Goal: Task Accomplishment & Management: Manage account settings

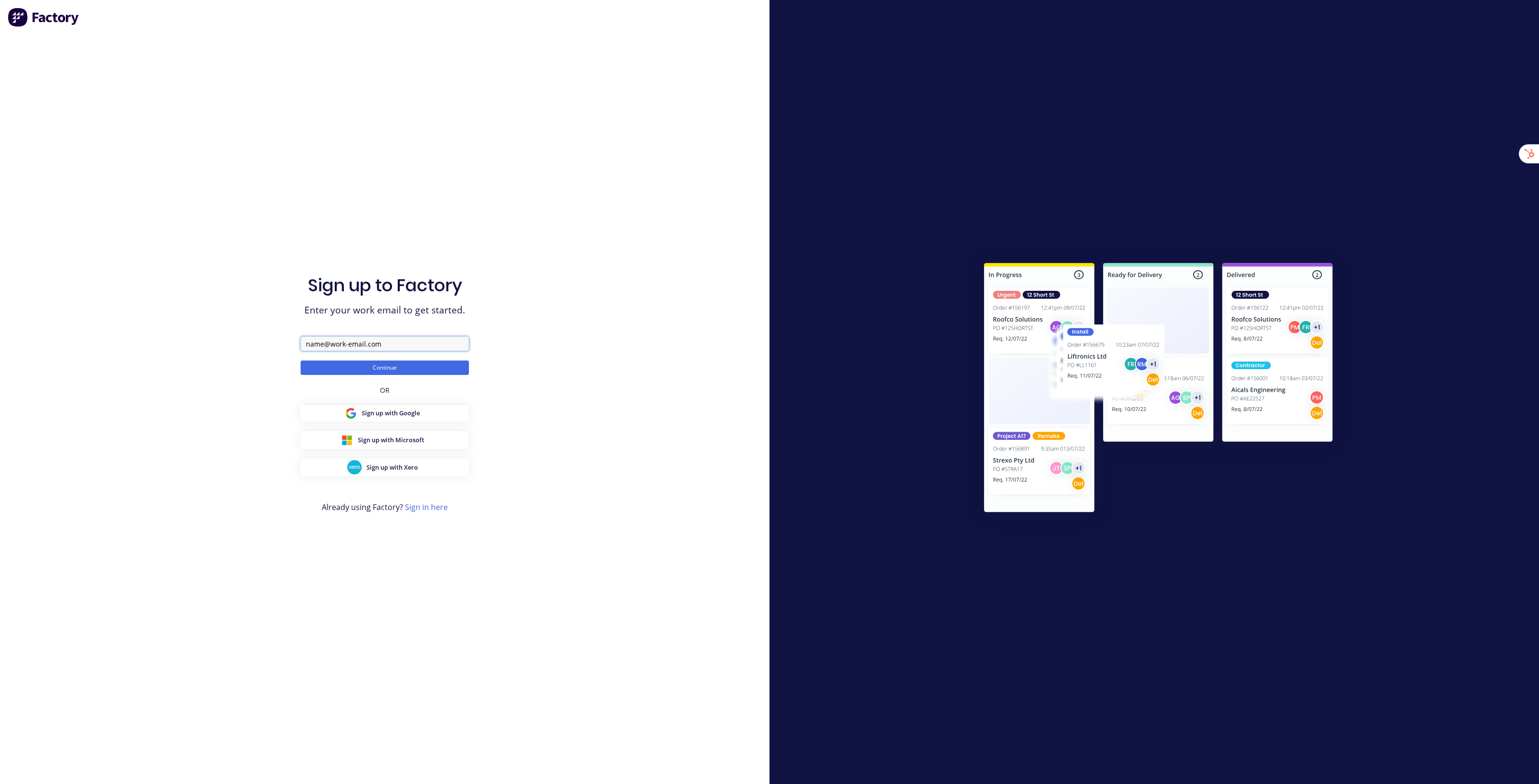
click at [367, 345] on input "text" at bounding box center [385, 344] width 168 height 15
type input "[EMAIL_ADDRESS][DOMAIN_NAME]"
click at [301, 360] on button "Continue" at bounding box center [385, 368] width 168 height 15
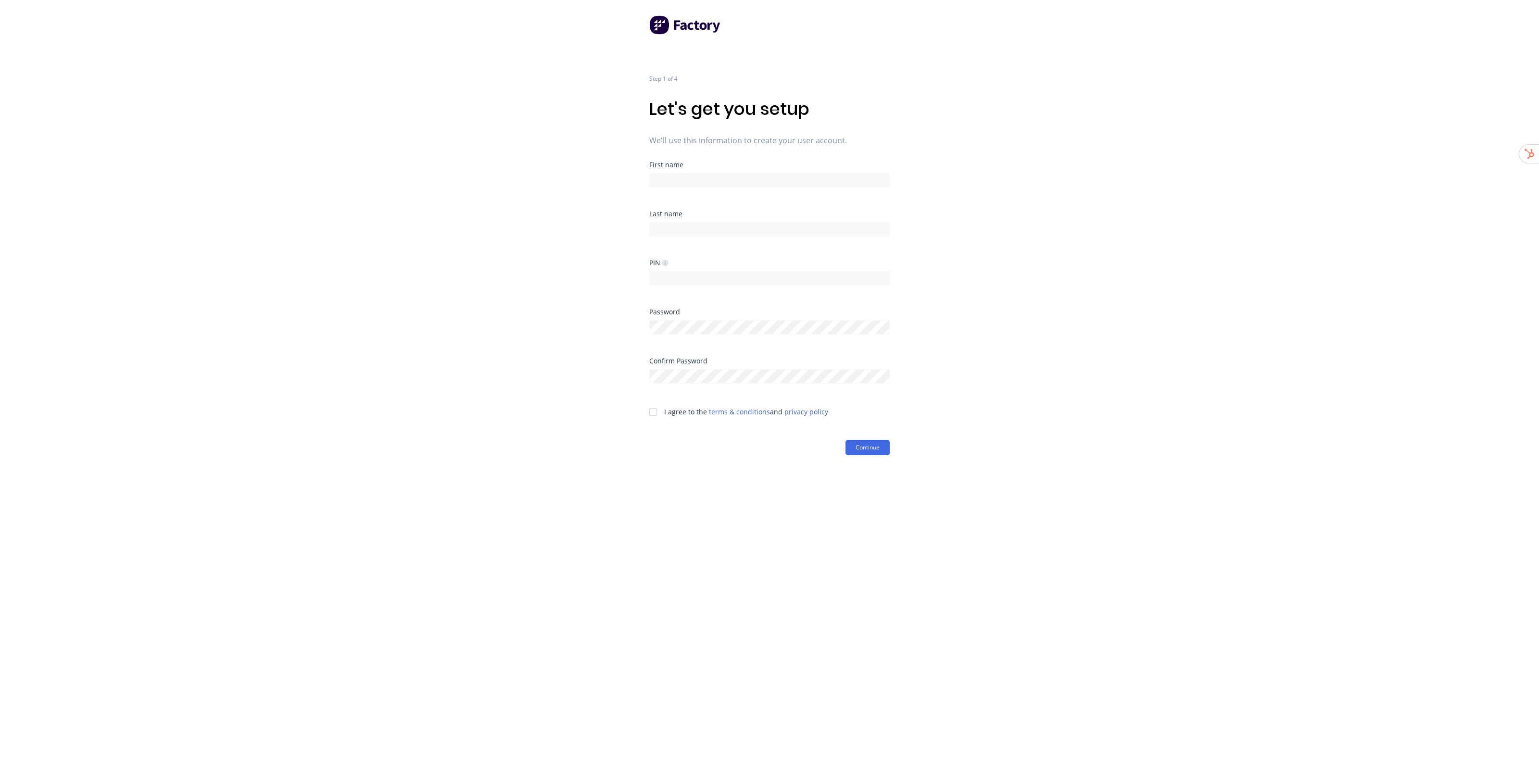
click at [739, 171] on div at bounding box center [769, 179] width 241 height 17
click at [761, 186] on input at bounding box center [769, 180] width 241 height 15
type input "Factory"
type input "Onboarding"
type input "1234"
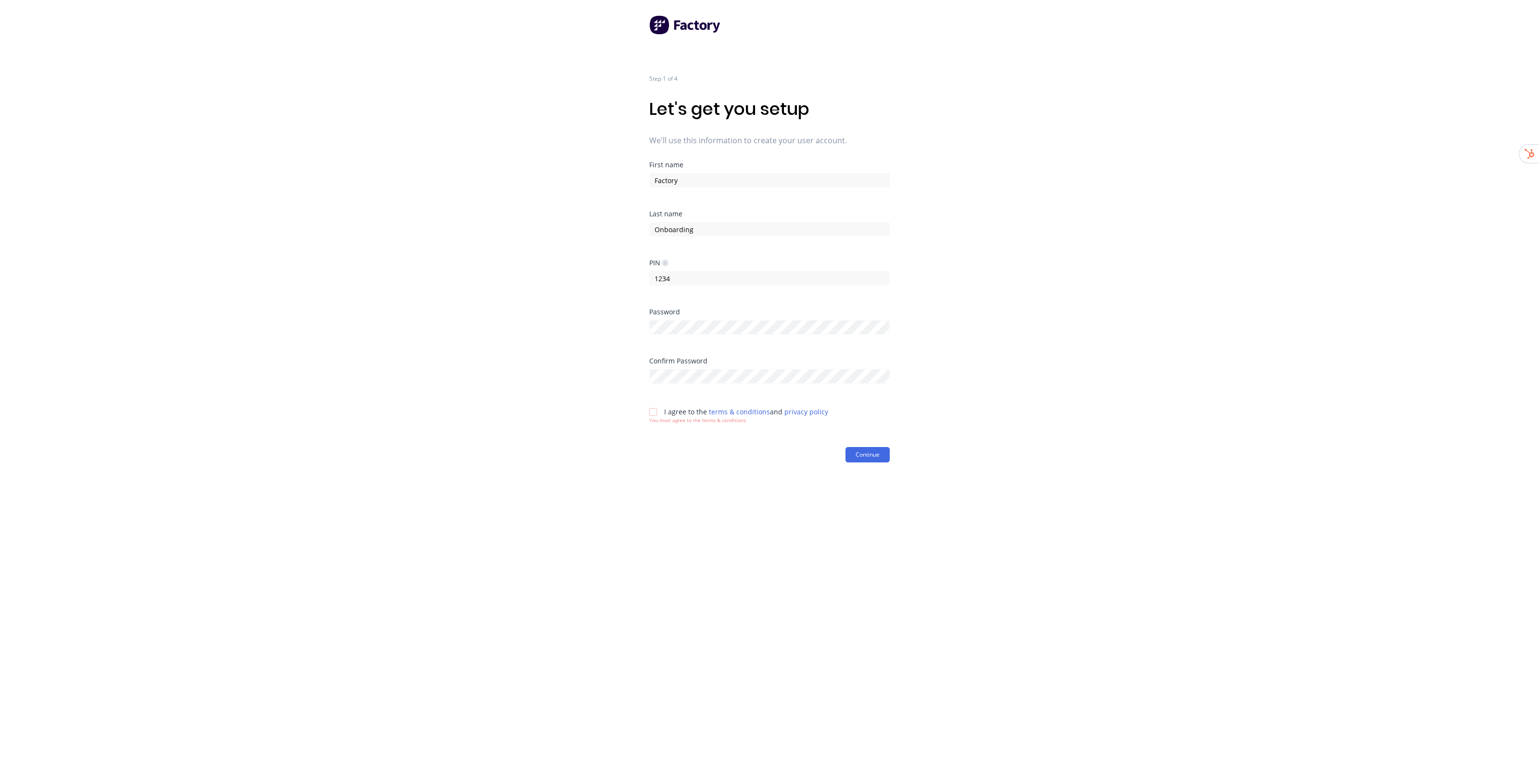
click at [1027, 337] on div "Step 1 of 4 Let's get you setup We'll use this information to create your user …" at bounding box center [769, 392] width 1539 height 784
click at [758, 316] on div "Password" at bounding box center [769, 321] width 241 height 26
click at [852, 367] on div "Your password and confirm password do not match" at bounding box center [769, 379] width 241 height 24
click at [1013, 333] on div "Step 1 of 4 Let's get you setup We'll use this information to create your user …" at bounding box center [769, 392] width 1539 height 784
click at [653, 412] on div at bounding box center [653, 412] width 19 height 19
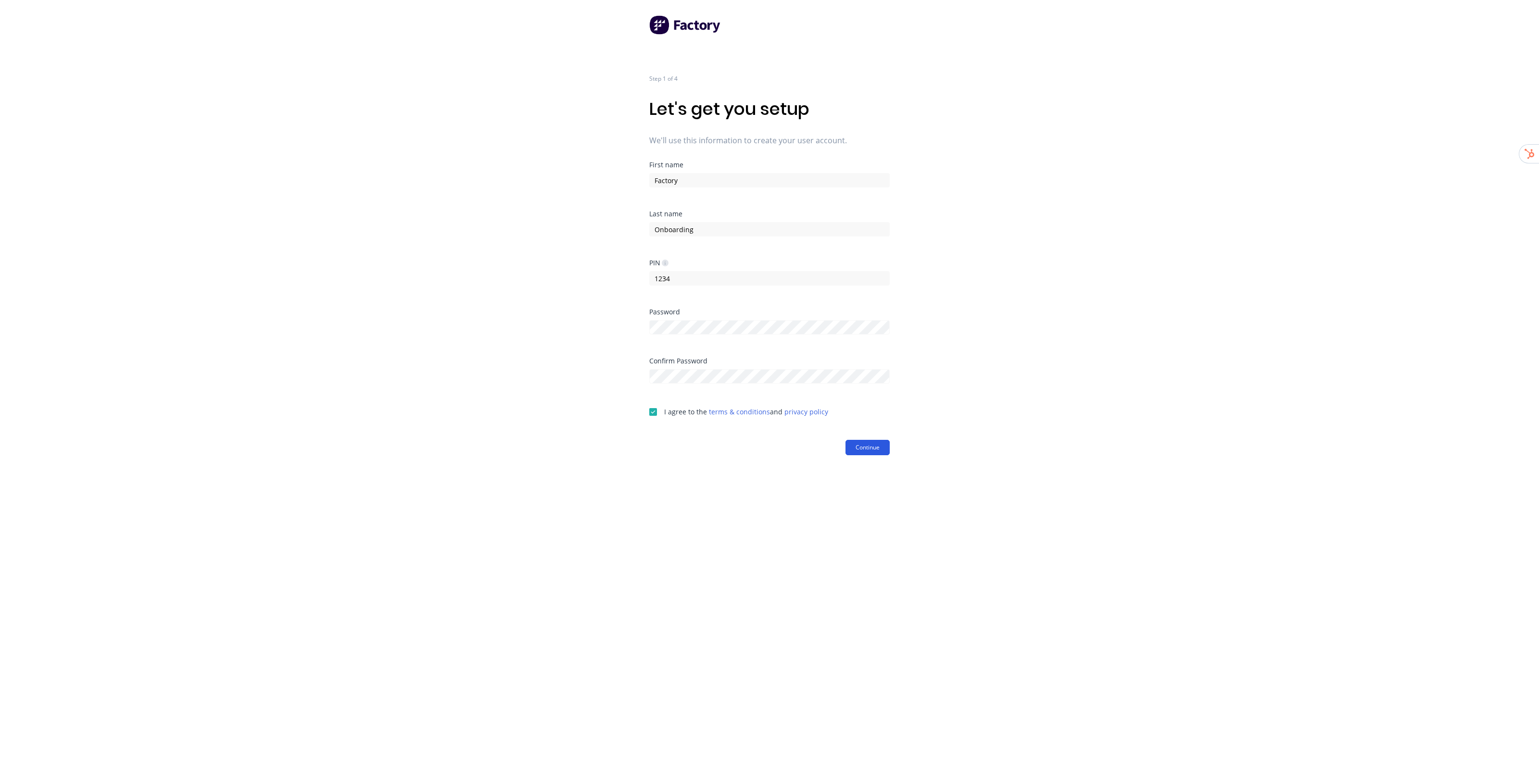
click at [867, 449] on button "Continue" at bounding box center [867, 447] width 44 height 15
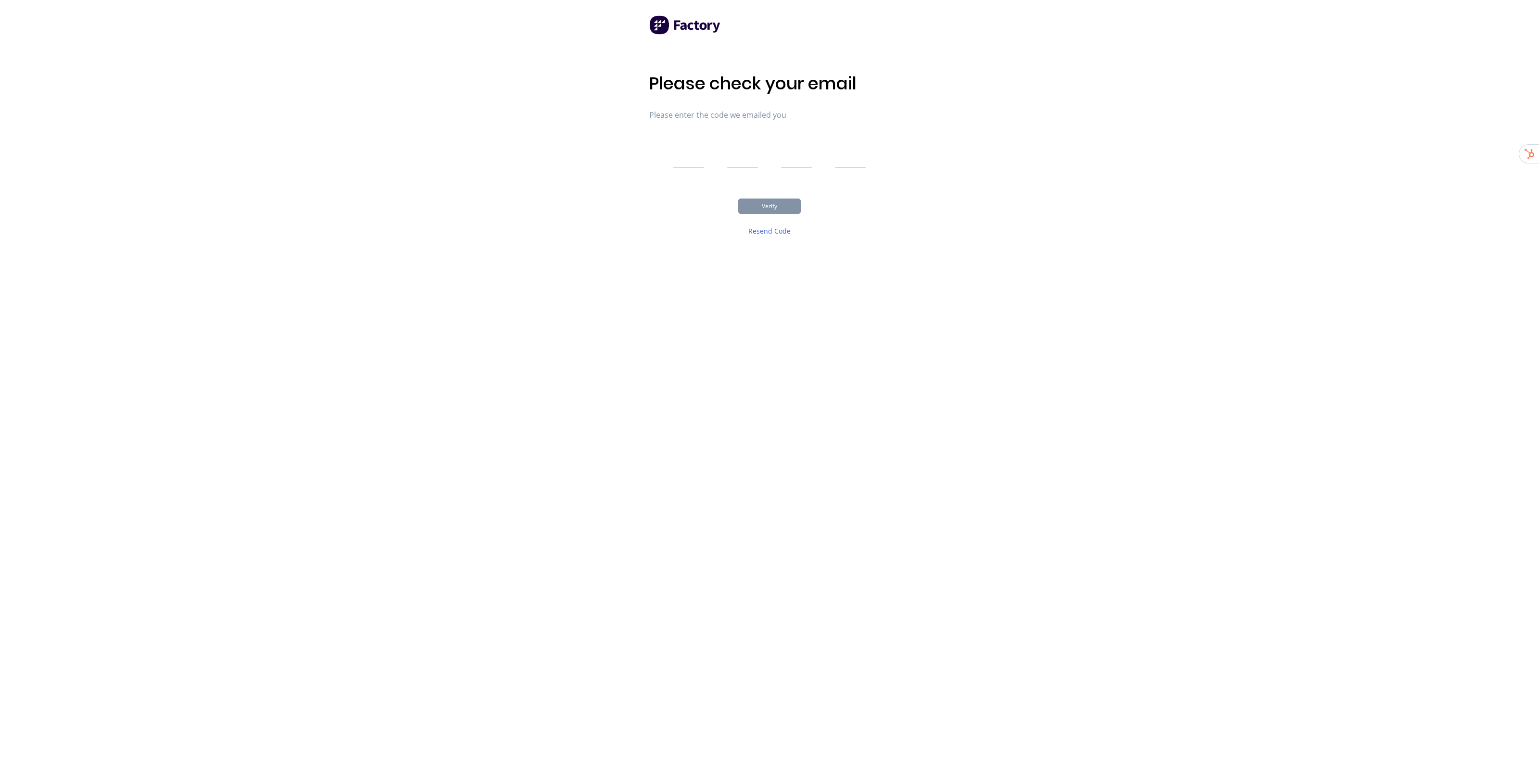
click at [689, 152] on input "text" at bounding box center [689, 155] width 31 height 24
click at [696, 154] on input "text" at bounding box center [689, 155] width 31 height 24
type input "7"
type input "1"
type input "4"
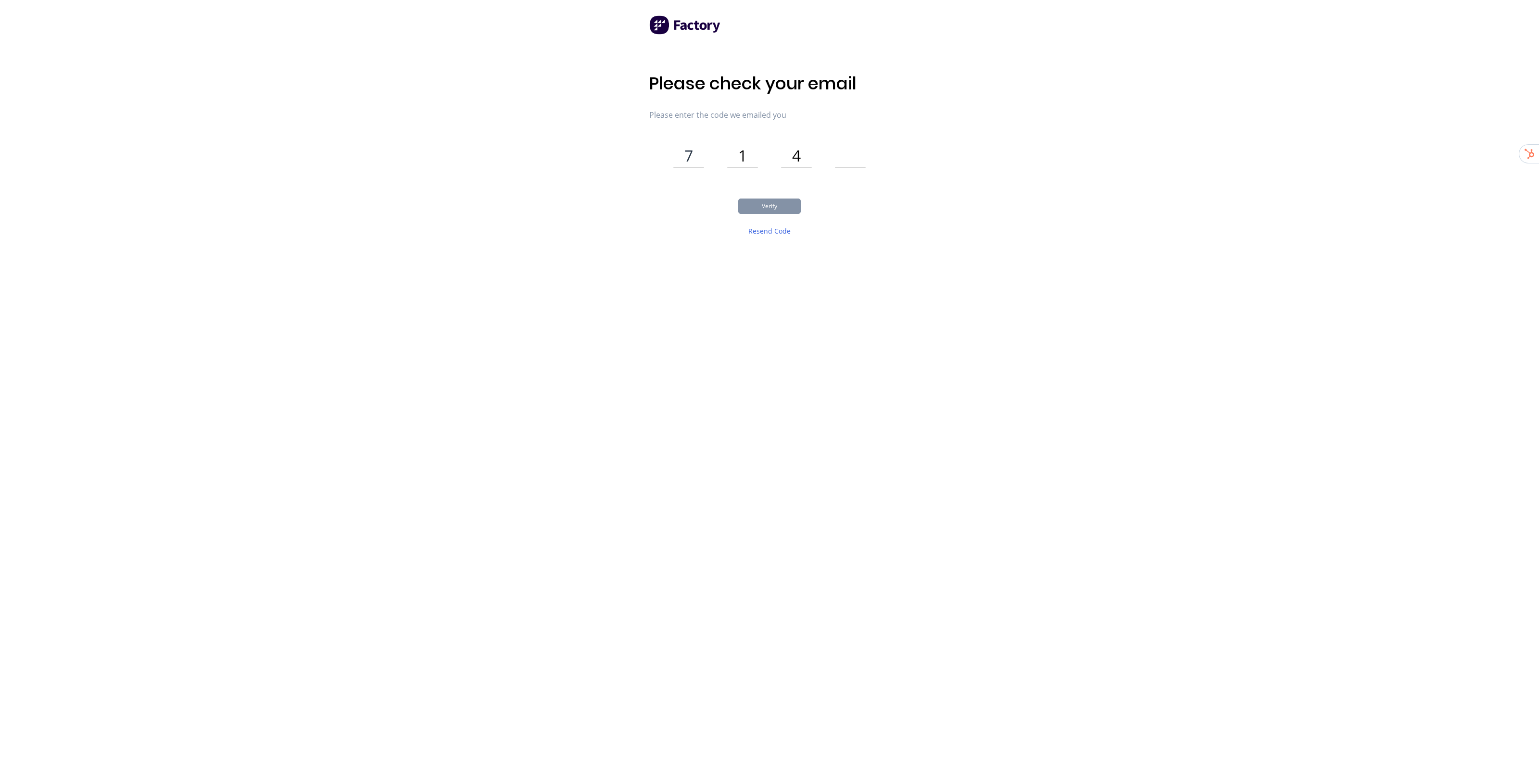
type input "8"
click at [767, 208] on button "Verify" at bounding box center [769, 206] width 63 height 15
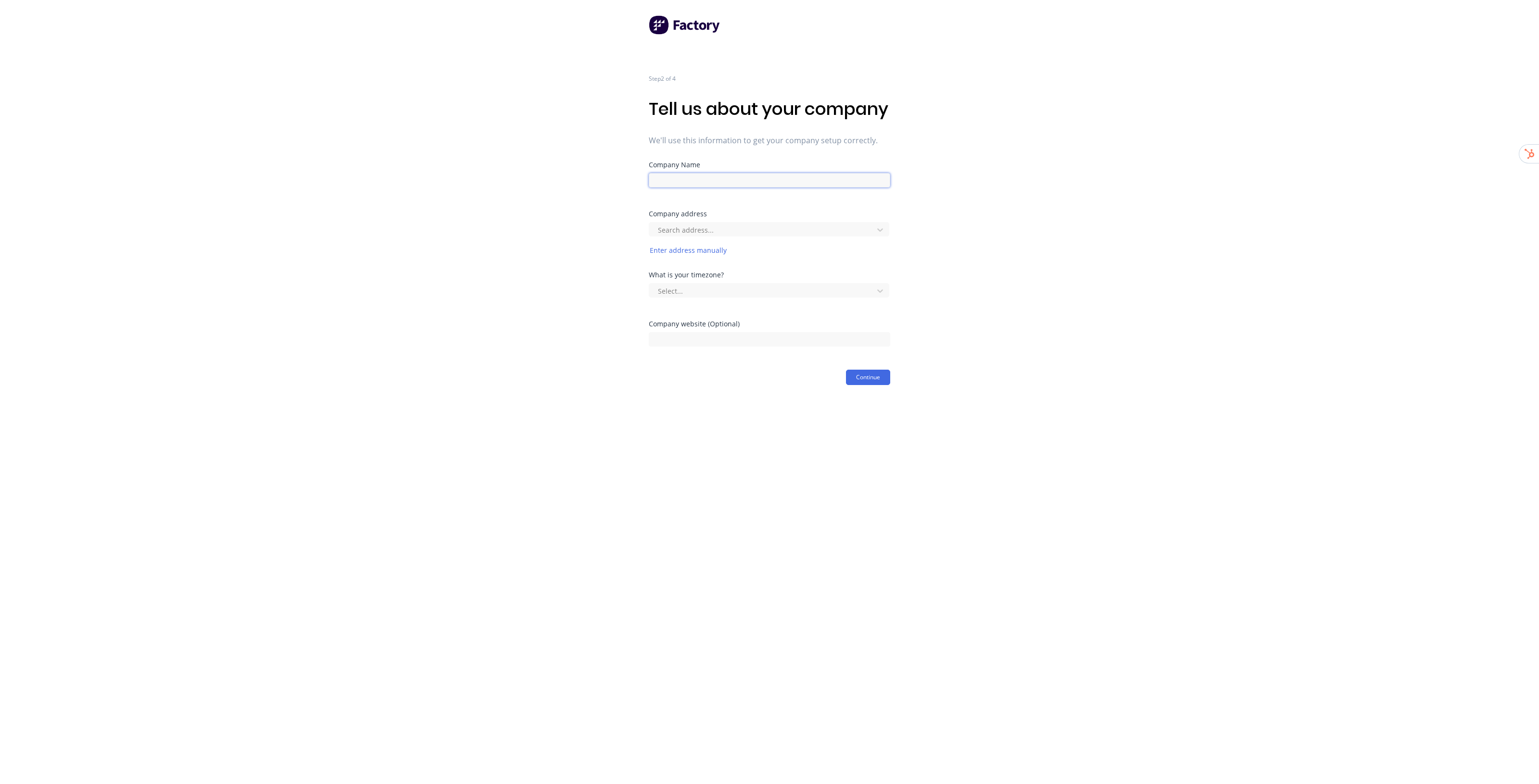
click at [746, 187] on input at bounding box center [769, 180] width 241 height 15
click at [718, 187] on input at bounding box center [769, 180] width 241 height 15
type input "FABCO Fabrications"
click at [959, 284] on div "Step 2 of 4 Tell us about your company We'll use this information to get your c…" at bounding box center [769, 192] width 1539 height 385
click at [738, 236] on div at bounding box center [762, 230] width 211 height 12
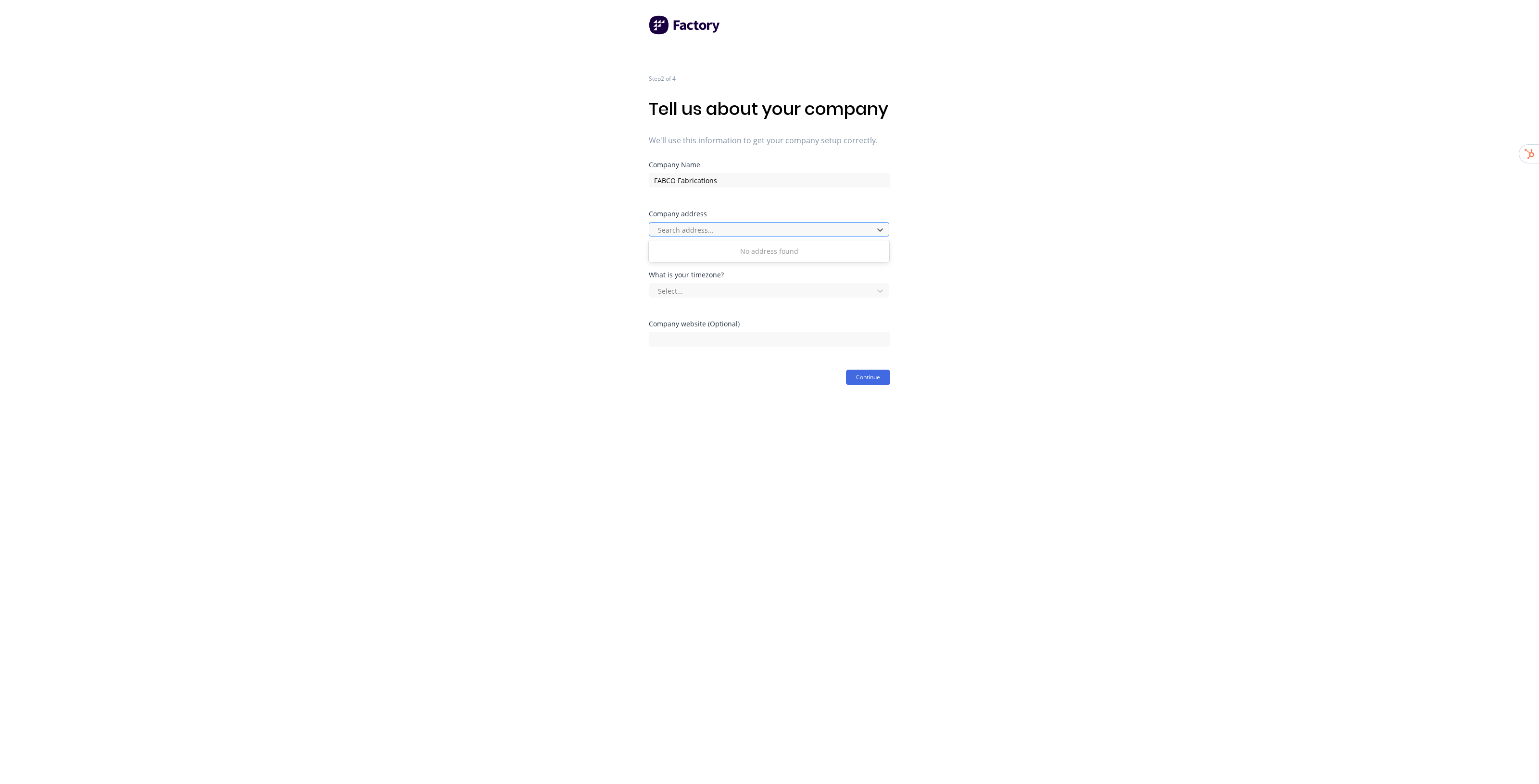
paste input "10 Production Dr"
type input "10 Production Dr"
click at [794, 236] on div at bounding box center [762, 230] width 211 height 12
paste input "10 Production Dr"
type input "10 Production Dr"
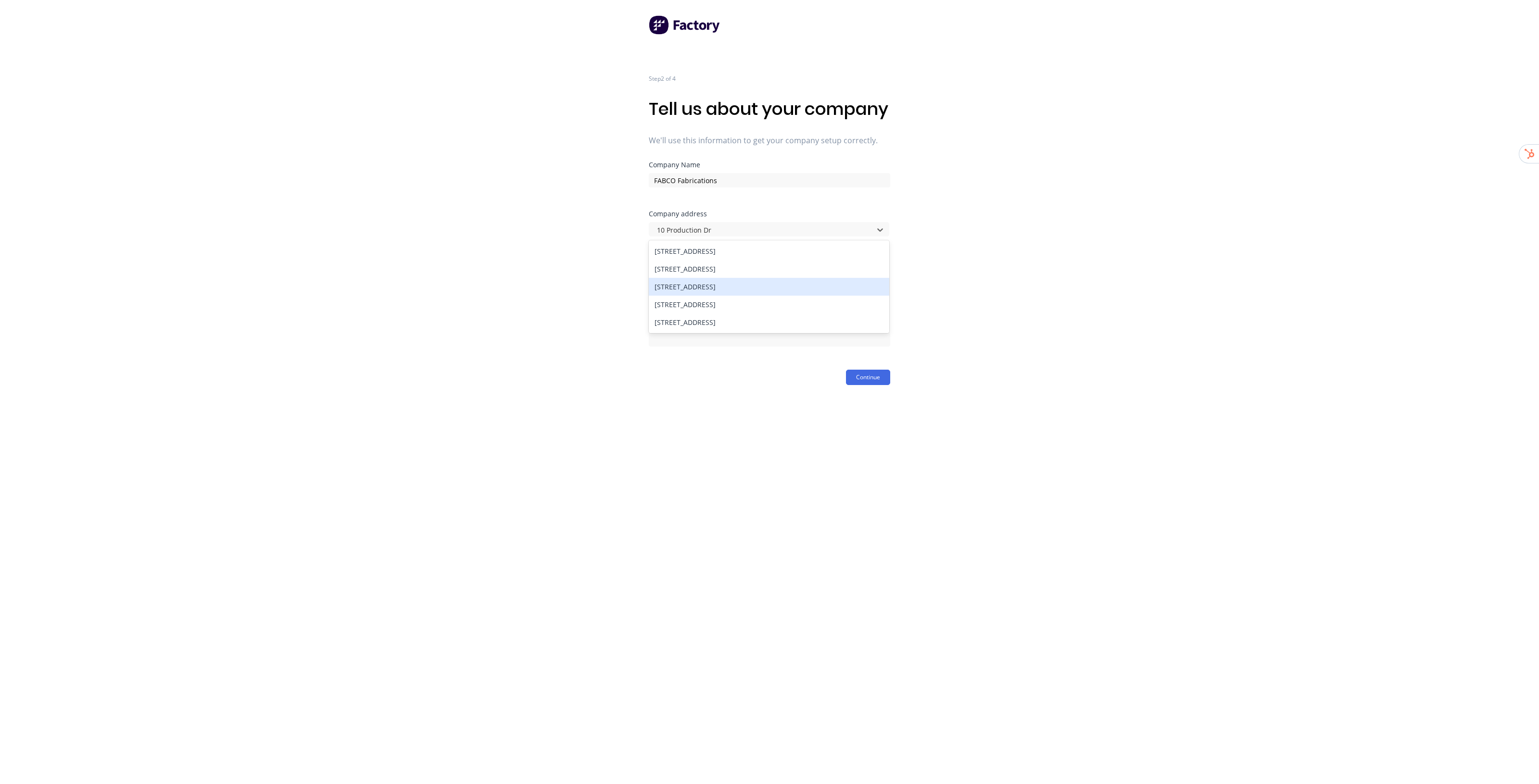
click at [798, 296] on div "10 Production Drive, Campbellfield VIC, Australia" at bounding box center [769, 286] width 241 height 18
click at [1023, 262] on div "Step 2 of 4 Tell us about your company We'll use this information to get your c…" at bounding box center [769, 192] width 1539 height 385
click at [785, 297] on div at bounding box center [762, 291] width 211 height 12
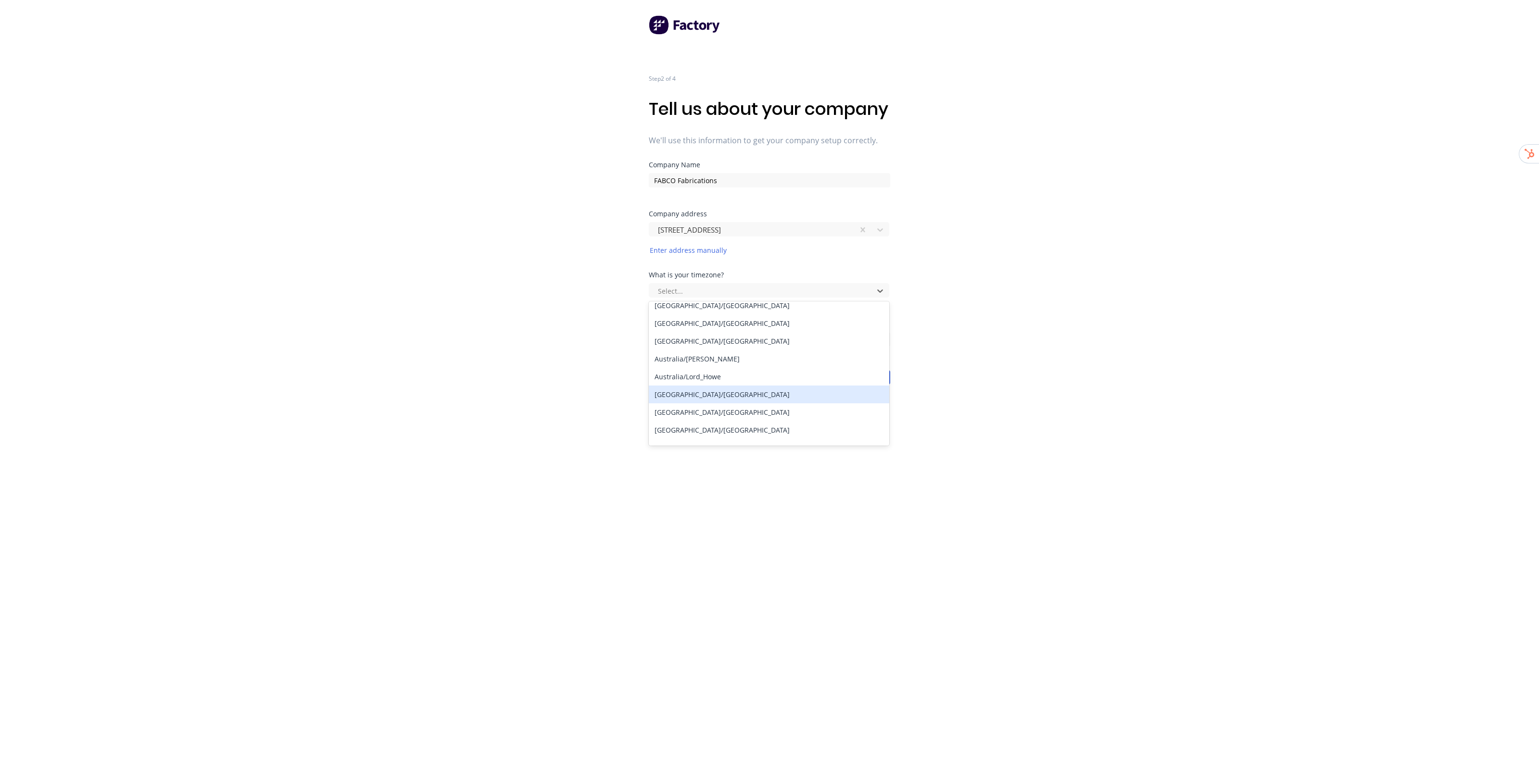
scroll to position [120, 0]
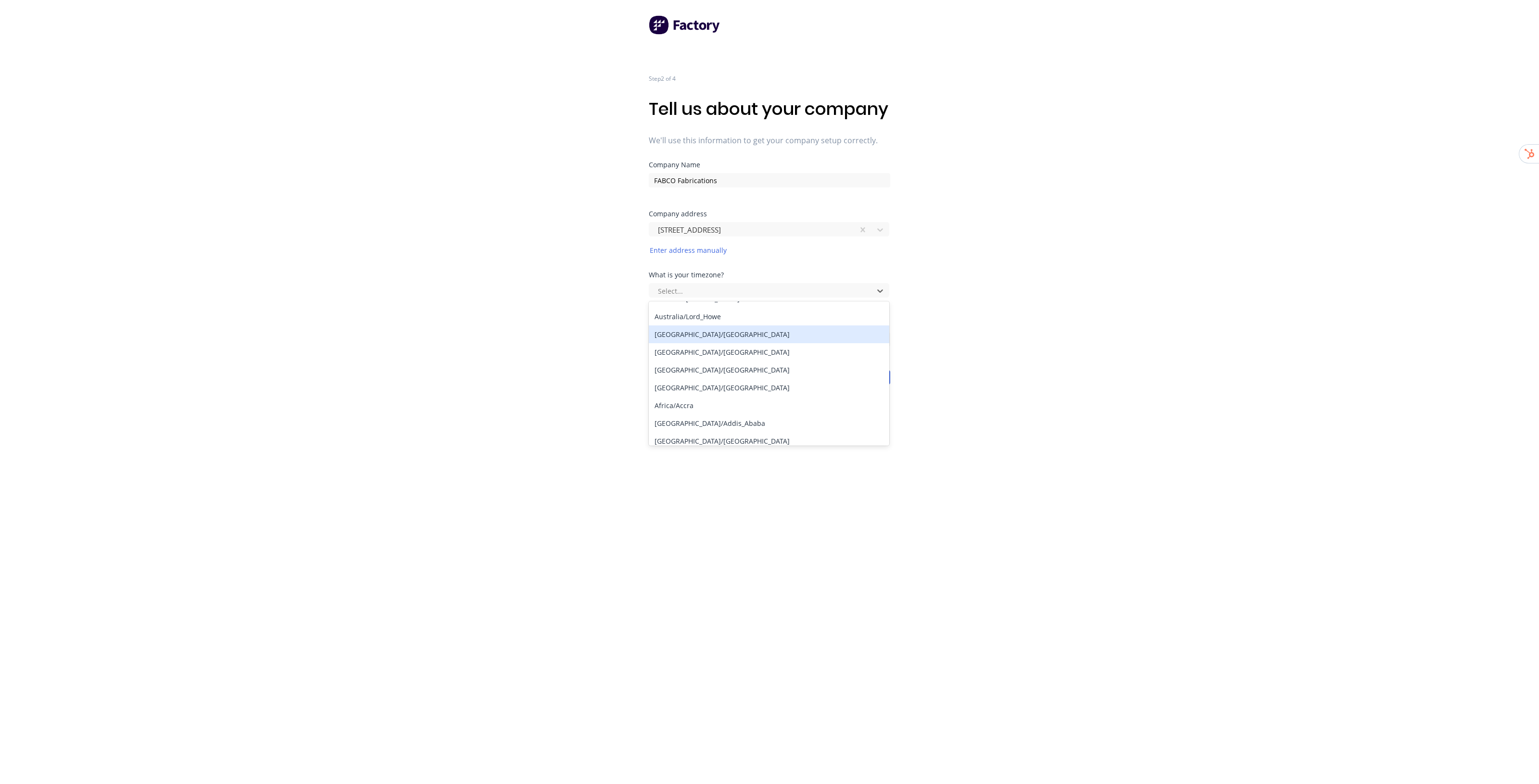
click at [717, 343] on div "Australia/Melbourne" at bounding box center [769, 334] width 241 height 18
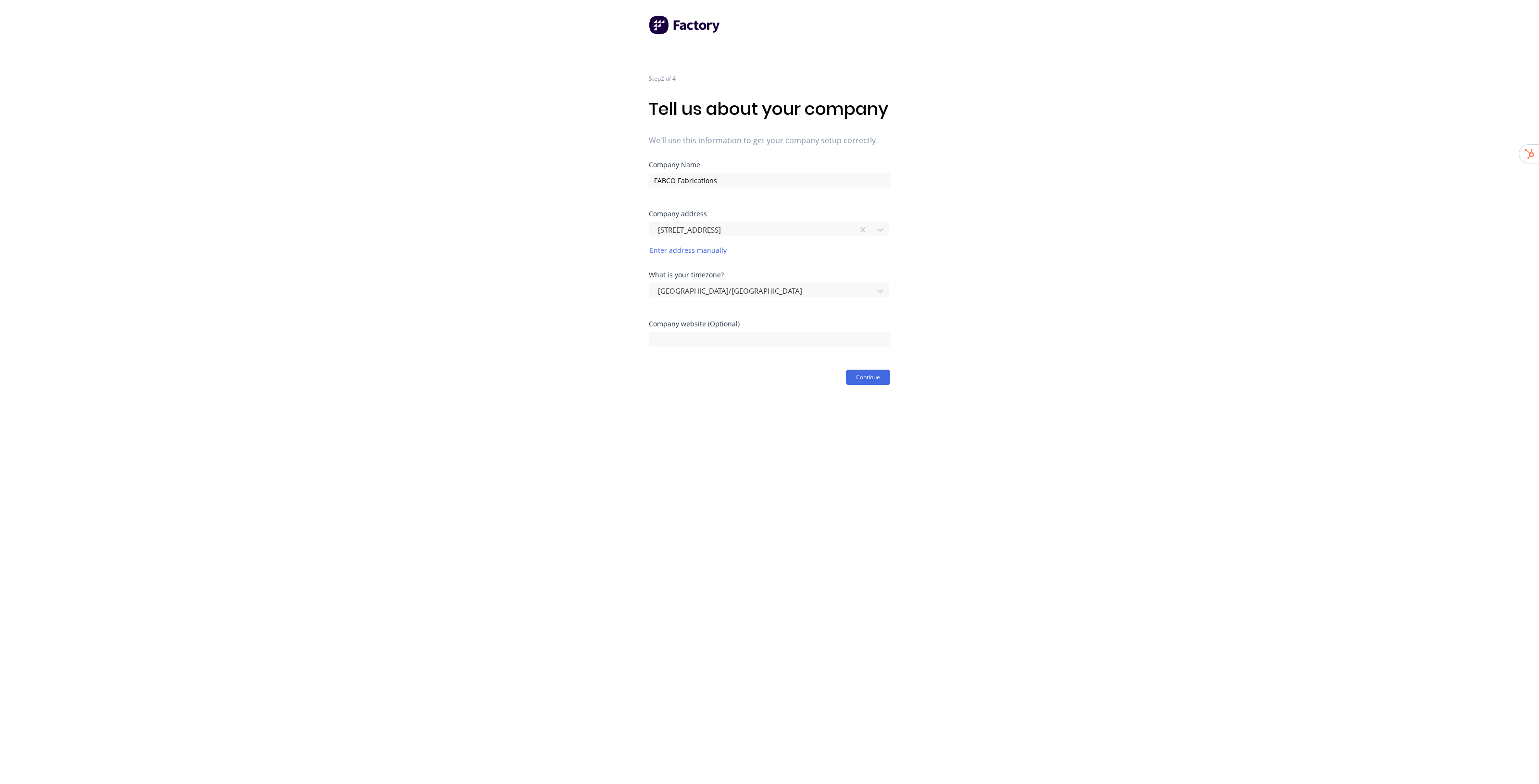
drag, startPoint x: 968, startPoint y: 326, endPoint x: 960, endPoint y: 326, distance: 8.0
click at [968, 325] on div "Step 2 of 4 Tell us about your company We'll use this information to get your c…" at bounding box center [769, 192] width 1539 height 385
click at [725, 346] on input at bounding box center [769, 340] width 241 height 15
paste input "https://www.fabco.net.au/"
type input "https://www.fabco.net.au/"
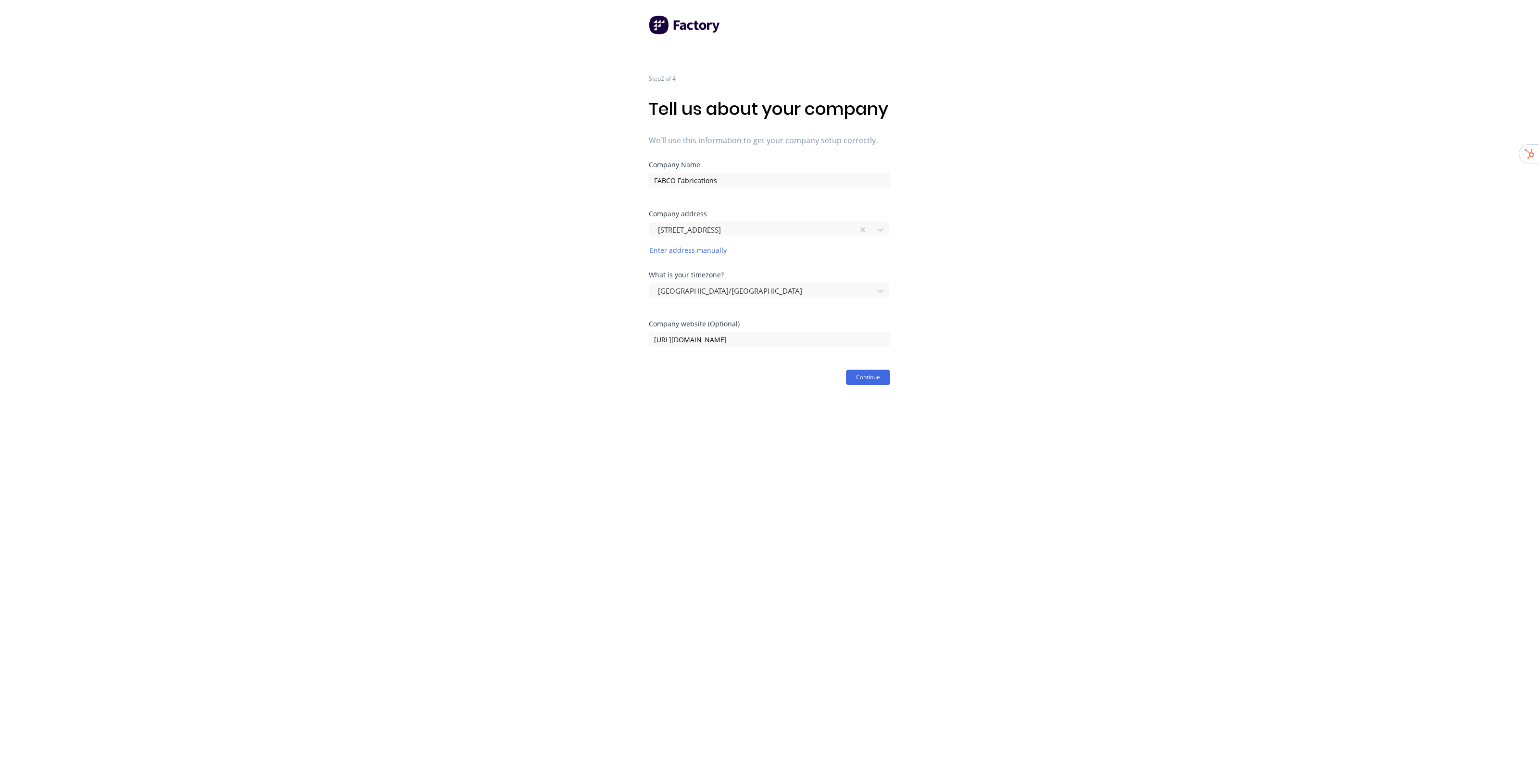
drag, startPoint x: 977, startPoint y: 304, endPoint x: 962, endPoint y: 318, distance: 20.5
click at [977, 304] on div "Step 2 of 4 Tell us about your company We'll use this information to get your c…" at bounding box center [769, 192] width 1539 height 385
click at [870, 385] on button "Continue" at bounding box center [868, 377] width 44 height 15
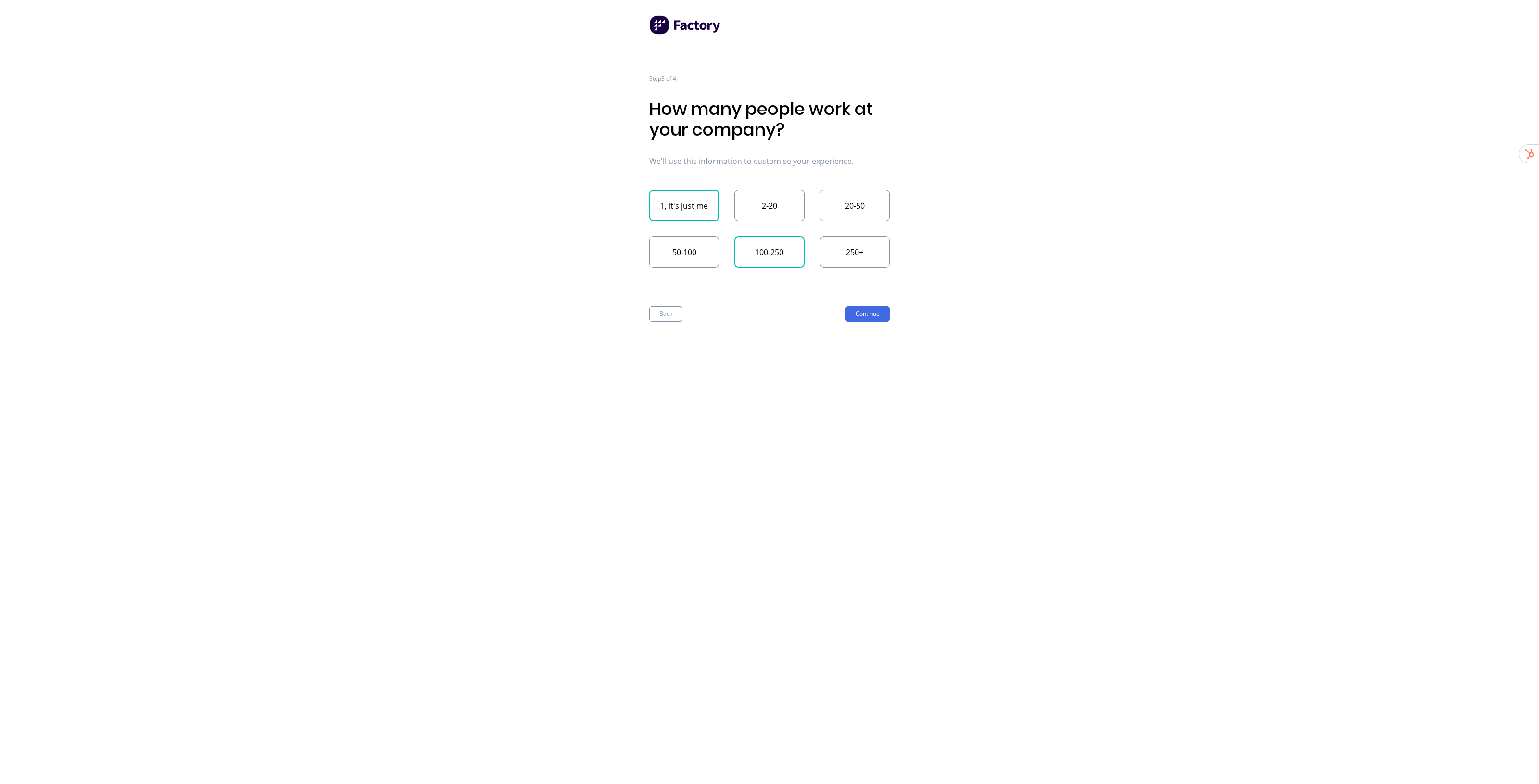
drag, startPoint x: 691, startPoint y: 198, endPoint x: 787, endPoint y: 261, distance: 114.8
click at [693, 198] on button "1, it's just me" at bounding box center [684, 205] width 70 height 31
click at [867, 313] on button "Continue" at bounding box center [867, 313] width 44 height 15
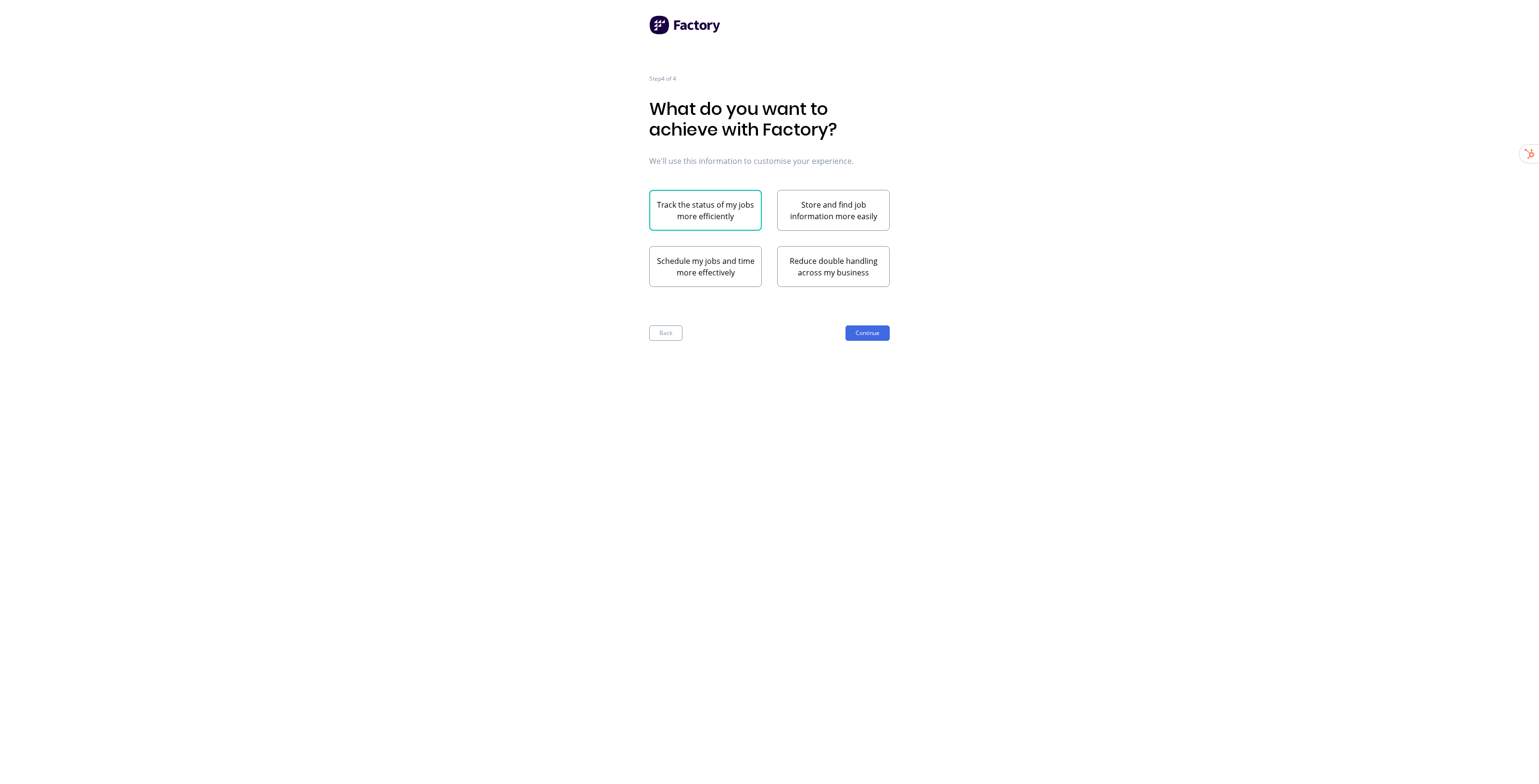
click at [720, 227] on button "Track the status of my jobs more efficiently" at bounding box center [705, 210] width 113 height 41
click at [873, 333] on button "Continue" at bounding box center [867, 333] width 44 height 15
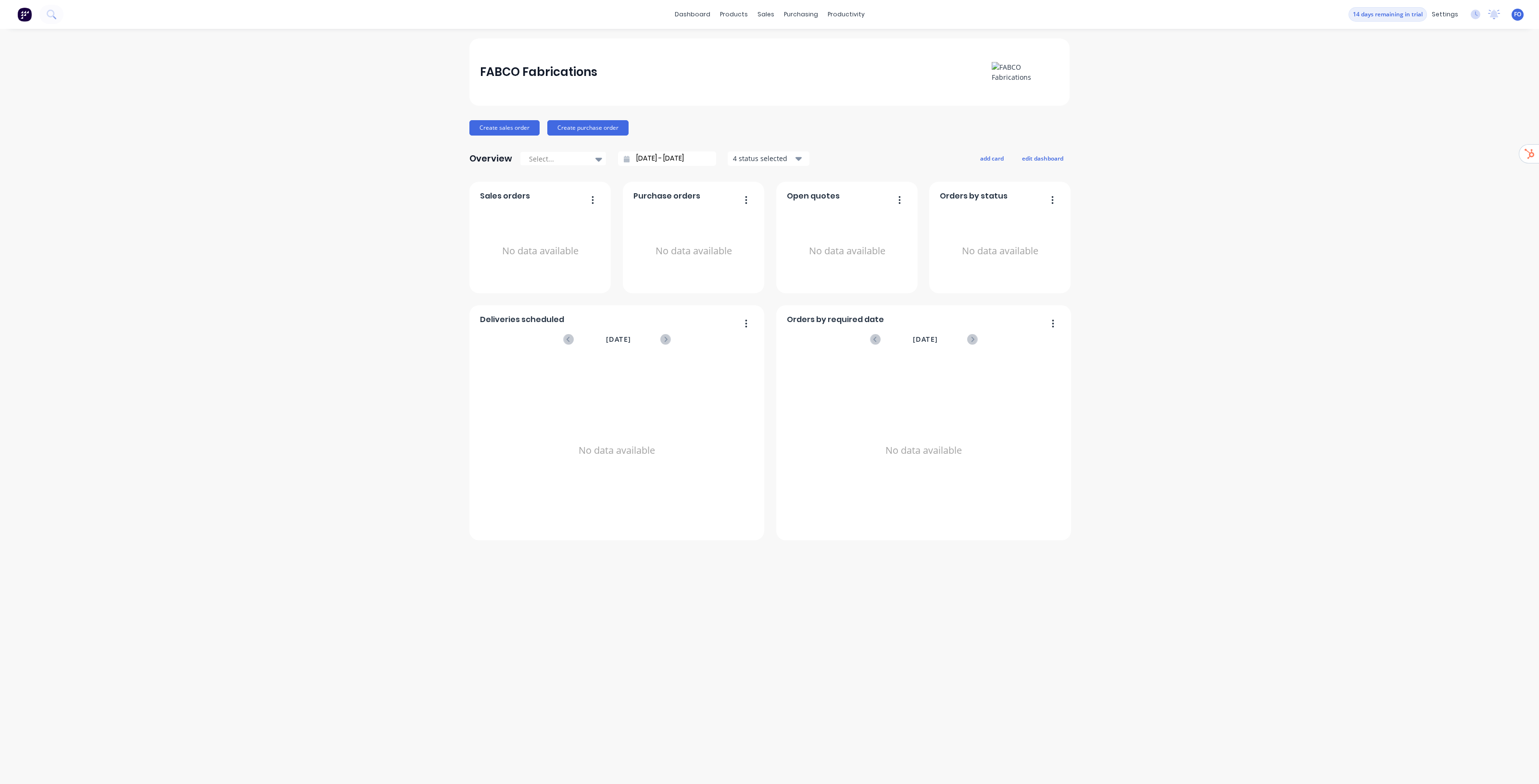
click at [1141, 181] on div "FABCO Fabrications Create sales order Create purchase order Overview Select... …" at bounding box center [769, 406] width 1539 height 736
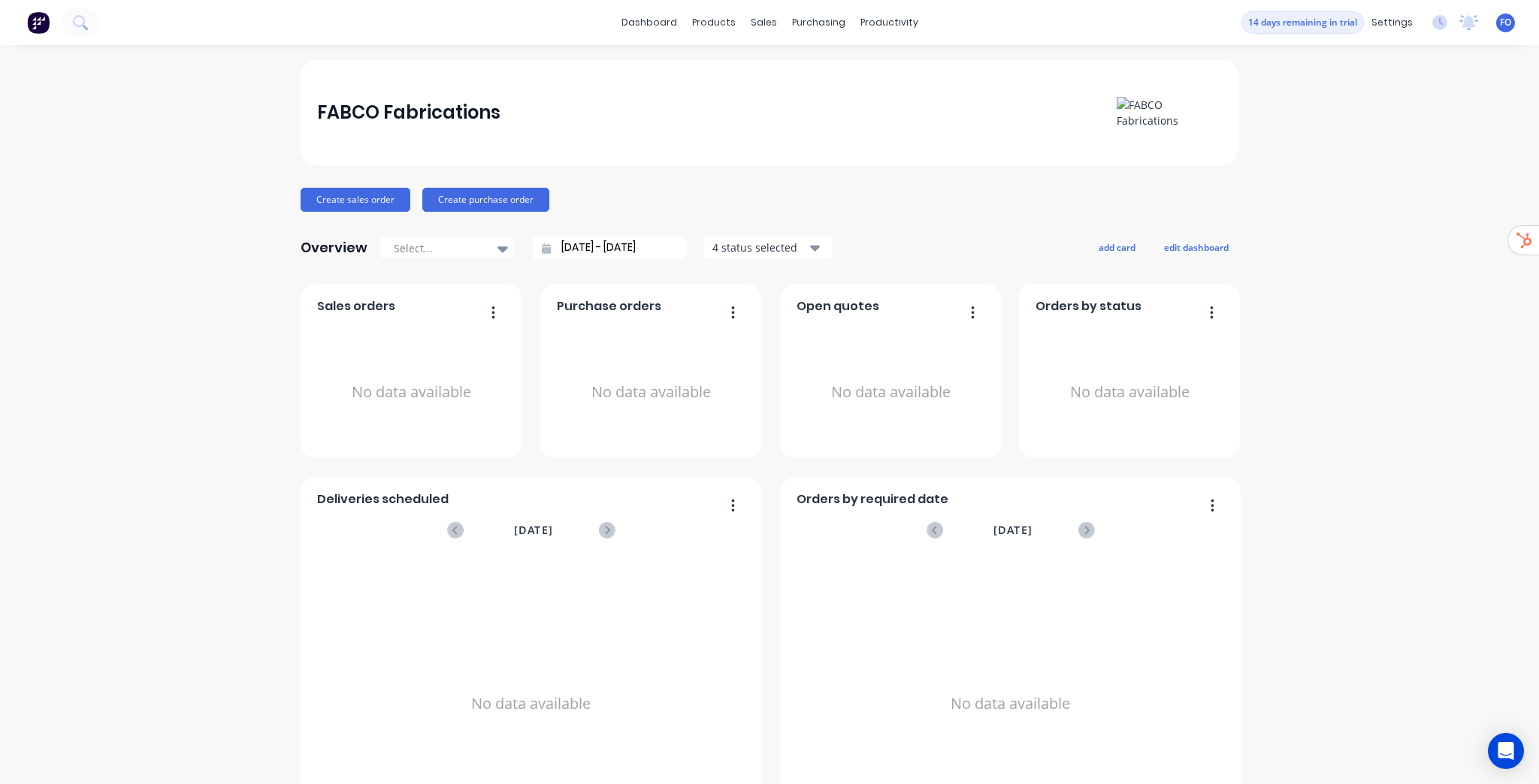
click at [1321, 131] on div "FABCO Fabrications Create sales order Create purchase order Overview Select... …" at bounding box center [769, 452] width 1539 height 784
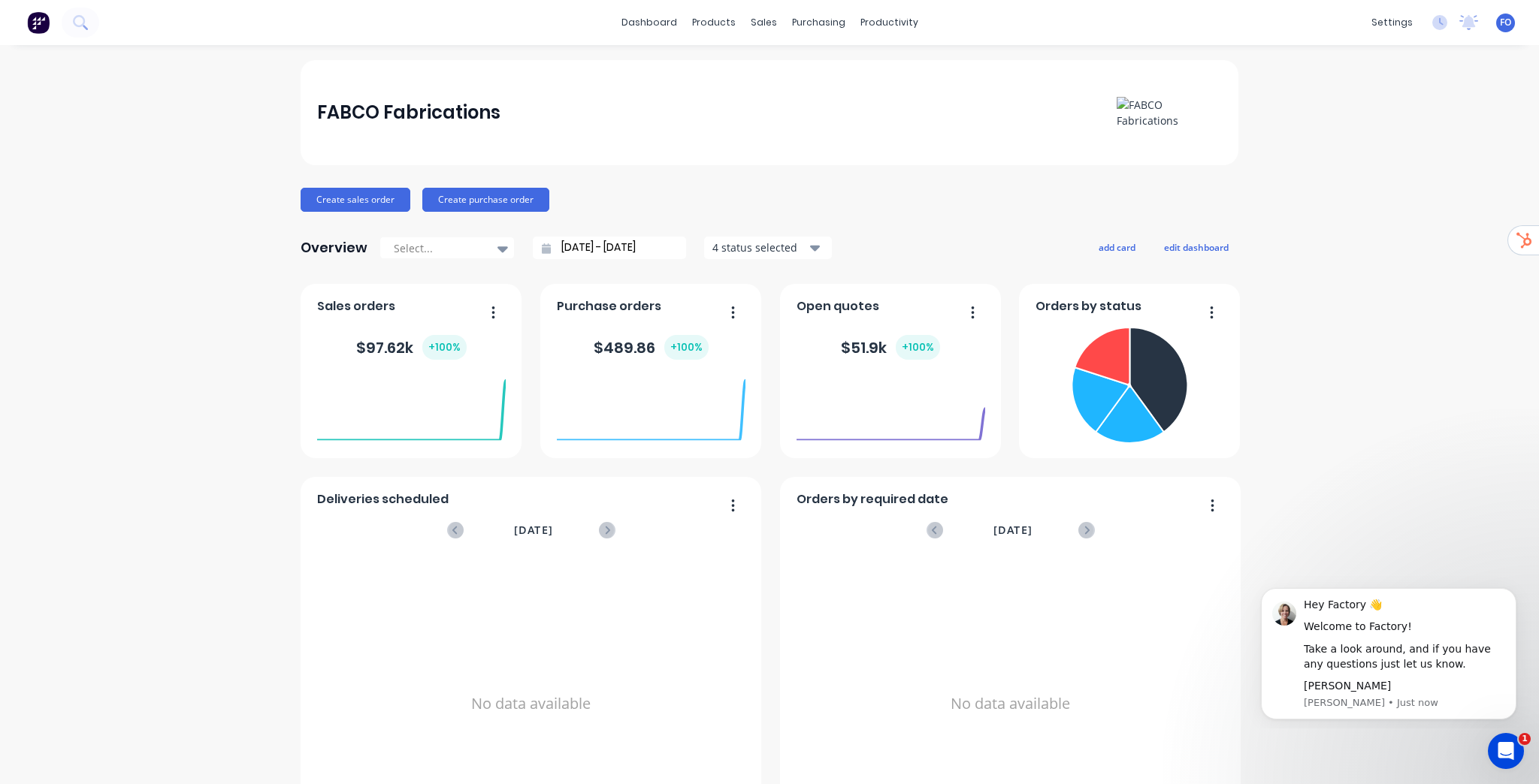
click at [1500, 26] on span "FO" at bounding box center [1506, 23] width 11 height 13
click at [1388, 22] on div "settings" at bounding box center [1391, 23] width 56 height 23
click at [1301, 94] on link "Team" at bounding box center [1312, 103] width 199 height 30
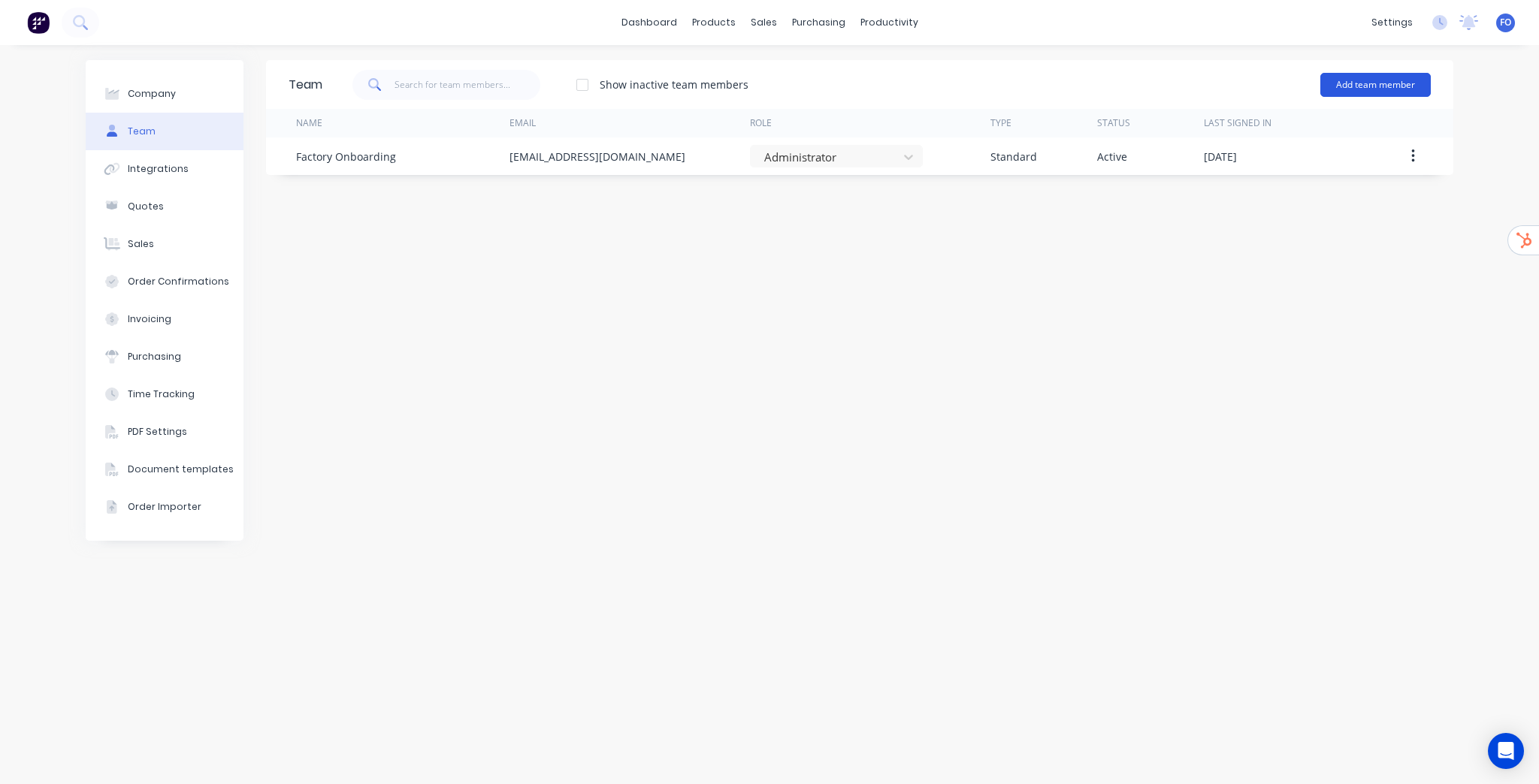
click at [1398, 84] on button "Add team member" at bounding box center [1375, 85] width 110 height 24
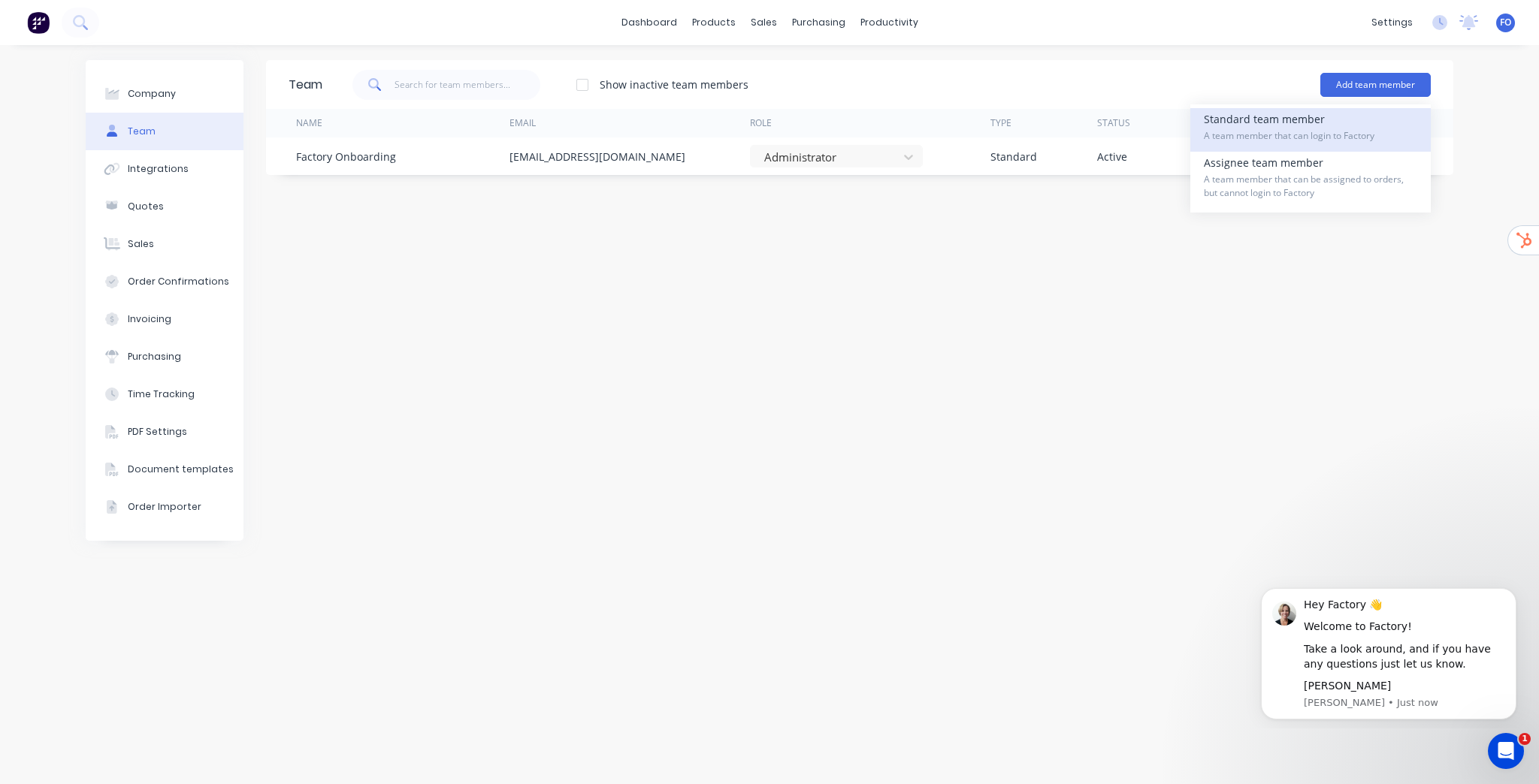
click at [1292, 124] on div "Standard team member A team member that can login to Factory" at bounding box center [1311, 130] width 213 height 44
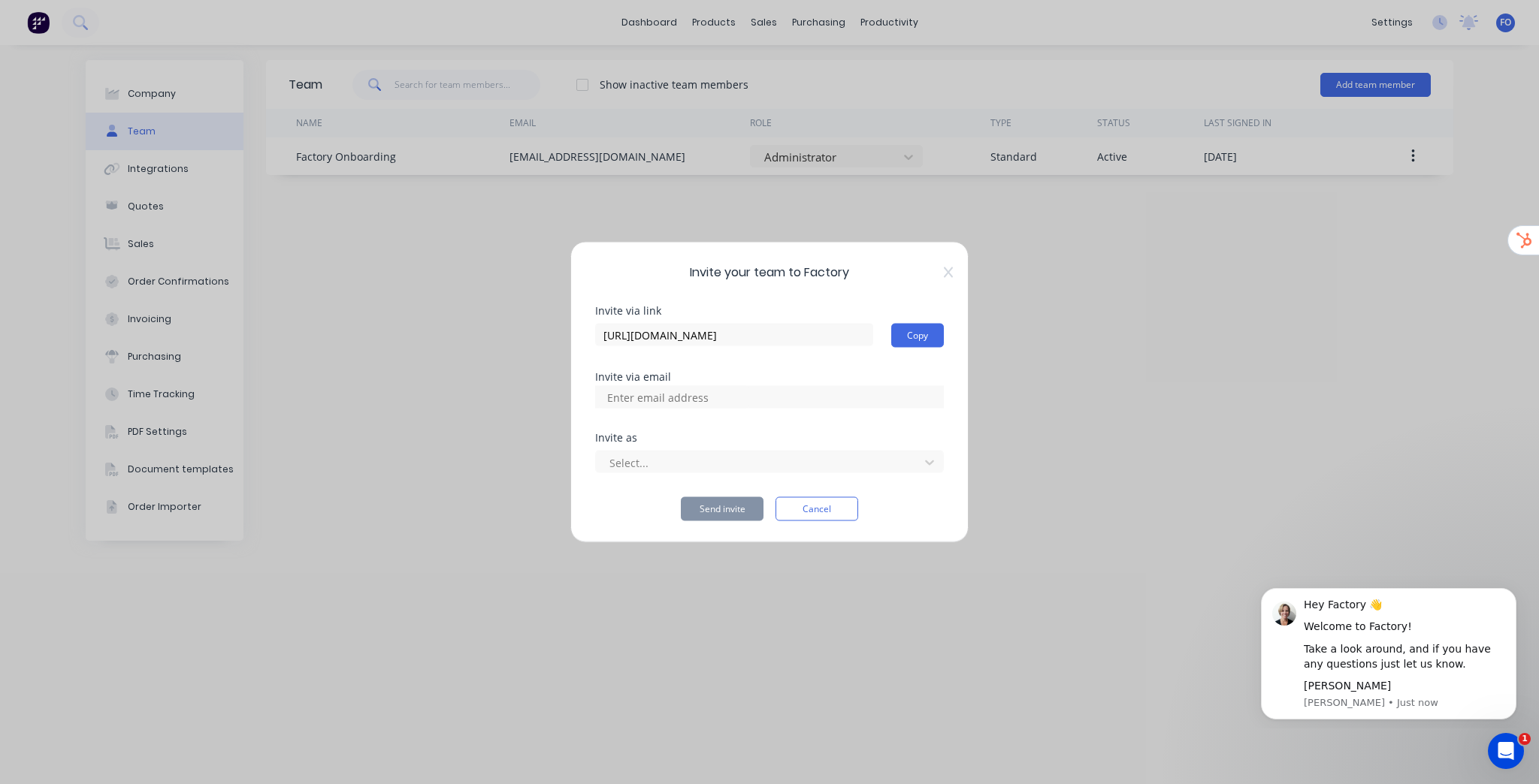
click at [698, 394] on input at bounding box center [674, 398] width 150 height 23
paste input "info@fabco.net.au"
type input "info@fabco.net.au"
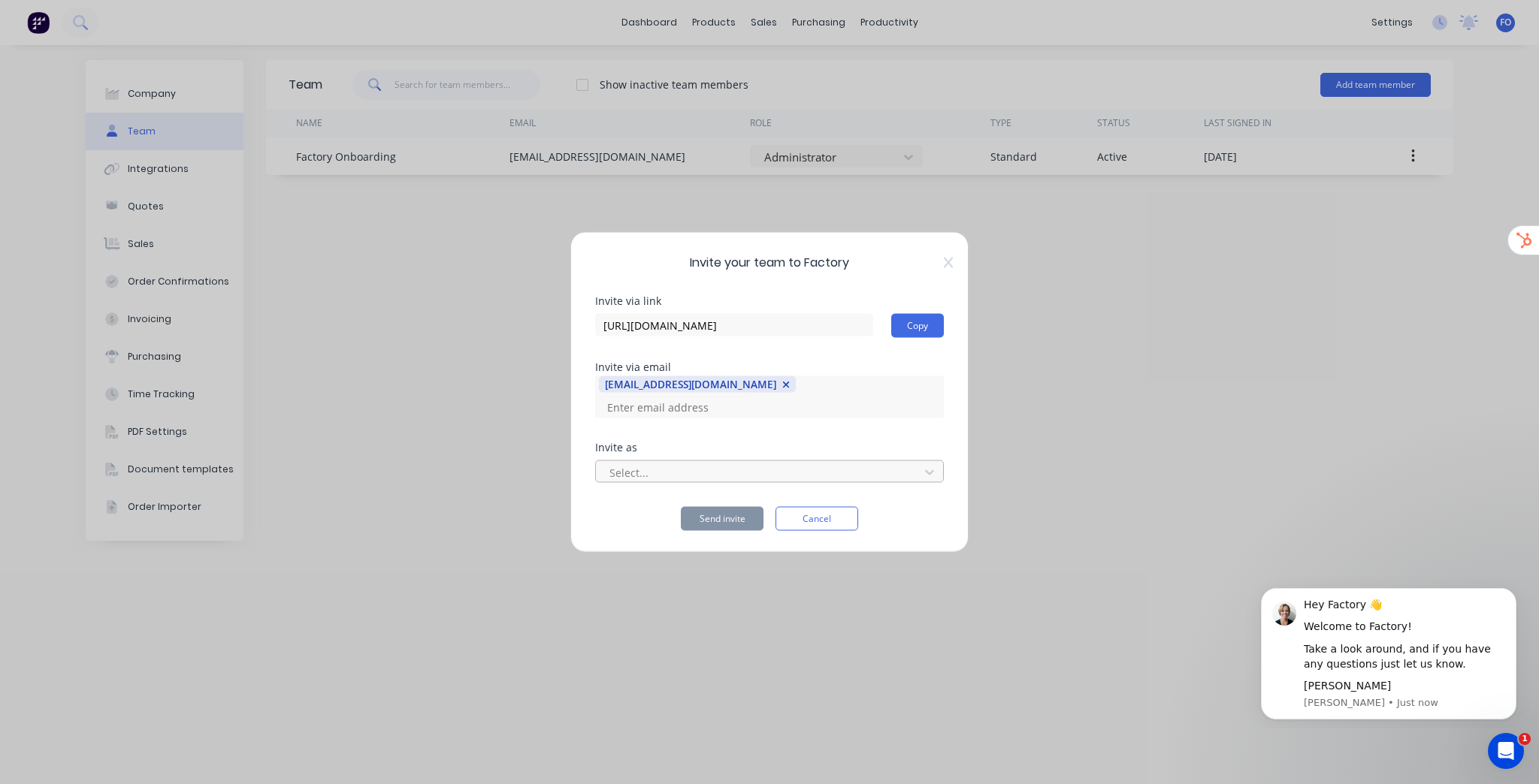
click at [660, 462] on div at bounding box center [760, 472] width 304 height 19
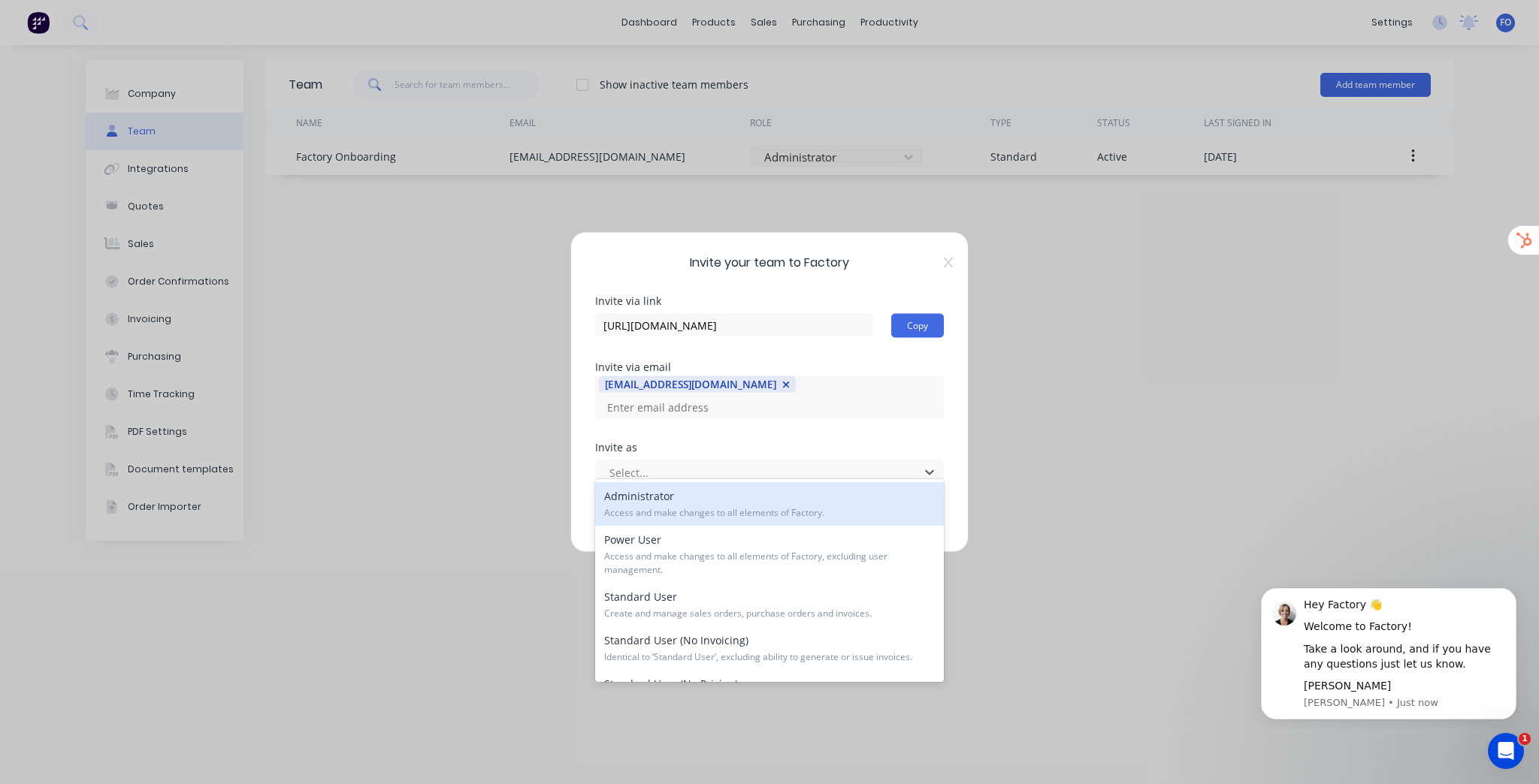
click at [657, 495] on div "Administrator Access and make changes to all elements of Factory." at bounding box center [769, 504] width 348 height 44
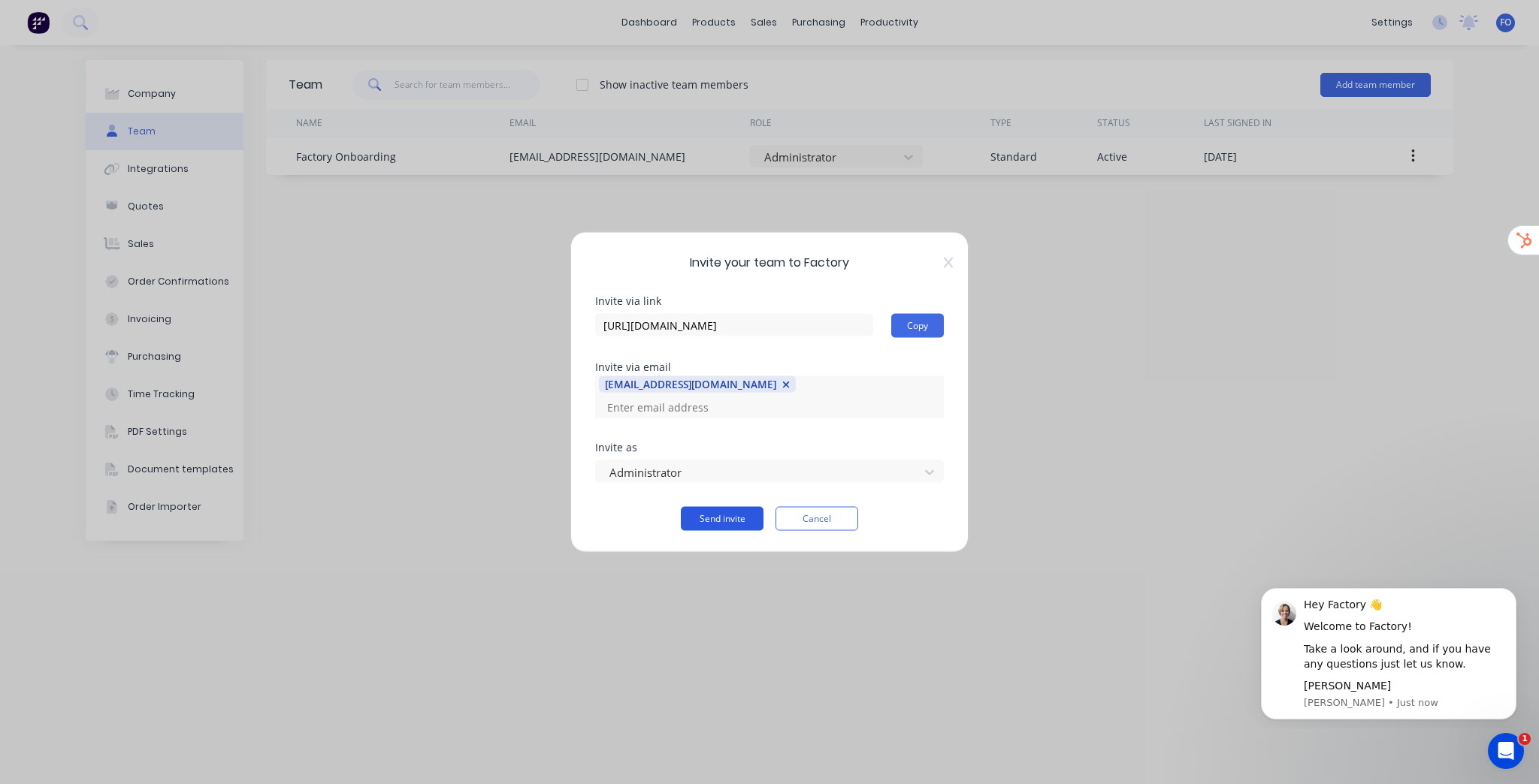
click at [729, 508] on button "Send invite" at bounding box center [721, 519] width 83 height 24
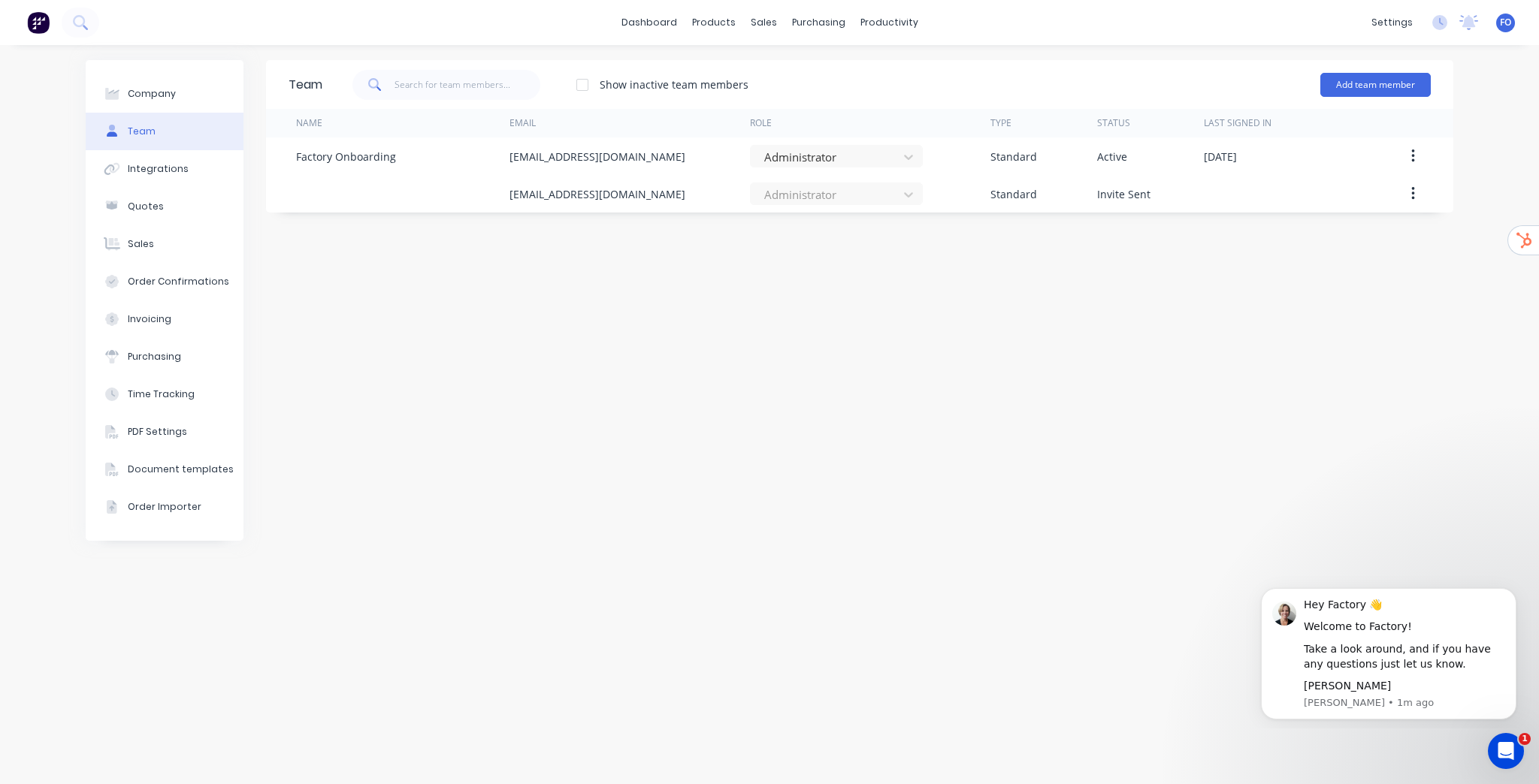
click at [756, 379] on div "Team Show inactive team members Add team member Name Email Role Type Status Las…" at bounding box center [860, 414] width 1188 height 709
click at [667, 18] on link "dashboard" at bounding box center [649, 23] width 70 height 23
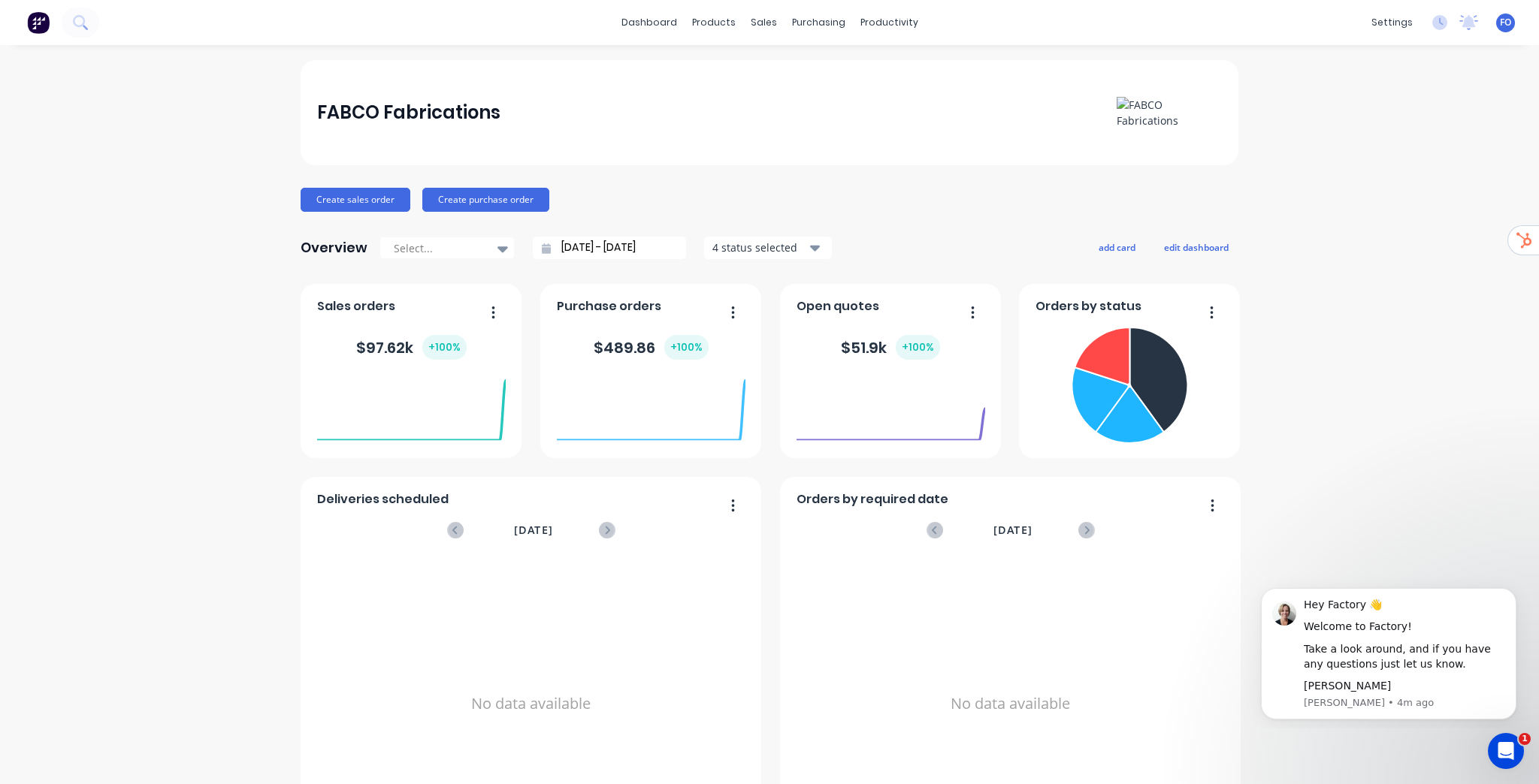
click at [1350, 194] on div "FABCO Fabrications Create sales order Create purchase order Overview Select... …" at bounding box center [769, 452] width 1539 height 784
click at [651, 22] on link "dashboard" at bounding box center [649, 23] width 70 height 23
click at [1500, 27] on span "FO" at bounding box center [1506, 23] width 11 height 13
click at [1391, 192] on button "Sign out" at bounding box center [1411, 188] width 199 height 30
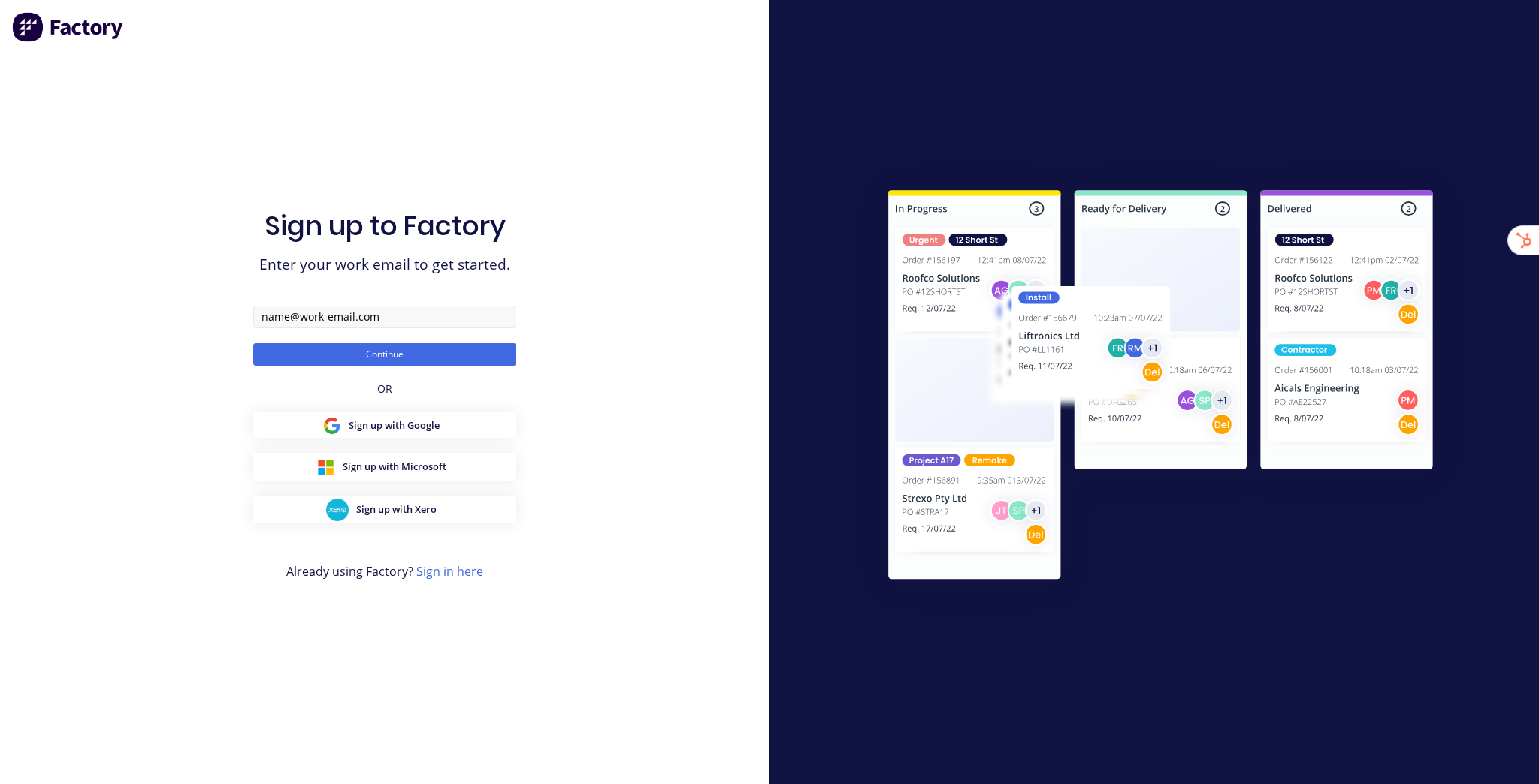
click at [341, 315] on input "text" at bounding box center [385, 317] width 263 height 23
type input "team+waggastainless@factory.app"
click at [253, 343] on button "Continue" at bounding box center [385, 355] width 263 height 23
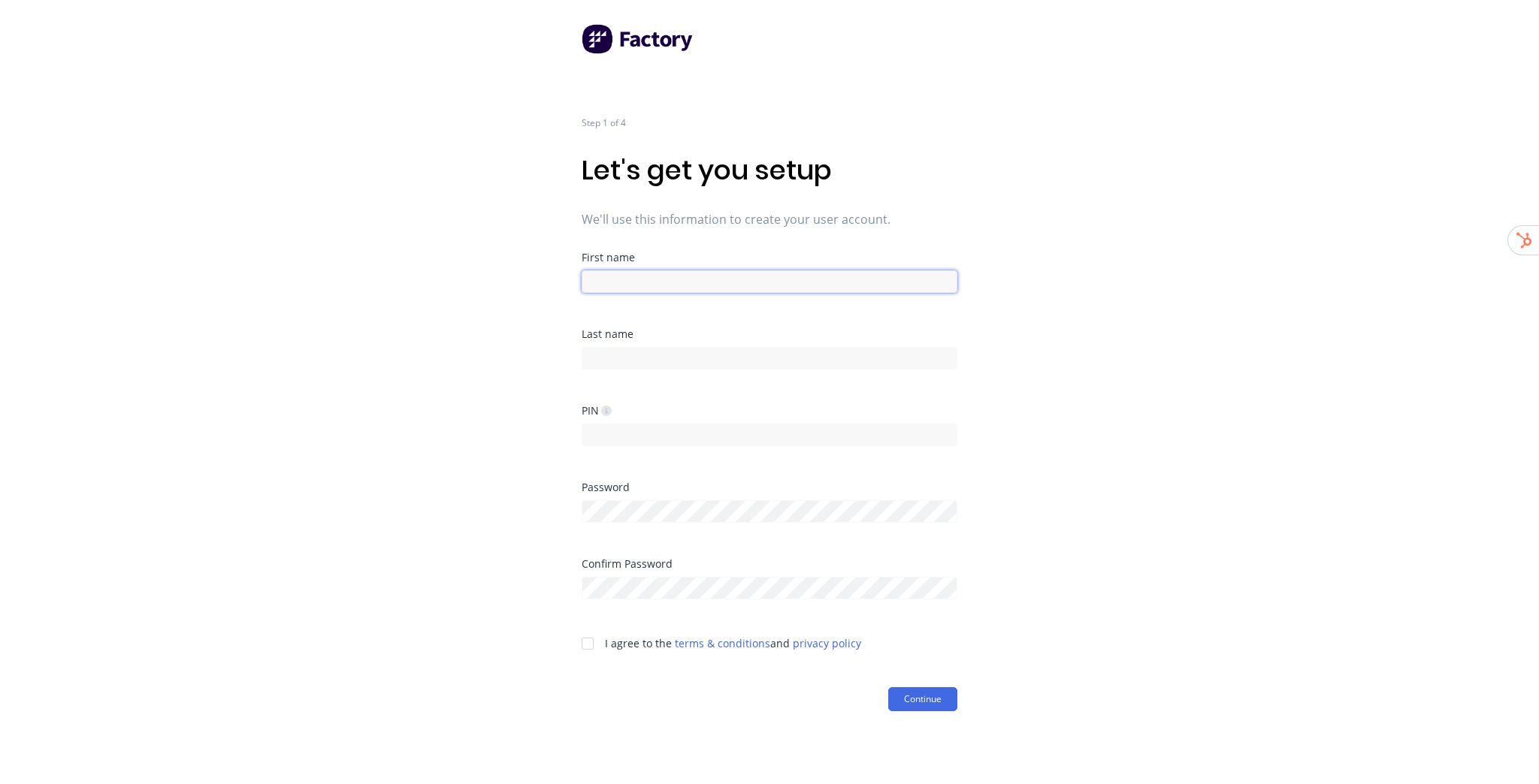
click at [638, 277] on input at bounding box center [769, 282] width 376 height 23
type input "Factory"
type input "Onboarding"
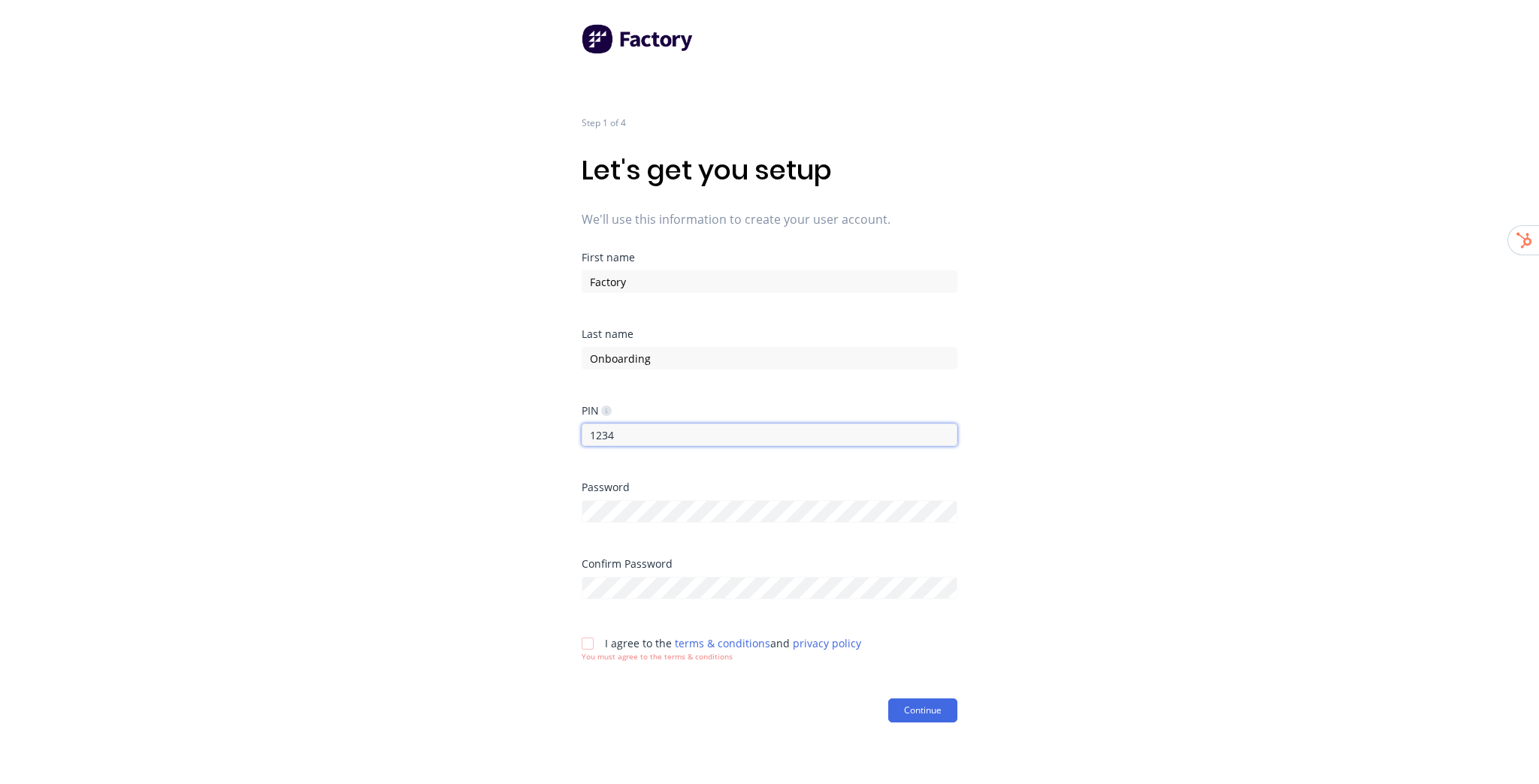
type input "1234"
click at [1407, 387] on div "Step 1 of 4 Let's get you setup We'll use this information to create your user …" at bounding box center [769, 392] width 1539 height 784
click at [1059, 582] on div "Step 1 of 4 Let's get you setup We'll use this information to create your user …" at bounding box center [769, 392] width 1539 height 784
click at [593, 643] on div at bounding box center [588, 644] width 30 height 30
click at [914, 701] on button "Continue" at bounding box center [922, 699] width 69 height 24
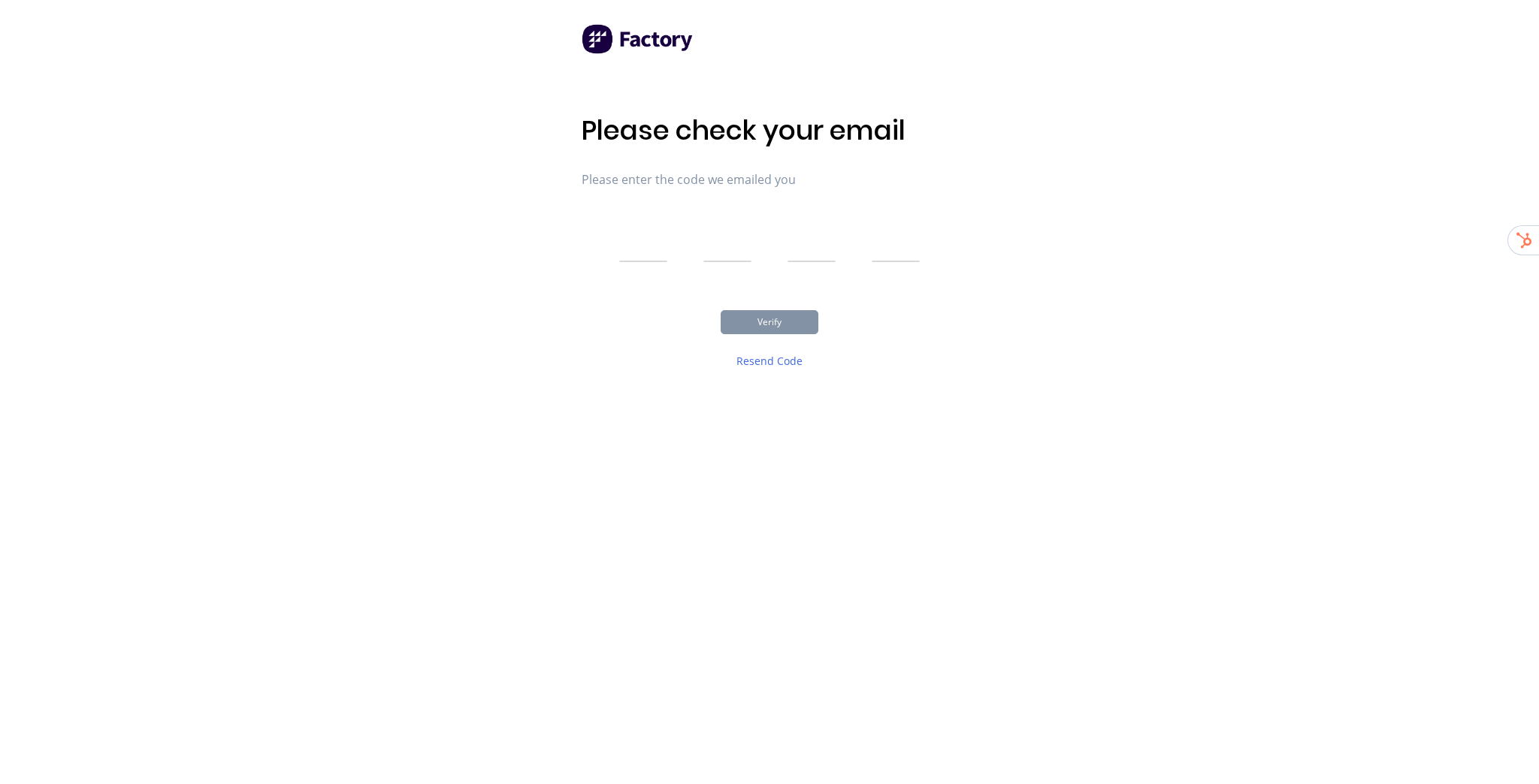
click at [645, 246] on input "text" at bounding box center [643, 243] width 49 height 37
type input "1"
type input "3"
type input "0"
type input "3"
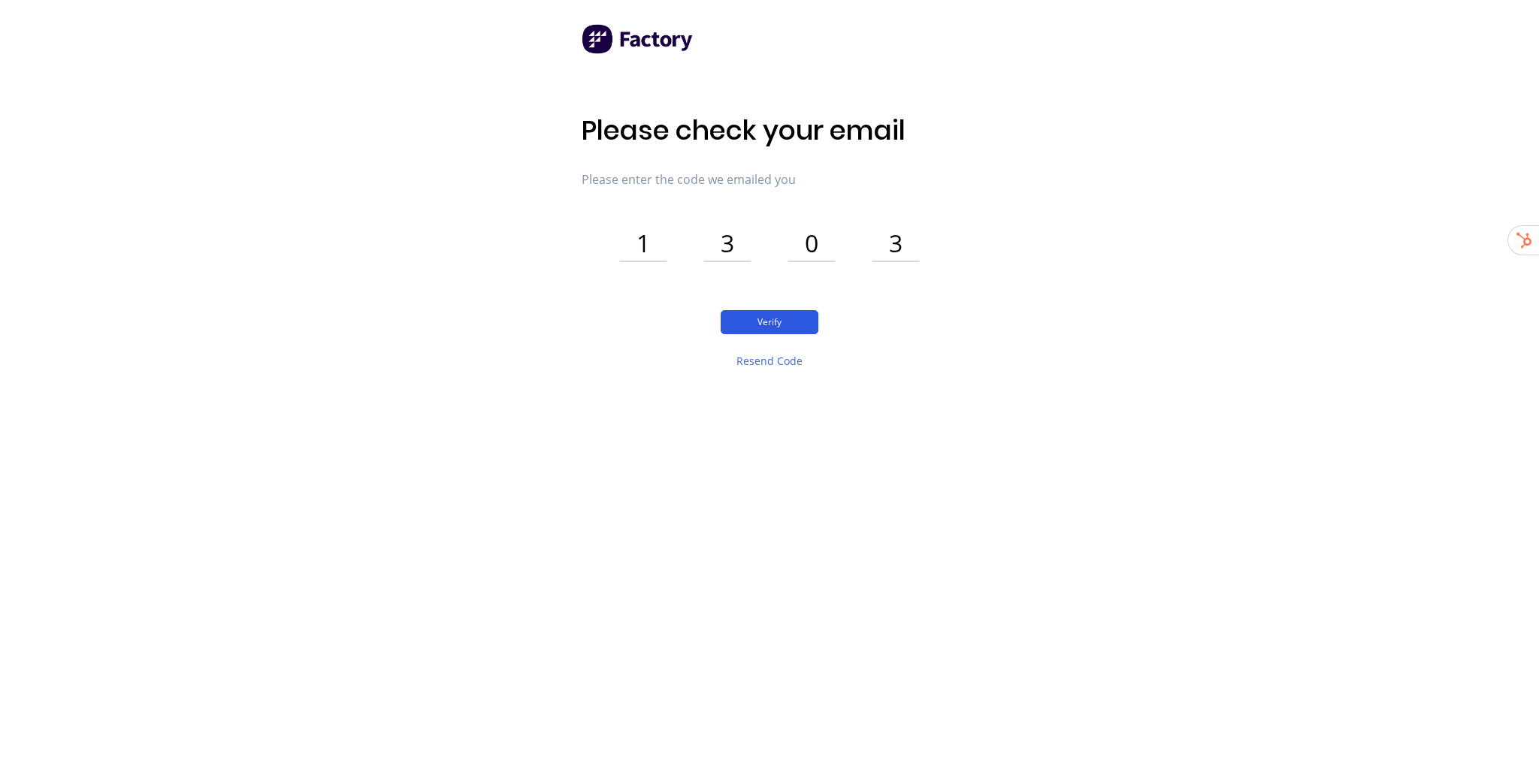
click at [784, 322] on button "Verify" at bounding box center [769, 322] width 98 height 24
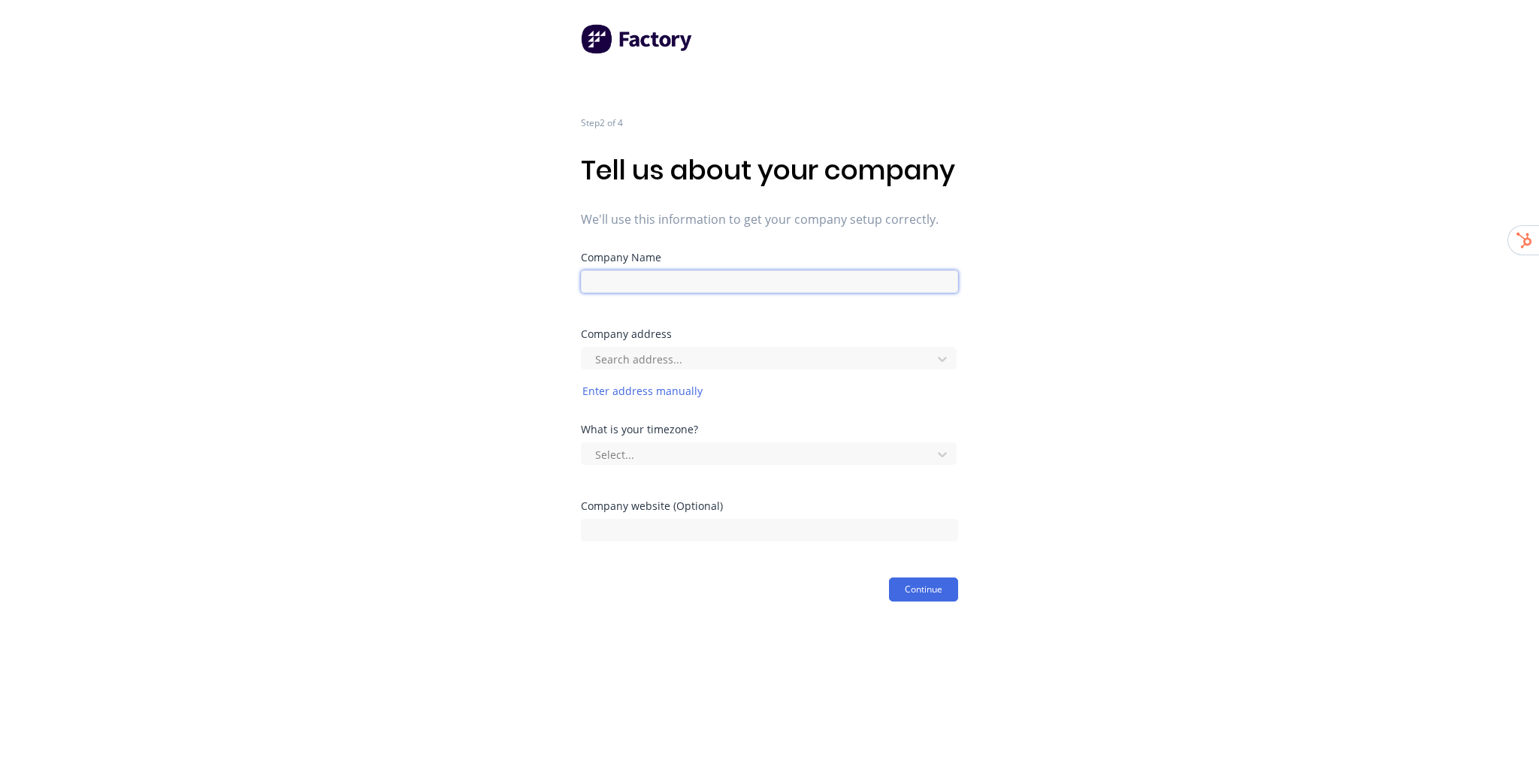
click at [622, 293] on input at bounding box center [769, 282] width 377 height 23
paste input "Wagga Stainless Steel"
type input "Wagga Stainless Steel"
click at [1084, 359] on div "Step 2 of 4 Tell us about your company We'll use this information to get your c…" at bounding box center [769, 301] width 1539 height 602
click at [689, 369] on div at bounding box center [759, 360] width 330 height 19
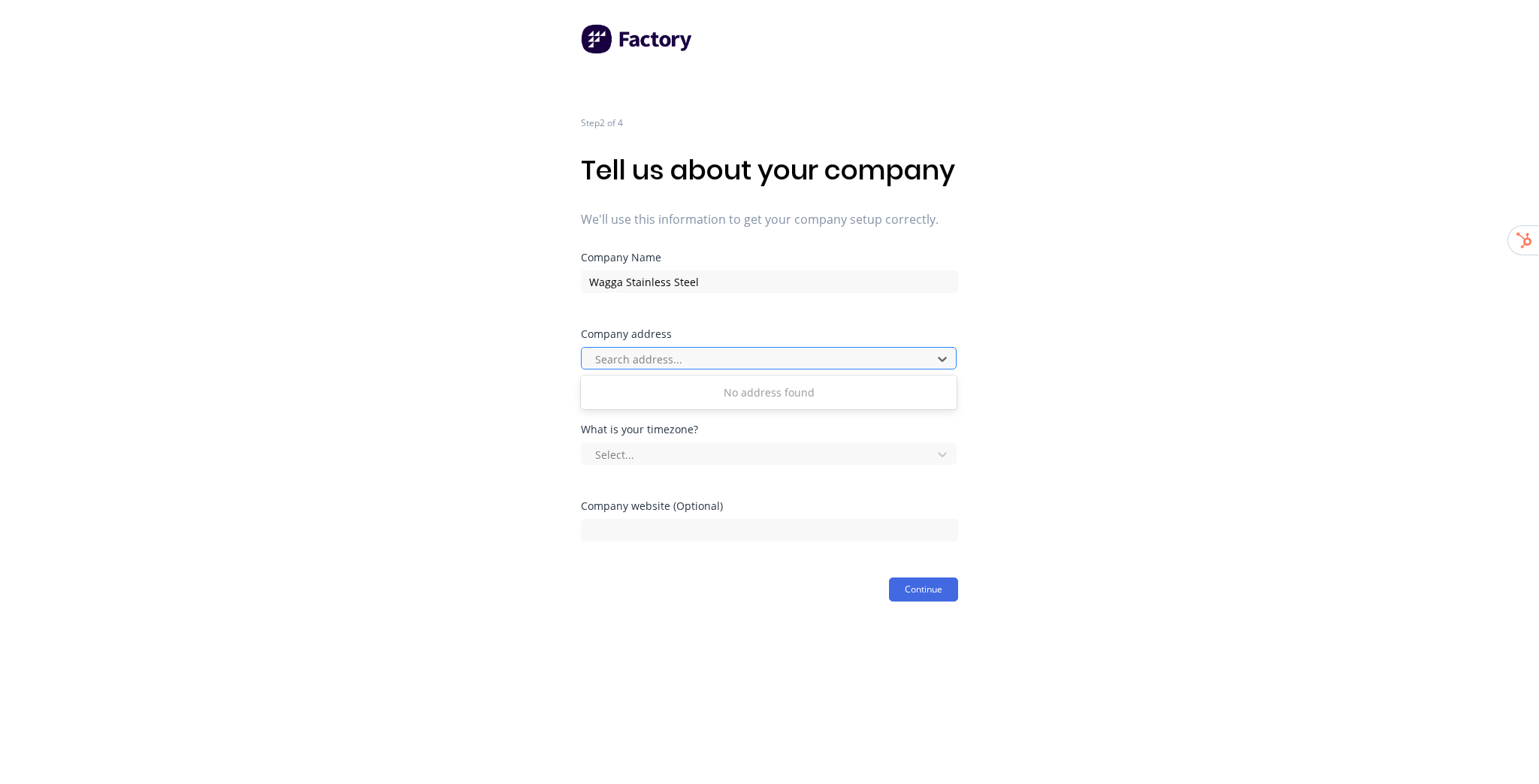
paste input "8 Mortimer Place"
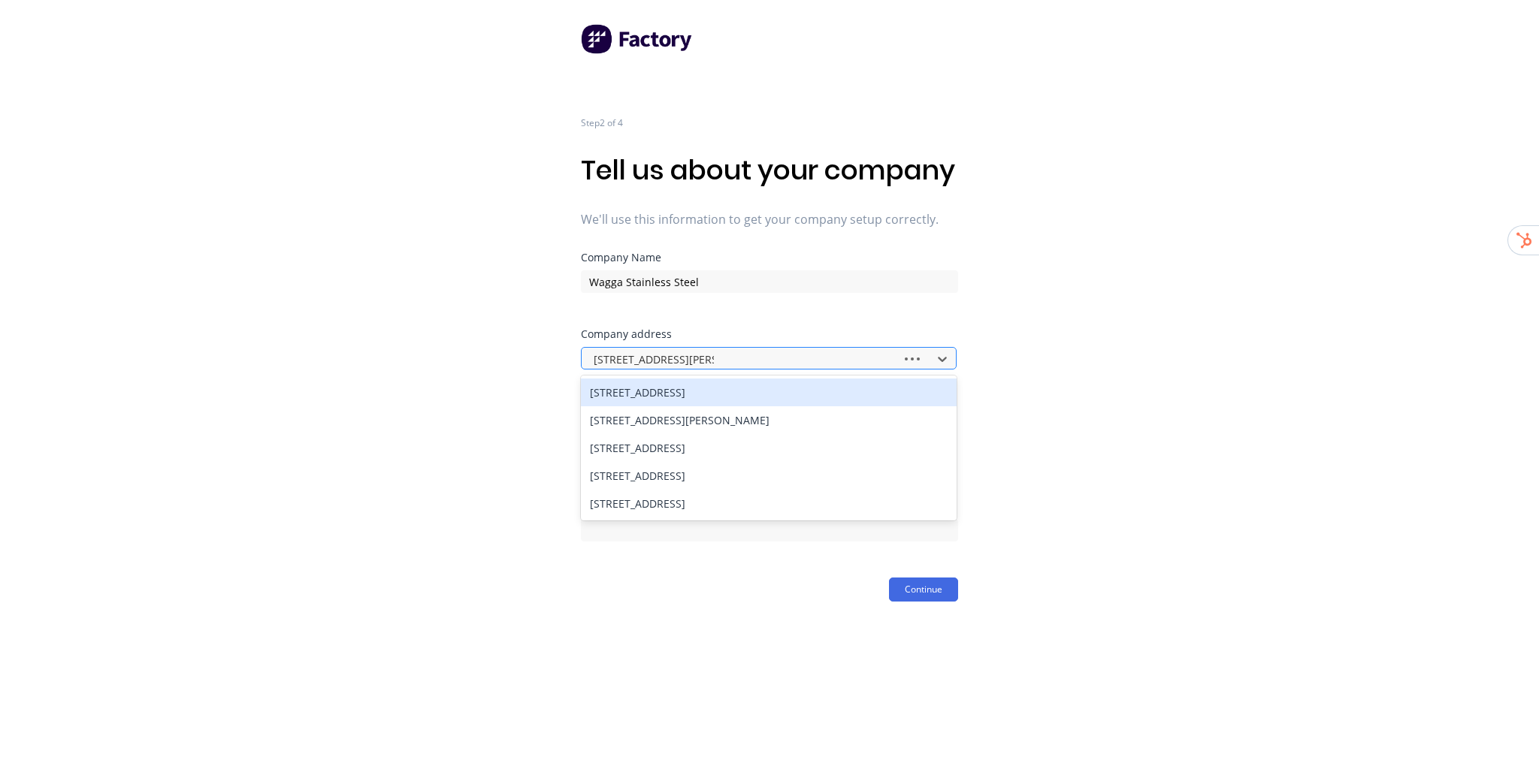
type input "8 Mortimer Place, wagga"
click at [814, 406] on div "8 Mortimer Place, Wagga Wagga NSW, Australia" at bounding box center [768, 392] width 376 height 28
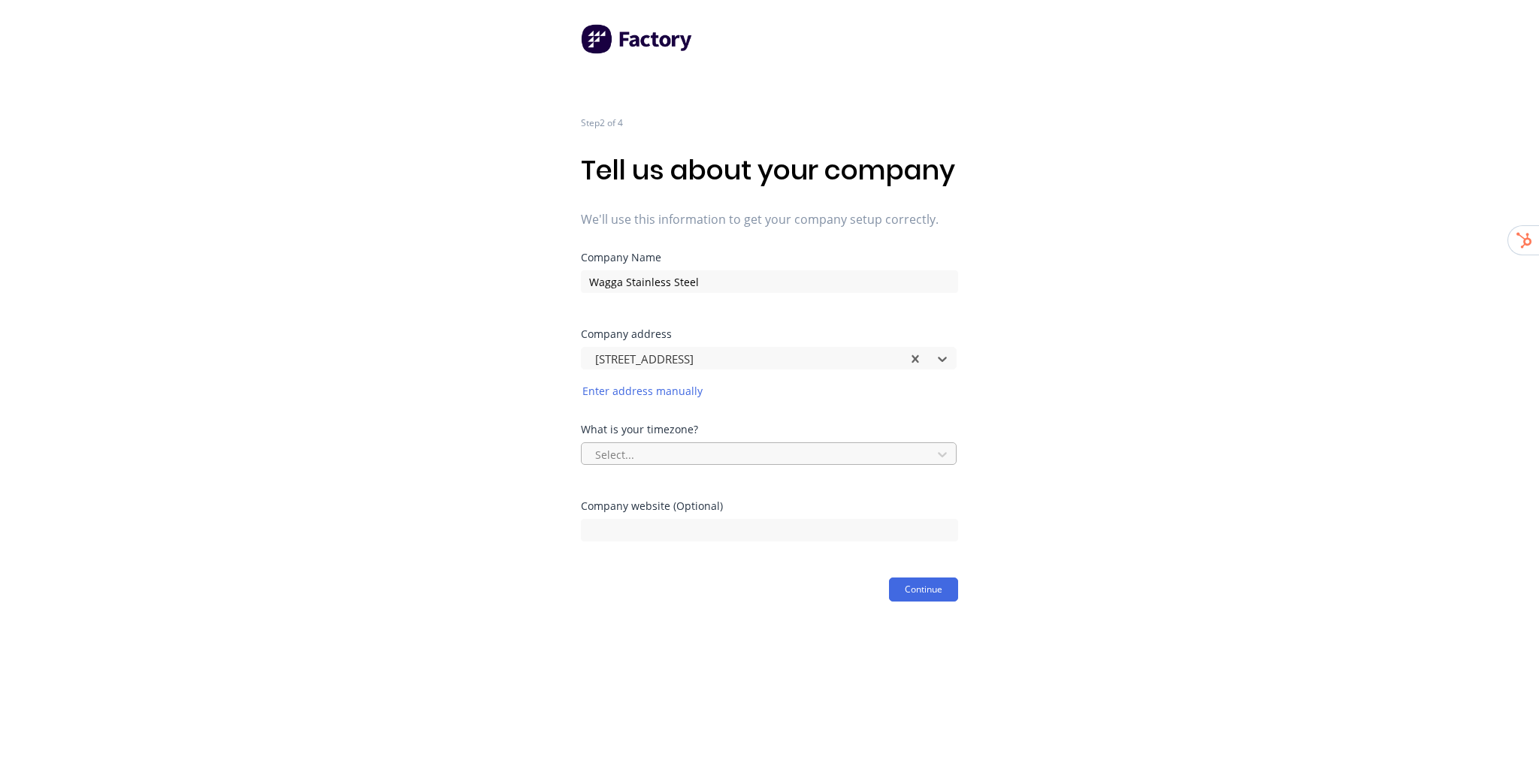
click at [734, 464] on div at bounding box center [759, 455] width 330 height 19
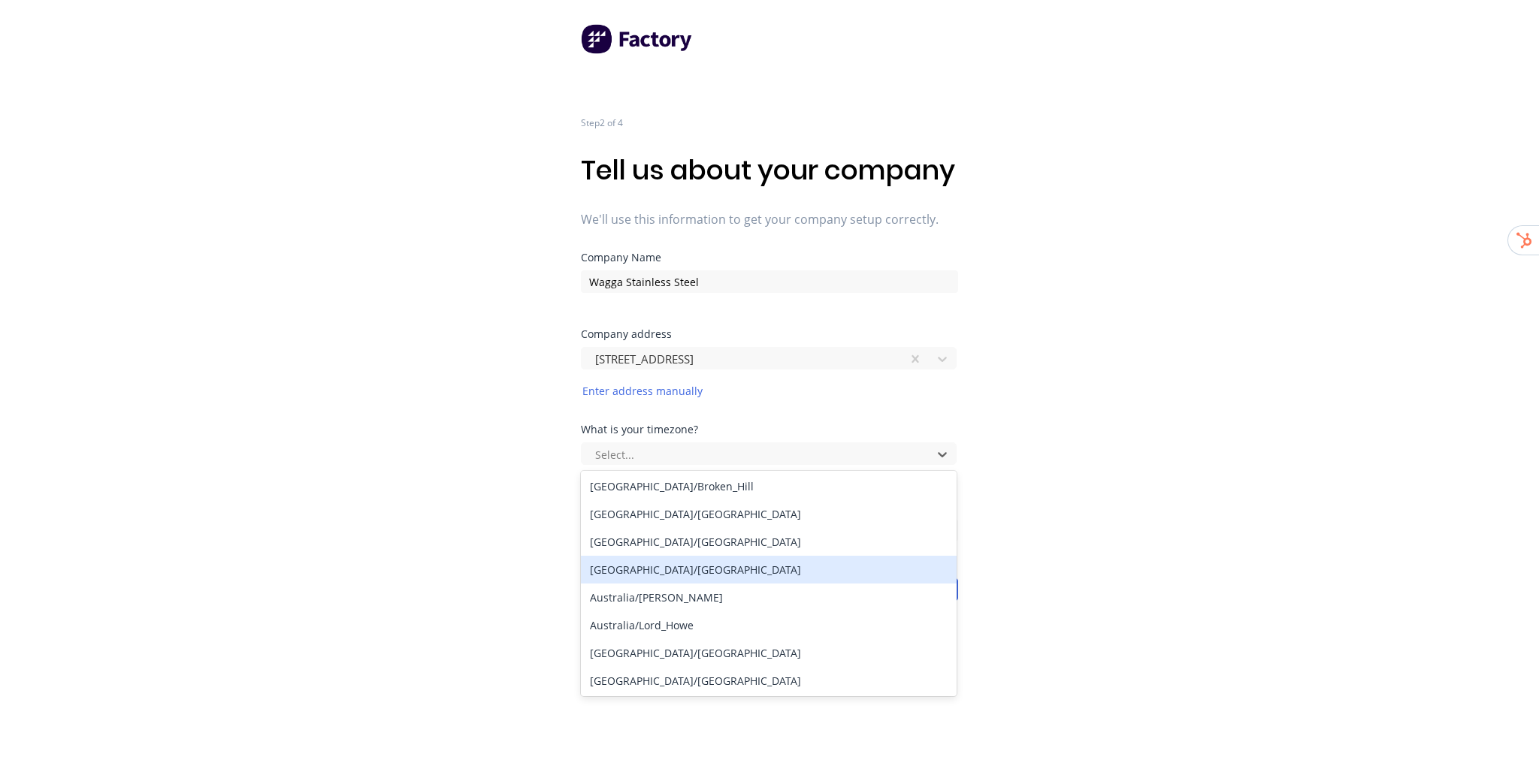
scroll to position [120, 0]
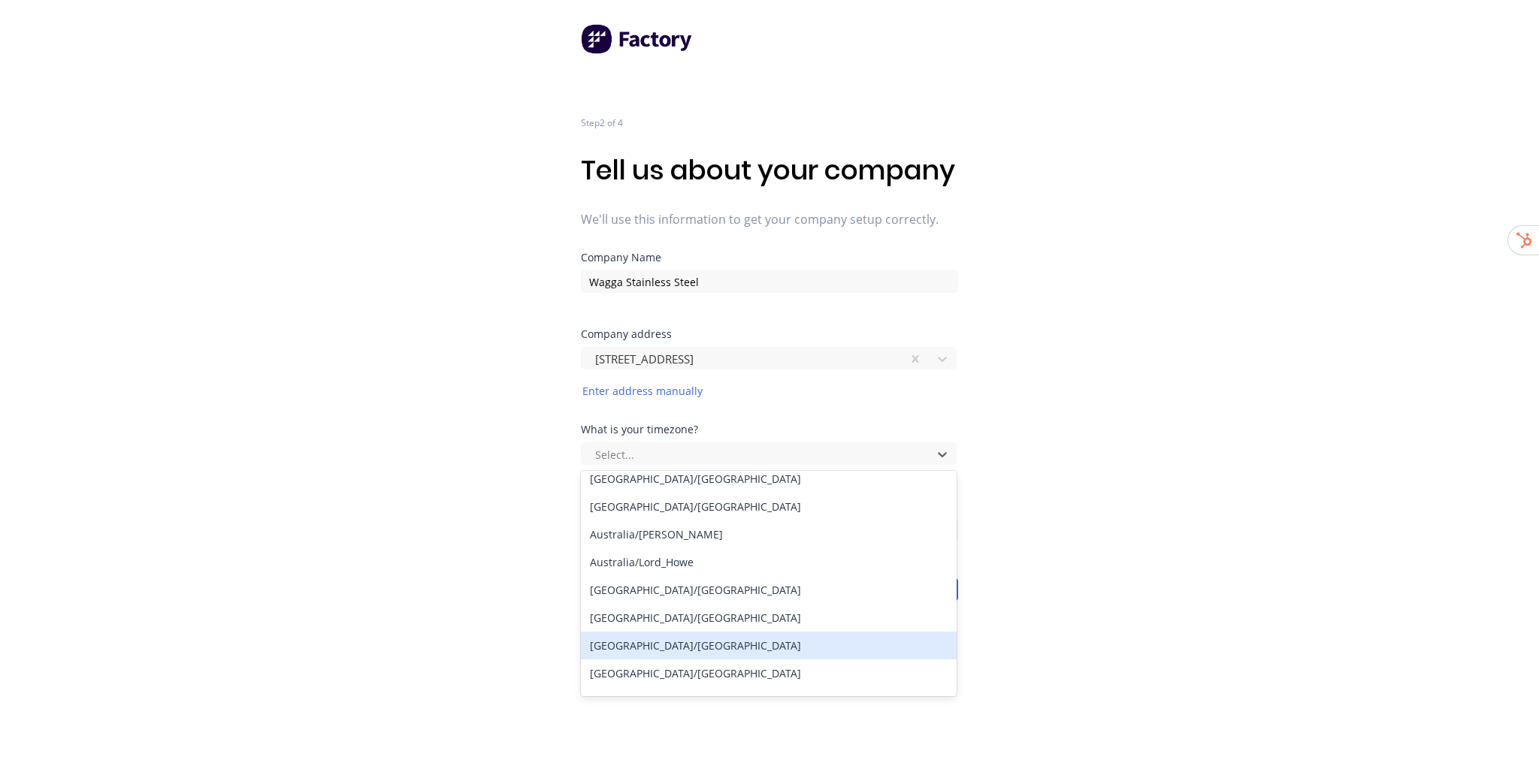
click at [692, 659] on div "Australia/Sydney" at bounding box center [768, 645] width 376 height 28
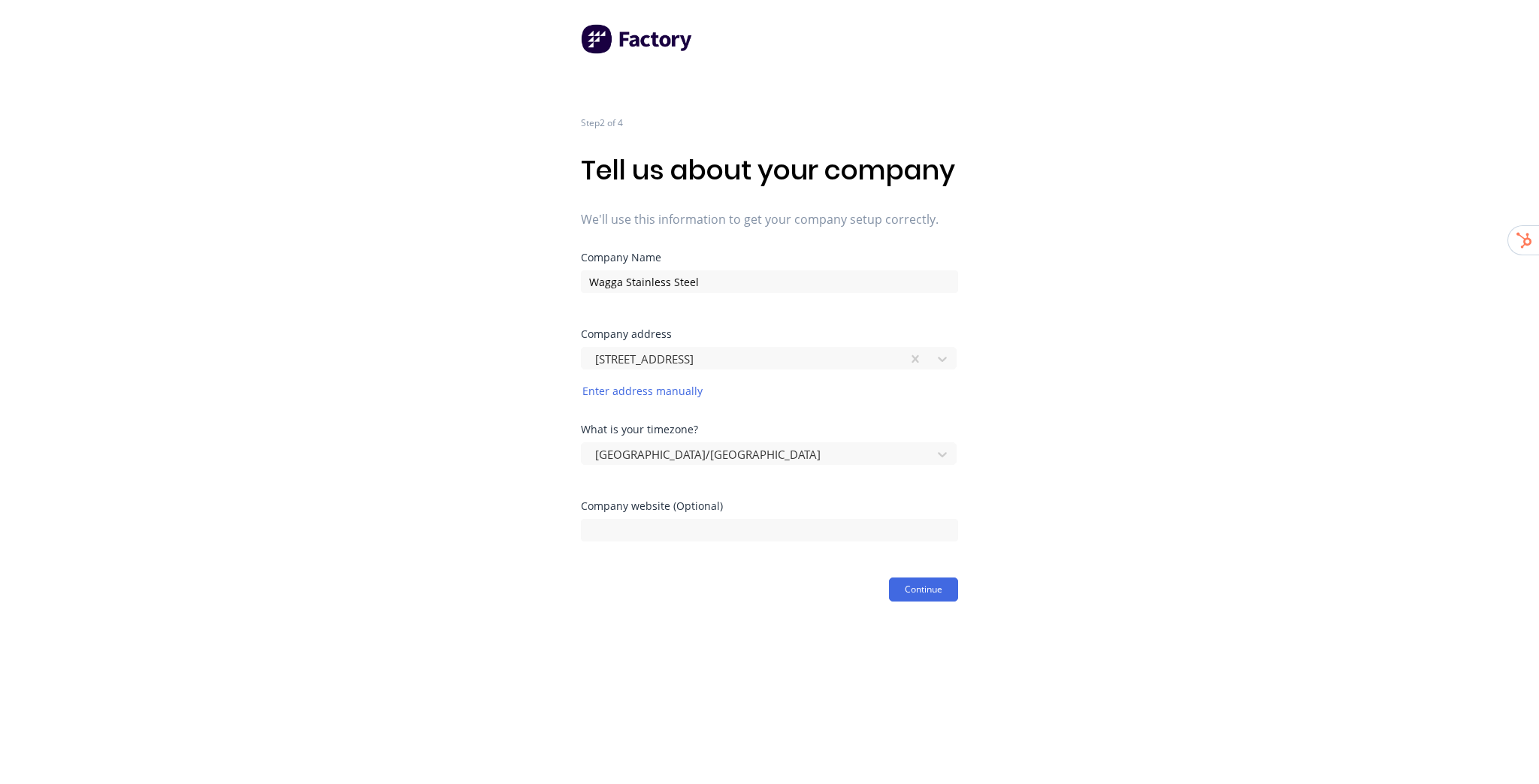
drag, startPoint x: 1032, startPoint y: 487, endPoint x: 982, endPoint y: 513, distance: 56.4
click at [1032, 486] on div "Step 2 of 4 Tell us about your company We'll use this information to get your c…" at bounding box center [769, 301] width 1539 height 602
click at [641, 541] on div at bounding box center [769, 529] width 377 height 27
click at [638, 541] on input at bounding box center [769, 531] width 377 height 23
paste input "waggastainlesssteel.com.au"
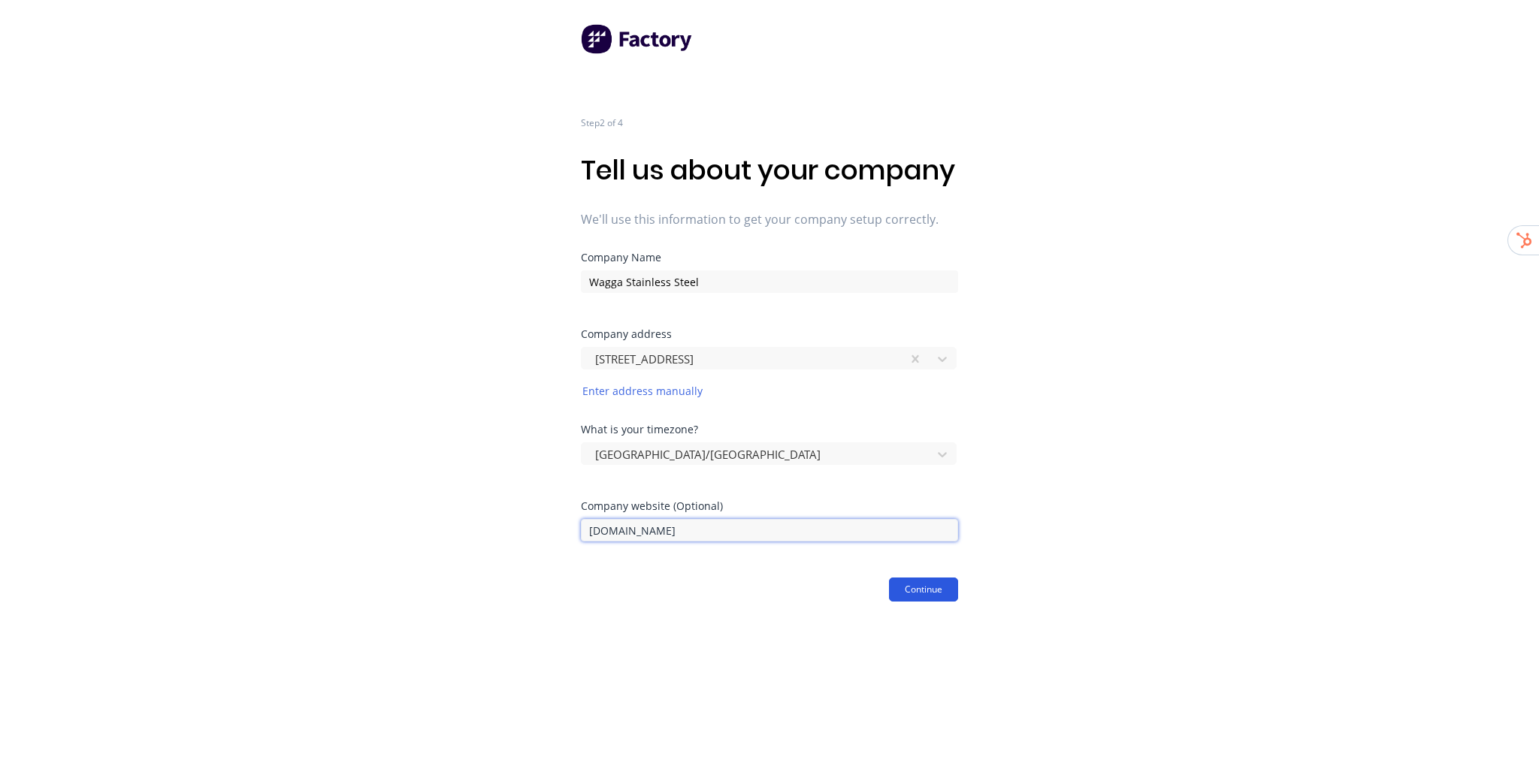
type input "waggastainlesssteel.com.au"
click at [930, 602] on button "Continue" at bounding box center [923, 589] width 69 height 24
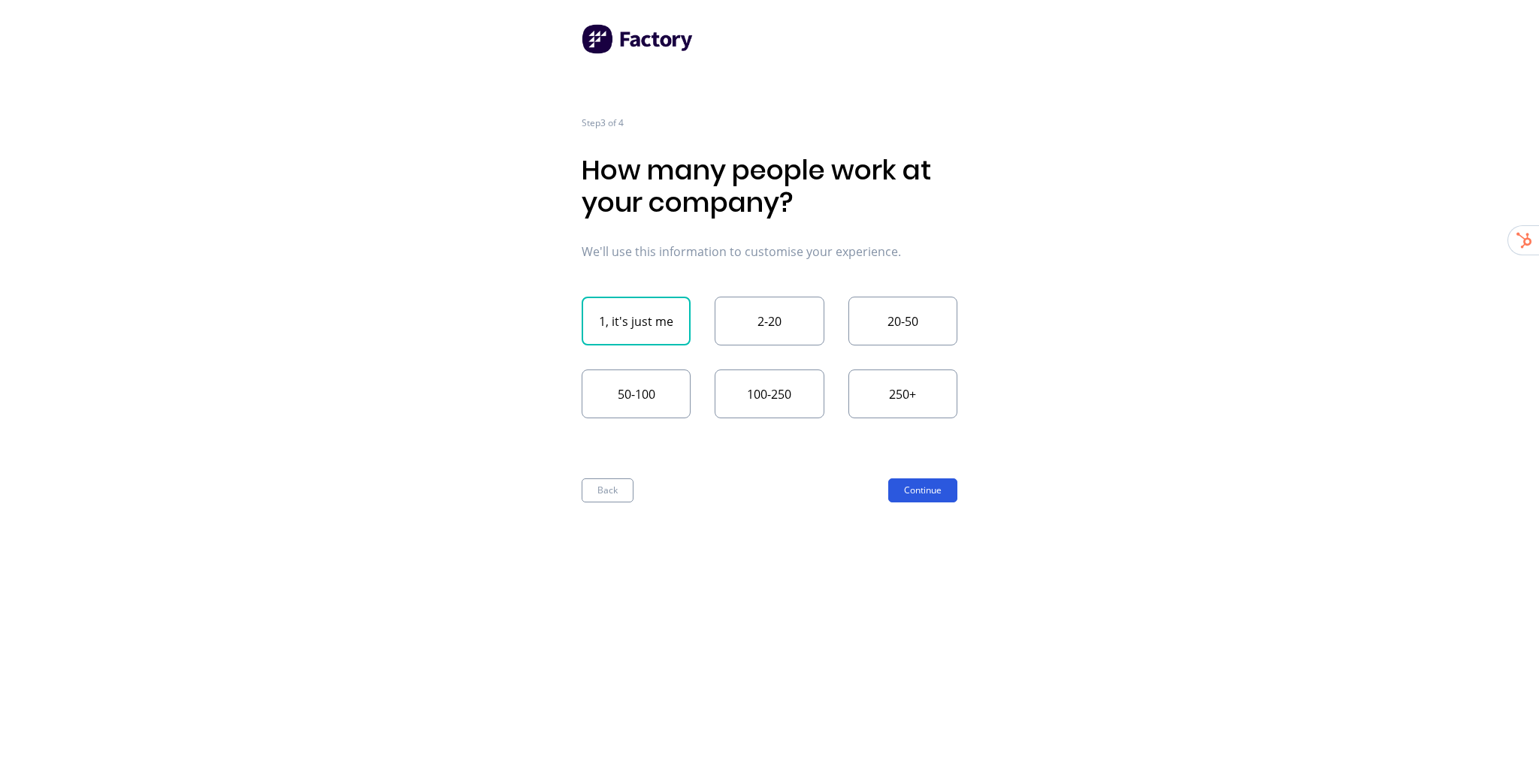
click at [938, 487] on button "Continue" at bounding box center [922, 490] width 69 height 24
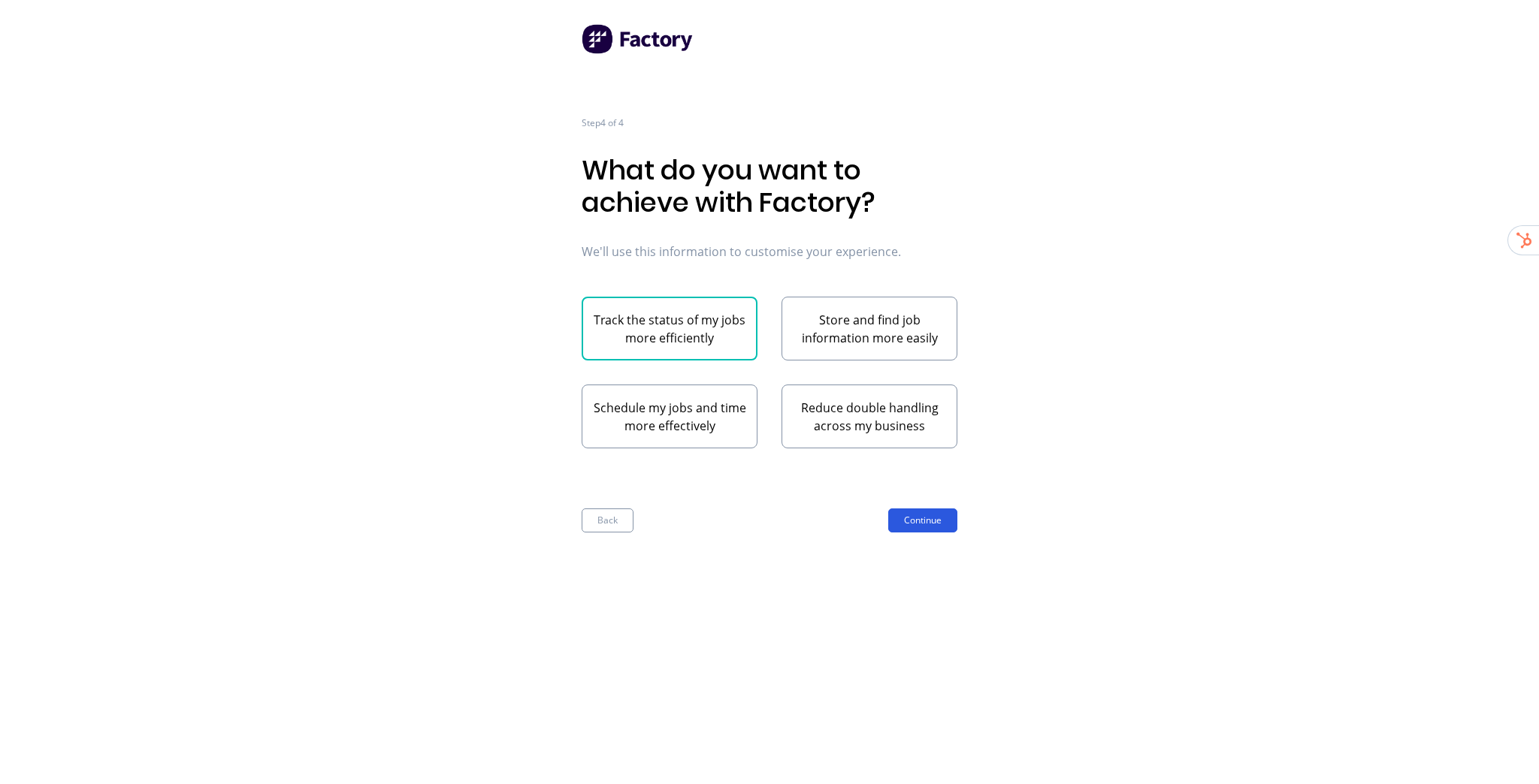
click at [936, 509] on button "Continue" at bounding box center [922, 520] width 69 height 24
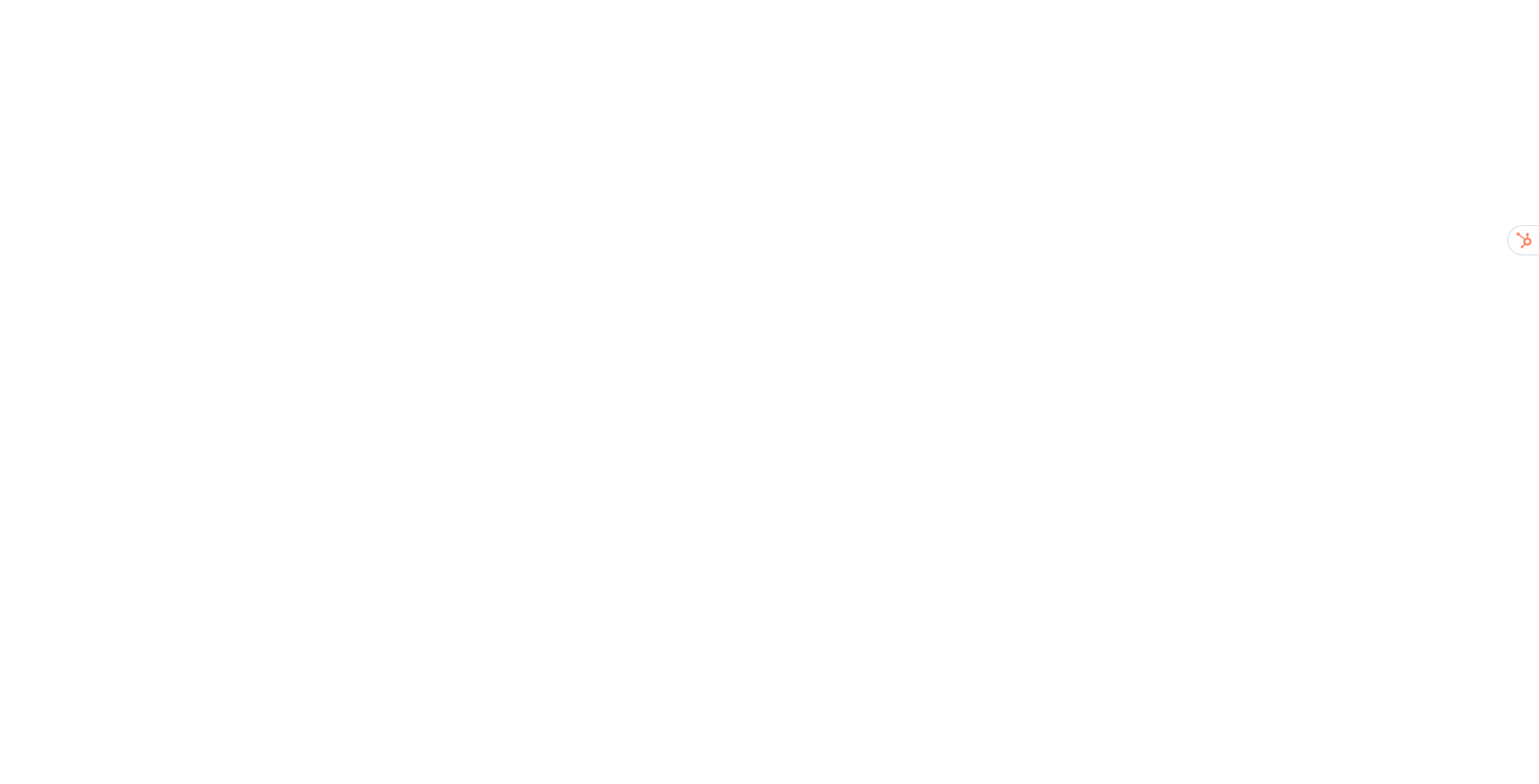
click at [936, 517] on div "Setting up your Factory environment Configuring your workspace Applying the fin…" at bounding box center [769, 392] width 526 height 784
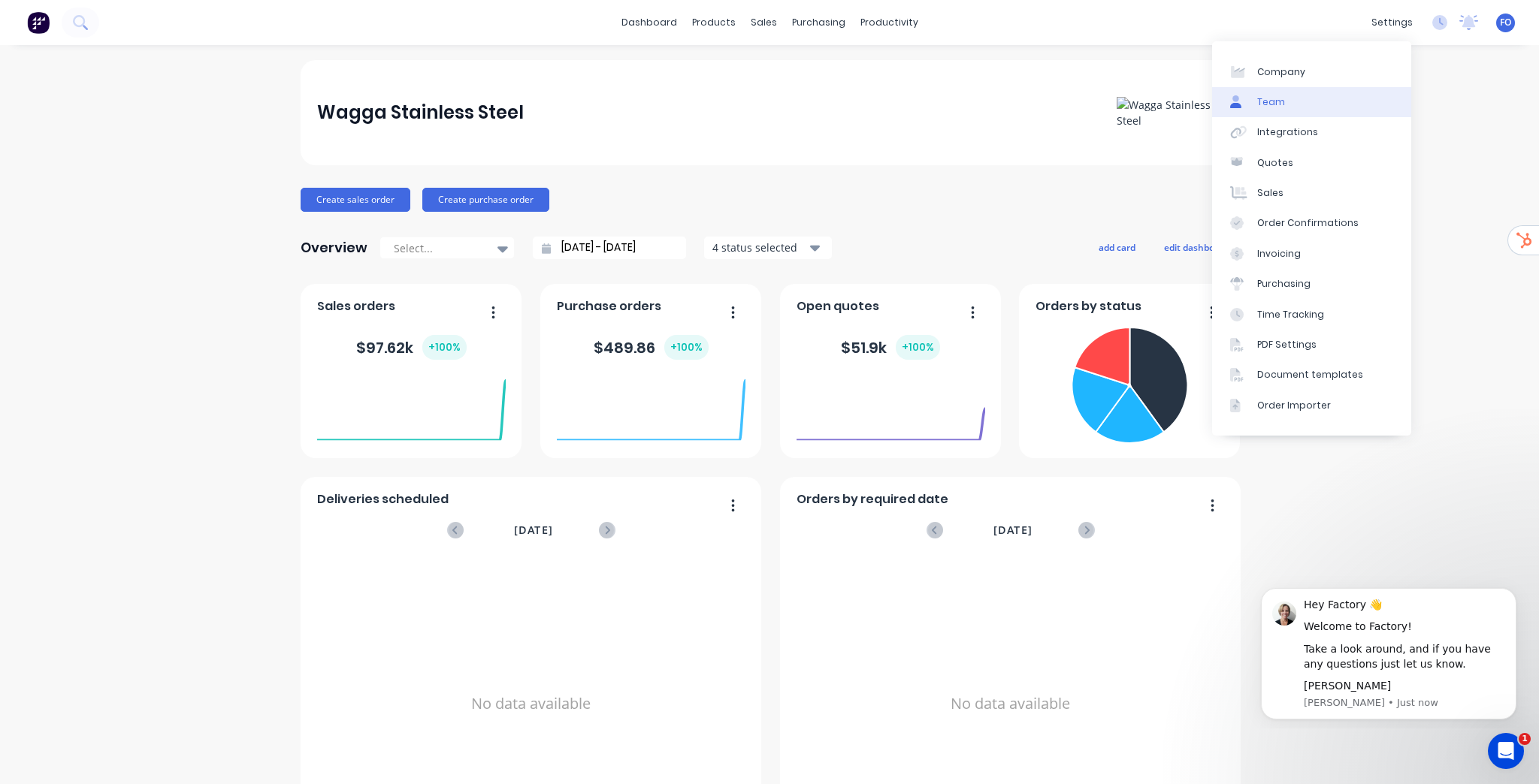
click at [1270, 95] on div "Team" at bounding box center [1271, 102] width 28 height 13
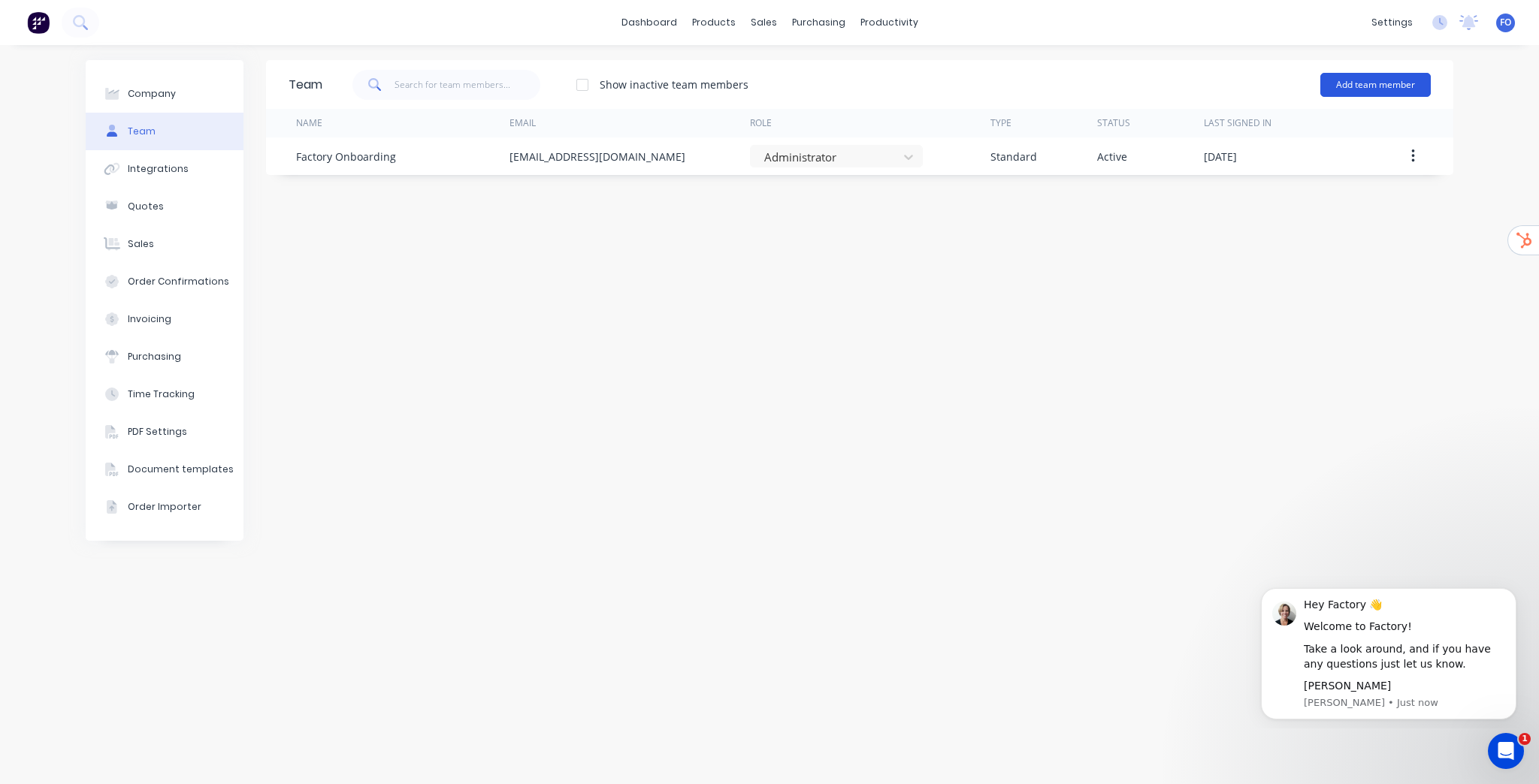
click at [1379, 91] on button "Add team member" at bounding box center [1375, 85] width 110 height 24
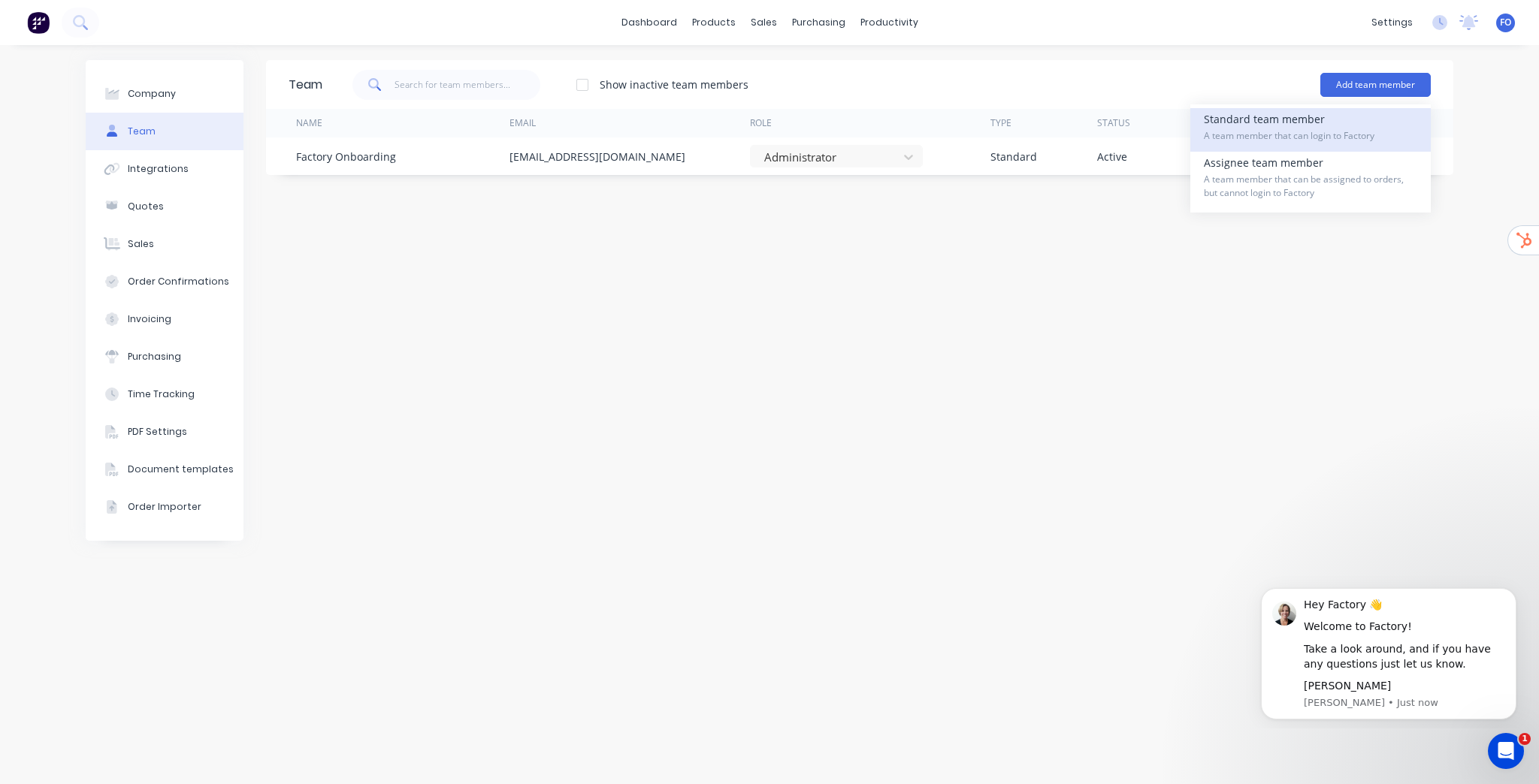
click at [1282, 129] on span "A team member that can login to Factory" at bounding box center [1311, 136] width 213 height 13
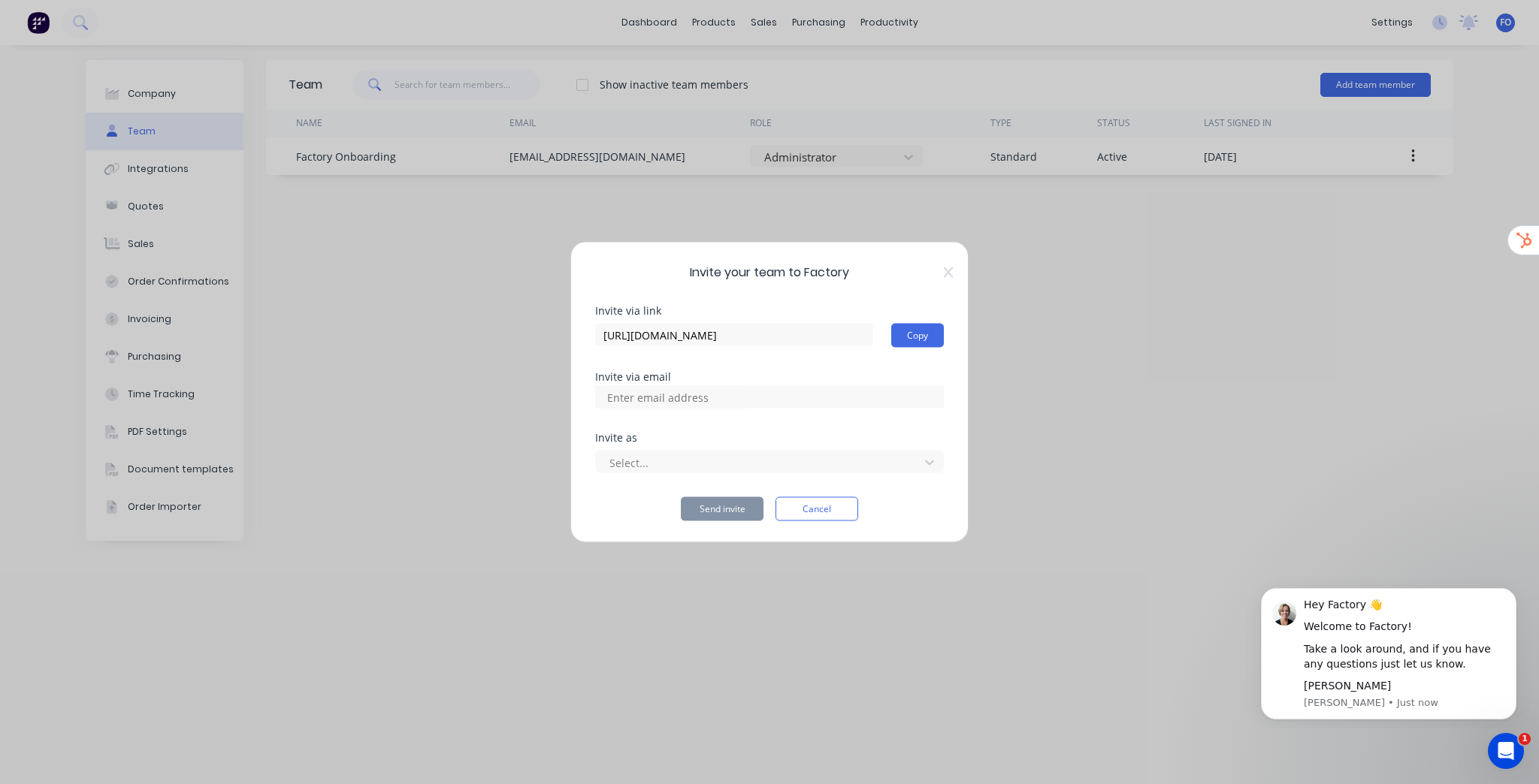
click at [664, 402] on input at bounding box center [674, 398] width 150 height 23
paste input "danleeknight@gmail.com"
type input "danleeknight@gmail.com"
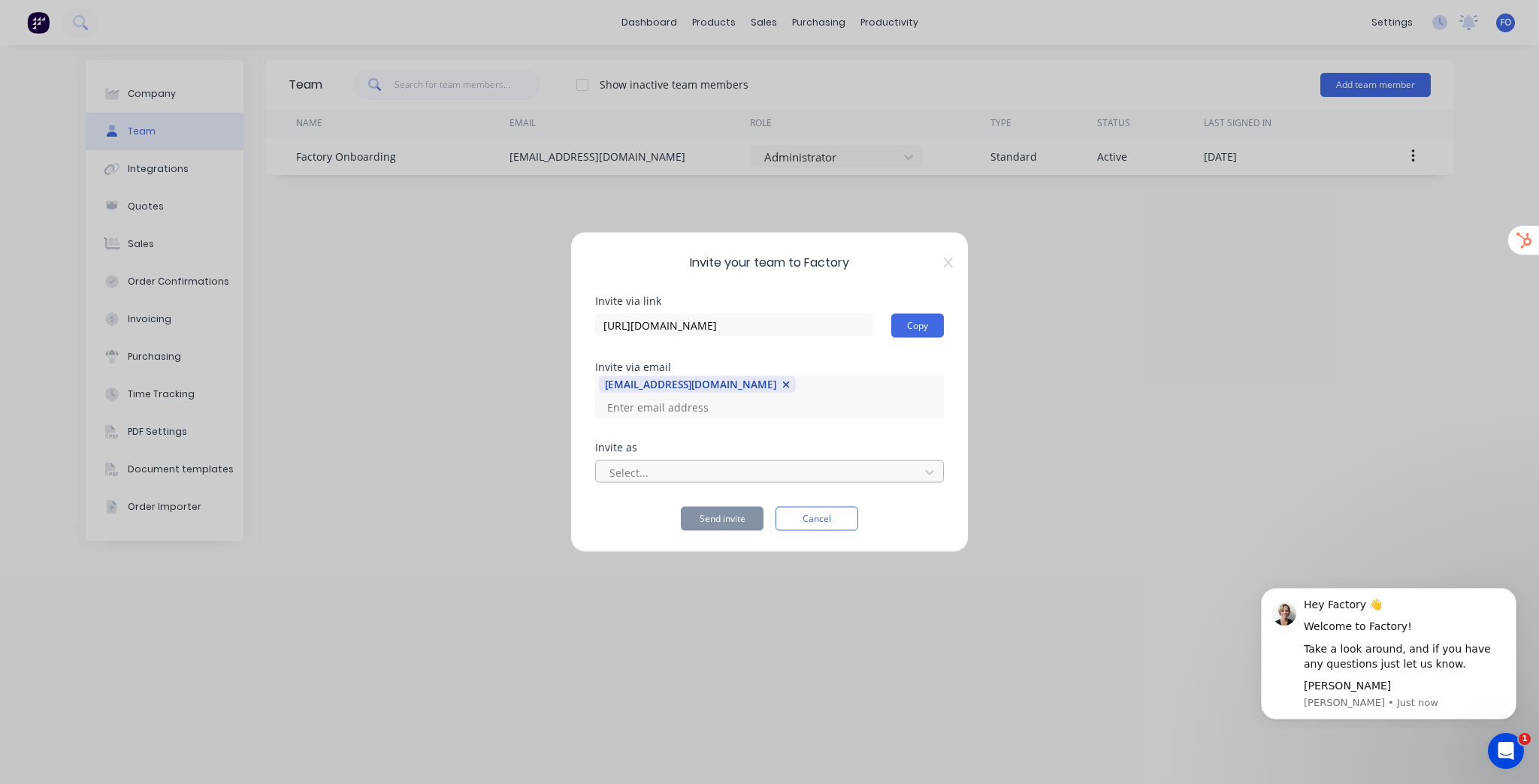
click at [665, 462] on div at bounding box center [760, 472] width 304 height 19
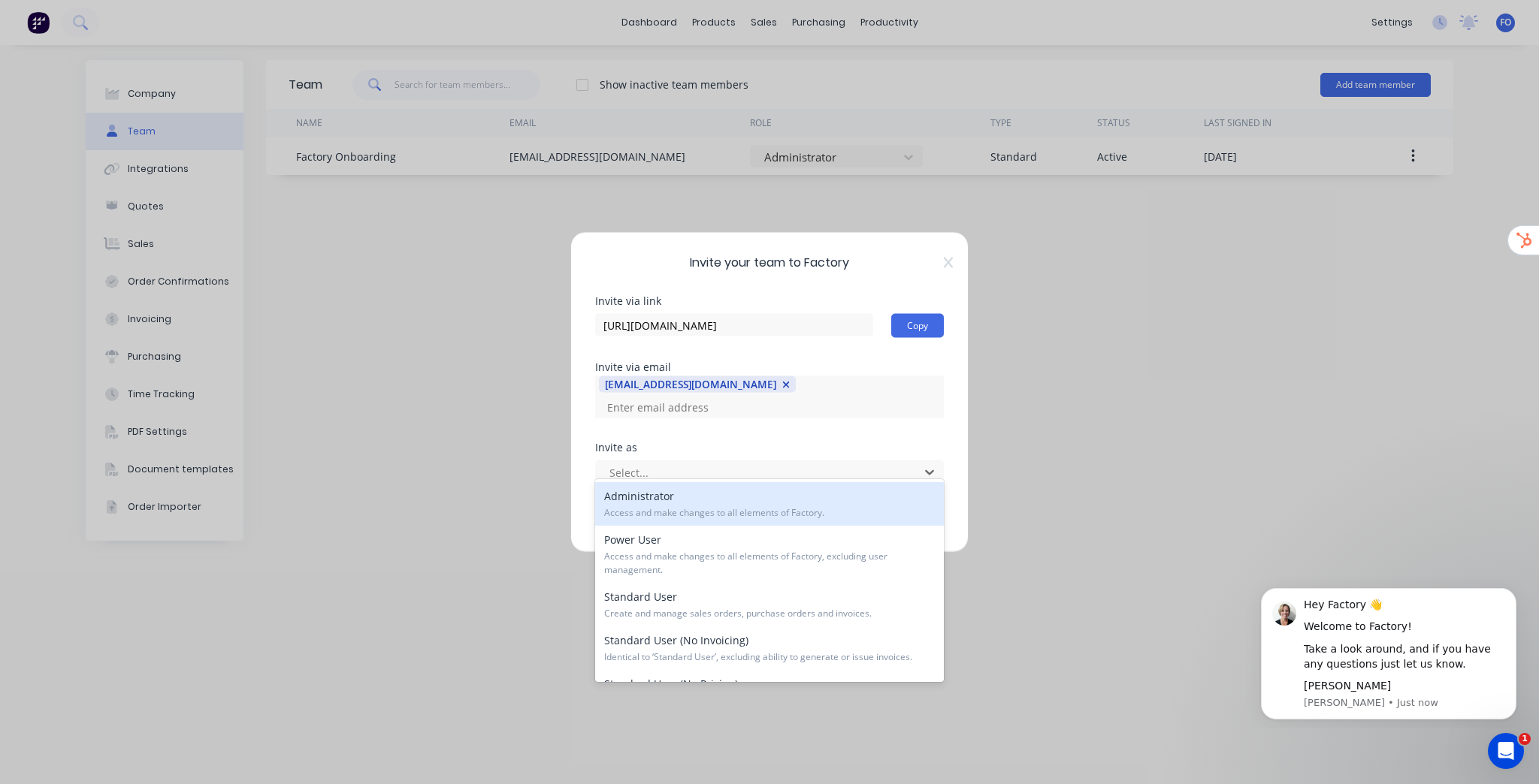
click at [669, 502] on div "Administrator Access and make changes to all elements of Factory." at bounding box center [769, 504] width 348 height 44
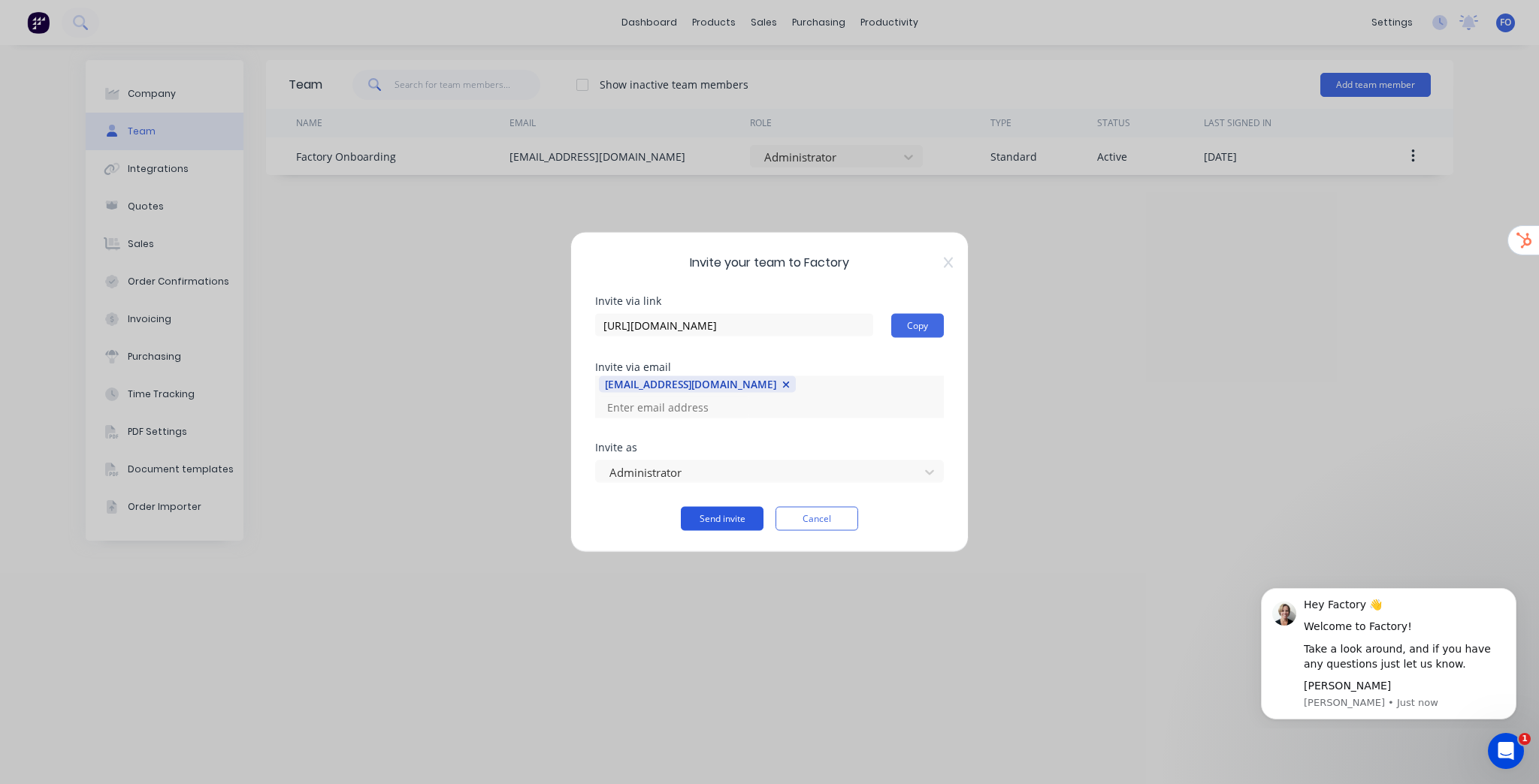
click at [707, 508] on button "Send invite" at bounding box center [721, 519] width 83 height 24
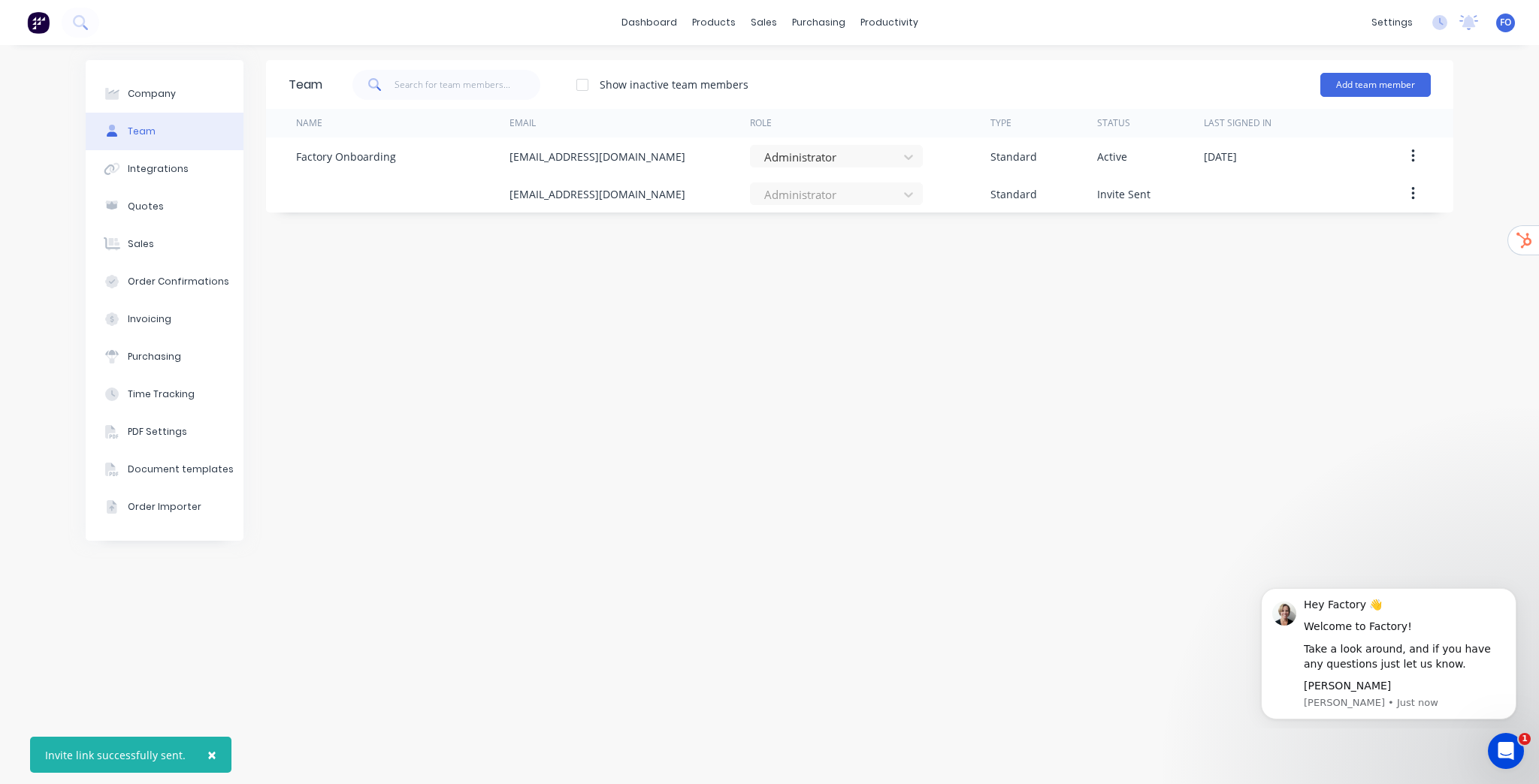
click at [968, 342] on div "Team Show inactive team members Add team member Name Email Role Type Status Las…" at bounding box center [860, 414] width 1188 height 709
click at [643, 25] on link "dashboard" at bounding box center [649, 23] width 70 height 23
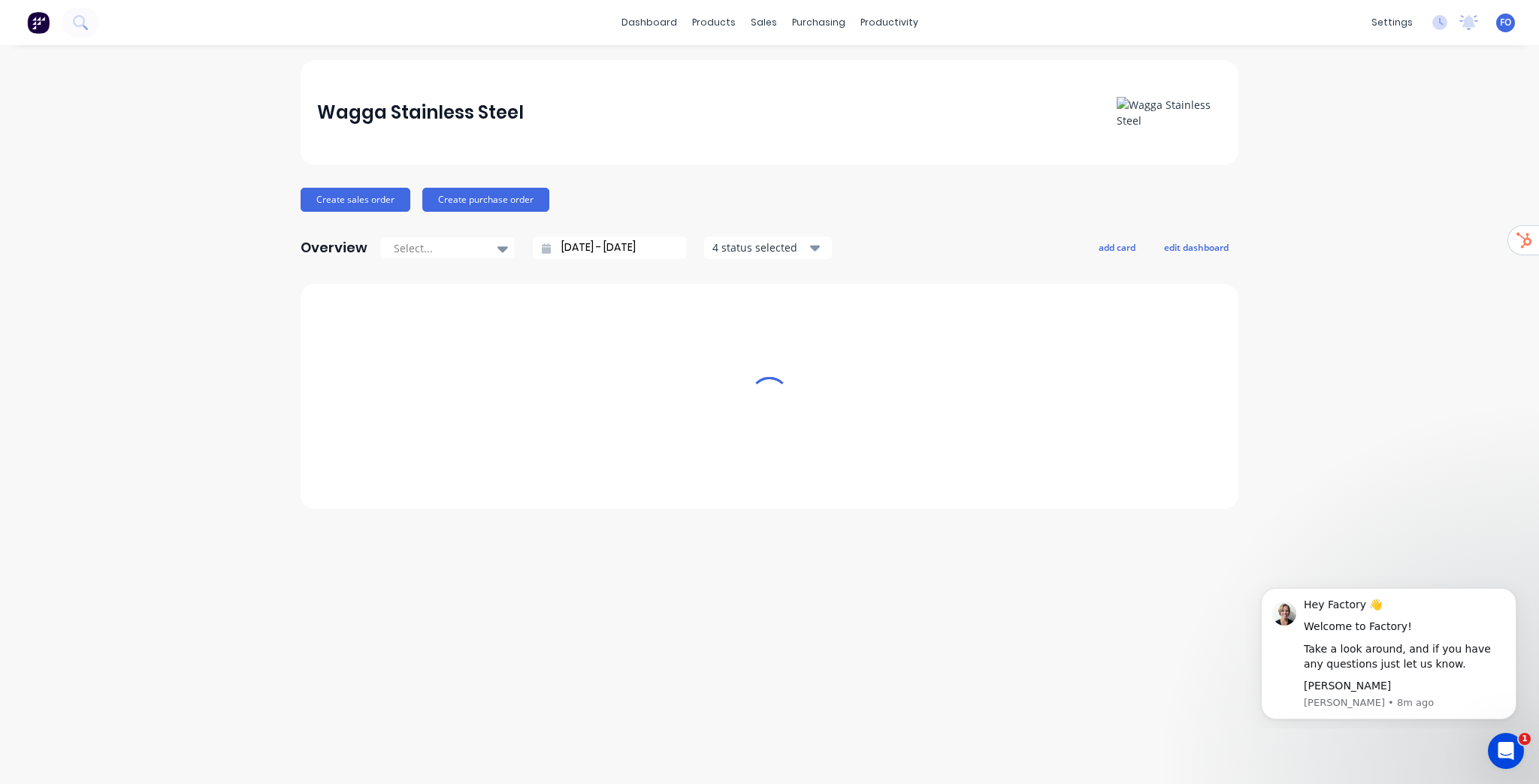
click at [1509, 24] on div "settings No new notifications Mark all as read You have no notifications FO Wag…" at bounding box center [1451, 23] width 175 height 23
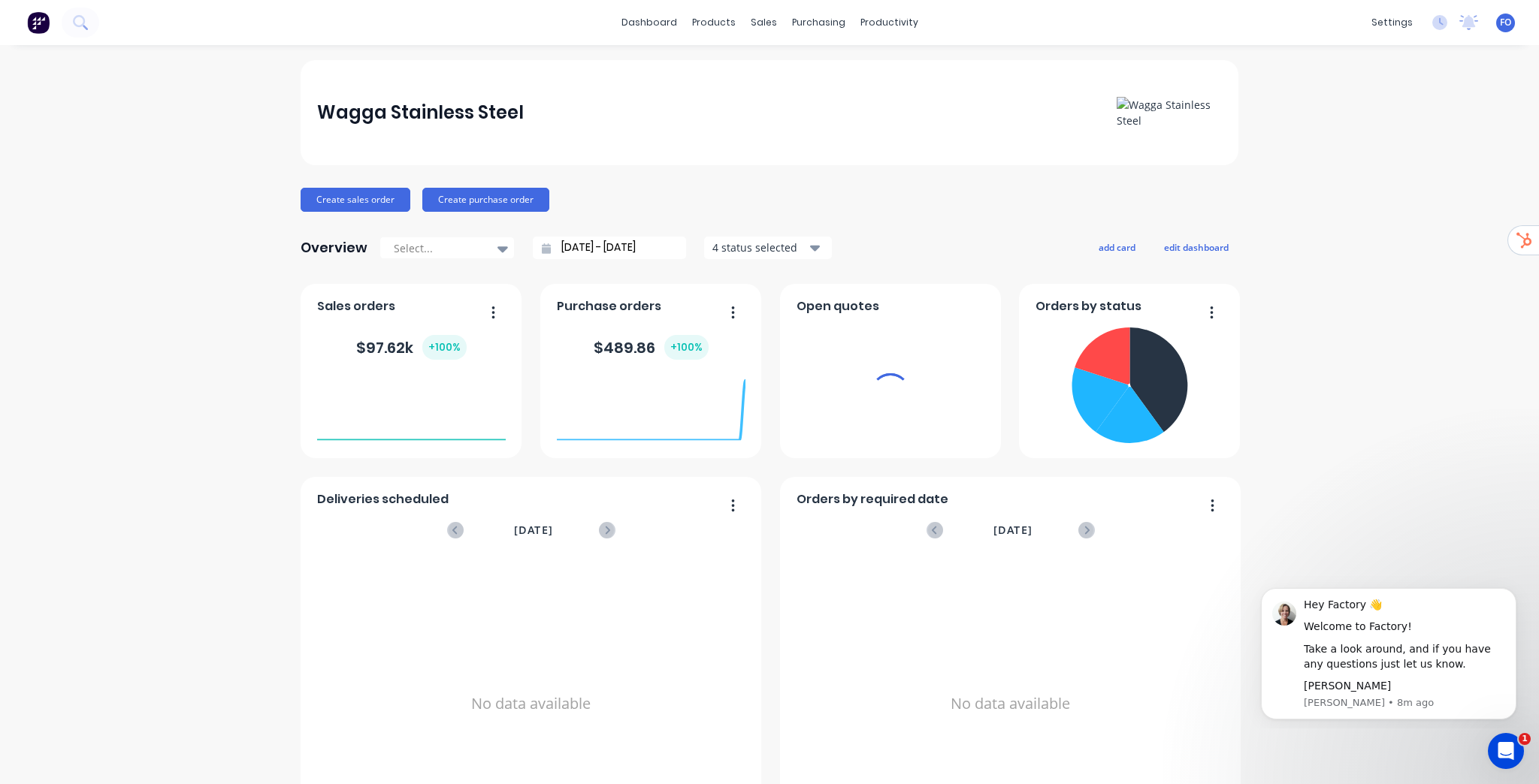
click at [1500, 23] on span "FO" at bounding box center [1506, 23] width 11 height 13
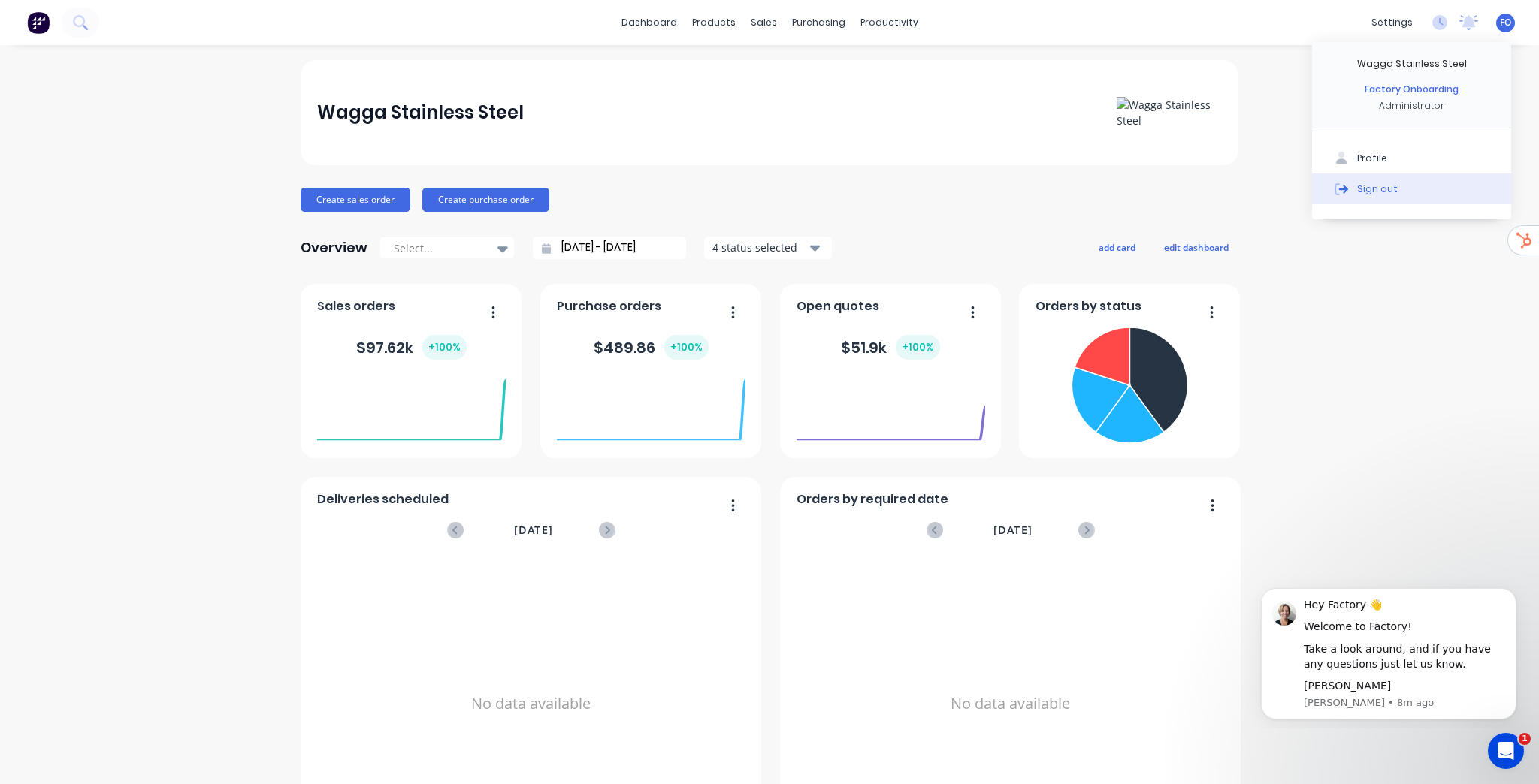
click at [1381, 184] on div "Sign out" at bounding box center [1377, 188] width 41 height 13
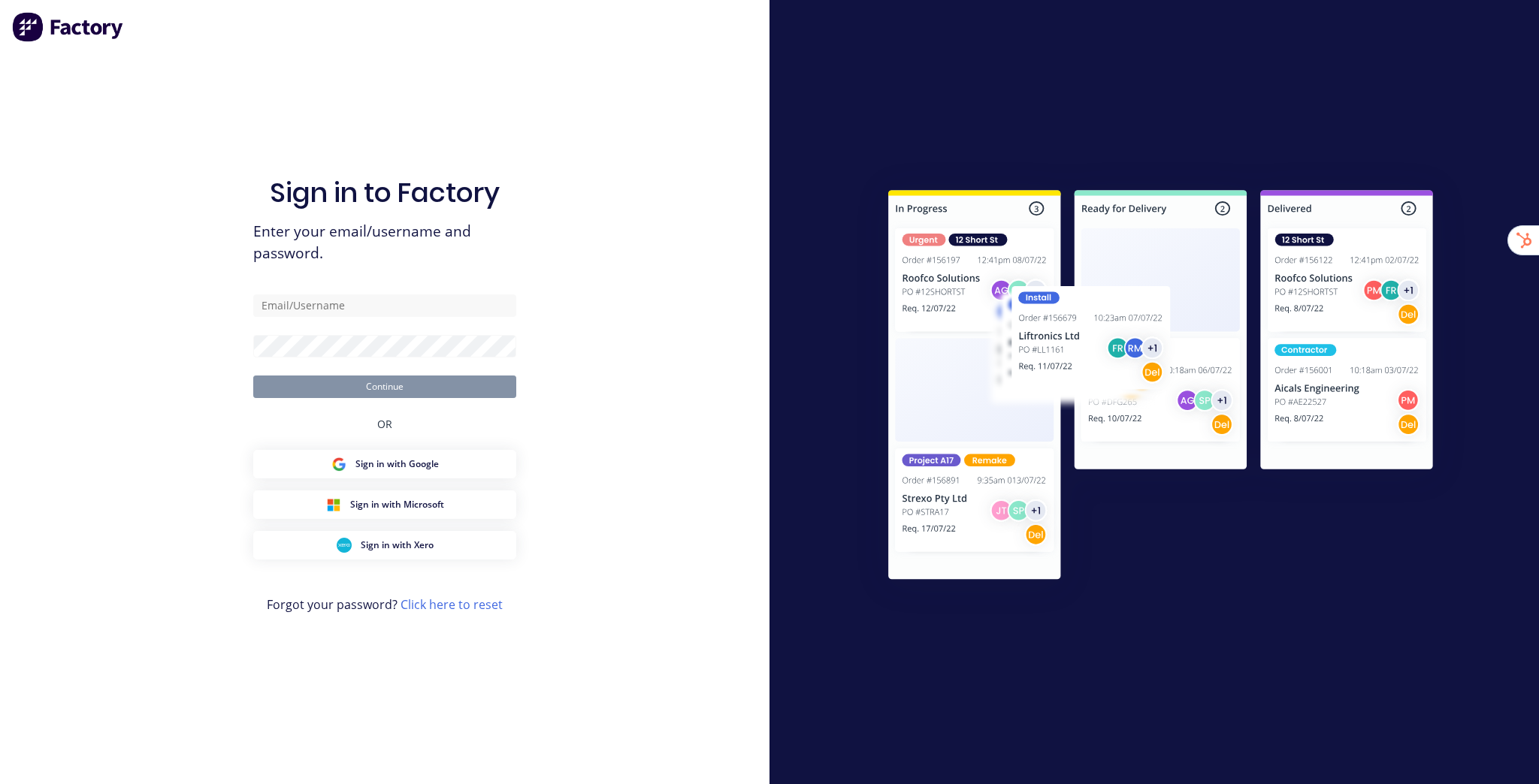
click at [421, 115] on div "Sign in to Factory Enter your email/username and password. Continue OR Sign in …" at bounding box center [385, 407] width 263 height 731
type input "[EMAIL_ADDRESS][DOMAIN_NAME]"
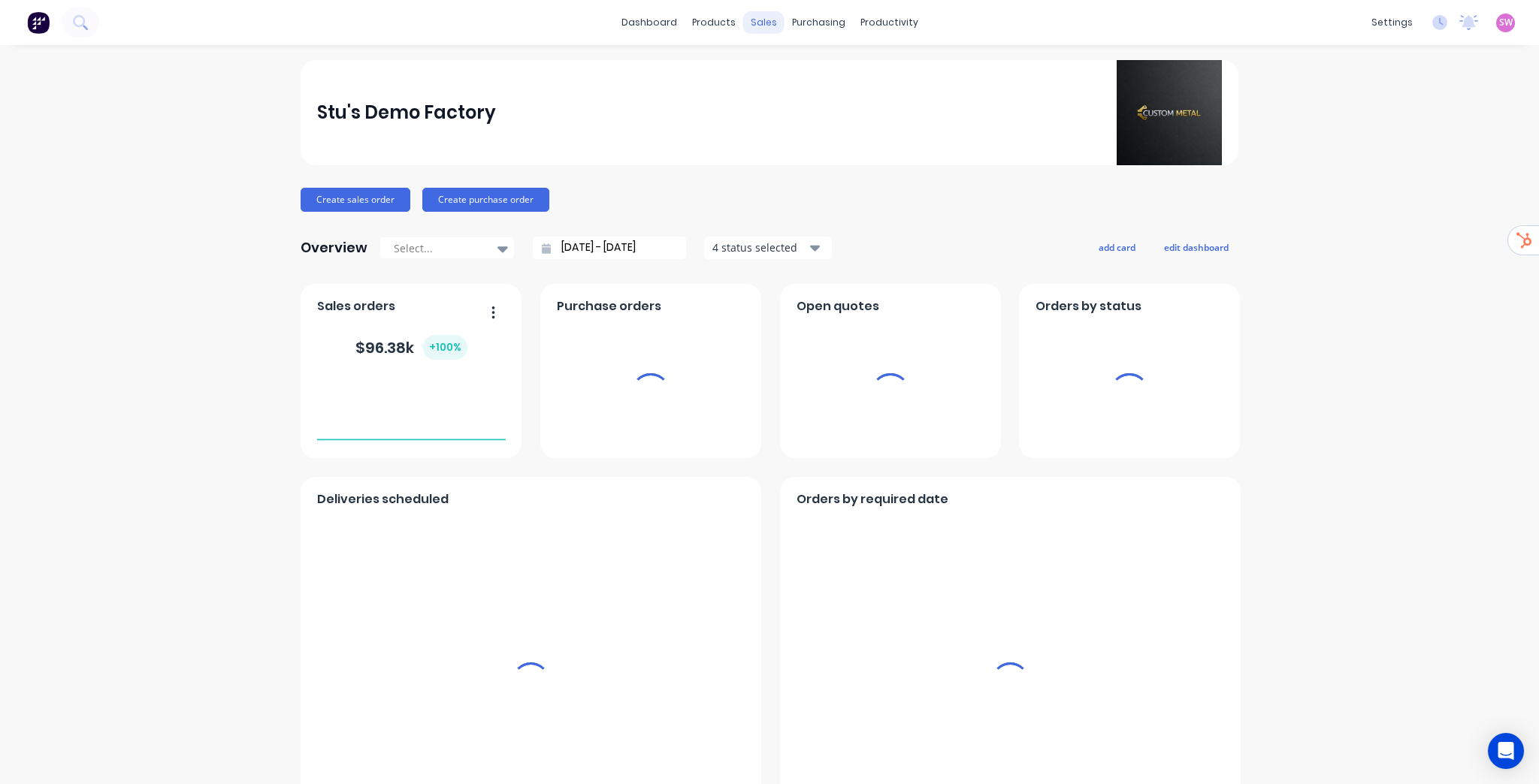
click at [765, 21] on div "sales" at bounding box center [763, 23] width 41 height 23
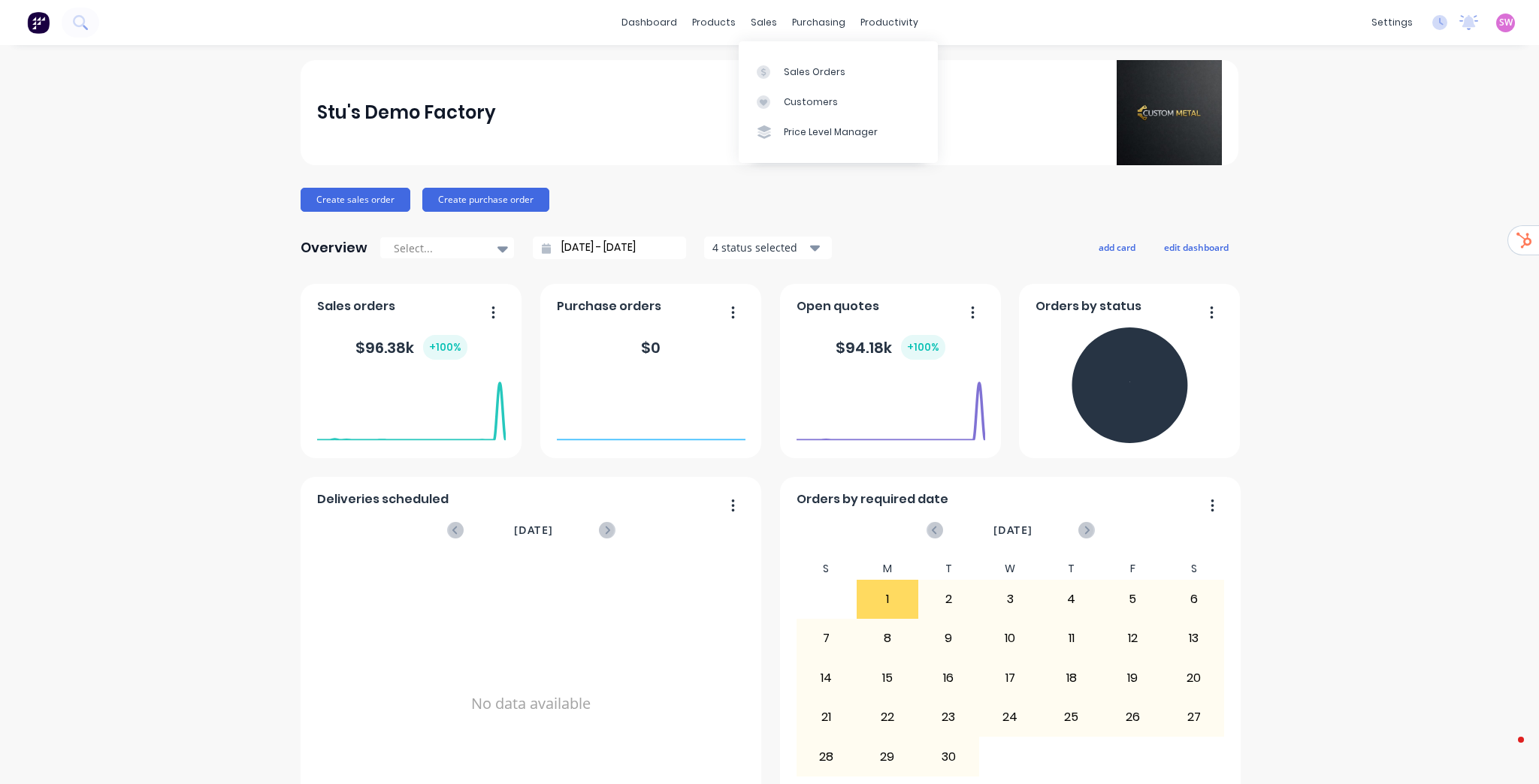
click at [1075, 2] on div "dashboard products sales purchasing productivity dashboard products Product Cat…" at bounding box center [769, 22] width 1539 height 45
click at [789, 67] on div "Sales Orders" at bounding box center [815, 72] width 62 height 13
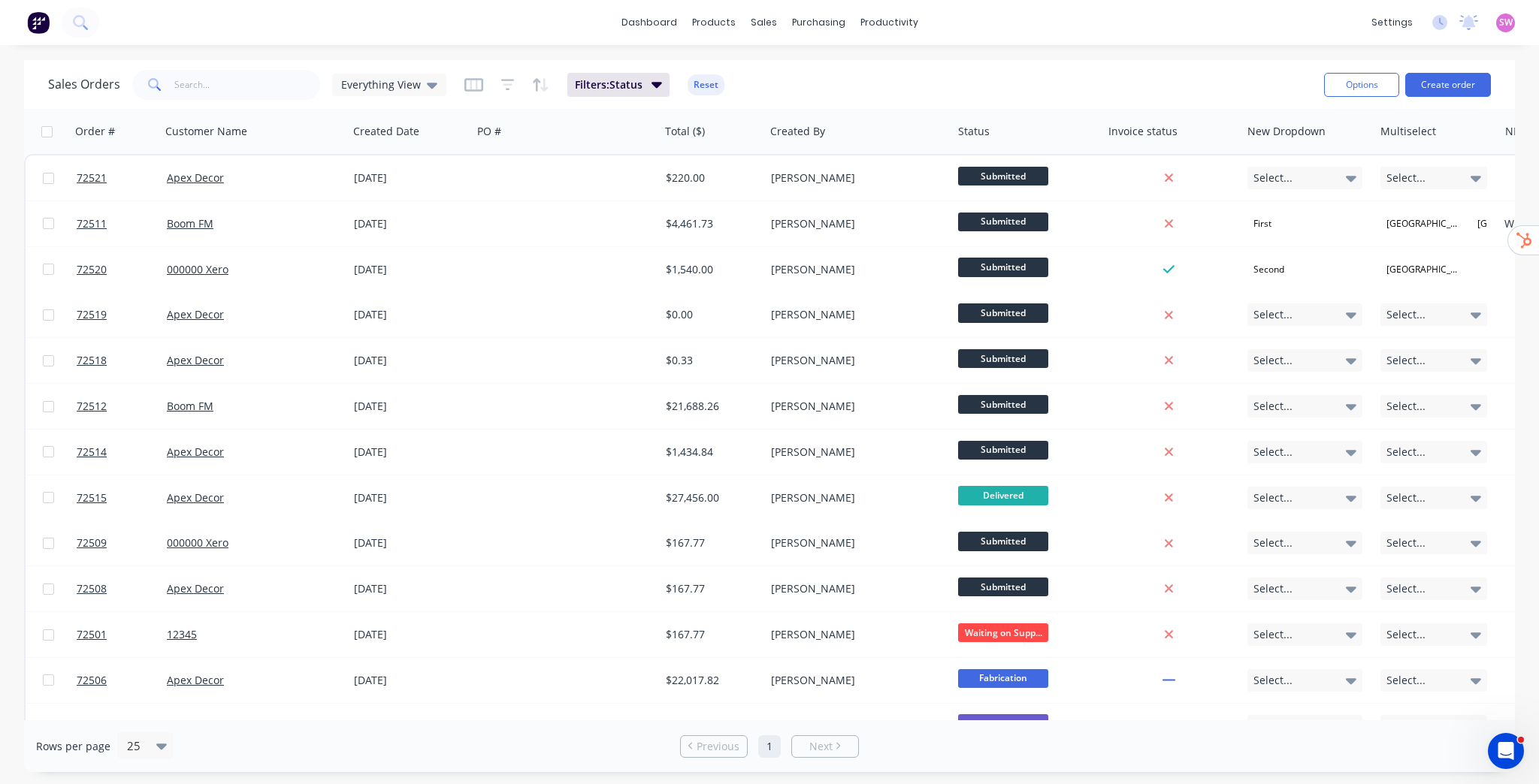
click at [1220, 44] on div "dashboard products sales purchasing productivity dashboard products Product Cat…" at bounding box center [769, 22] width 1539 height 45
click at [1458, 78] on button "Create order" at bounding box center [1449, 85] width 86 height 24
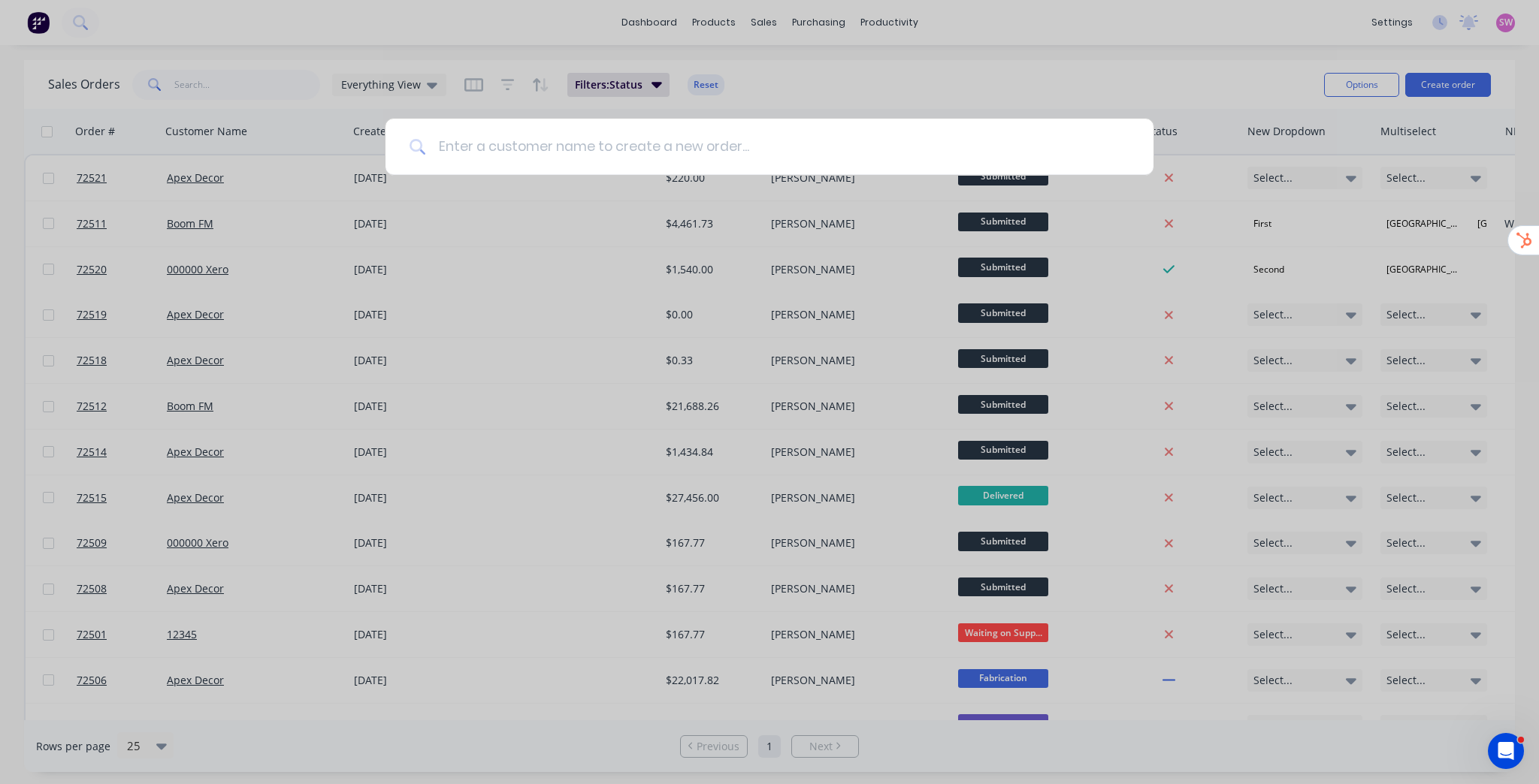
click at [761, 141] on input at bounding box center [778, 147] width 703 height 56
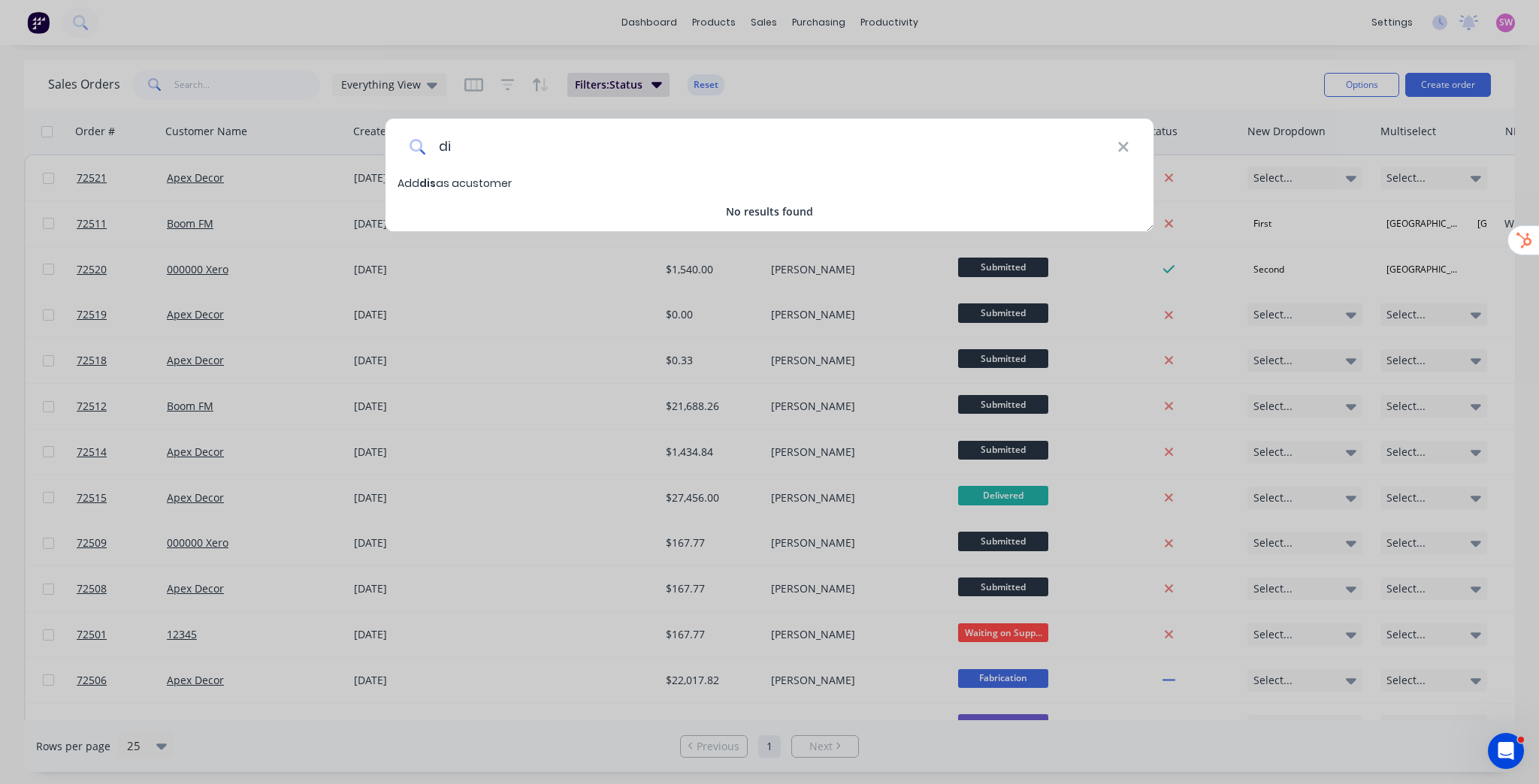
type input "d"
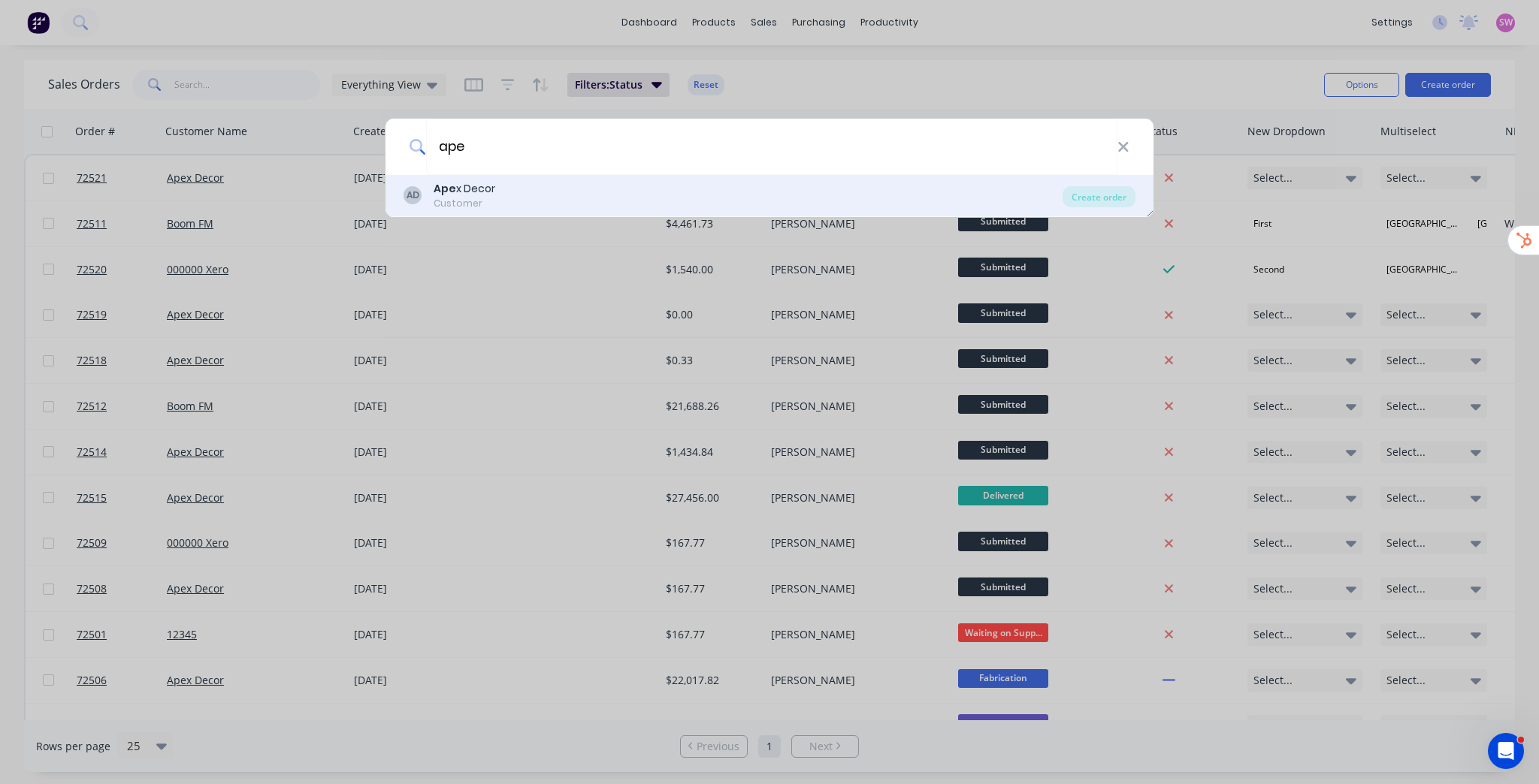
type input "ape"
click at [670, 189] on div "AD Ape x Decor Customer" at bounding box center [733, 195] width 660 height 29
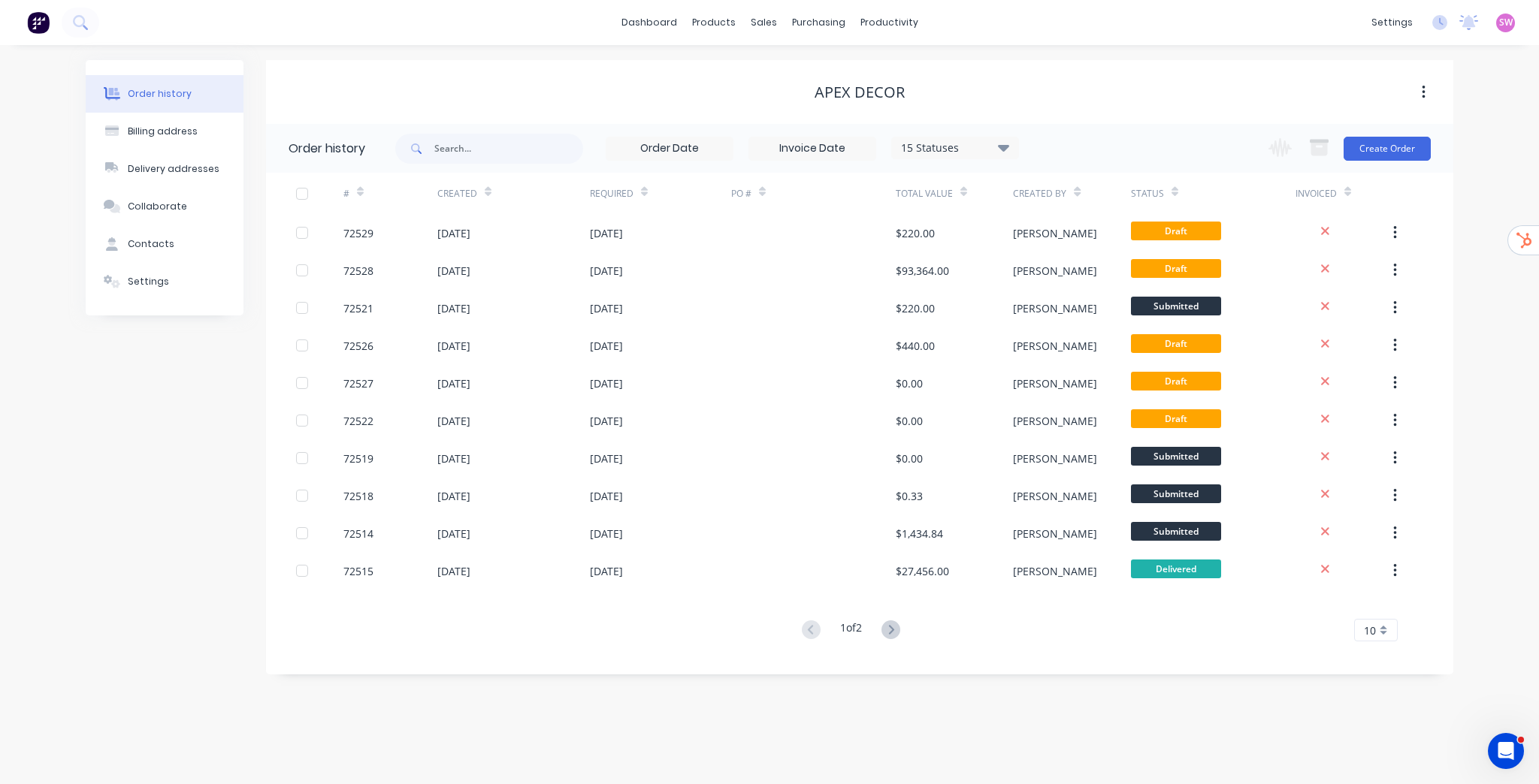
click at [1093, 102] on div "Apex Decor" at bounding box center [860, 92] width 1188 height 27
click at [1407, 150] on button "Create Order" at bounding box center [1388, 148] width 88 height 24
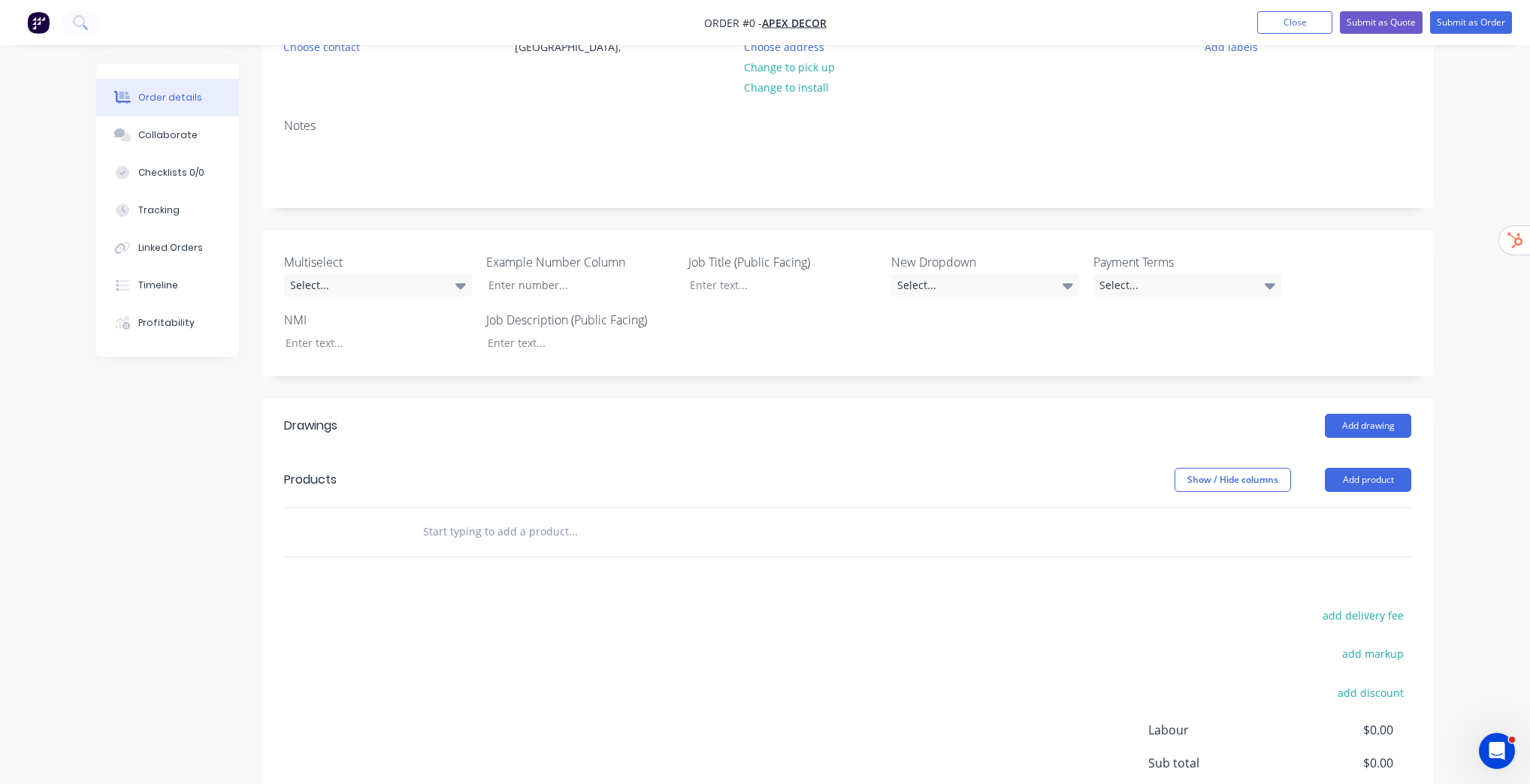
scroll to position [181, 0]
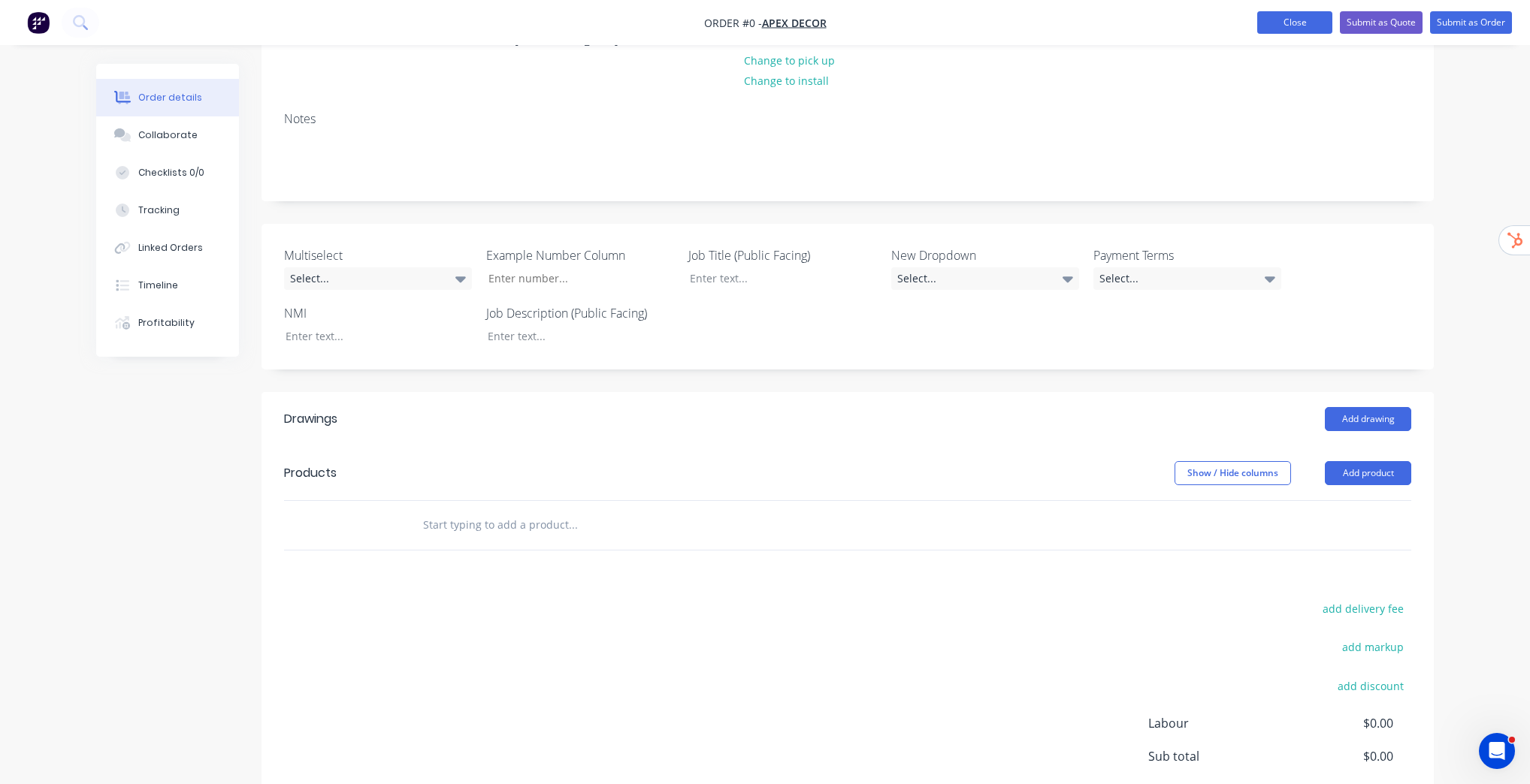
click at [1314, 26] on button "Close" at bounding box center [1294, 23] width 75 height 23
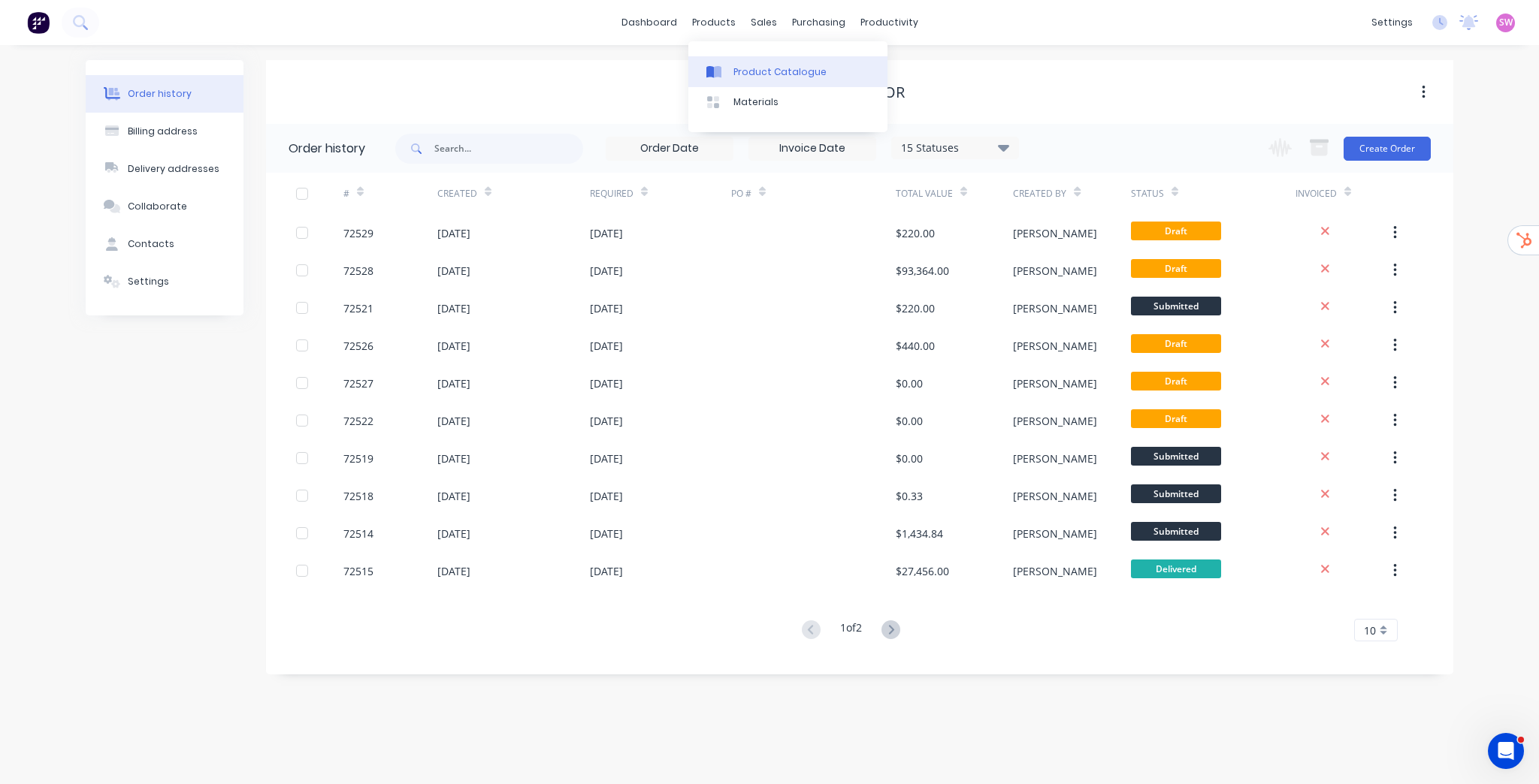
click at [747, 69] on div "Product Catalogue" at bounding box center [780, 72] width 93 height 13
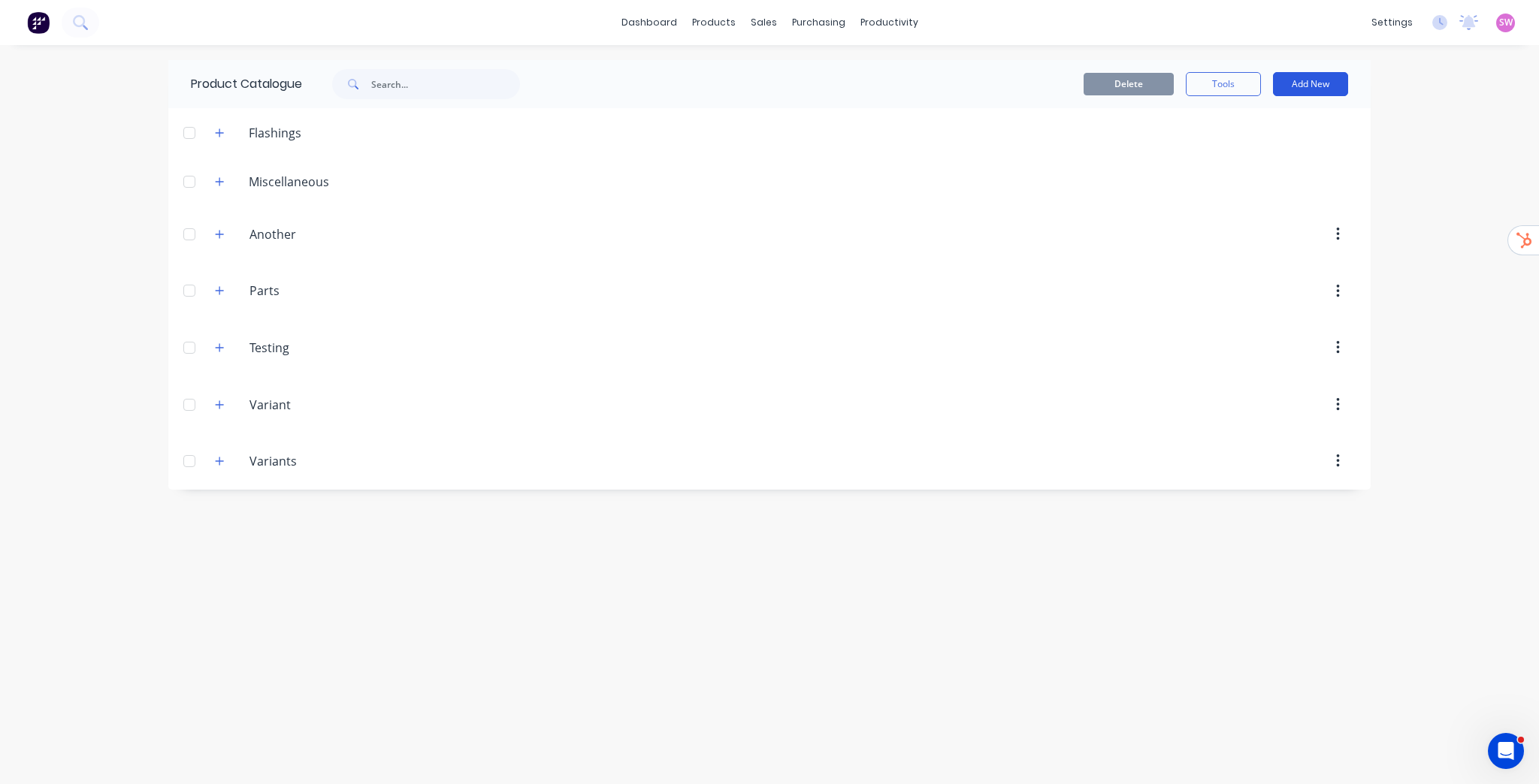
click at [1318, 81] on button "Add New" at bounding box center [1311, 84] width 75 height 24
click at [1265, 207] on div "Product Kit" at bounding box center [1277, 212] width 116 height 22
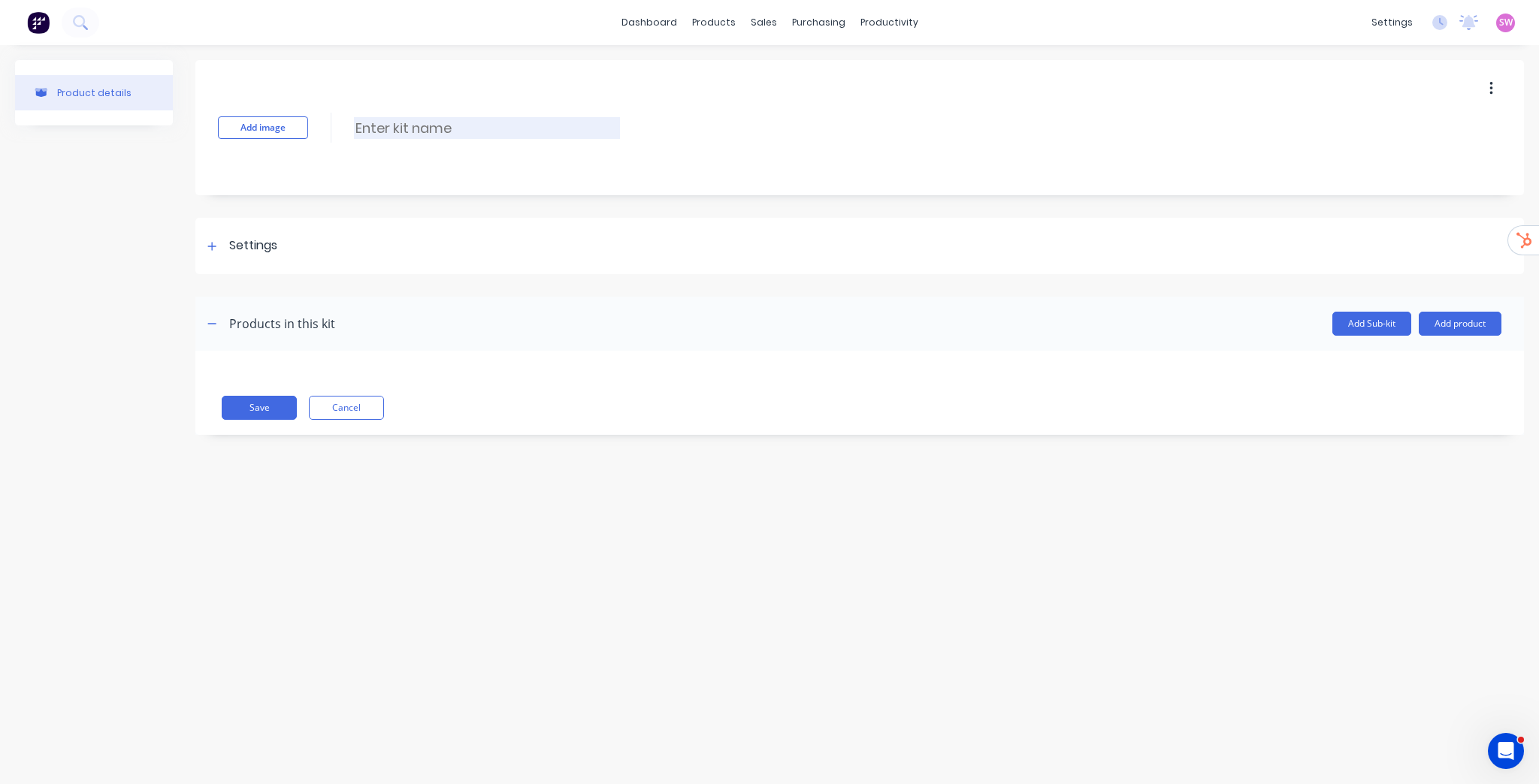
click at [394, 134] on input at bounding box center [487, 127] width 266 height 22
type input "E"
type input "Kit Template"
drag, startPoint x: 234, startPoint y: 231, endPoint x: 291, endPoint y: 259, distance: 63.5
click at [234, 231] on div "Settings" at bounding box center [859, 245] width 1329 height 56
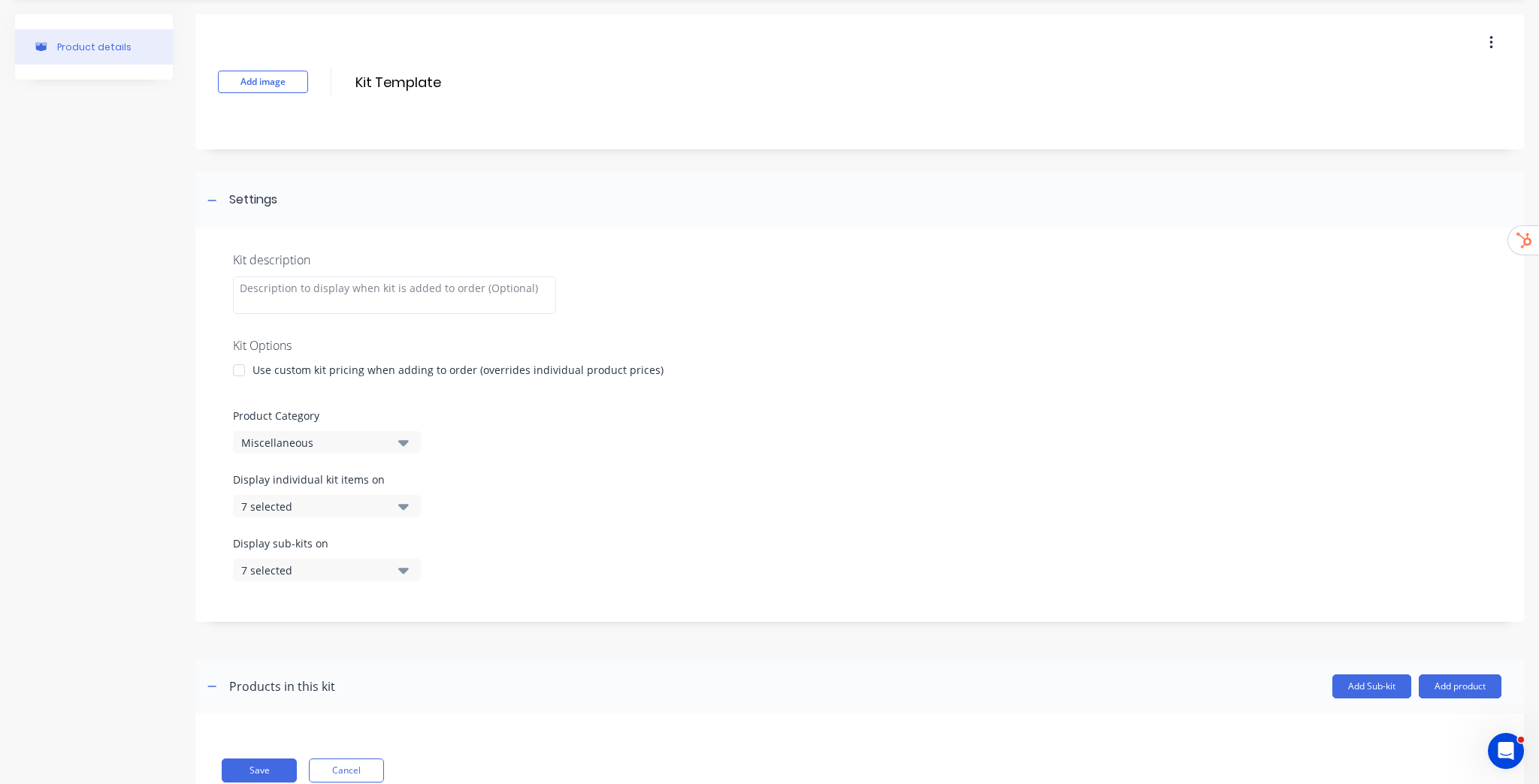
scroll to position [96, 0]
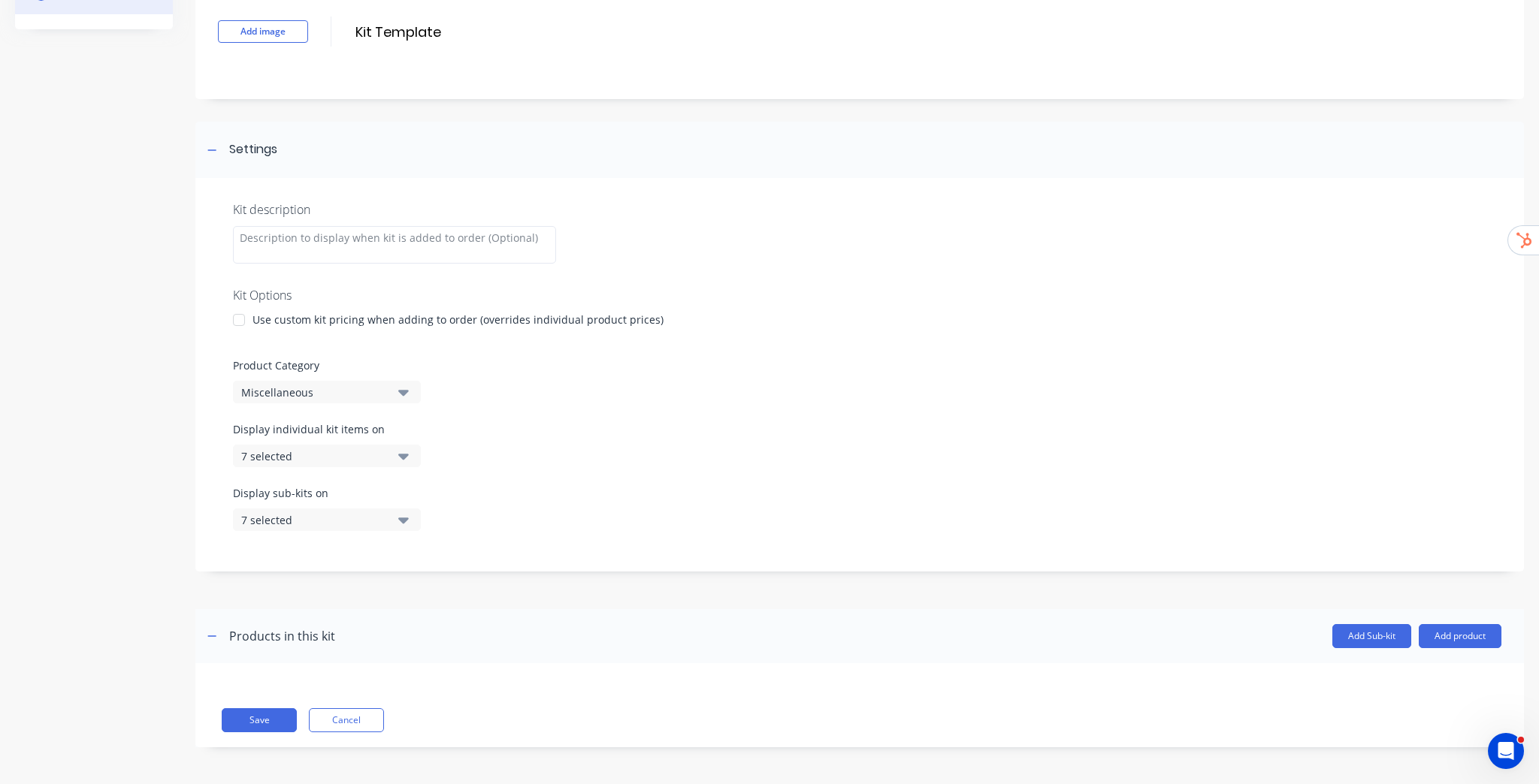
click at [376, 463] on button "7 selected" at bounding box center [326, 456] width 187 height 23
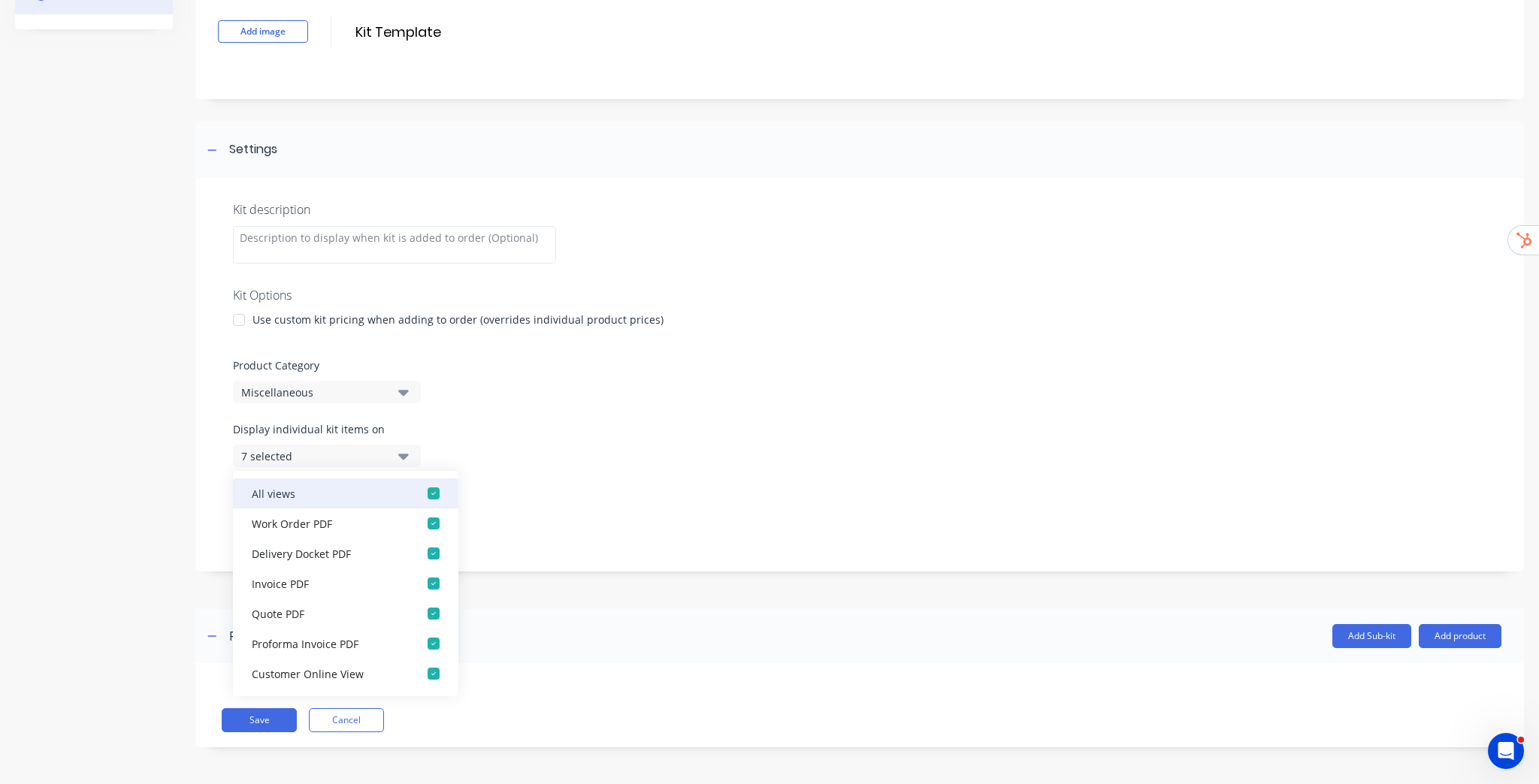
click at [419, 493] on div "button" at bounding box center [434, 494] width 30 height 30
click at [546, 420] on div "Kit description Kit Options Use custom kit pricing when adding to order (overri…" at bounding box center [859, 375] width 1329 height 394
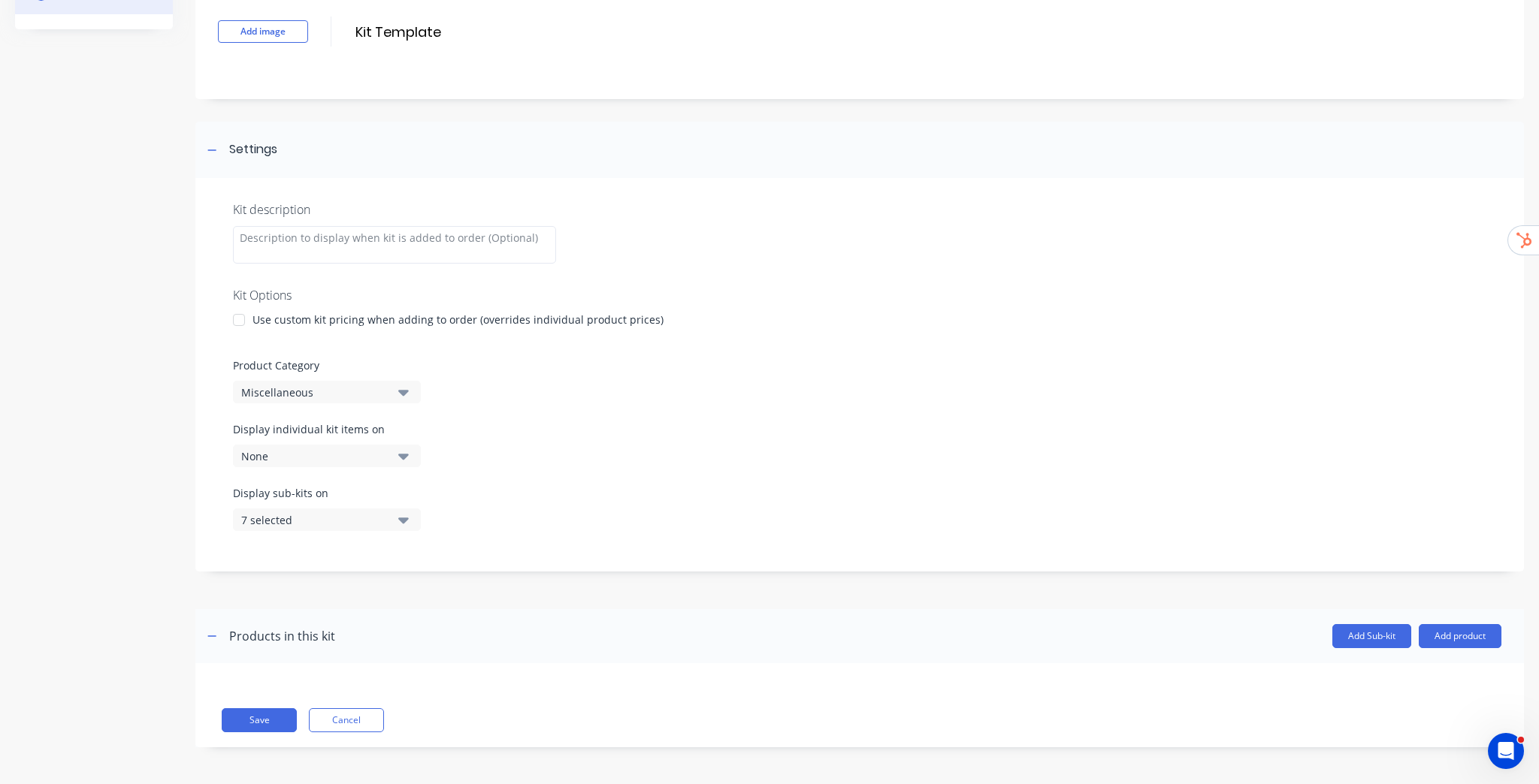
click at [409, 523] on icon "button" at bounding box center [404, 519] width 10 height 16
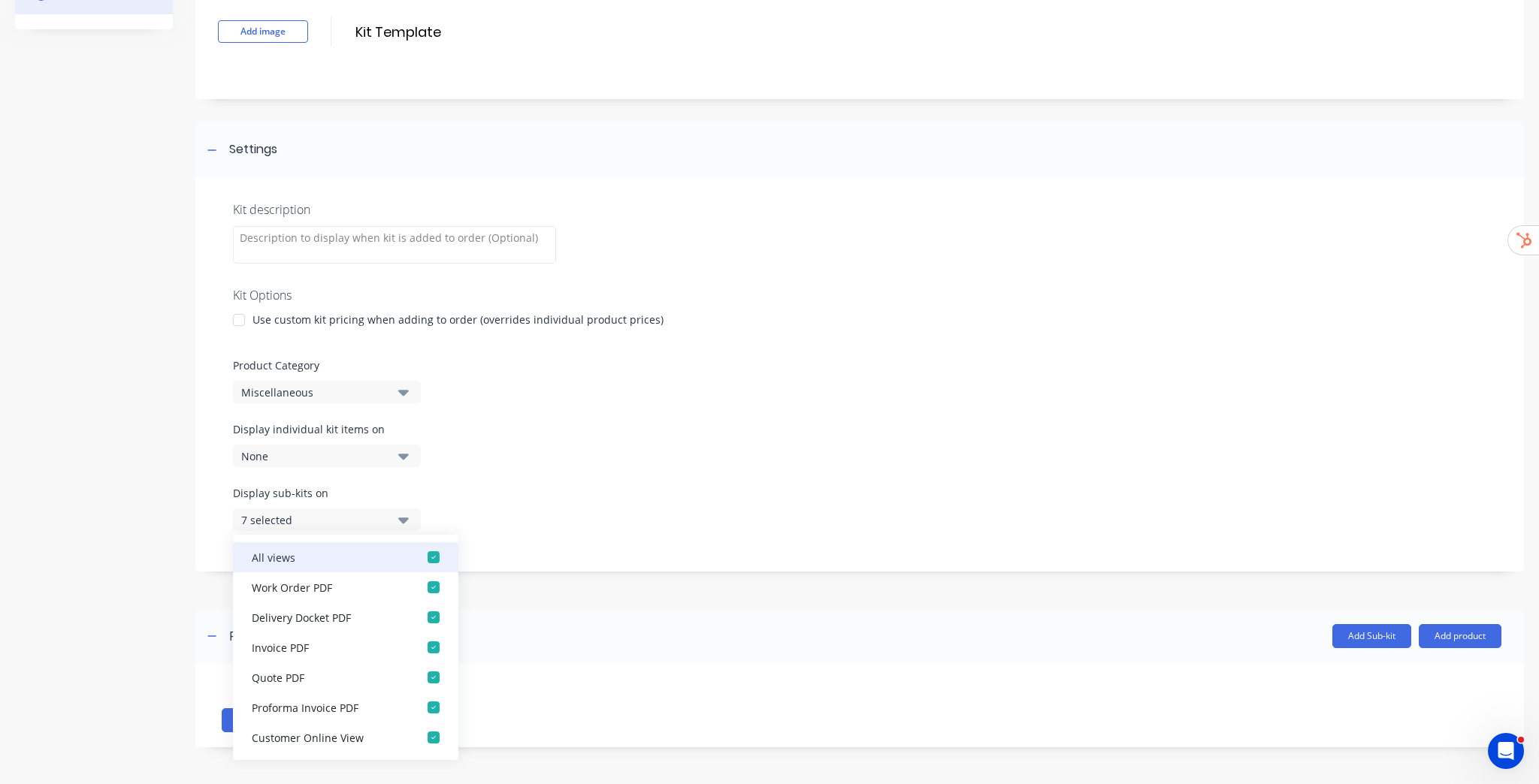
click at [422, 546] on div "button" at bounding box center [434, 558] width 30 height 30
click at [556, 488] on div "Display sub-kits on None" at bounding box center [859, 517] width 1253 height 64
click at [620, 502] on div "Display sub-kits on None" at bounding box center [859, 517] width 1253 height 64
click at [694, 470] on div "Display individual kit items on None" at bounding box center [859, 453] width 1253 height 64
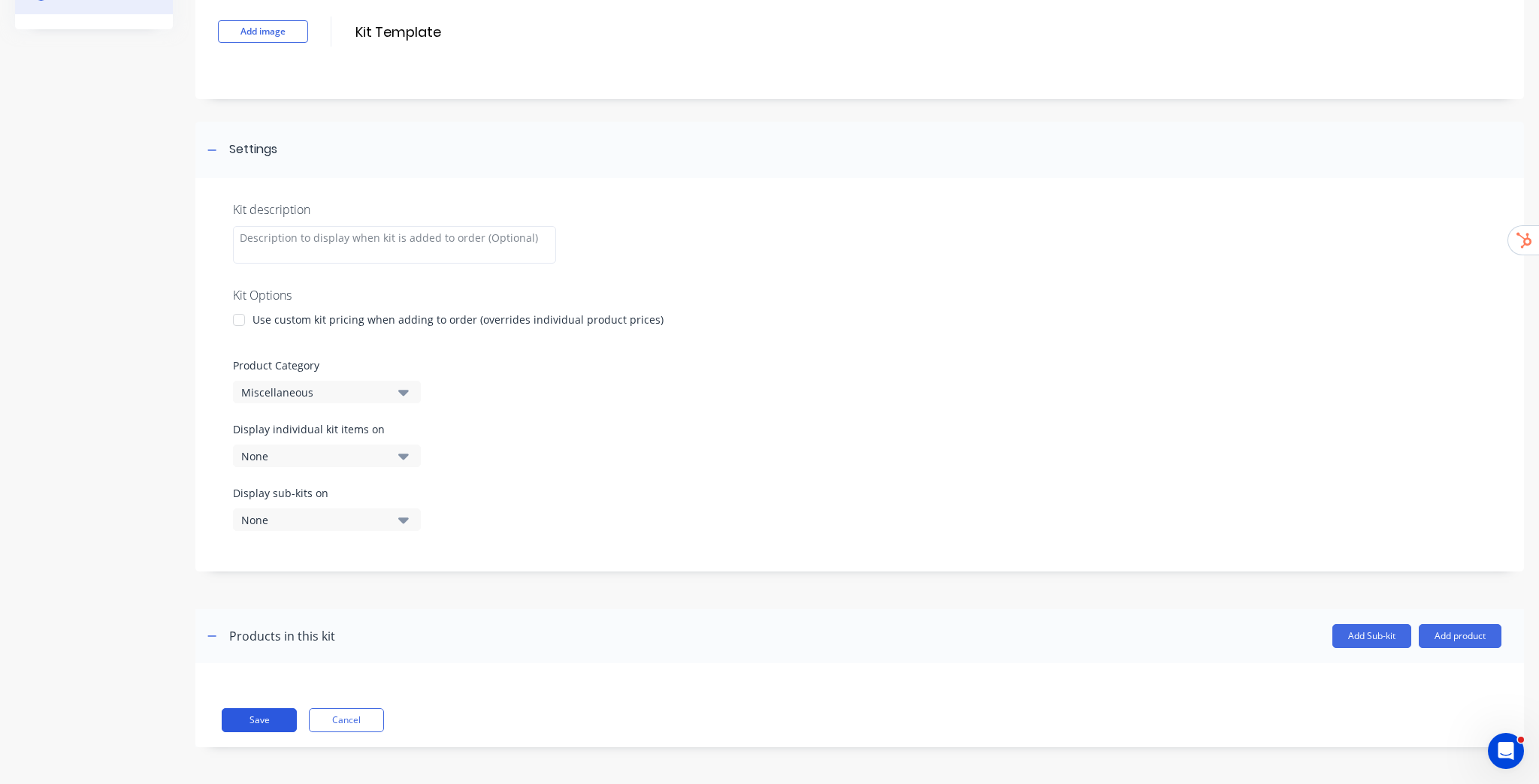
click at [277, 716] on button "Save" at bounding box center [259, 720] width 75 height 24
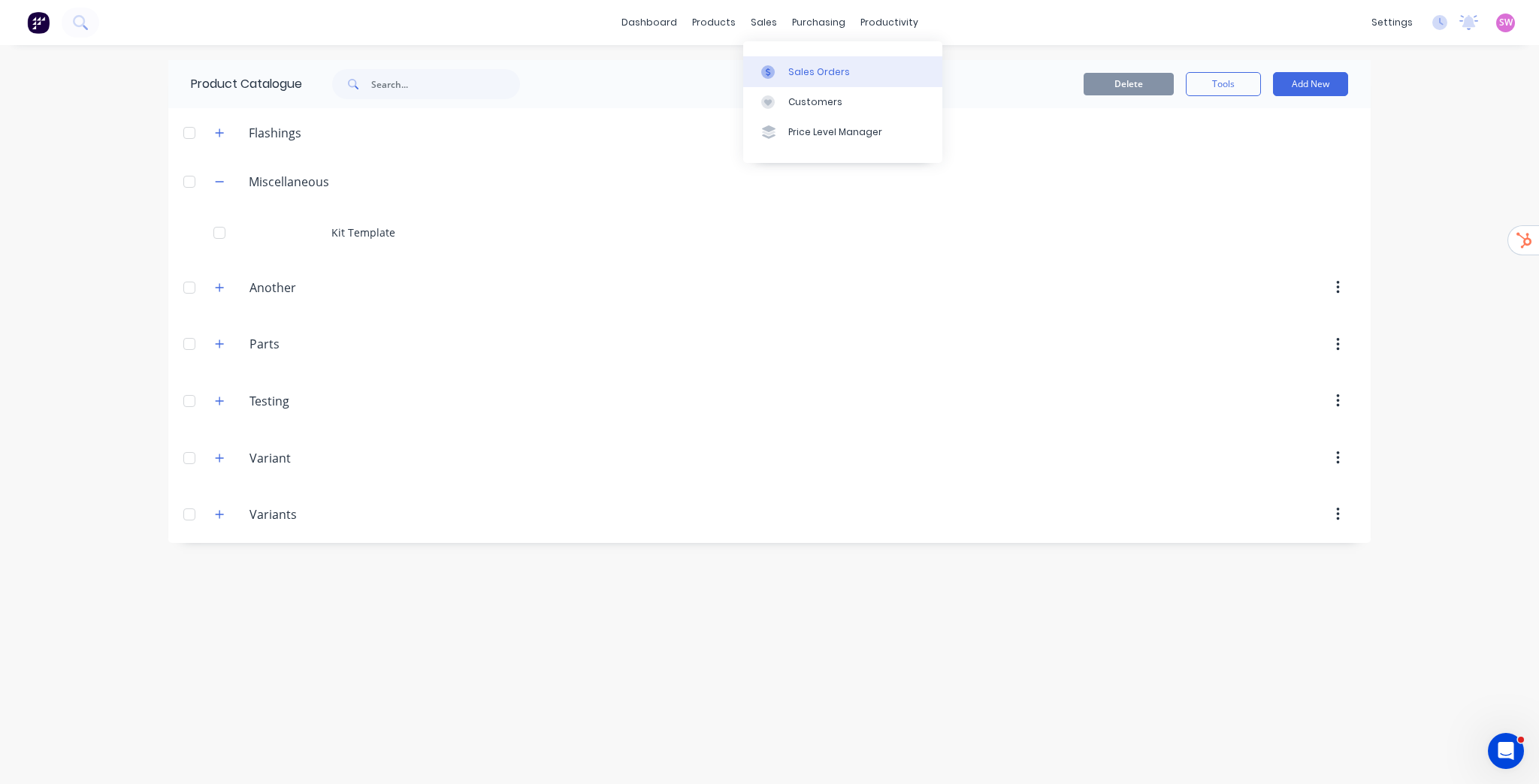
click at [787, 64] on link "Sales Orders" at bounding box center [842, 71] width 199 height 30
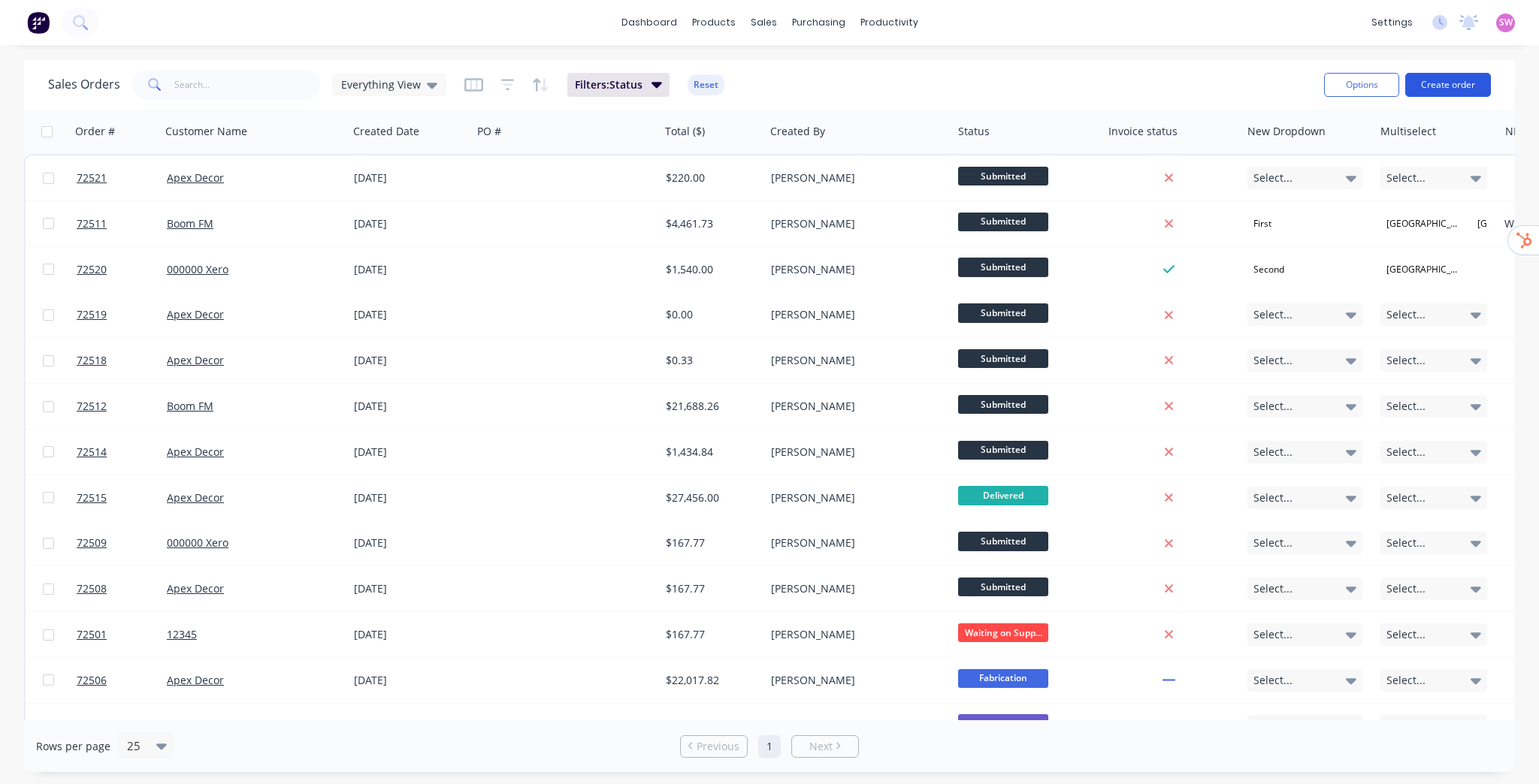
click at [1431, 84] on button "Create order" at bounding box center [1449, 85] width 86 height 24
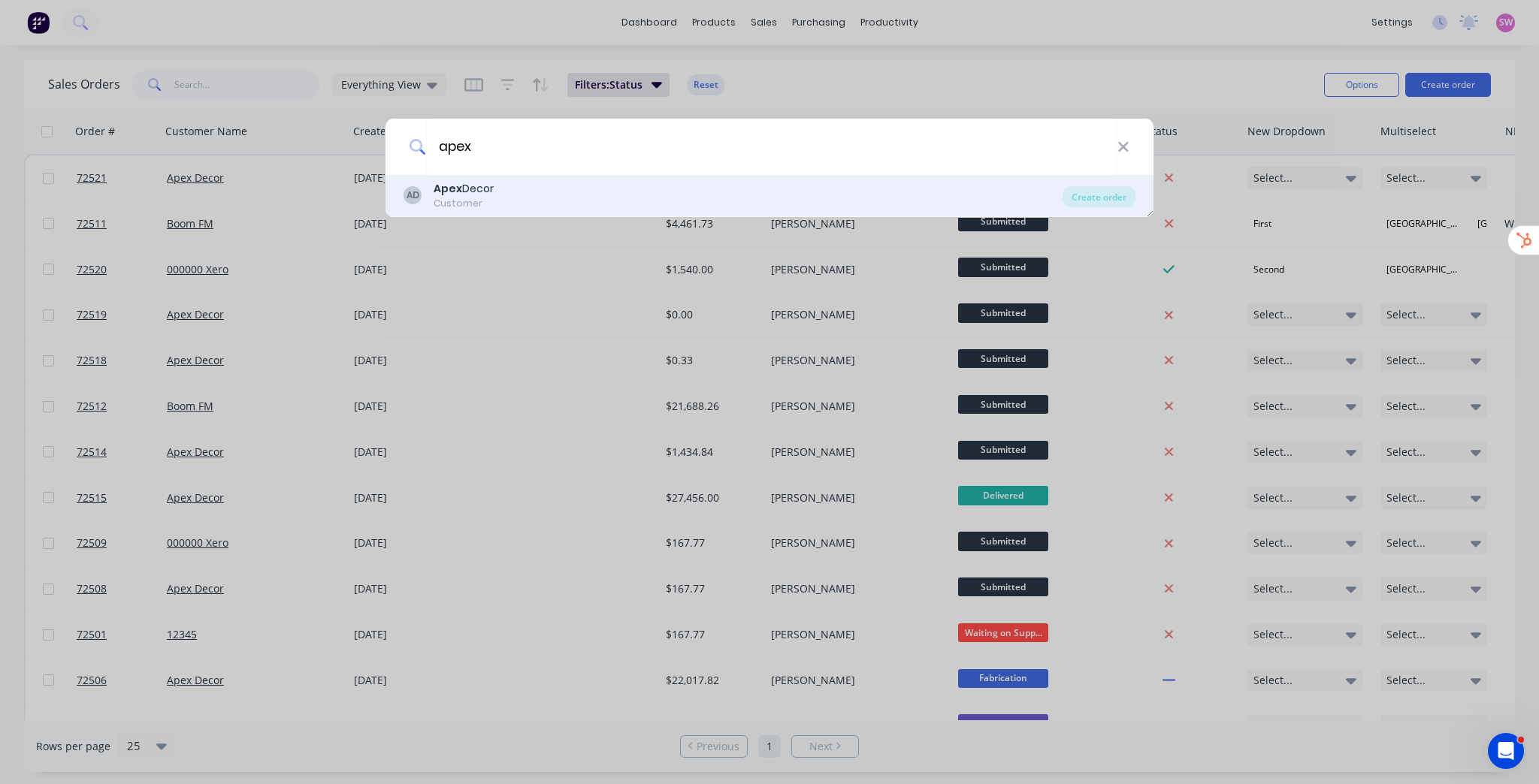
type input "apex"
click at [567, 191] on div "AD Apex Decor Customer" at bounding box center [733, 195] width 660 height 29
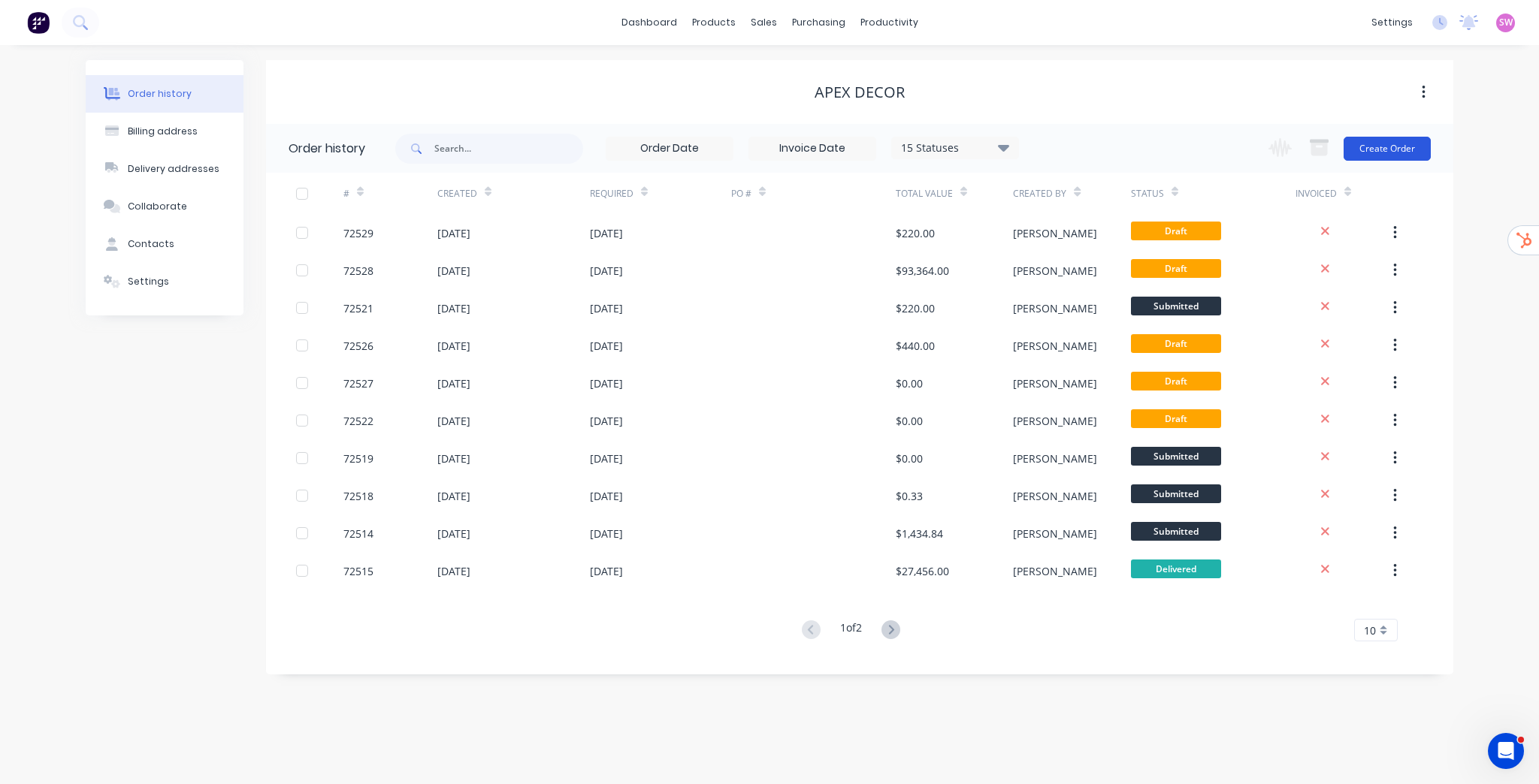
click at [1389, 156] on button "Create Order" at bounding box center [1388, 148] width 88 height 24
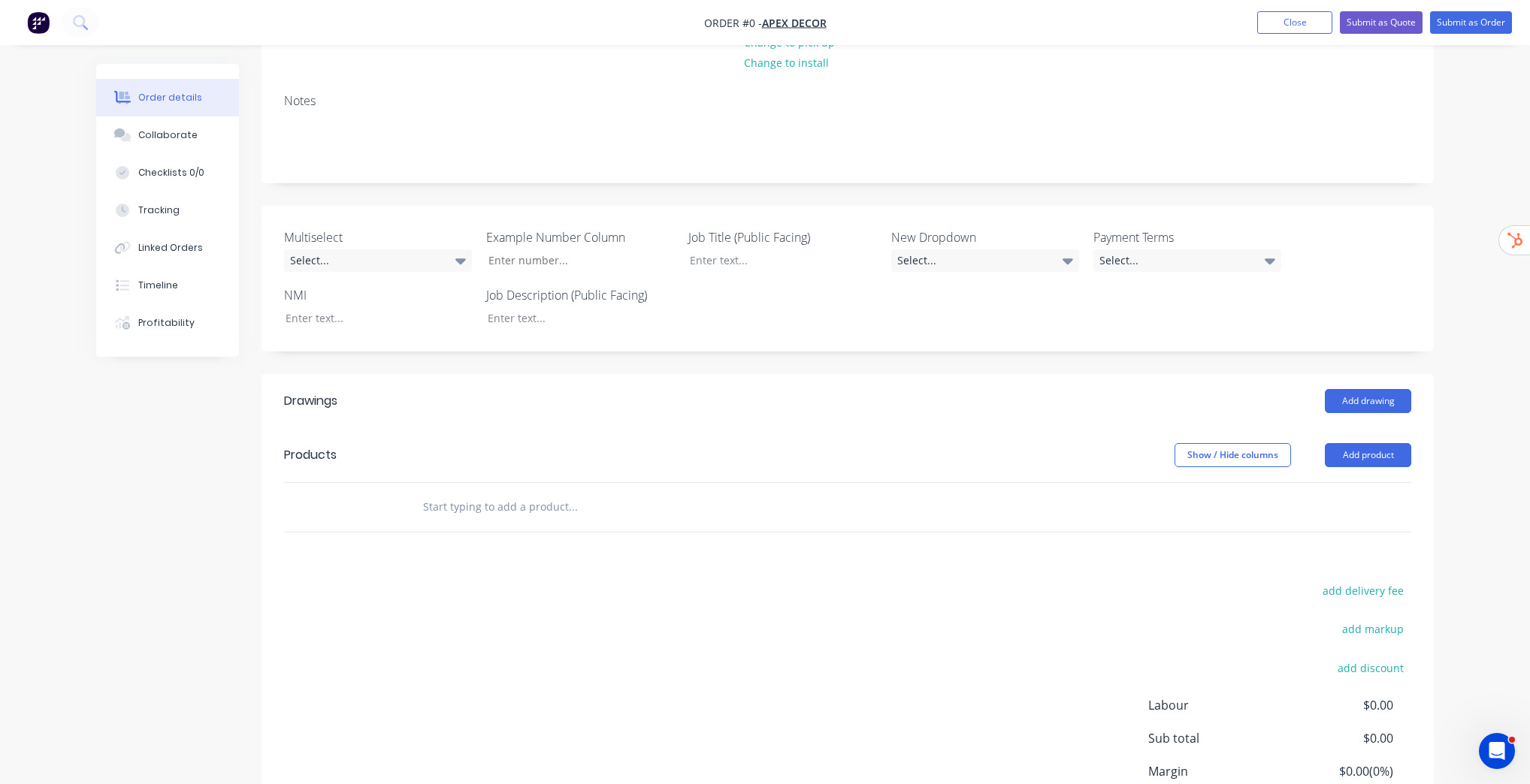
scroll to position [241, 0]
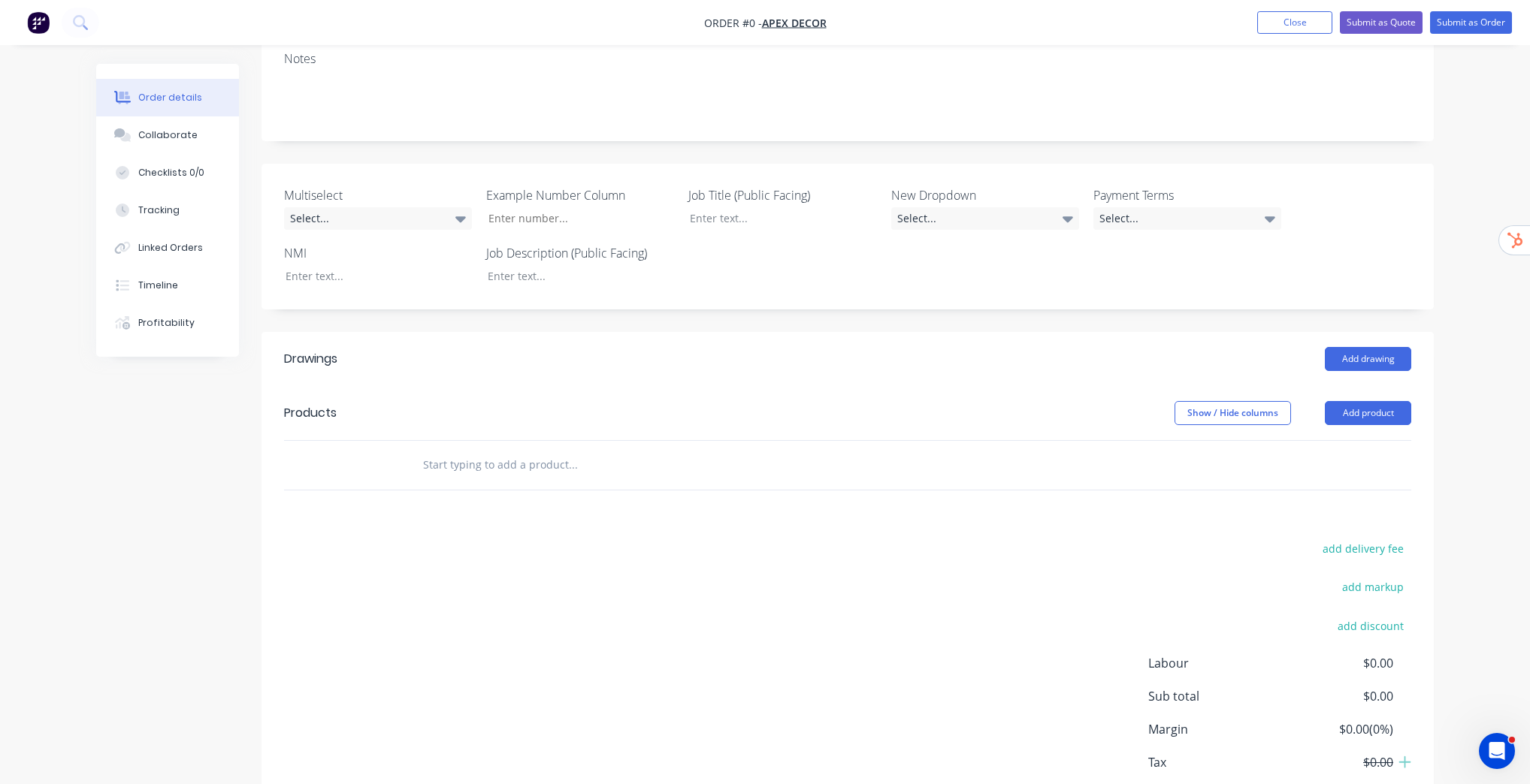
click at [454, 477] on input "text" at bounding box center [573, 465] width 301 height 30
click at [1358, 420] on button "Add product" at bounding box center [1367, 413] width 87 height 24
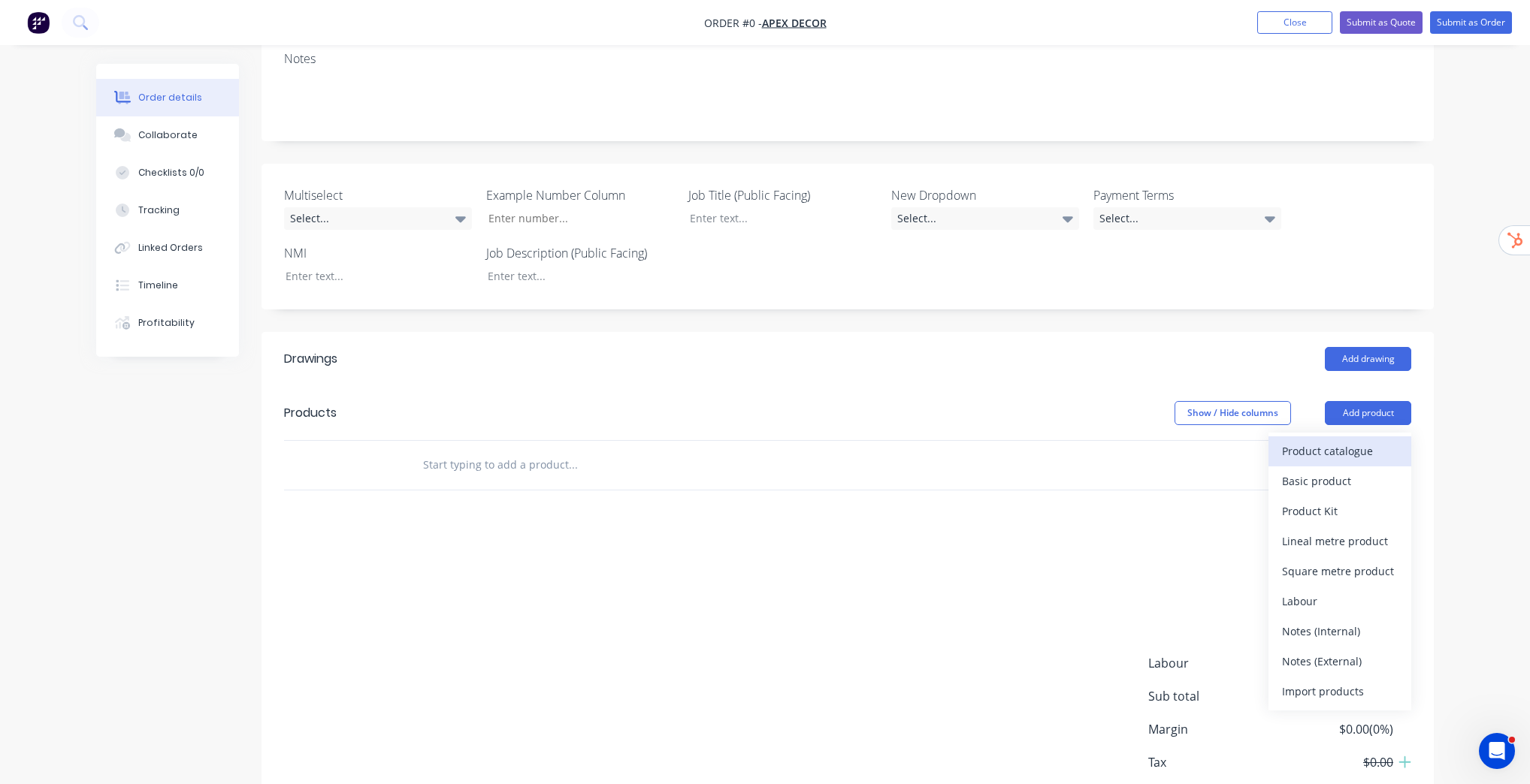
click at [1337, 448] on div "Product catalogue" at bounding box center [1340, 451] width 116 height 22
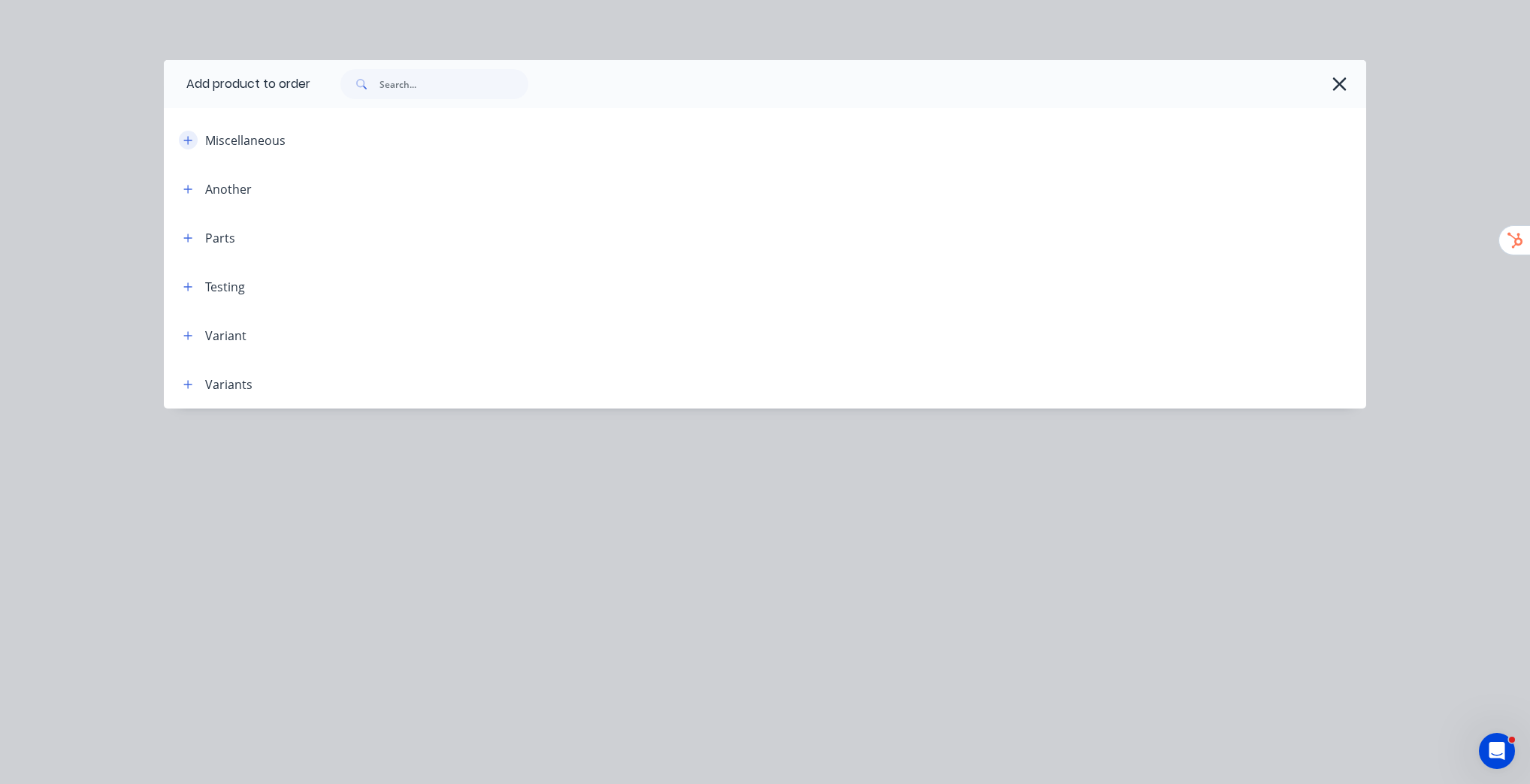
click at [189, 138] on icon "button" at bounding box center [187, 140] width 9 height 10
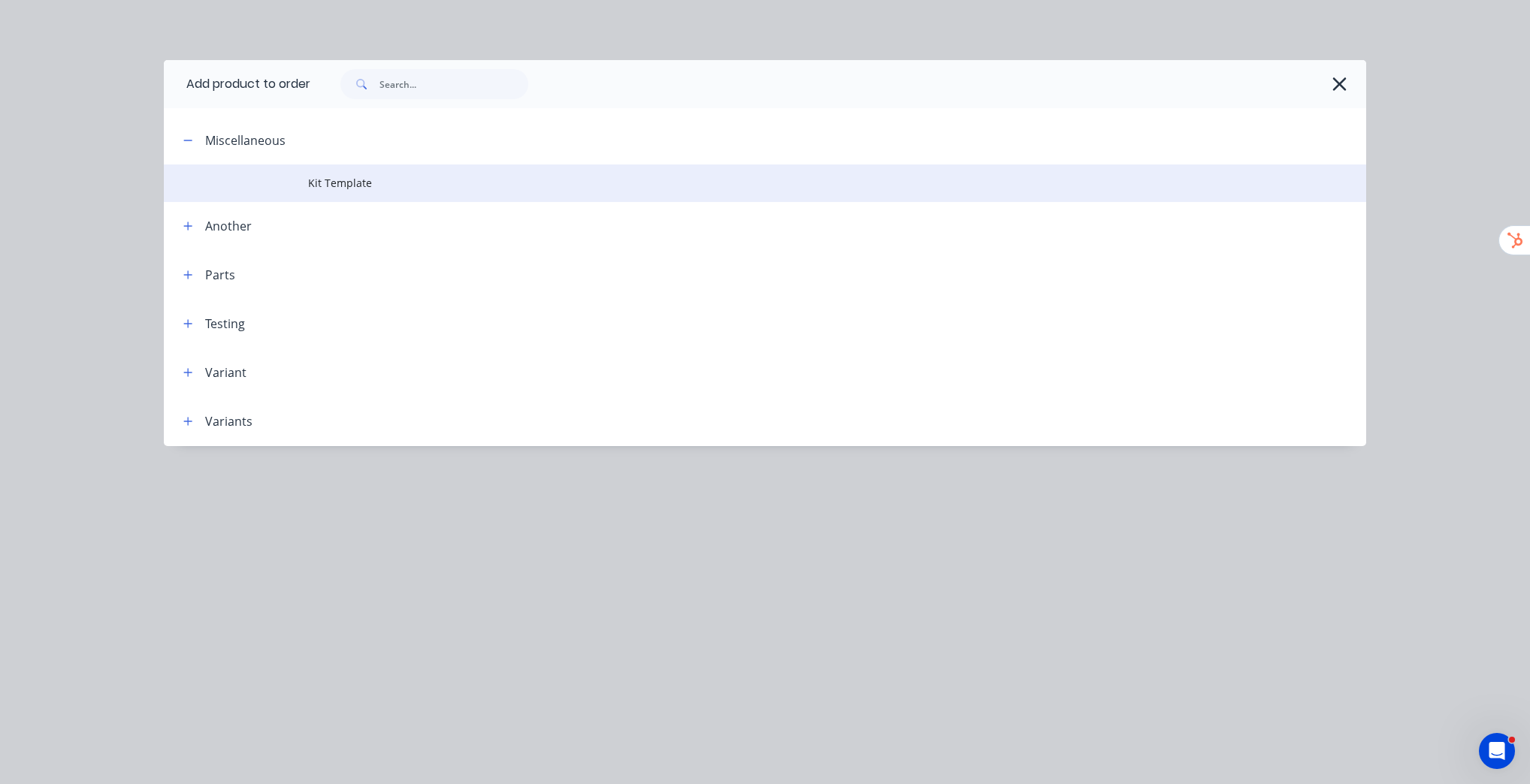
click at [350, 186] on span "Kit Template" at bounding box center [731, 183] width 846 height 16
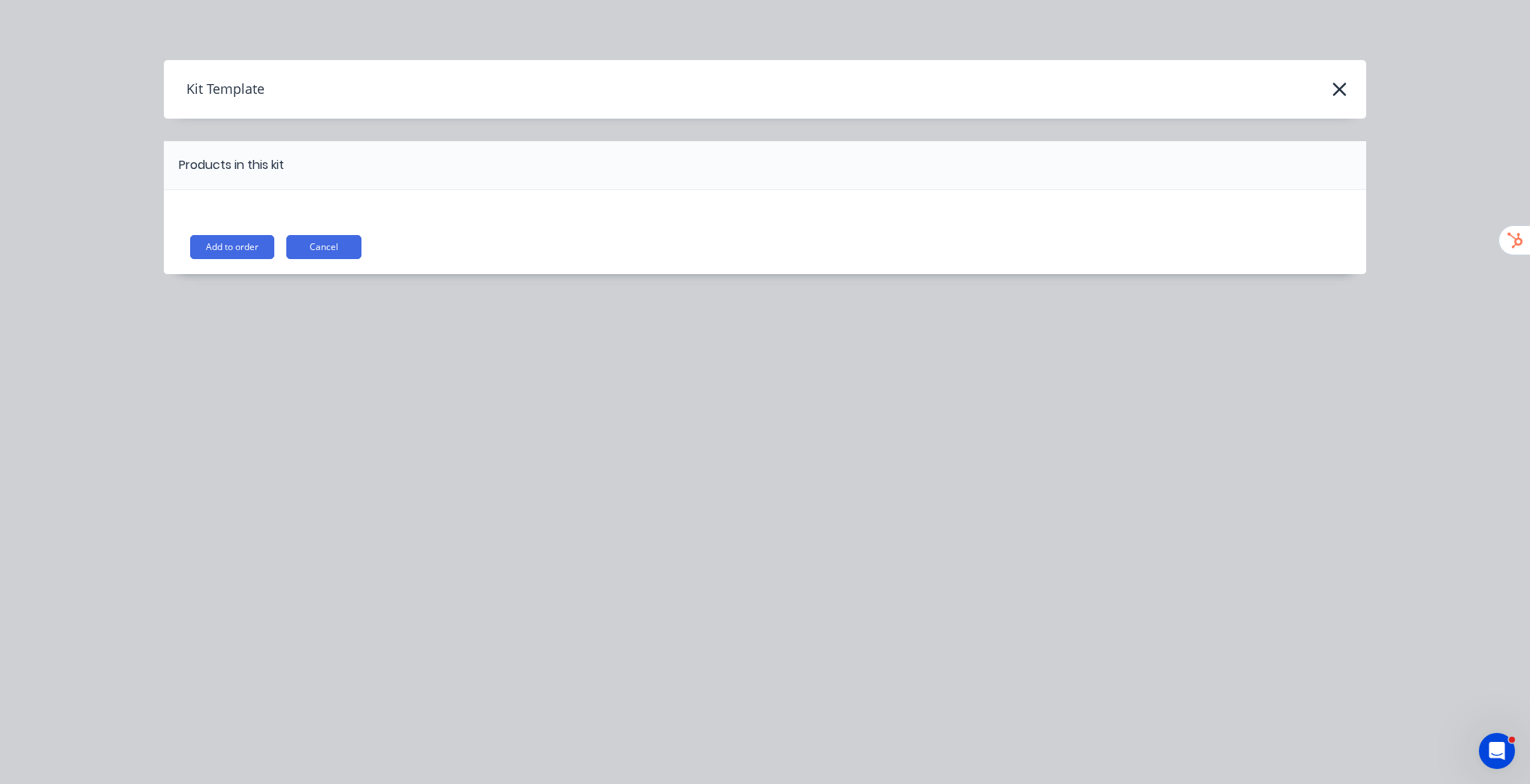
click at [221, 250] on button "Add to order" at bounding box center [232, 246] width 84 height 24
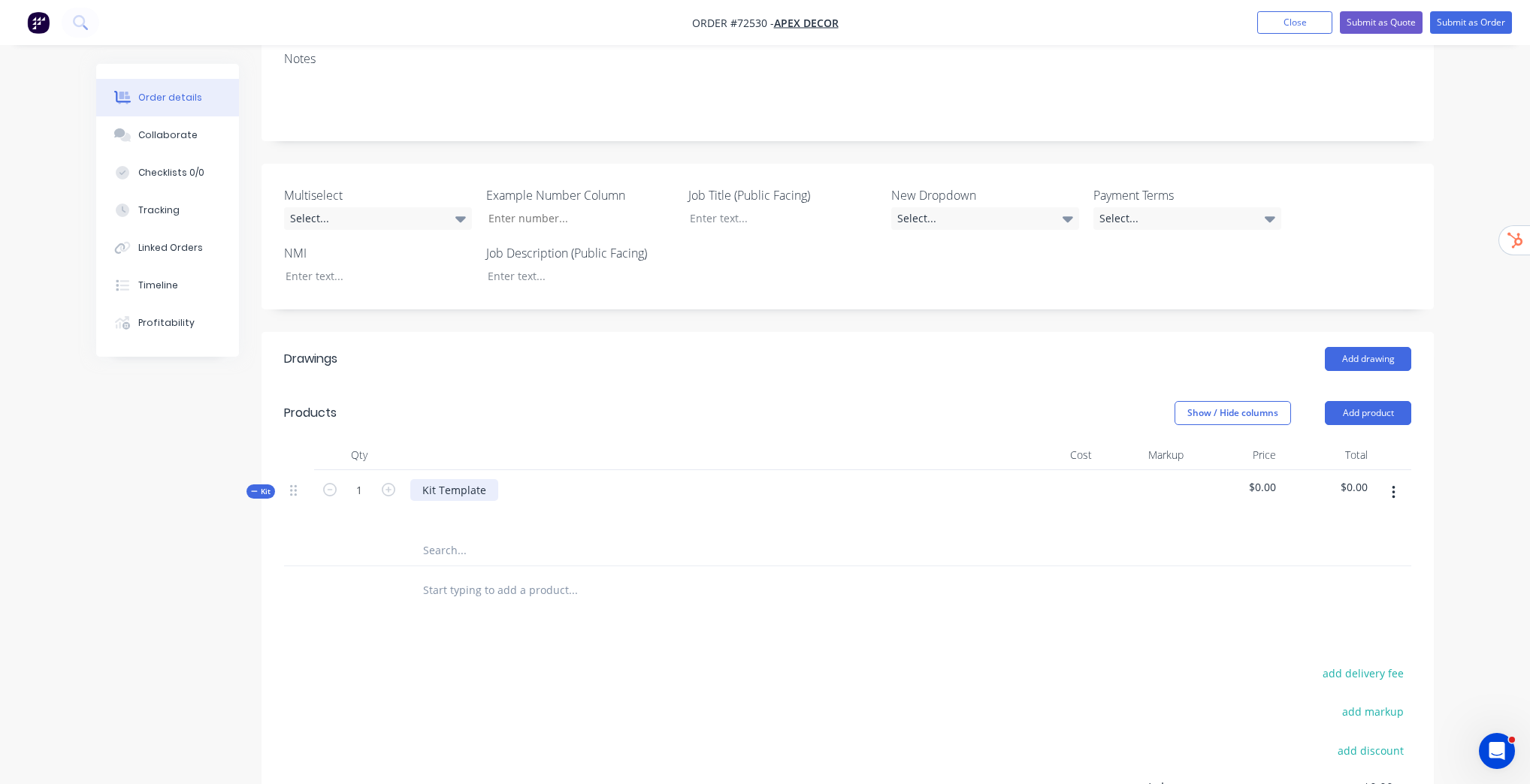
click at [462, 484] on div "Kit Template" at bounding box center [454, 490] width 88 height 22
click at [462, 482] on div "Kit Template" at bounding box center [454, 490] width 88 height 22
click at [474, 495] on div "Kit Template" at bounding box center [454, 490] width 88 height 22
click at [477, 553] on input "text" at bounding box center [573, 551] width 301 height 30
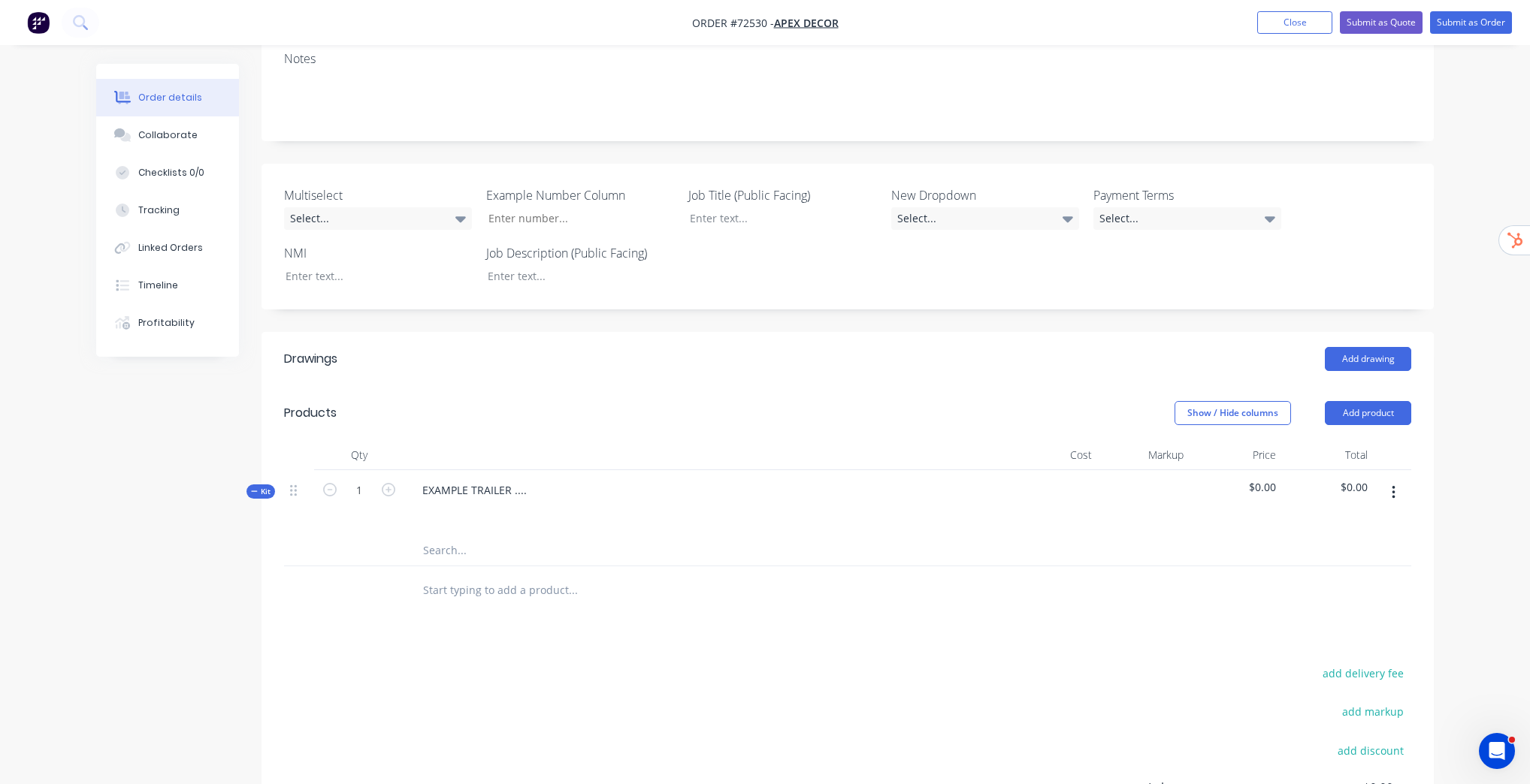
click at [1398, 480] on button "button" at bounding box center [1393, 493] width 35 height 27
click at [1363, 526] on div "Add product to kit" at bounding box center [1340, 532] width 116 height 22
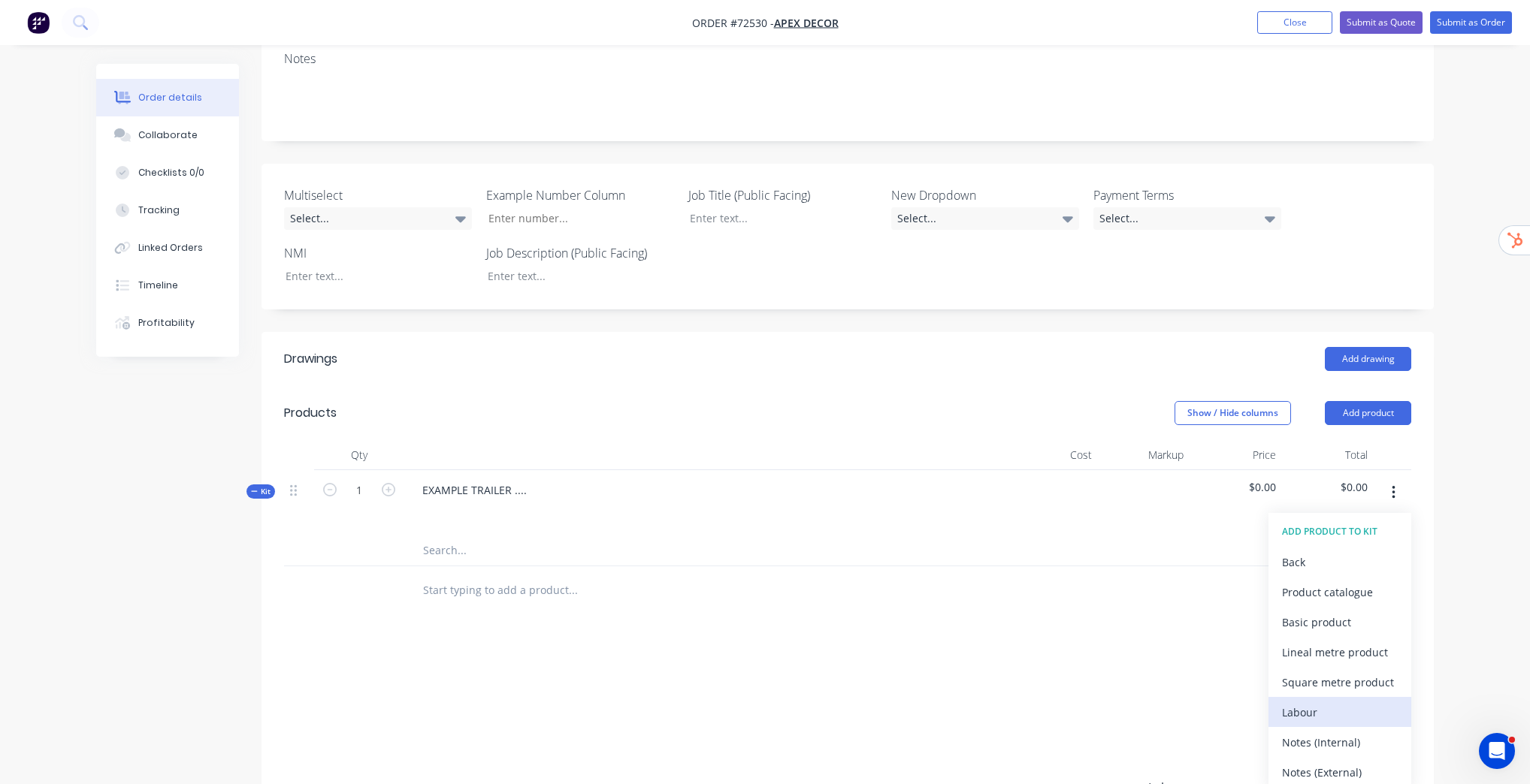
click at [1334, 698] on button "Labour" at bounding box center [1340, 713] width 143 height 30
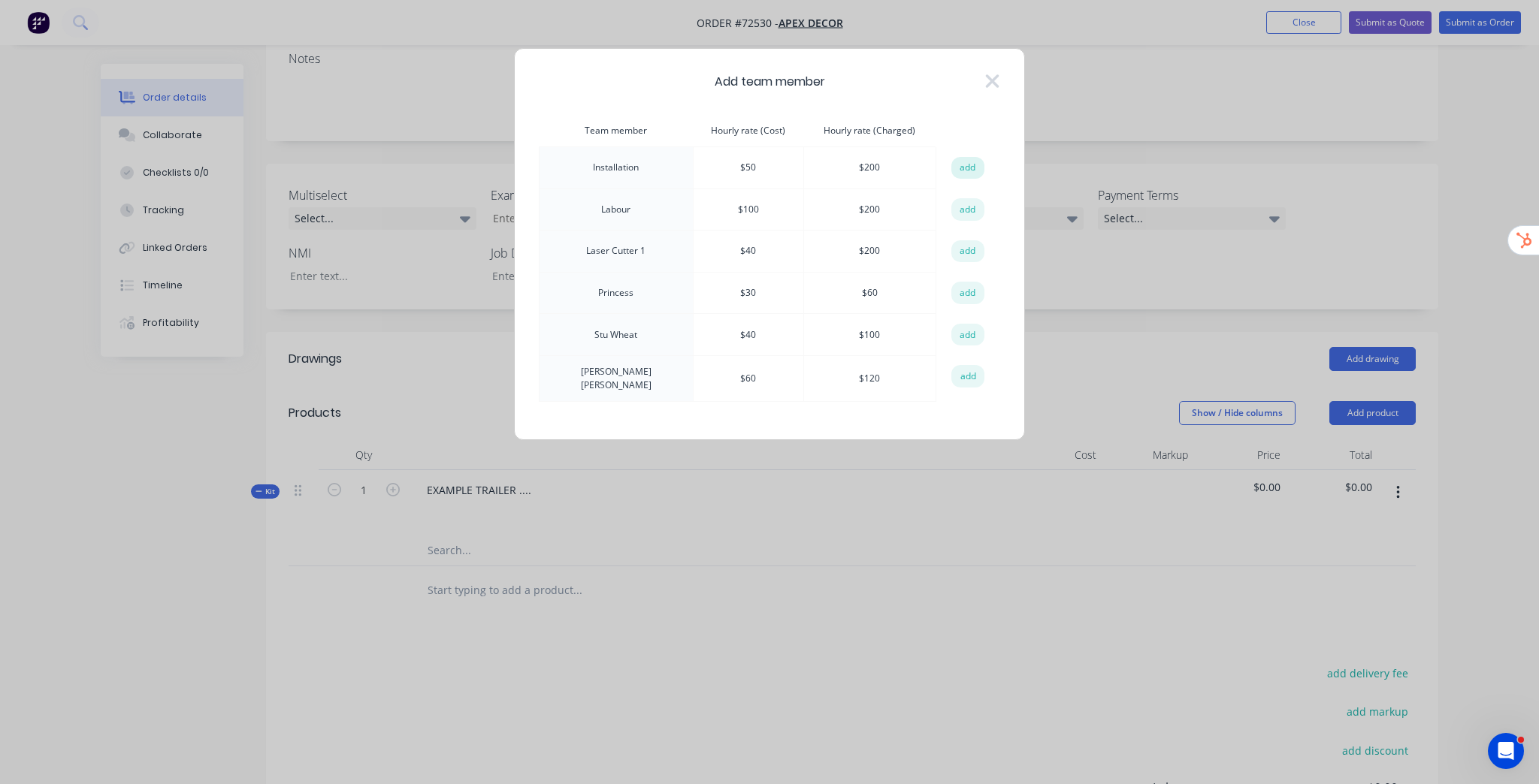
click at [965, 169] on button "add" at bounding box center [968, 168] width 33 height 23
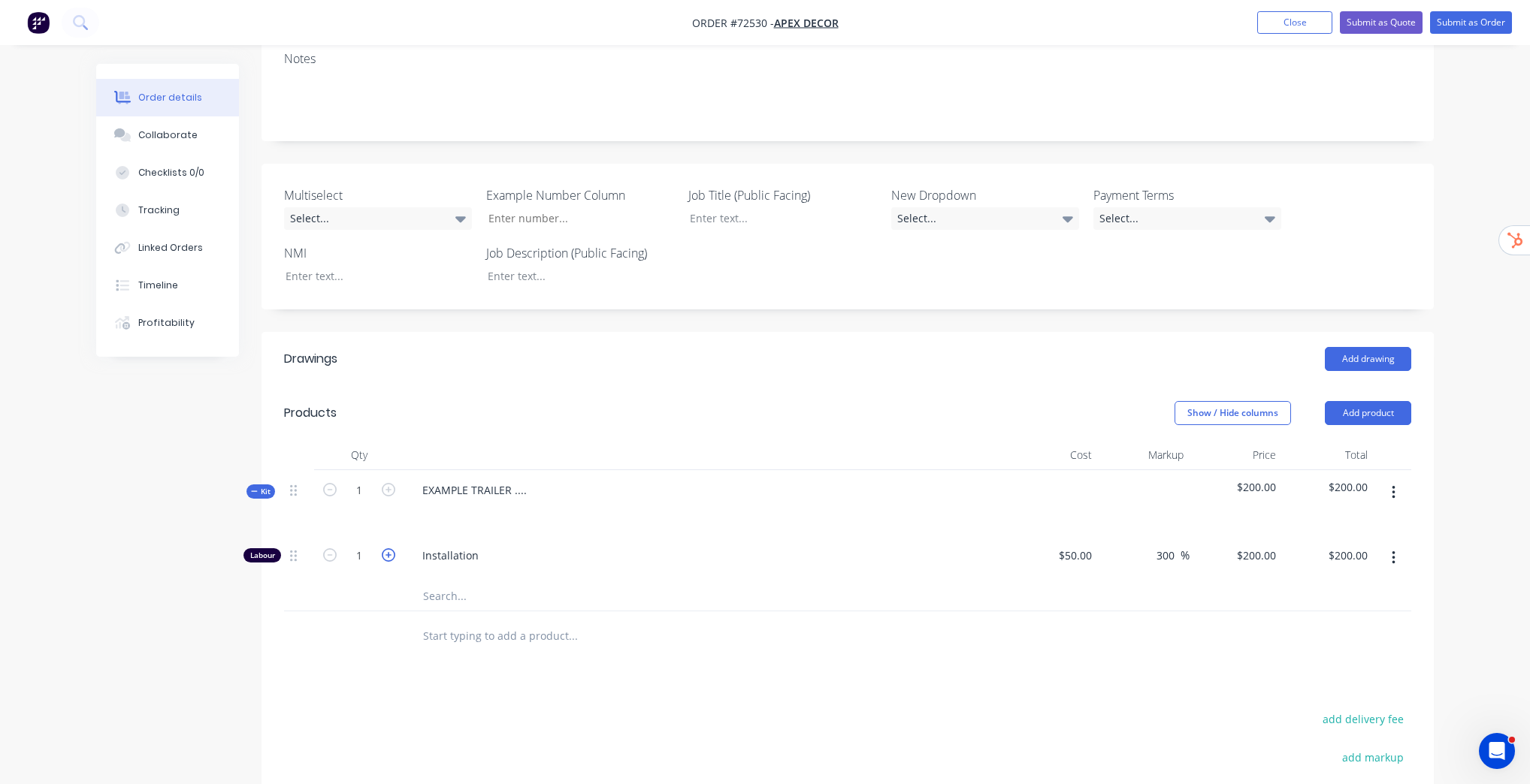
click at [391, 553] on icon "button" at bounding box center [388, 555] width 13 height 13
type input "2"
type input "$400.00"
click at [391, 553] on icon "button" at bounding box center [388, 555] width 13 height 13
type input "3"
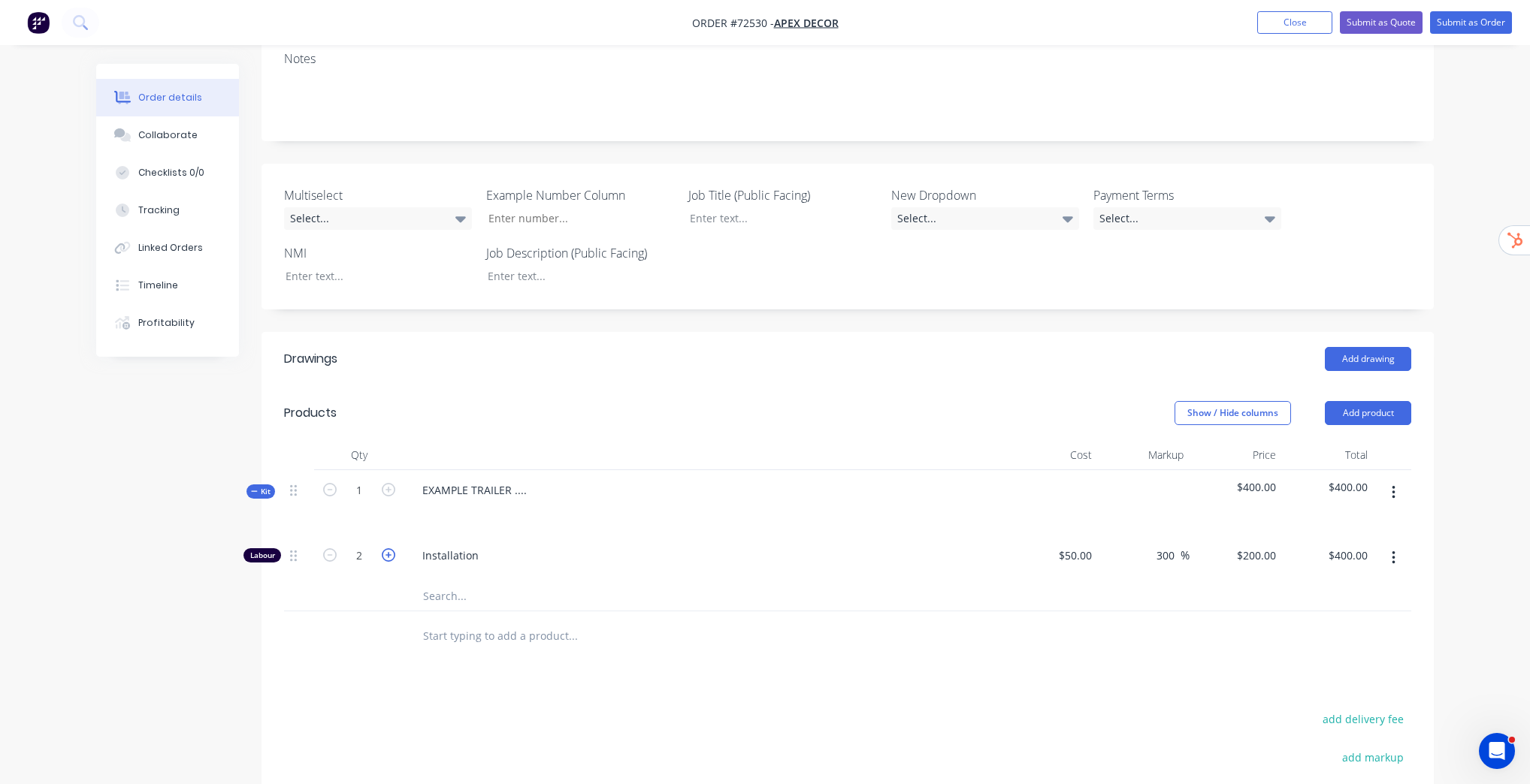
type input "$600.00"
click at [391, 553] on icon "button" at bounding box center [388, 555] width 13 height 13
type input "4"
type input "$800.00"
click at [391, 553] on icon "button" at bounding box center [388, 555] width 13 height 13
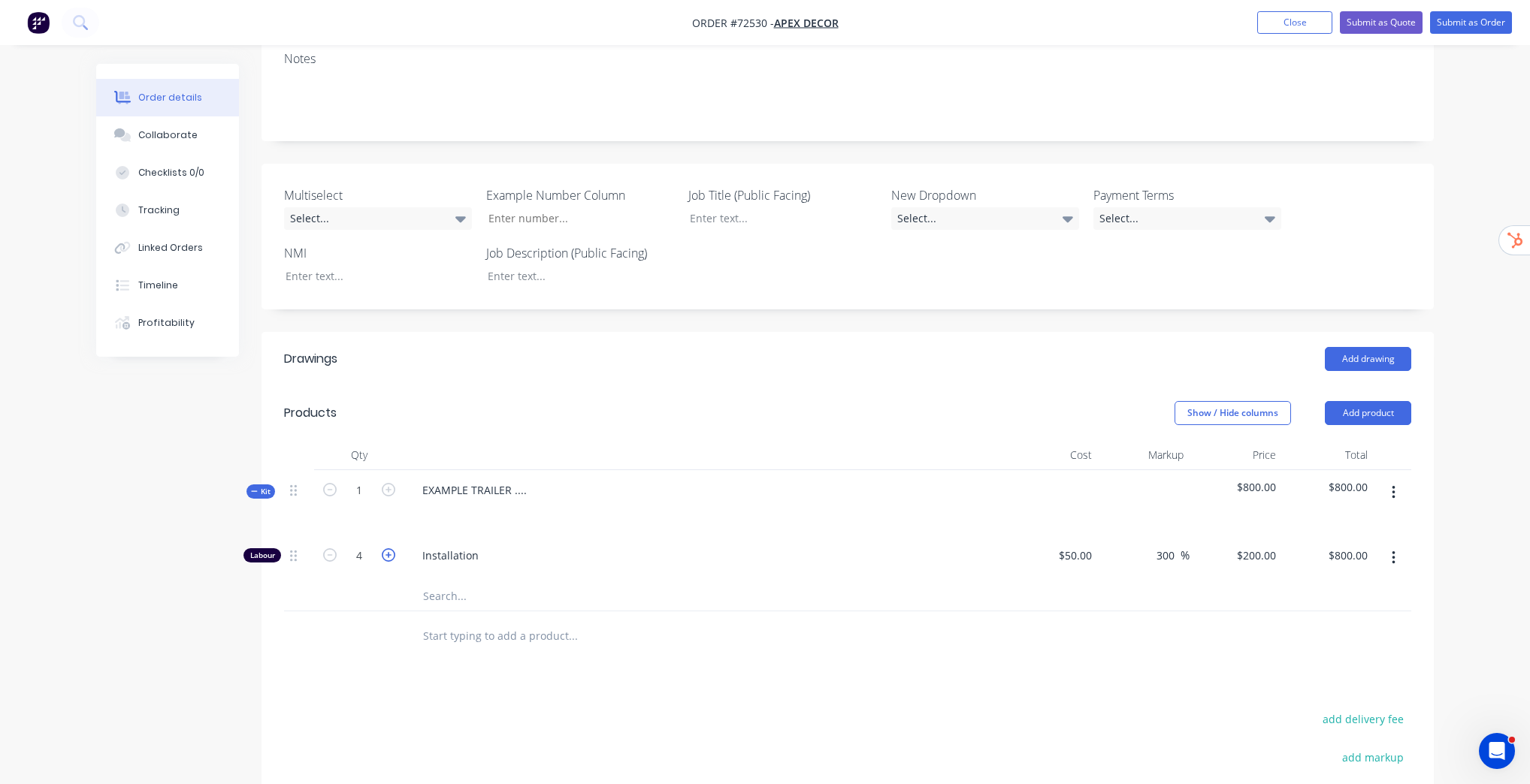
type input "5"
type input "$1,000.00"
click at [391, 554] on icon "button" at bounding box center [388, 555] width 13 height 13
type input "6"
type input "$1,200.00"
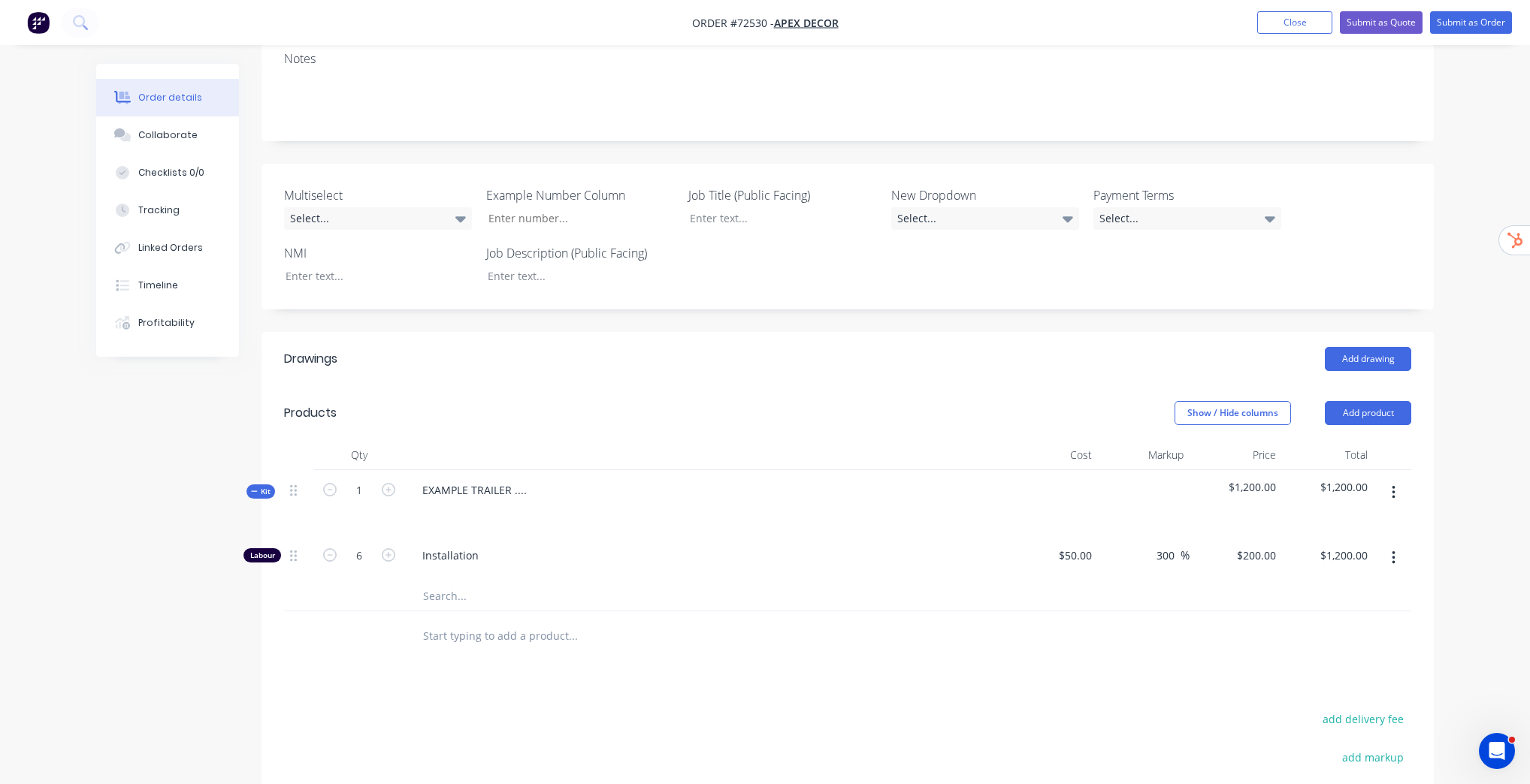
click at [1484, 425] on div "Order details Collaborate Checklists 0/0 Tracking Linked Orders Timeline Profit…" at bounding box center [765, 402] width 1530 height 1284
click at [1047, 335] on header "Drawings Add drawing" at bounding box center [848, 359] width 1172 height 54
click at [1491, 20] on button "Submit as Order" at bounding box center [1471, 23] width 82 height 23
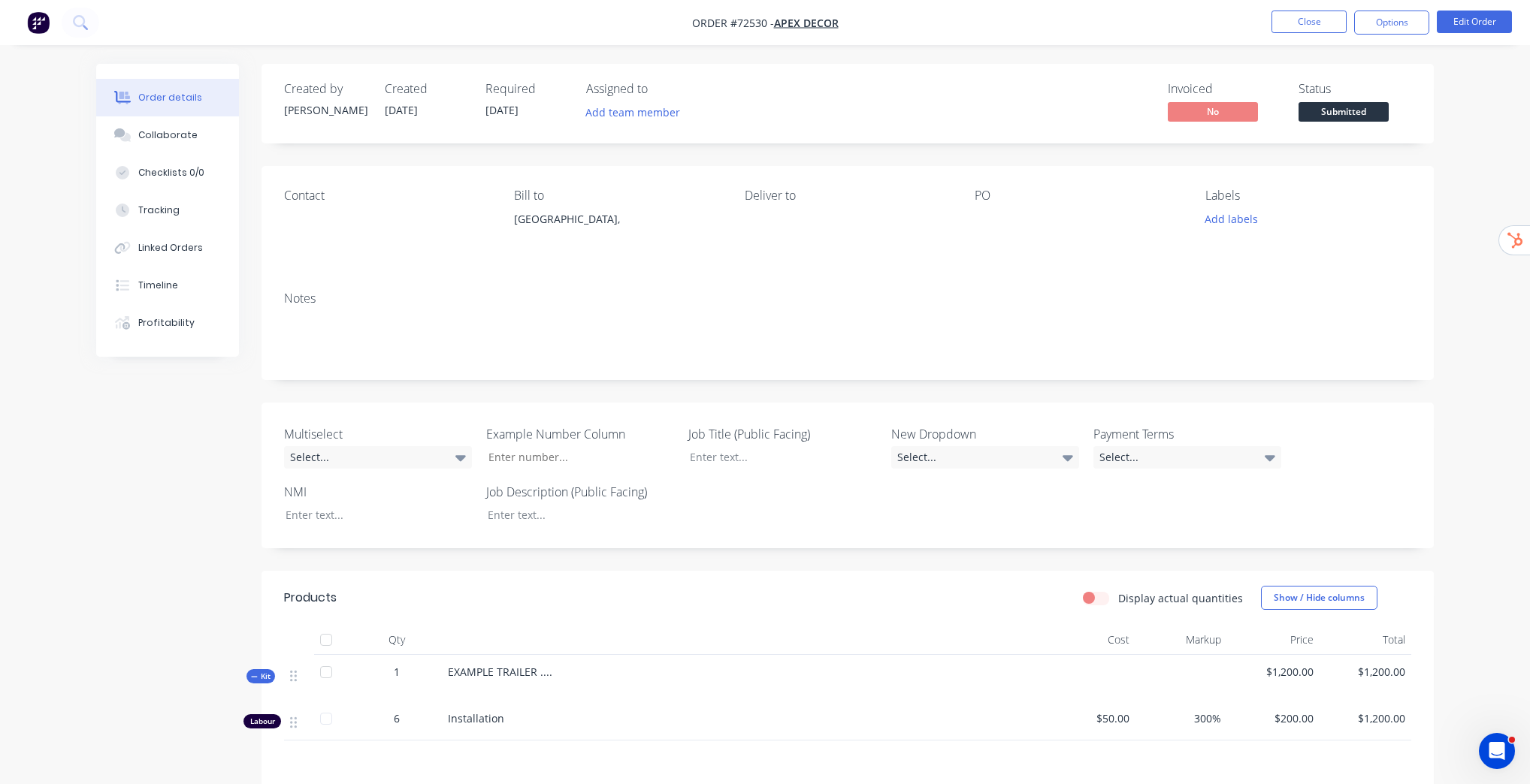
click at [1495, 331] on div "Order details Collaborate Checklists 0/0 Tracking Linked Orders Timeline Profit…" at bounding box center [765, 504] width 1530 height 1009
click at [1330, 28] on button "Close" at bounding box center [1308, 22] width 75 height 23
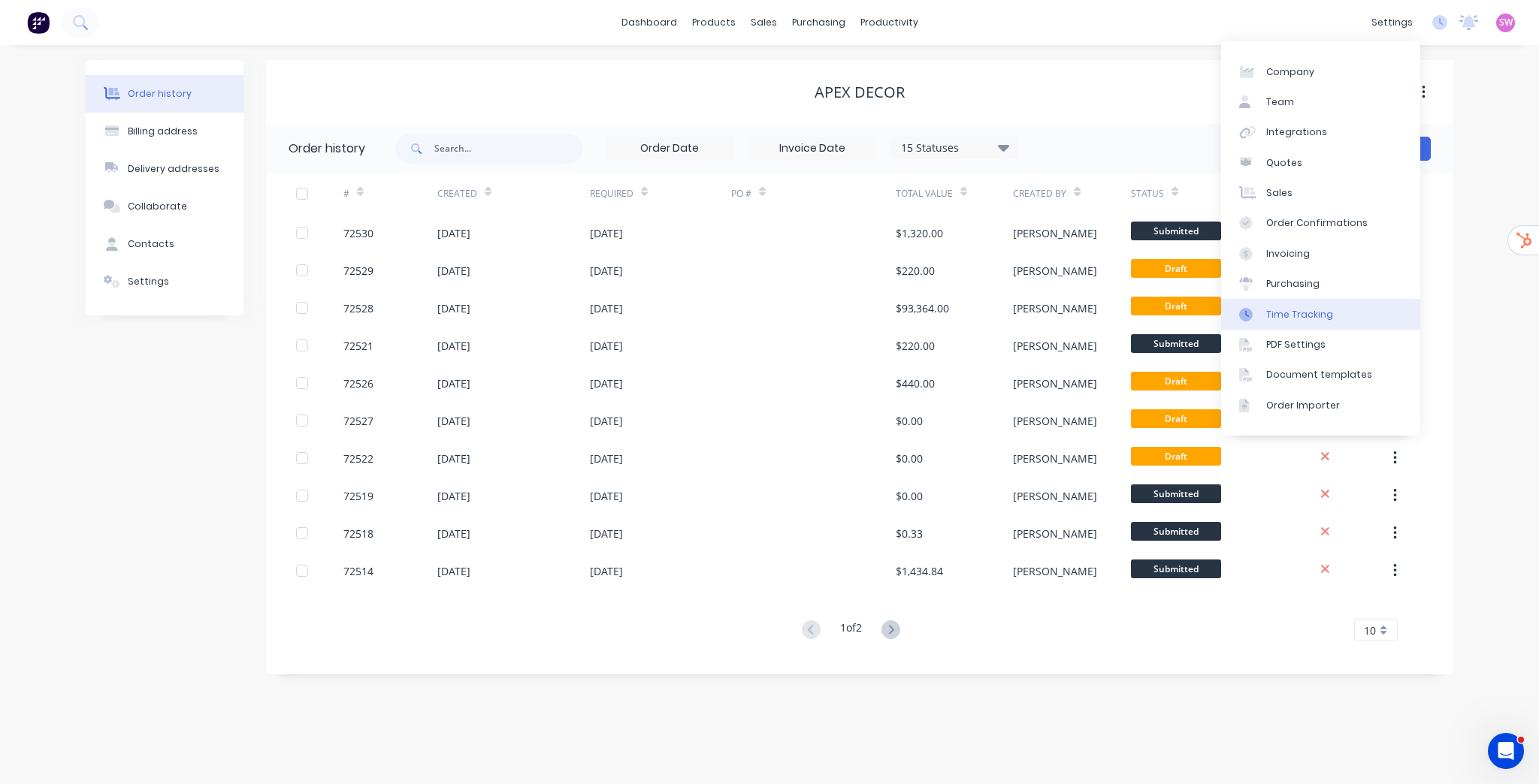
click at [1324, 313] on div "Time Tracking" at bounding box center [1300, 315] width 67 height 13
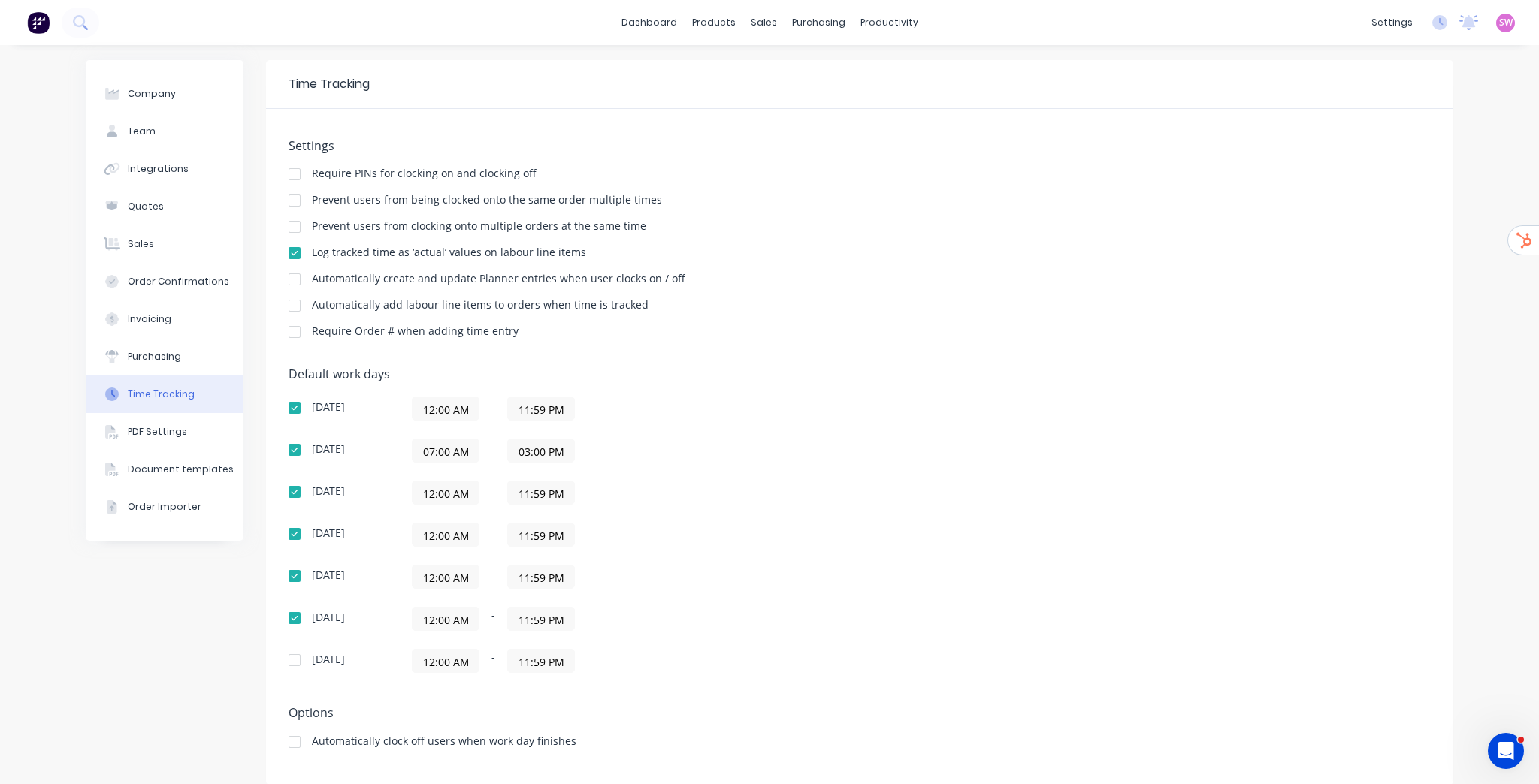
click at [289, 252] on div at bounding box center [295, 253] width 30 height 30
click at [291, 306] on div at bounding box center [295, 306] width 30 height 30
click at [1480, 141] on div "Company Team Integrations Quotes Sales Order Confirmations Invoicing Purchasing…" at bounding box center [769, 422] width 1539 height 755
click at [829, 78] on div "Sales Orders" at bounding box center [815, 72] width 62 height 13
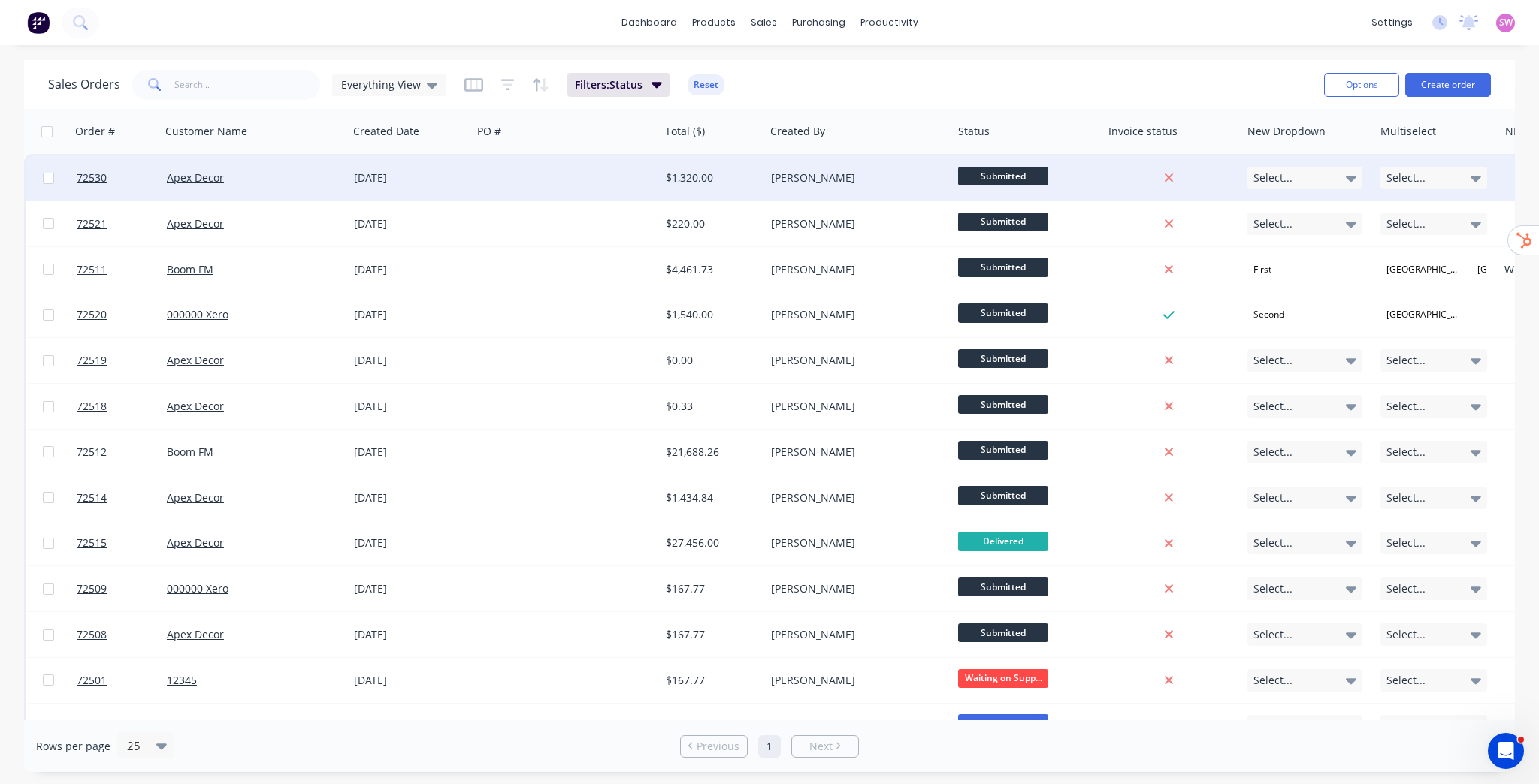
click at [808, 180] on div "[PERSON_NAME]" at bounding box center [854, 178] width 167 height 15
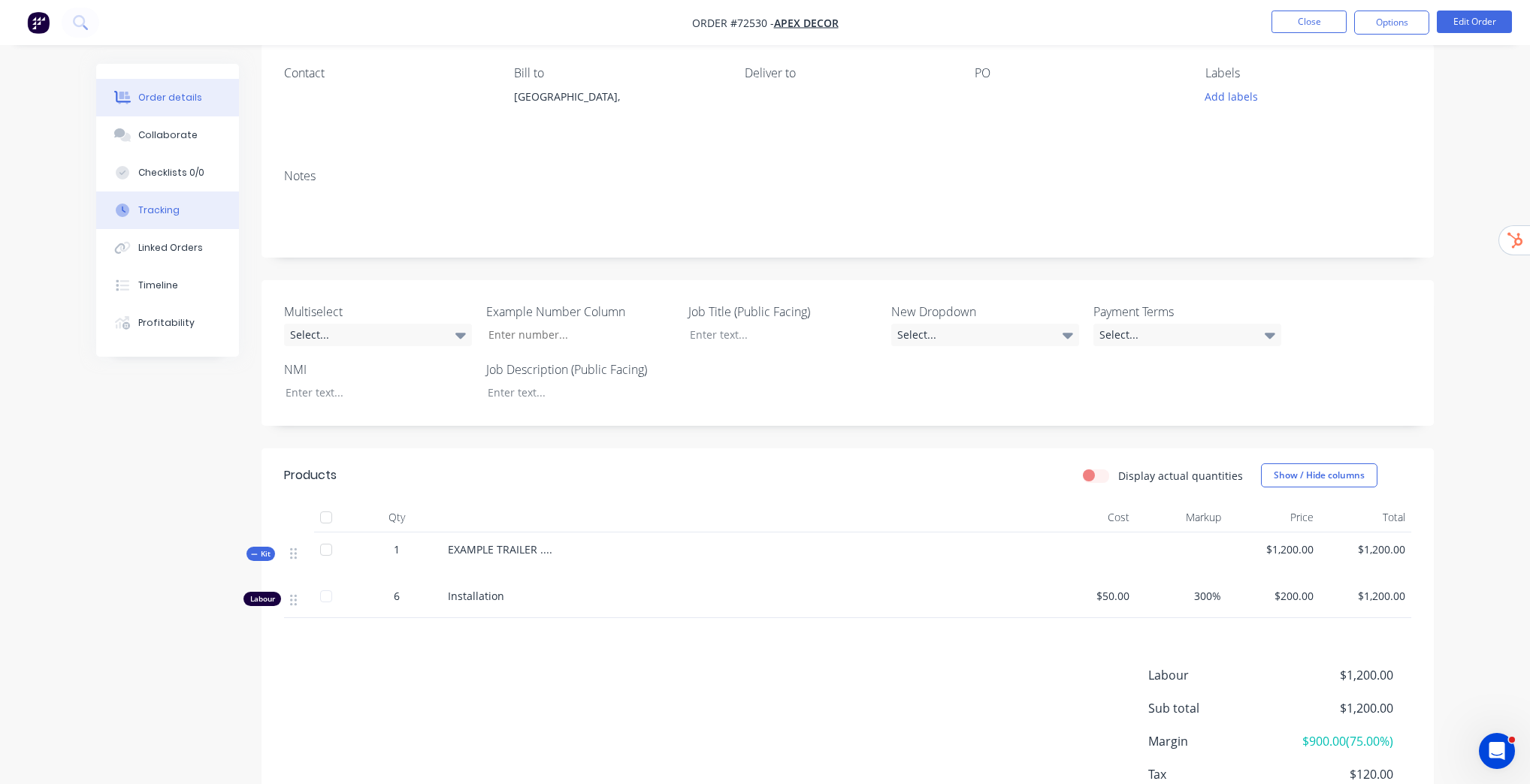
scroll to position [120, 0]
click at [174, 214] on div "Tracking" at bounding box center [158, 210] width 41 height 13
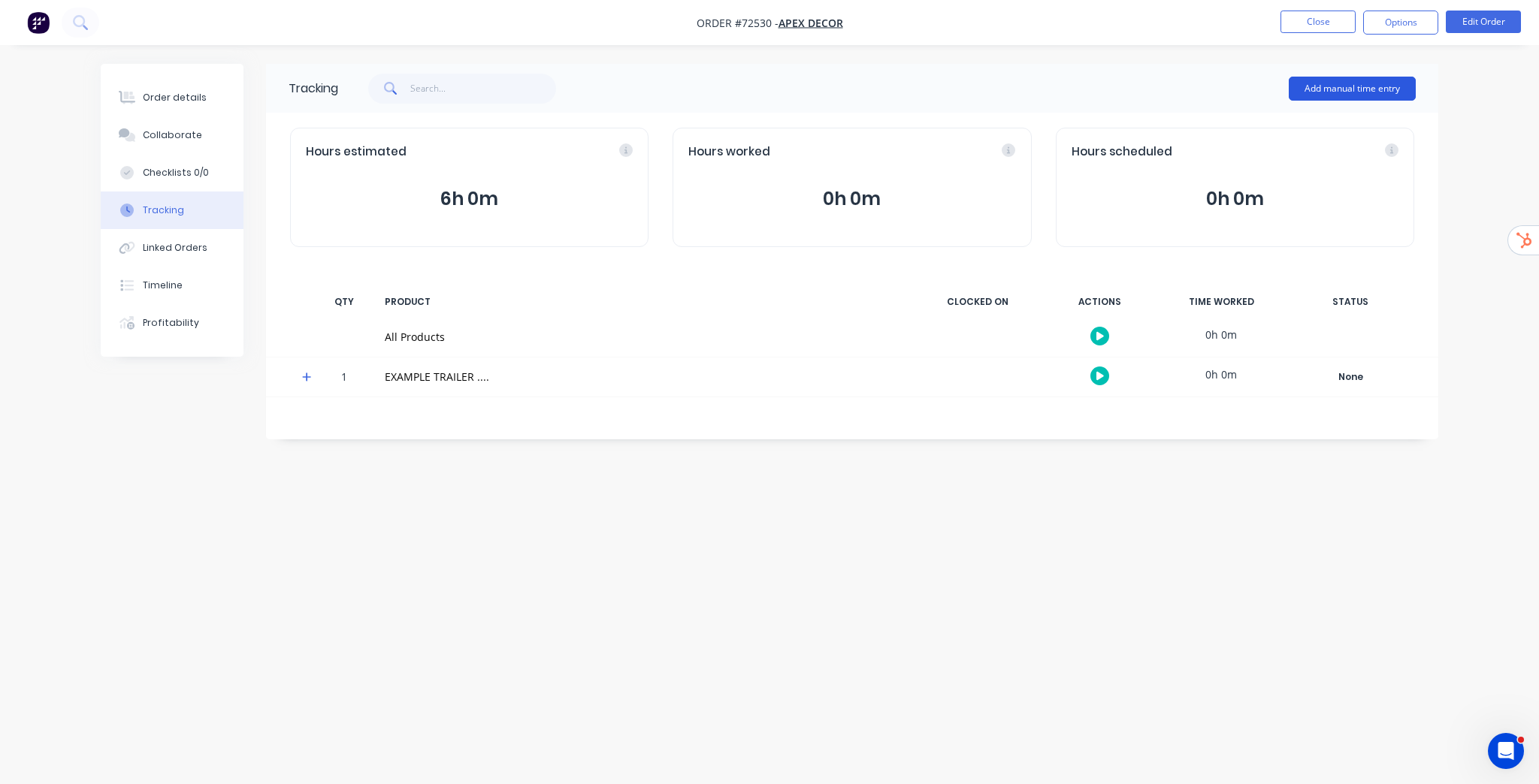
click at [1313, 99] on button "Add manual time entry" at bounding box center [1352, 88] width 127 height 24
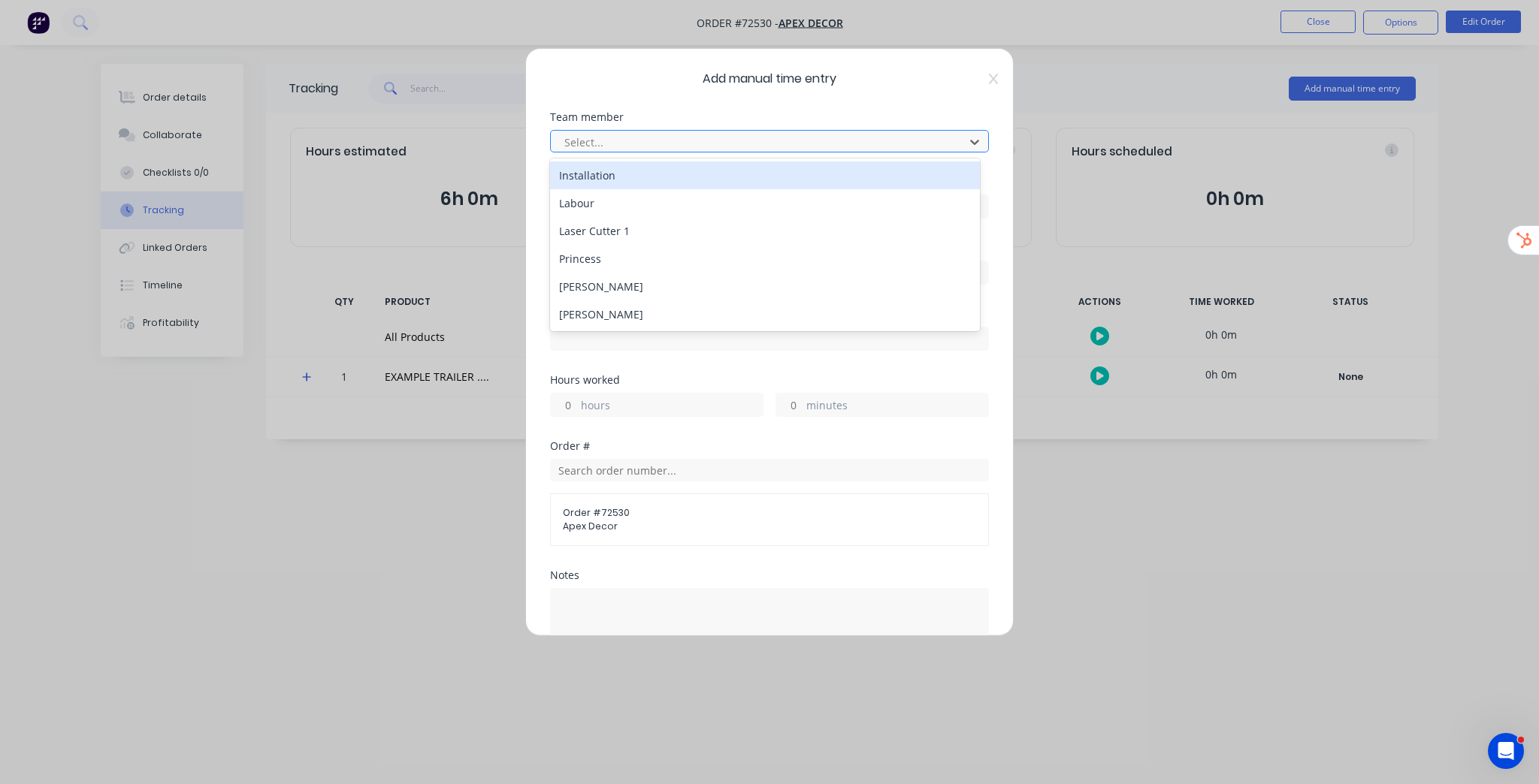
click at [702, 143] on div at bounding box center [760, 143] width 394 height 19
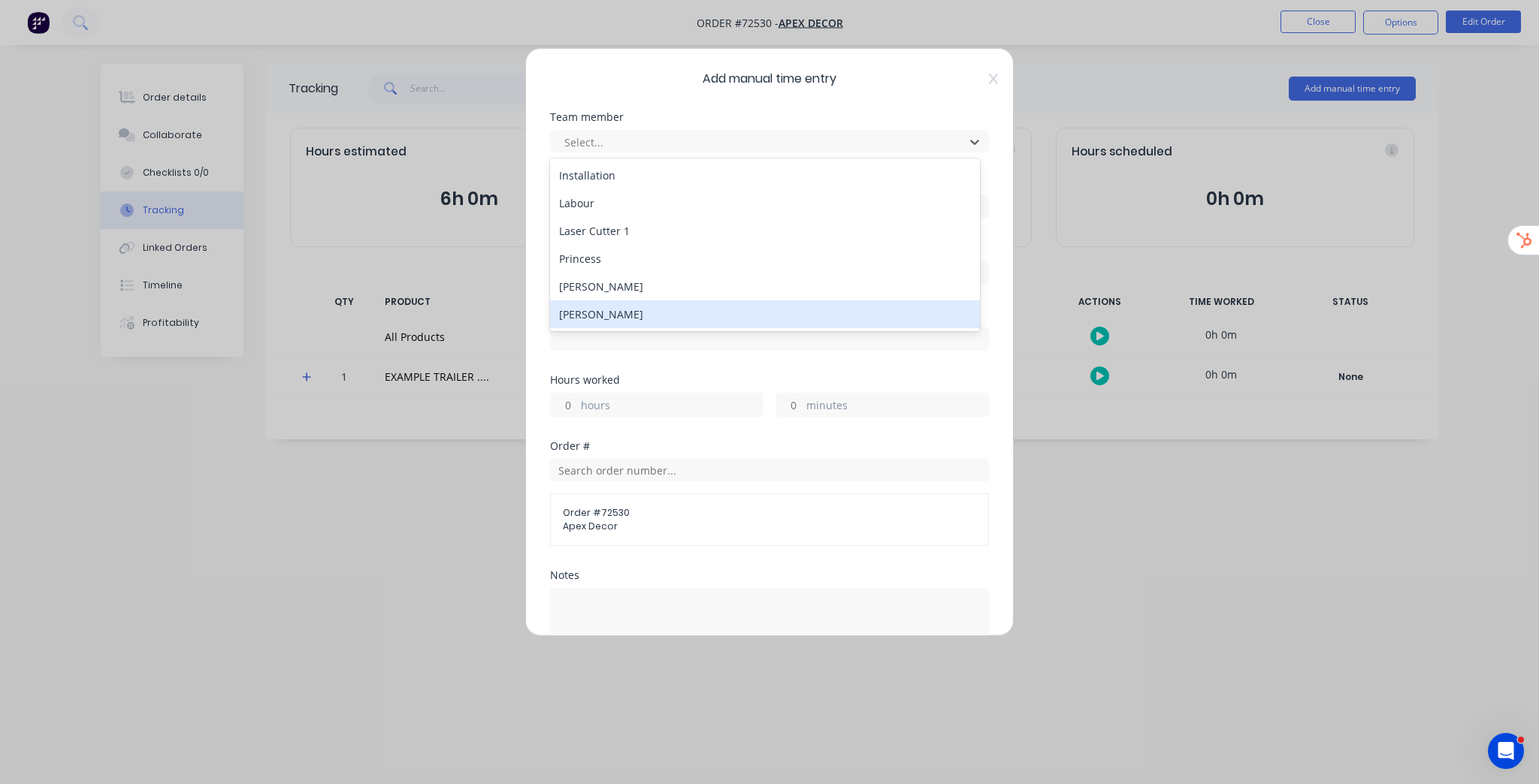
click at [636, 314] on div "[PERSON_NAME]" at bounding box center [765, 314] width 430 height 28
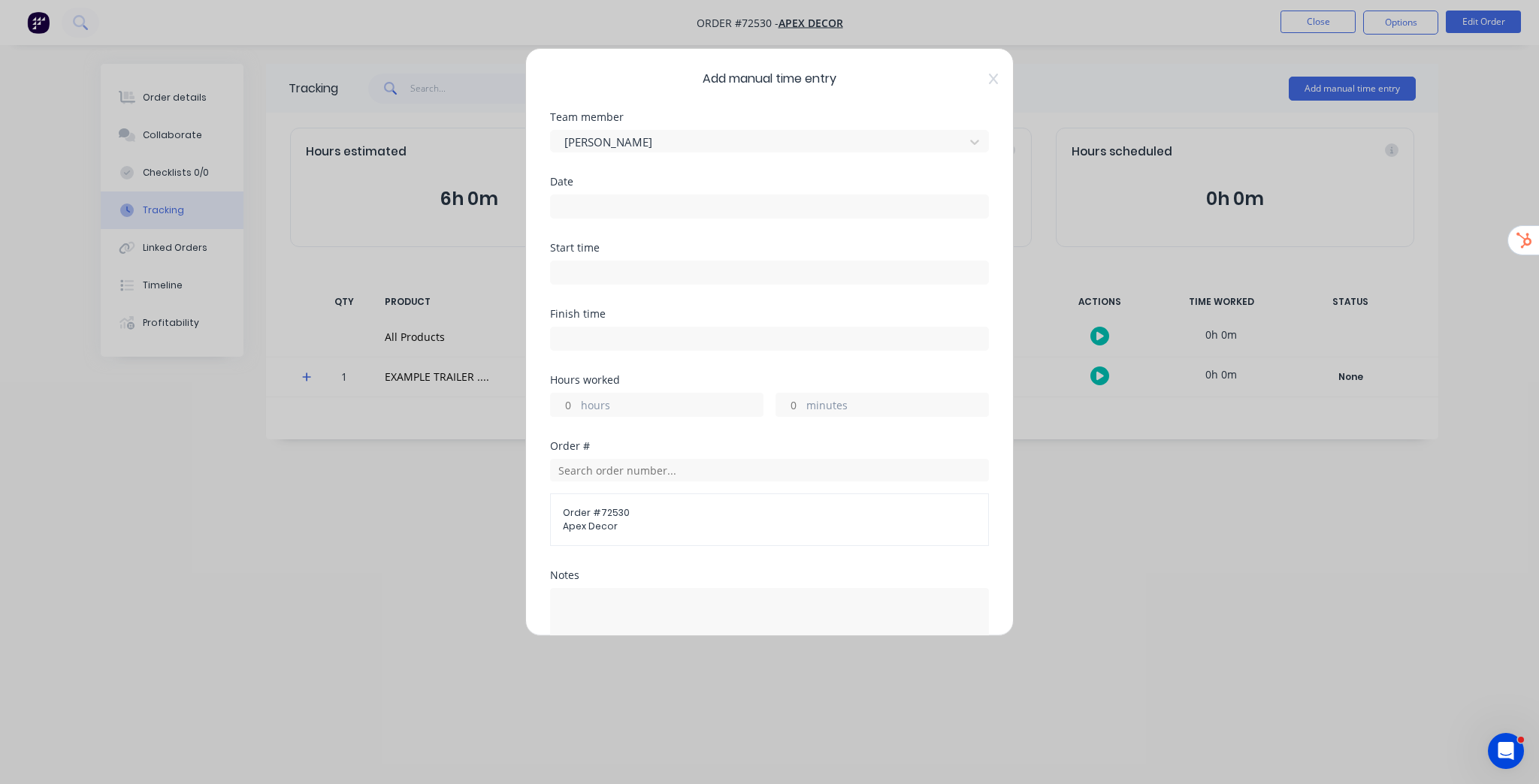
click at [615, 211] on input at bounding box center [770, 206] width 438 height 23
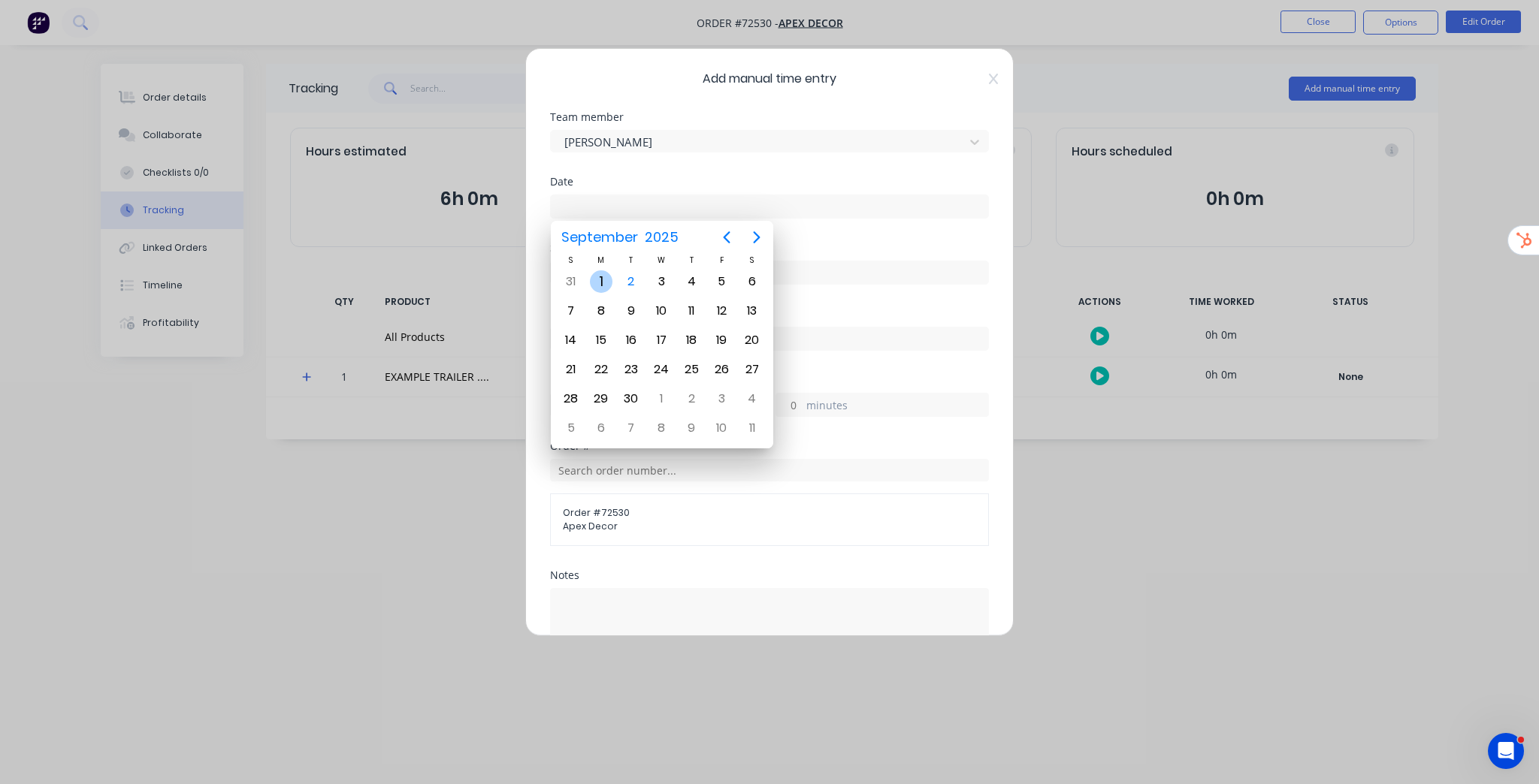
click at [605, 273] on div "1" at bounding box center [602, 282] width 23 height 23
type input "01/09/2025"
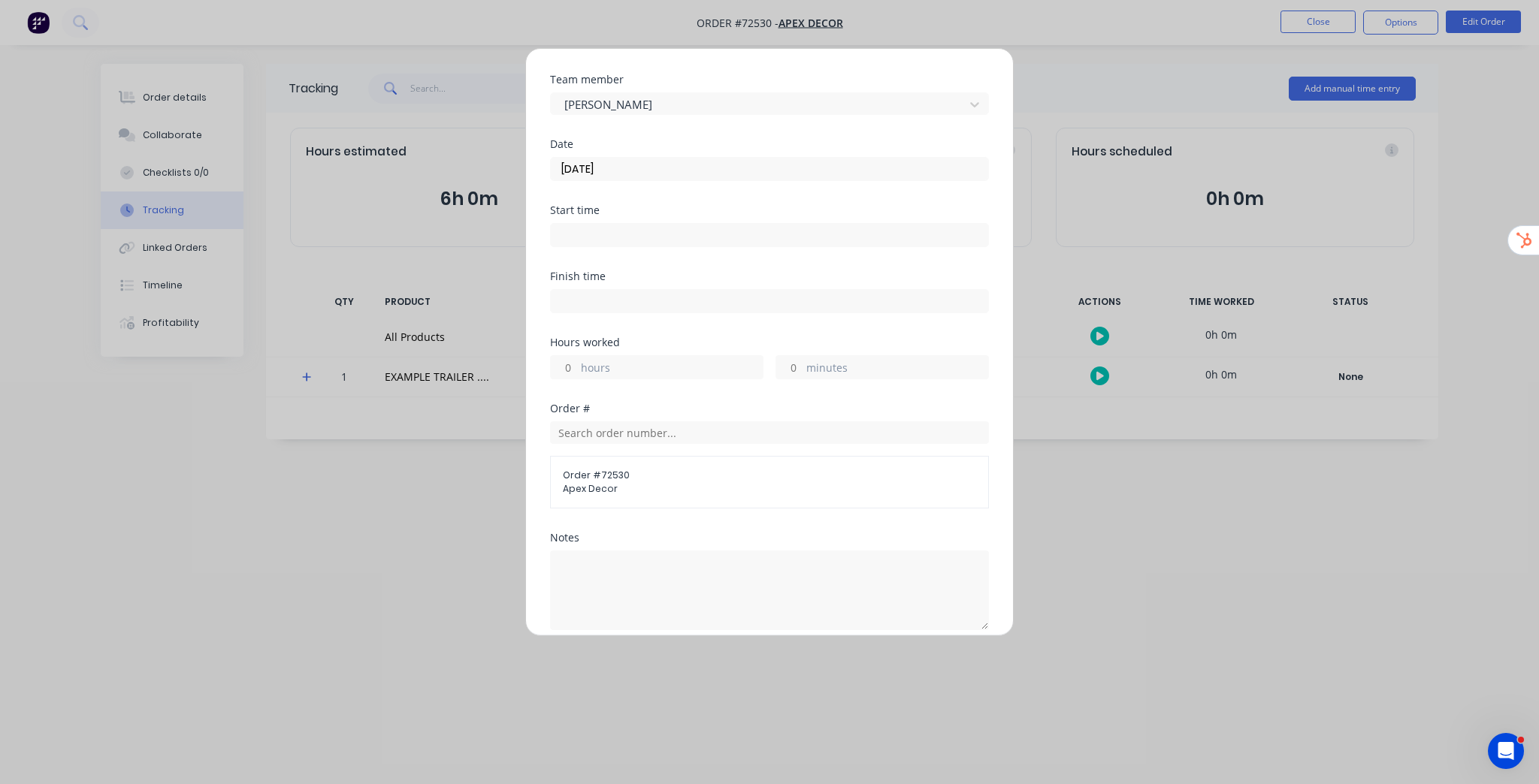
scroll to position [120, 0]
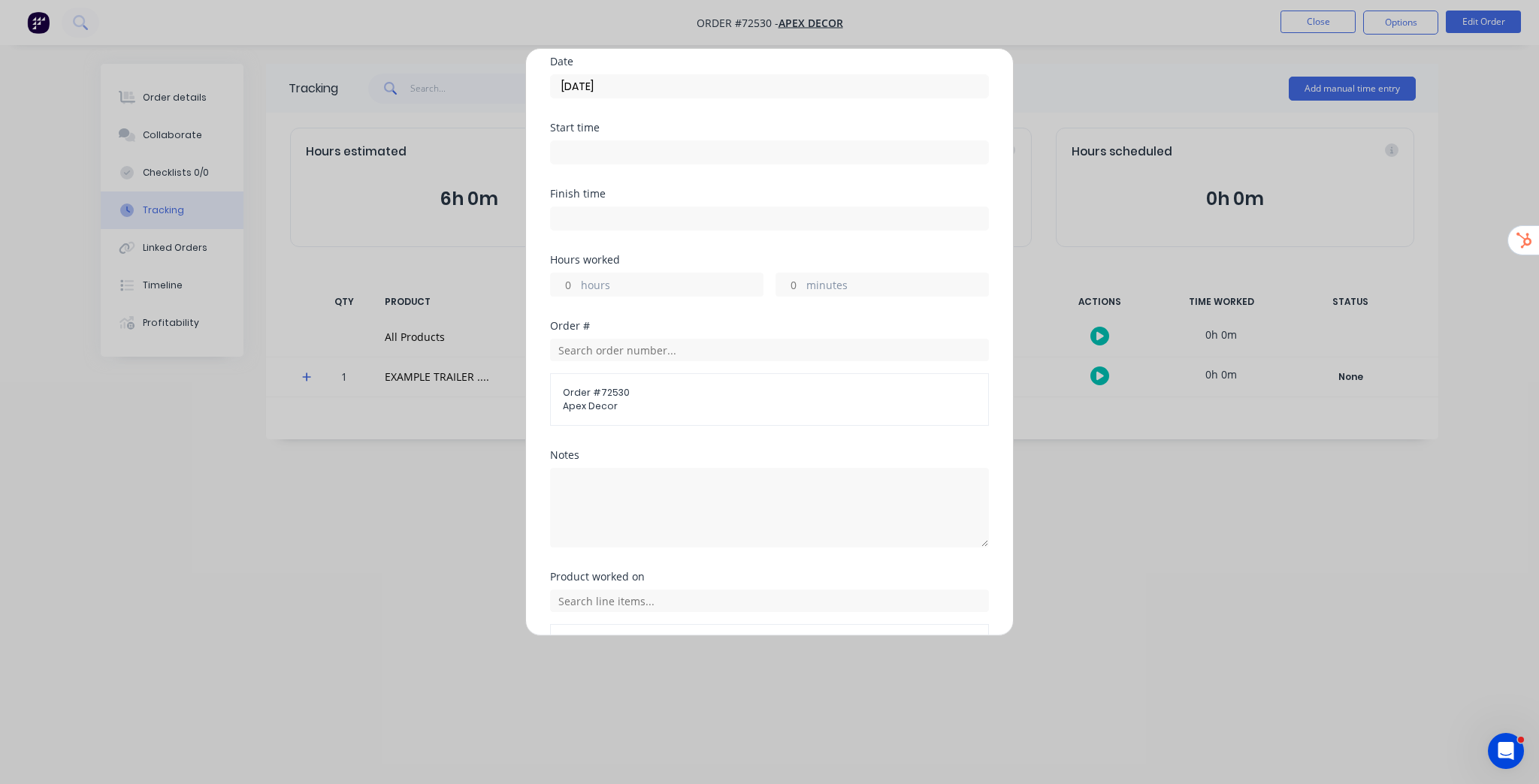
click at [566, 287] on input "hours" at bounding box center [564, 284] width 27 height 23
type input "12"
click at [756, 244] on div "Finish time" at bounding box center [769, 221] width 439 height 66
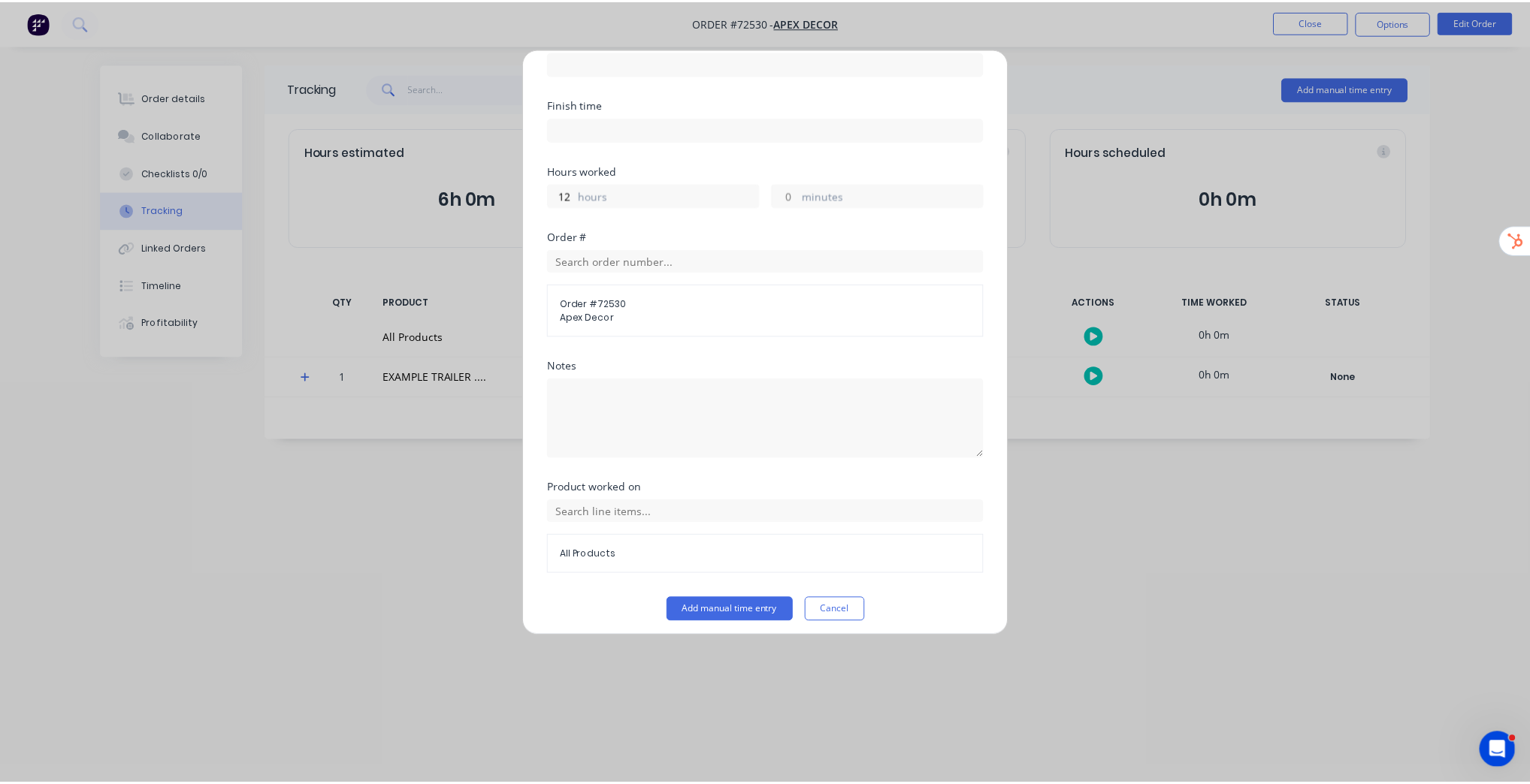
scroll to position [214, 0]
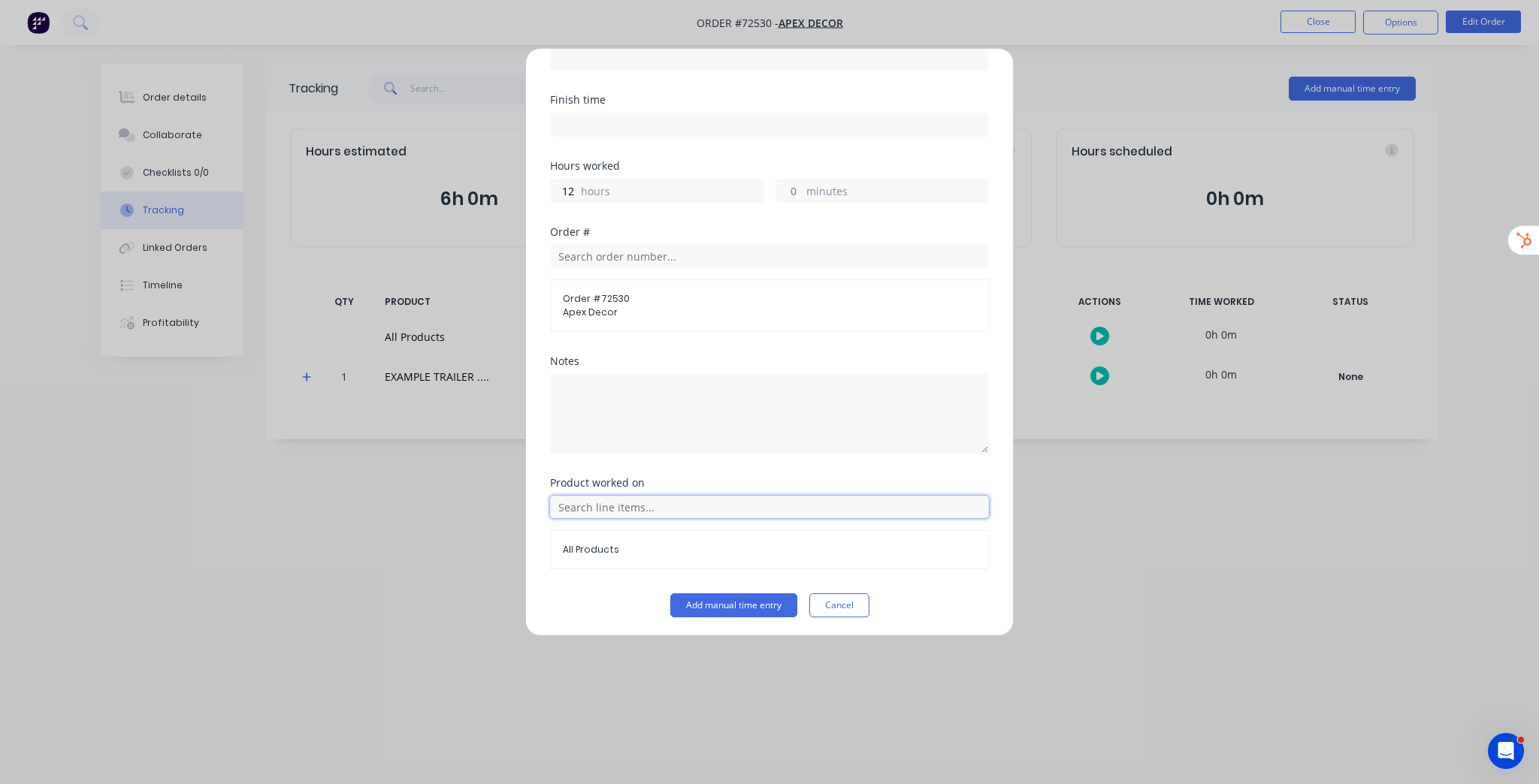
click at [638, 506] on input "text" at bounding box center [769, 507] width 439 height 23
click at [565, 578] on icon at bounding box center [567, 581] width 10 height 10
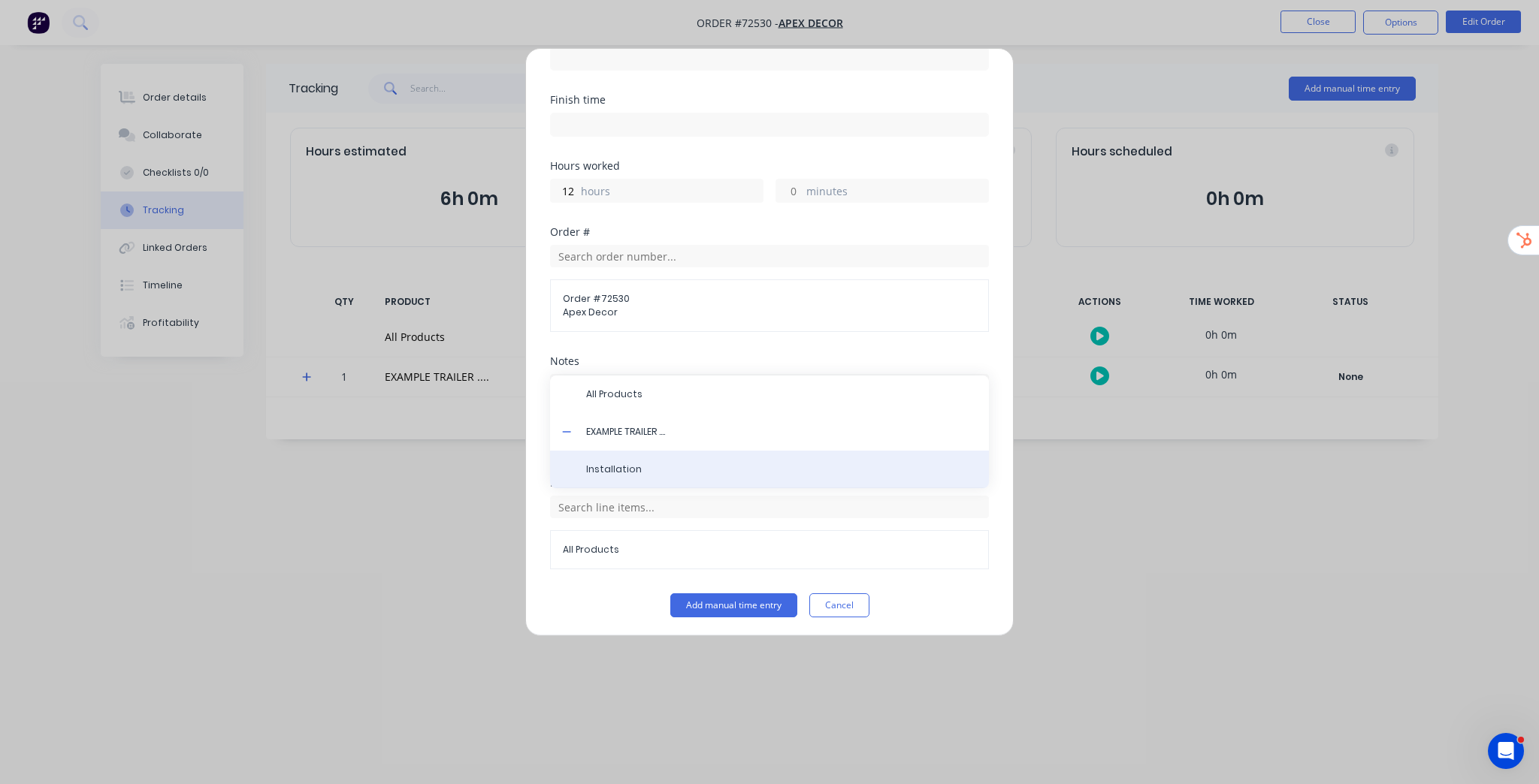
click at [665, 466] on span "Installation" at bounding box center [781, 469] width 391 height 13
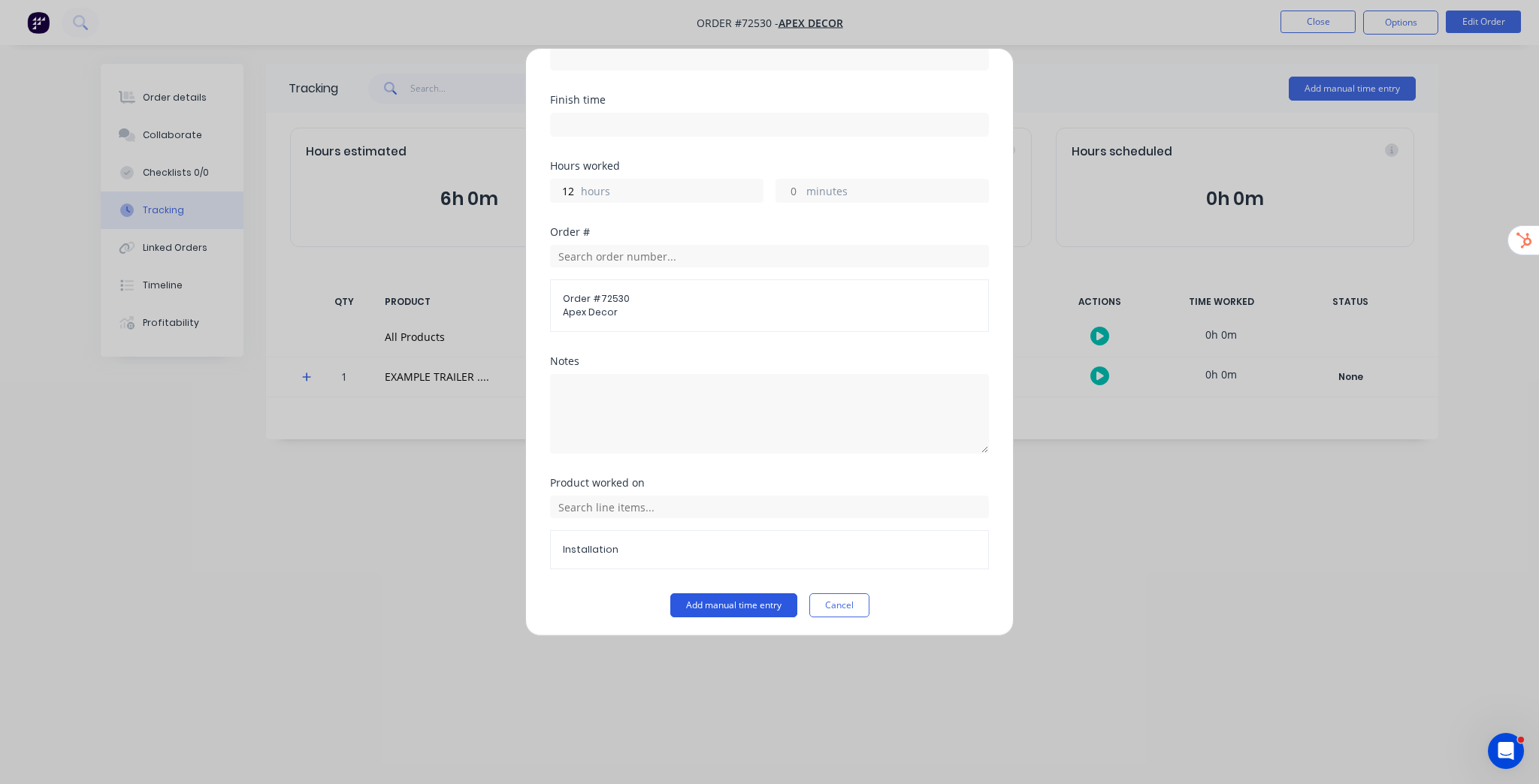
click at [741, 594] on button "Add manual time entry" at bounding box center [733, 605] width 127 height 24
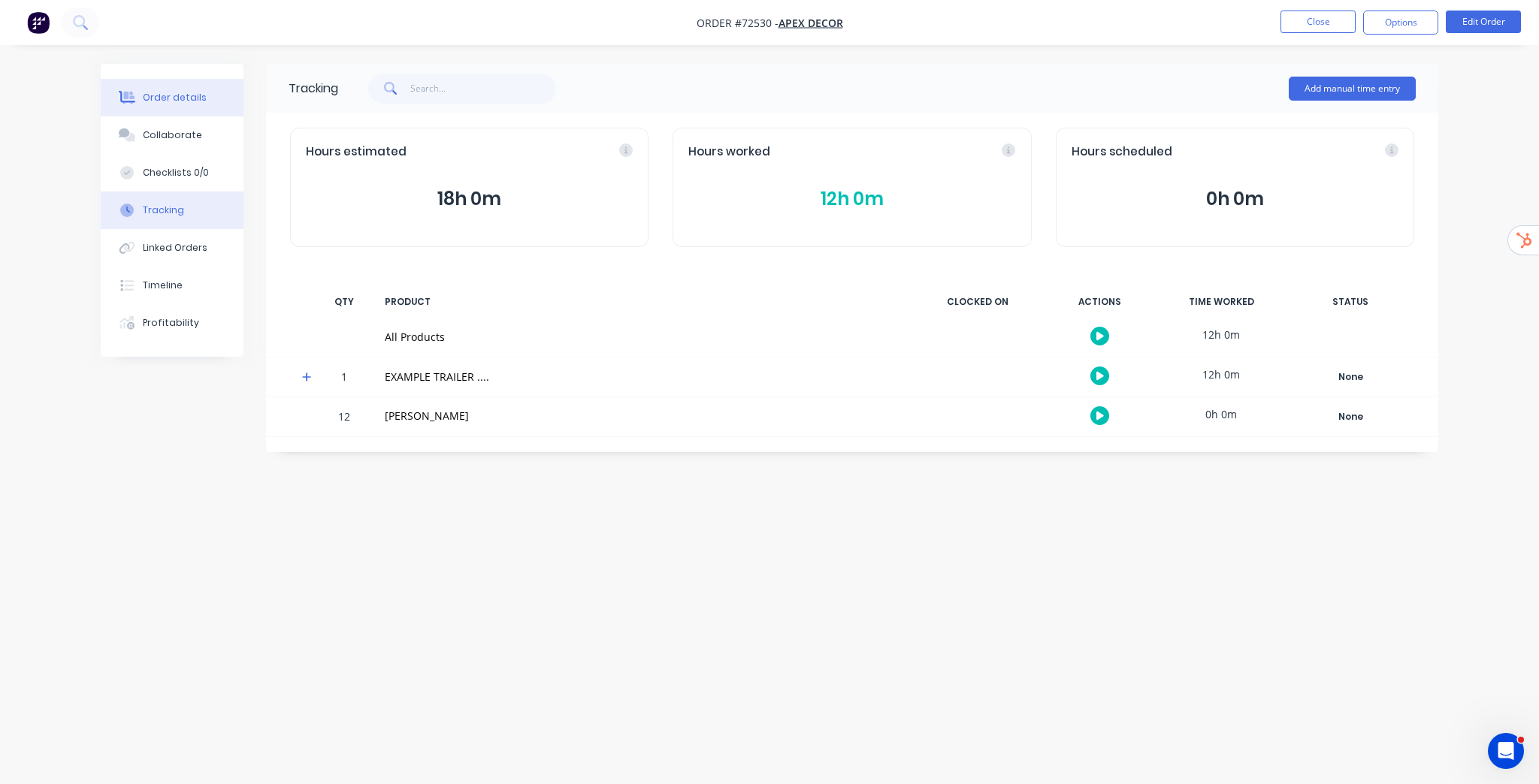
click at [169, 88] on button "Order details" at bounding box center [172, 97] width 143 height 37
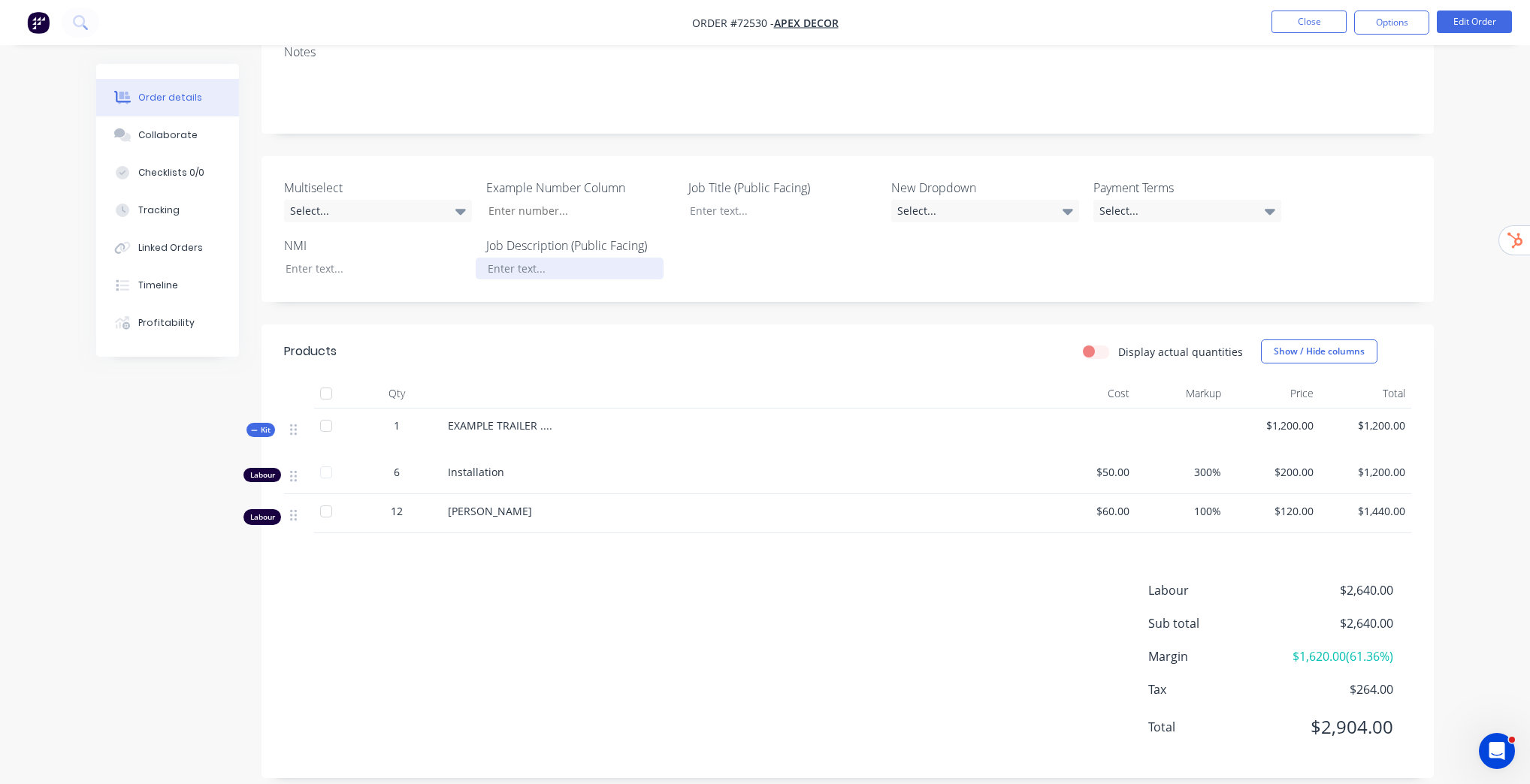
scroll to position [263, 0]
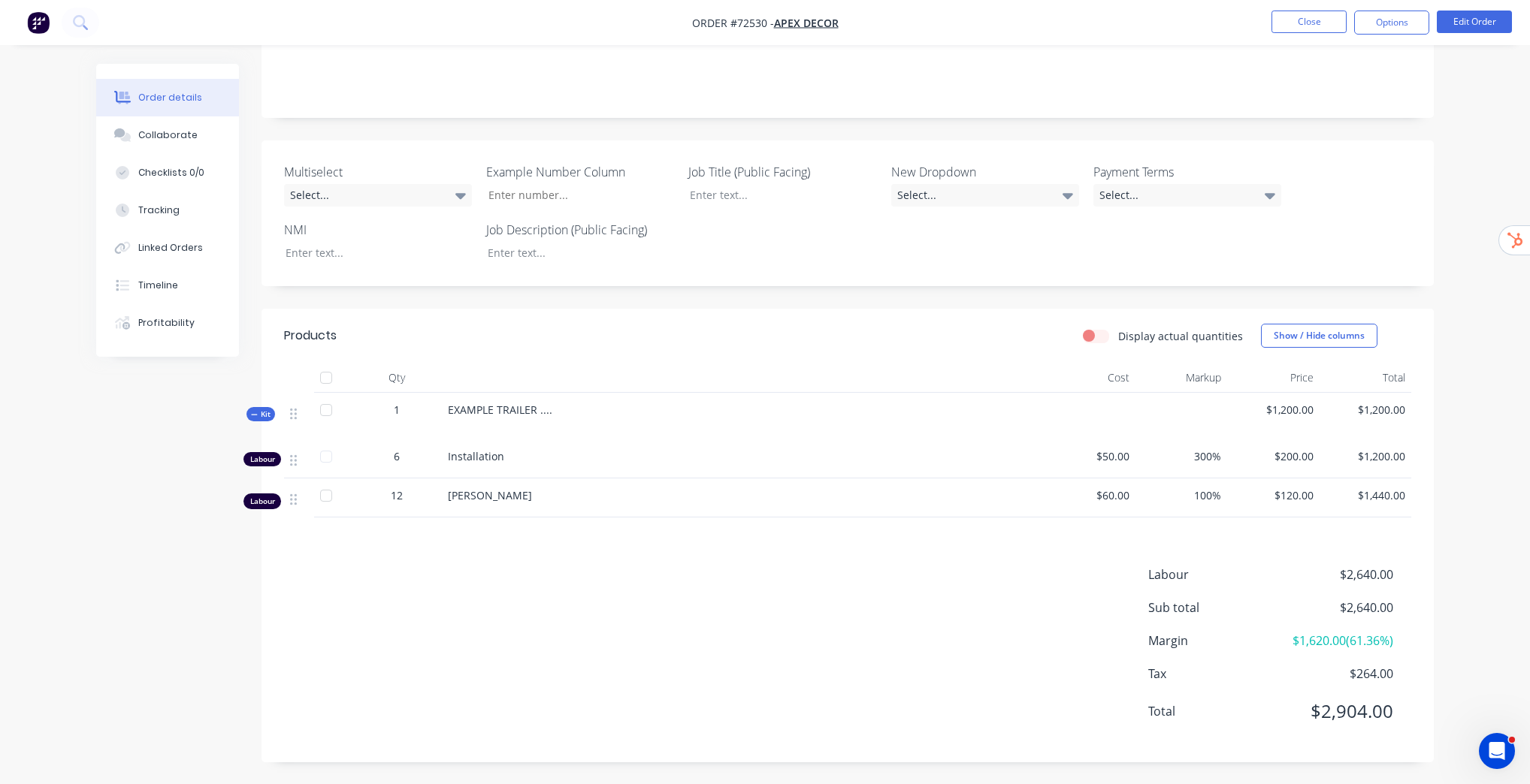
click at [265, 415] on span "Kit" at bounding box center [261, 415] width 20 height 11
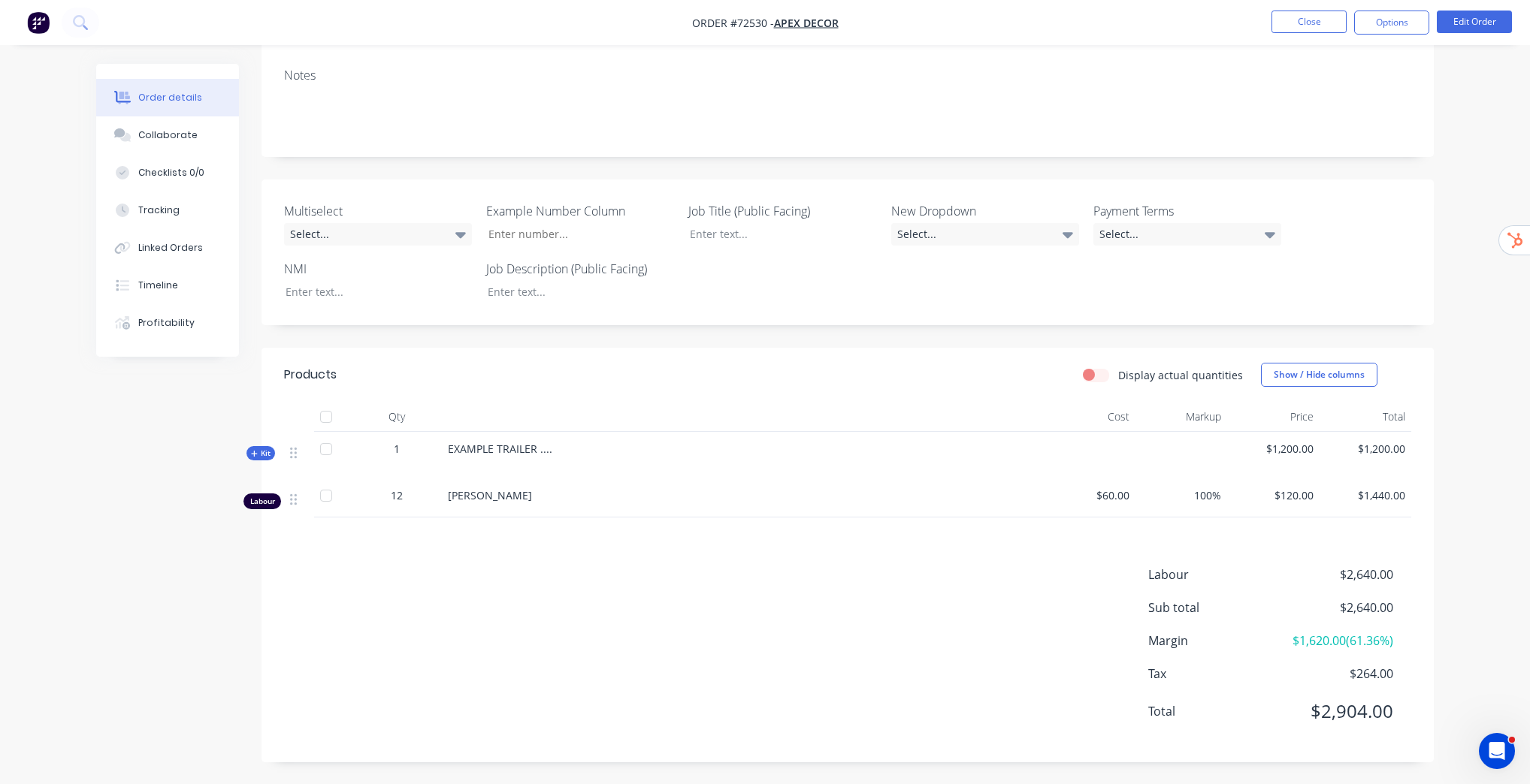
click at [255, 451] on icon at bounding box center [254, 454] width 7 height 8
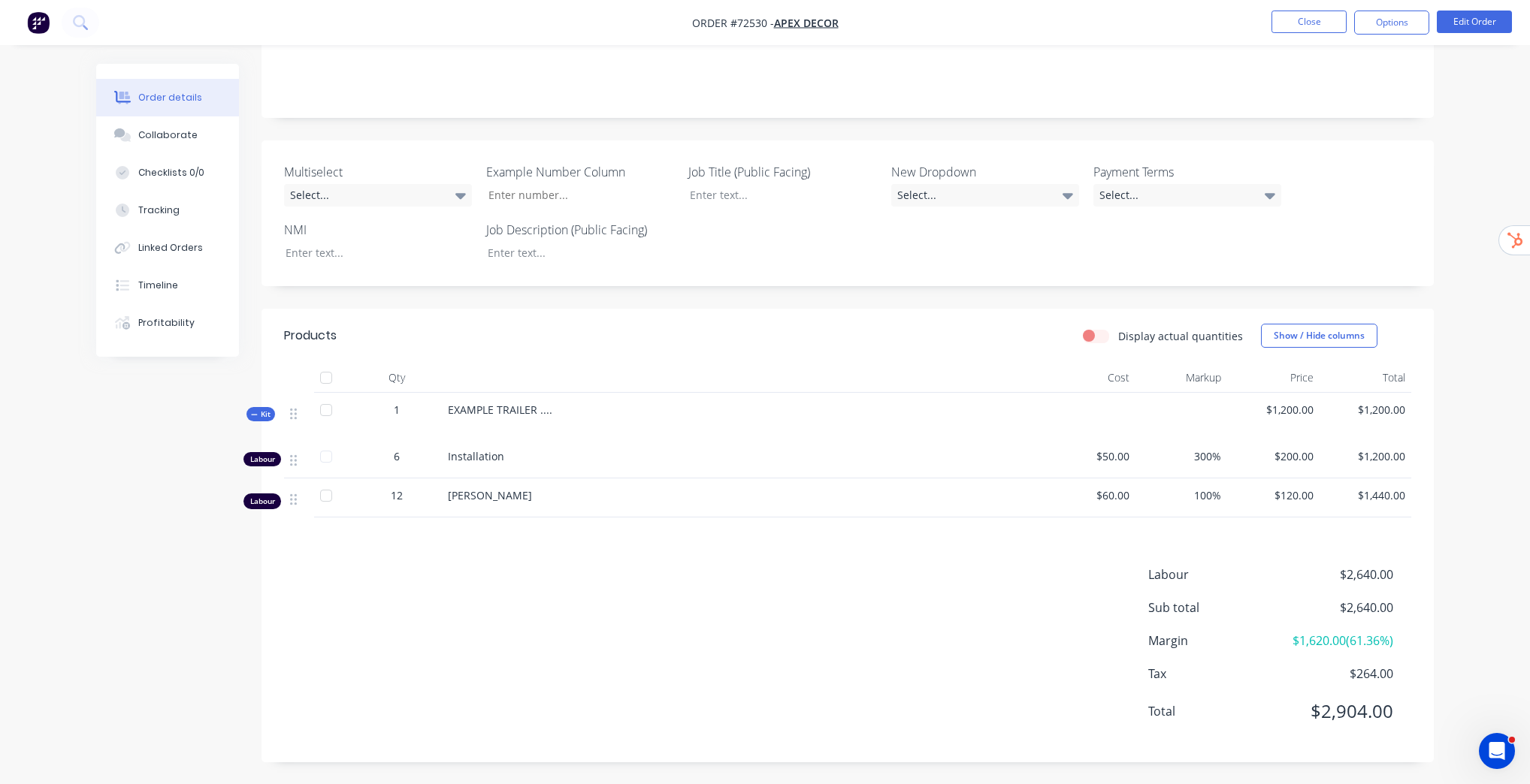
click at [485, 575] on div "Labour $2,640.00 Sub total $2,640.00 Margin $1,620.00 ( 61.36 %) Tax $264.00 To…" at bounding box center [847, 653] width 1127 height 174
click at [504, 499] on span "[PERSON_NAME]" at bounding box center [490, 495] width 84 height 14
click at [505, 499] on span "[PERSON_NAME]" at bounding box center [490, 495] width 84 height 14
click at [449, 501] on div "[PERSON_NAME]" at bounding box center [742, 495] width 589 height 16
drag, startPoint x: 450, startPoint y: 496, endPoint x: 581, endPoint y: 516, distance: 132.5
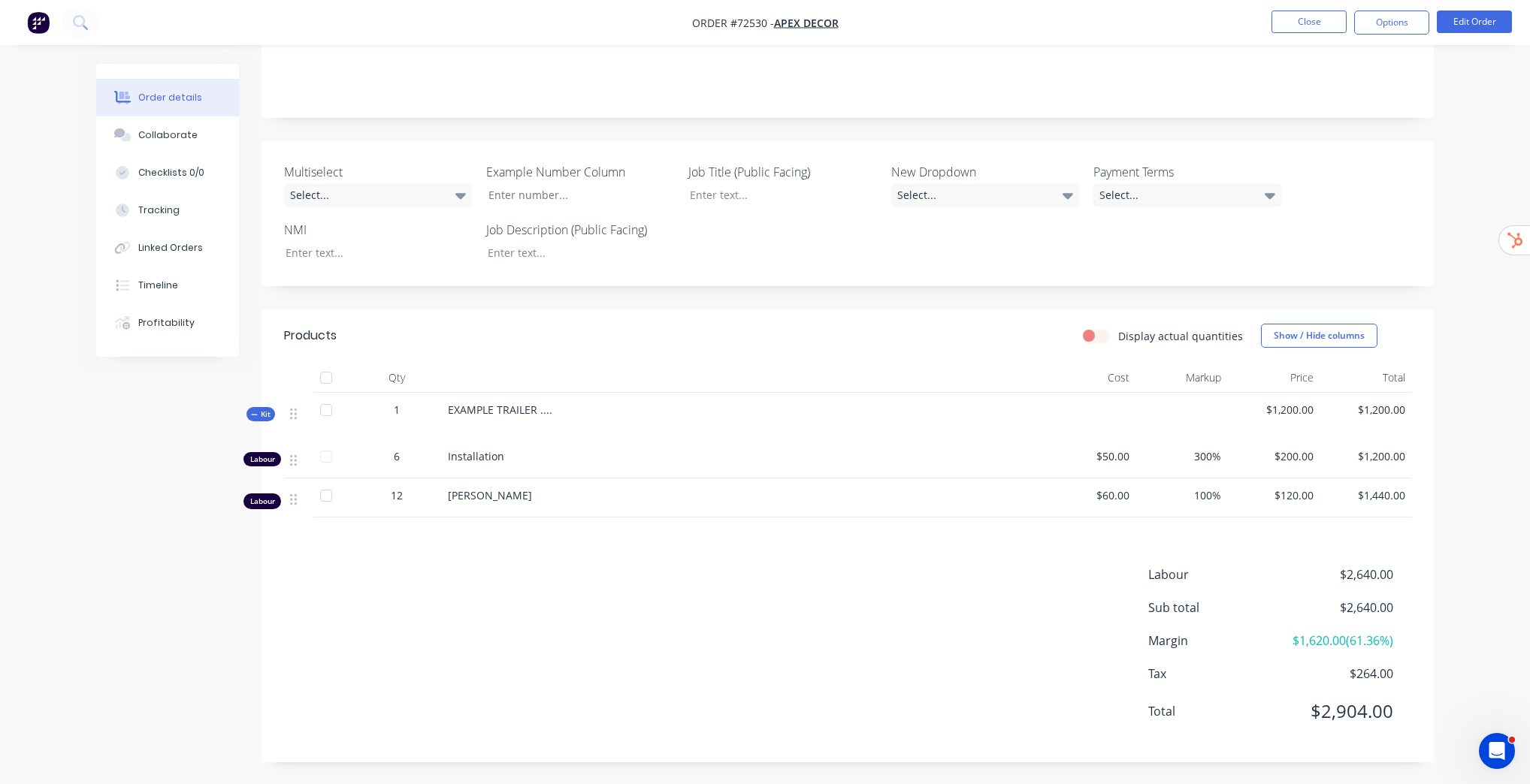
click at [581, 516] on div "[PERSON_NAME]" at bounding box center [742, 498] width 601 height 39
click at [513, 589] on div "Labour $2,640.00 Sub total $2,640.00 Margin $1,620.00 ( 61.36 %) Tax $264.00 To…" at bounding box center [847, 653] width 1127 height 174
click at [1488, 753] on icon "Open Intercom Messenger" at bounding box center [1495, 750] width 25 height 25
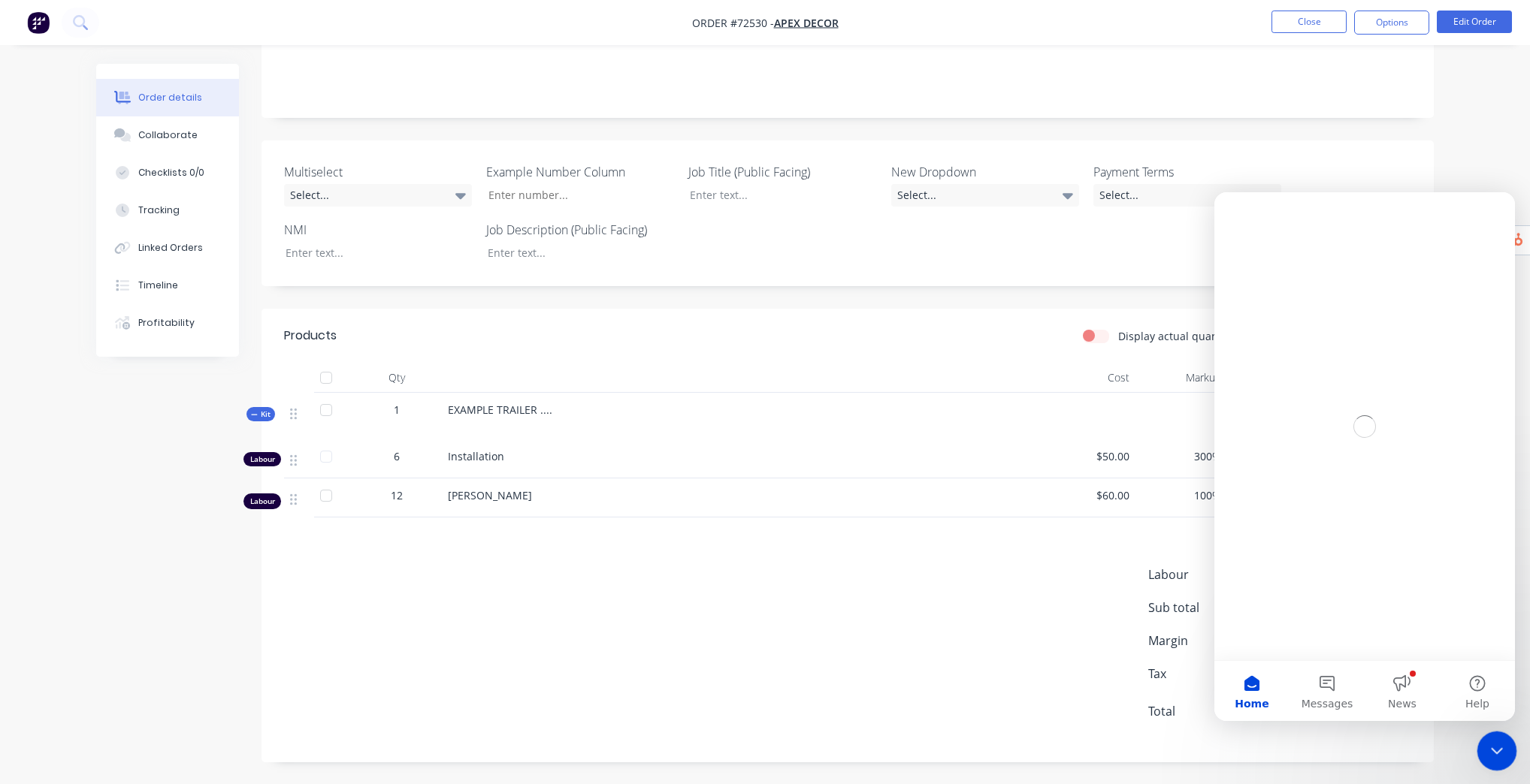
scroll to position [0, 0]
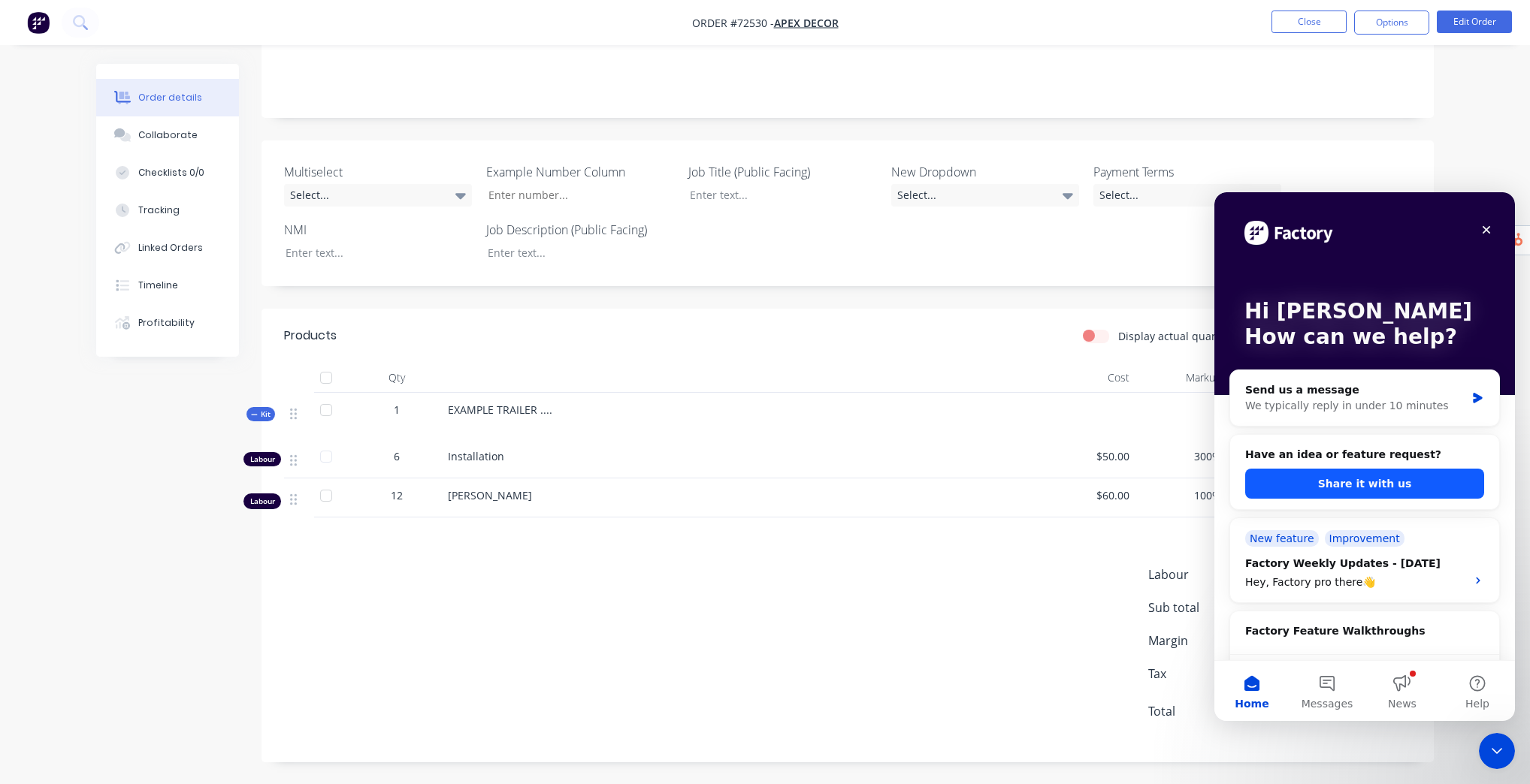
click at [1410, 480] on button "Share it with us" at bounding box center [1363, 484] width 239 height 30
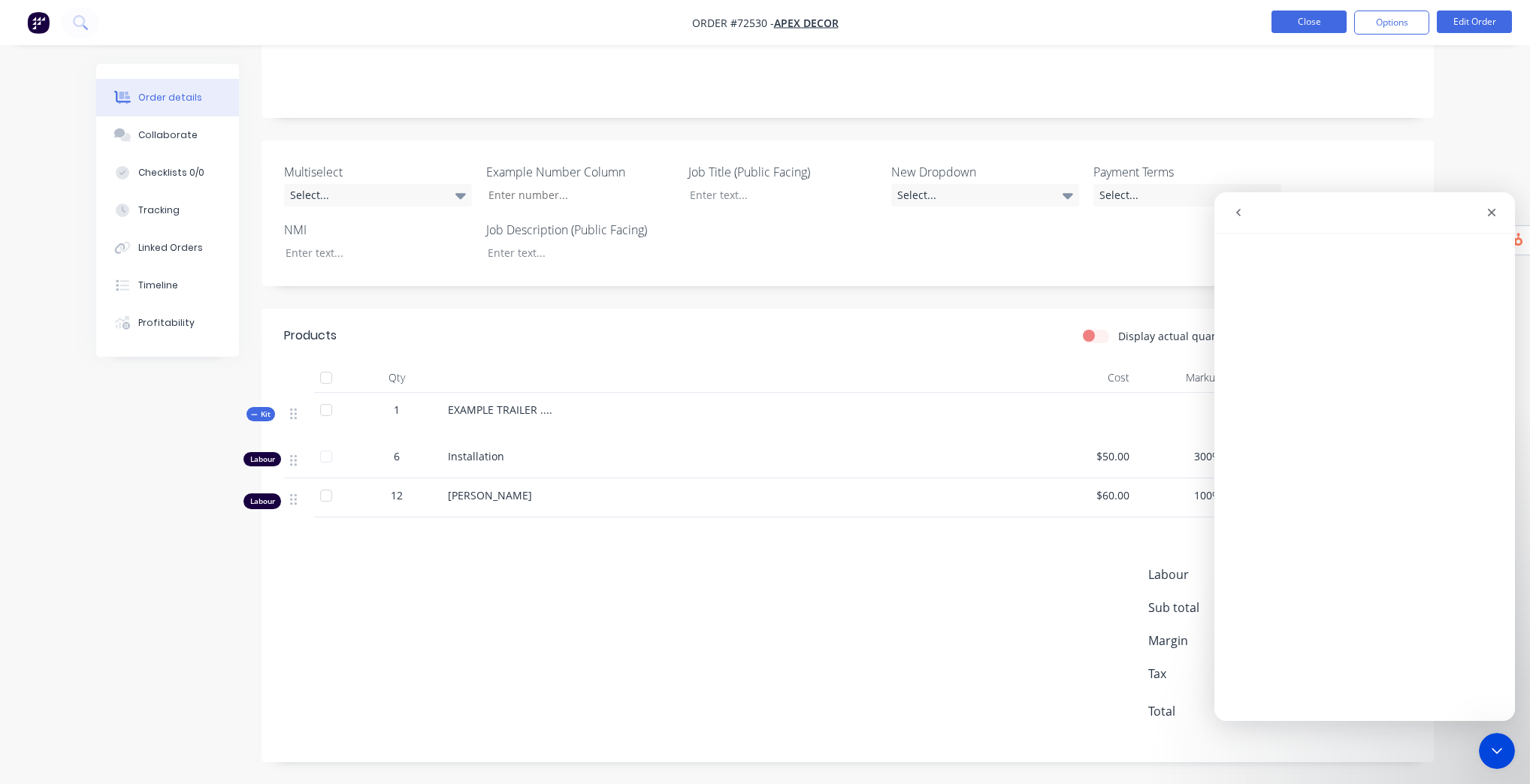
click at [1295, 29] on button "Close" at bounding box center [1308, 22] width 75 height 23
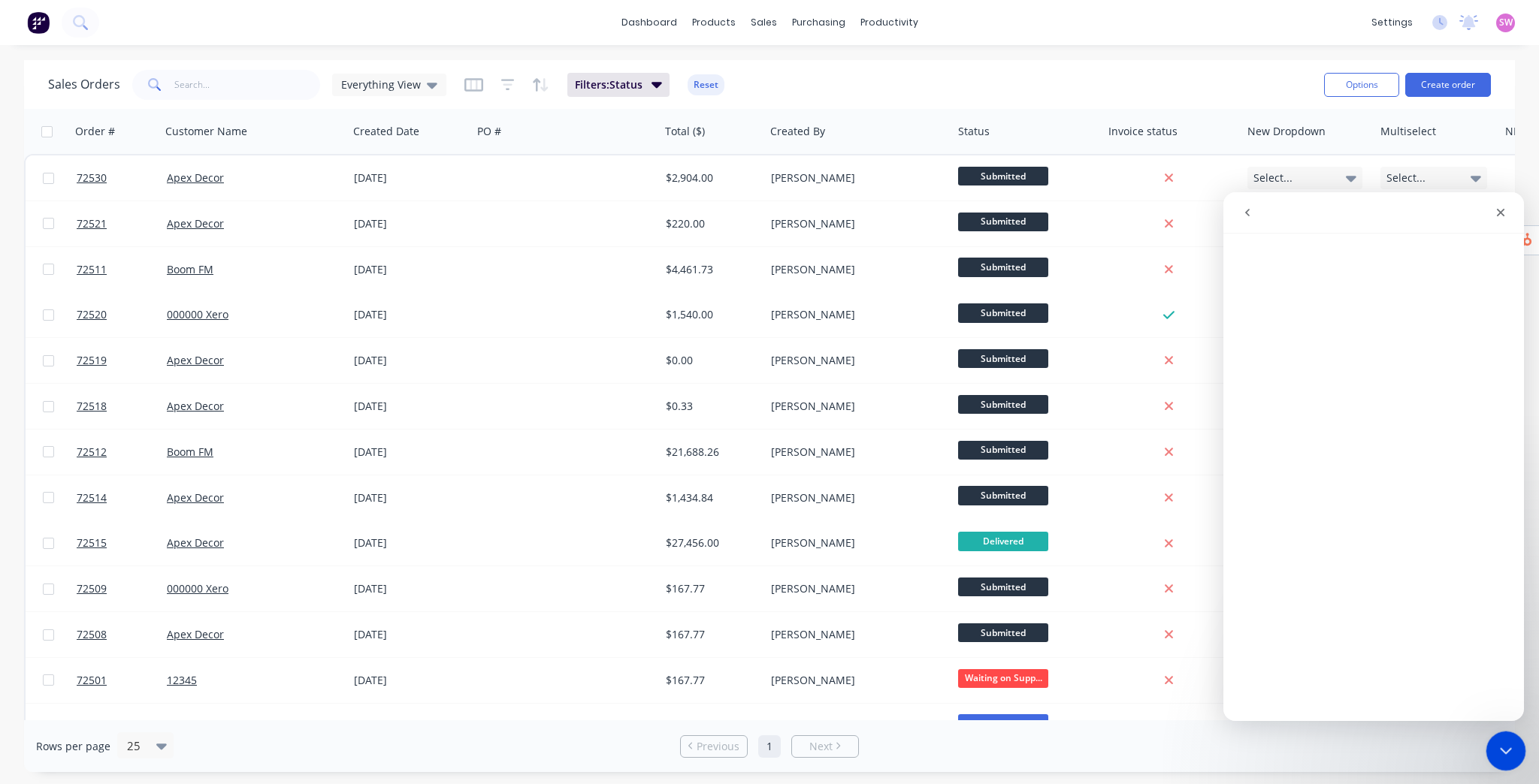
click at [1500, 752] on icon "Close Intercom Messenger" at bounding box center [1504, 749] width 18 height 18
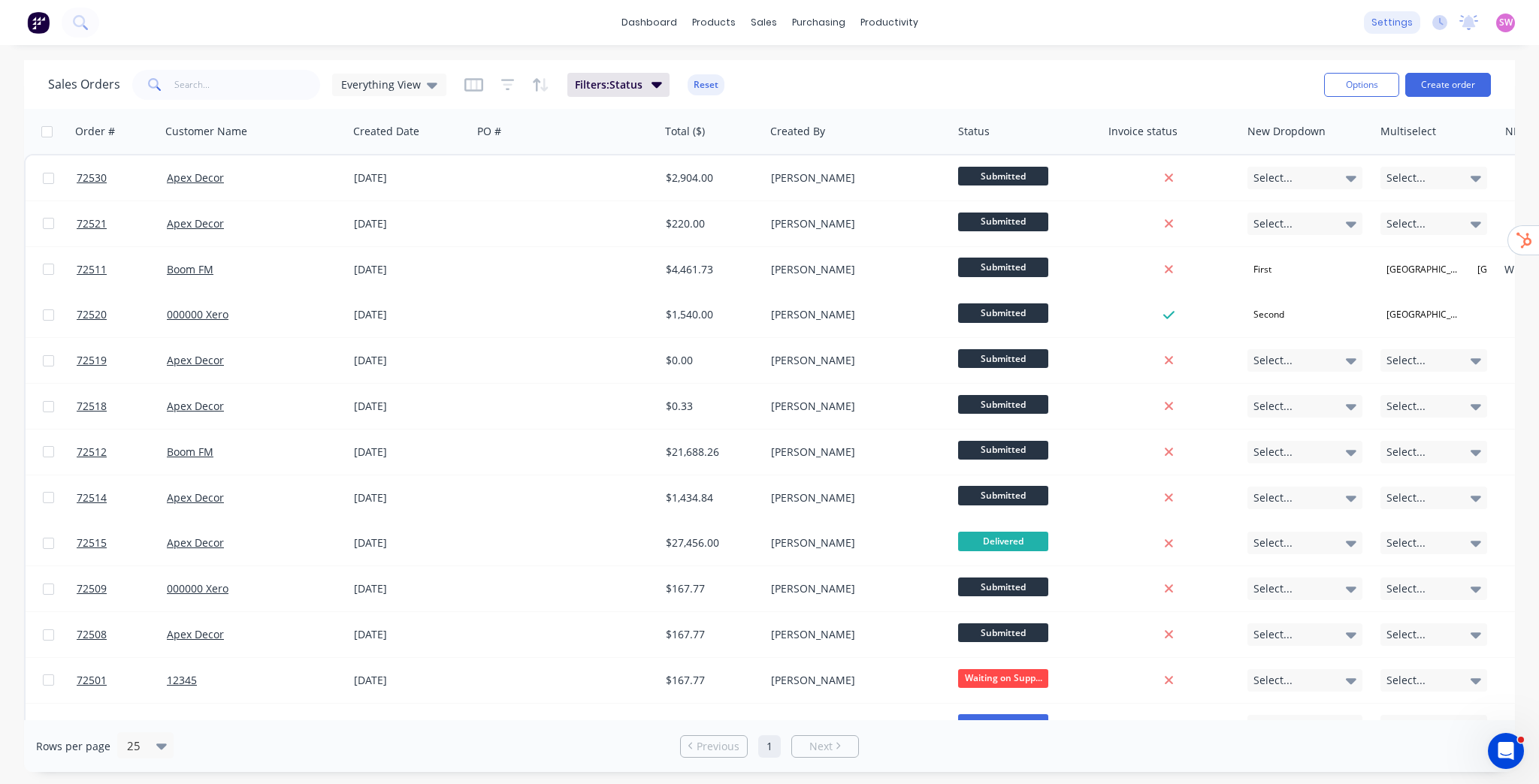
click at [1377, 23] on div "settings" at bounding box center [1391, 23] width 56 height 23
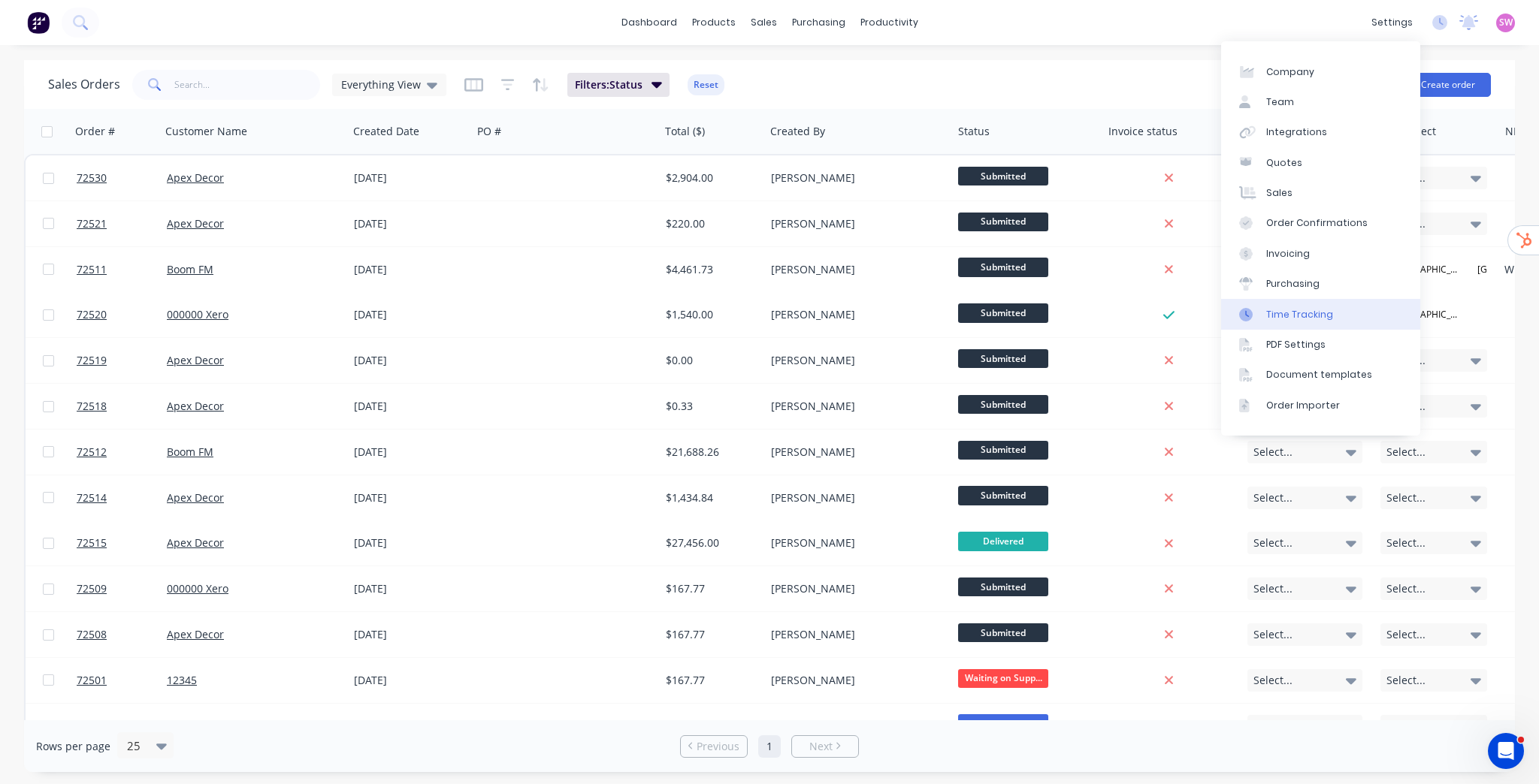
click at [1311, 316] on div "Time Tracking" at bounding box center [1300, 315] width 67 height 13
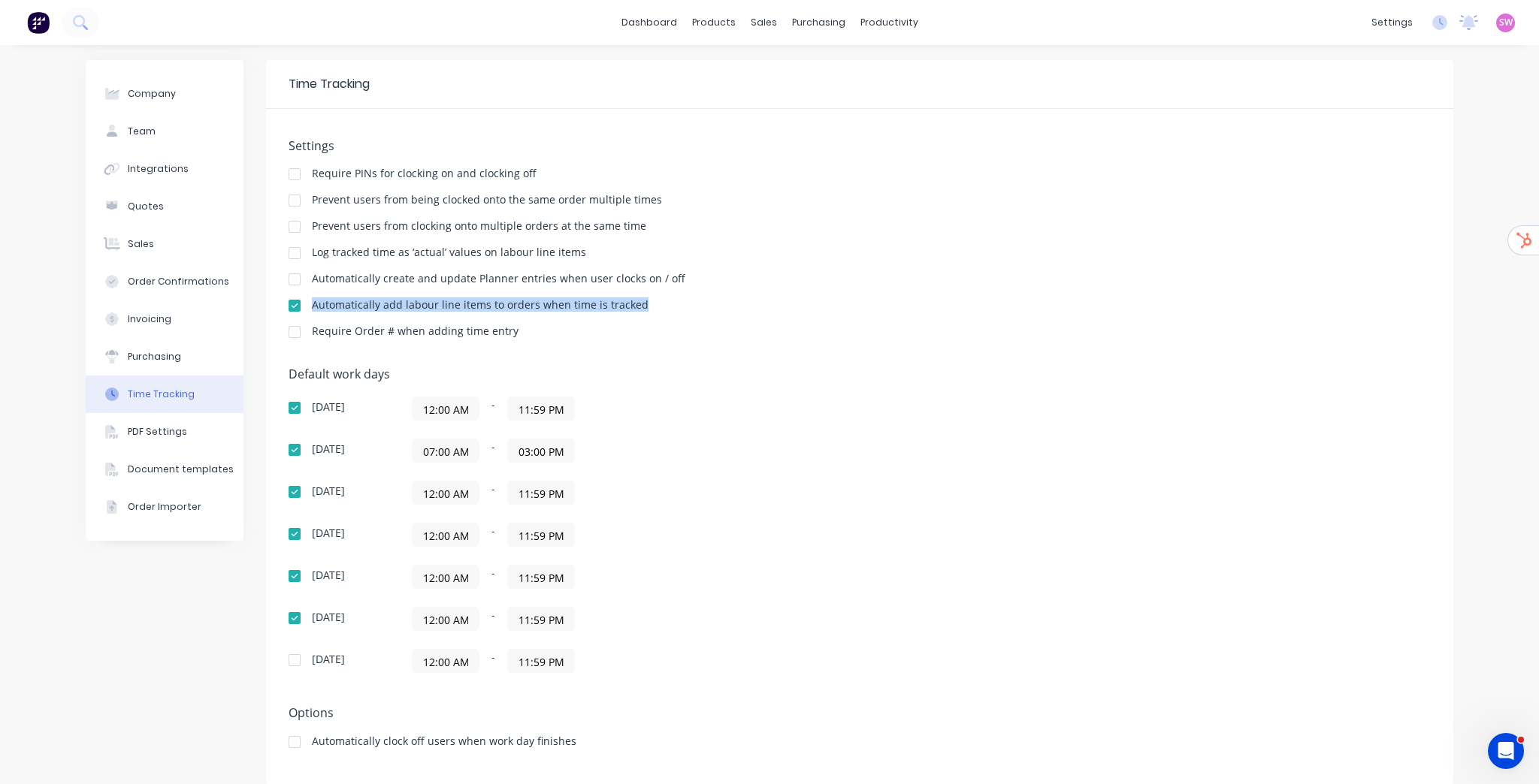
drag, startPoint x: 309, startPoint y: 303, endPoint x: 652, endPoint y: 309, distance: 343.1
click at [652, 309] on div "Automatically add labour line items to orders when time is tracked" at bounding box center [859, 306] width 1142 height 14
copy div "Automatically add labour line items to orders when time is tracked"
click at [1506, 745] on icon "Open Intercom Messenger" at bounding box center [1504, 750] width 25 height 25
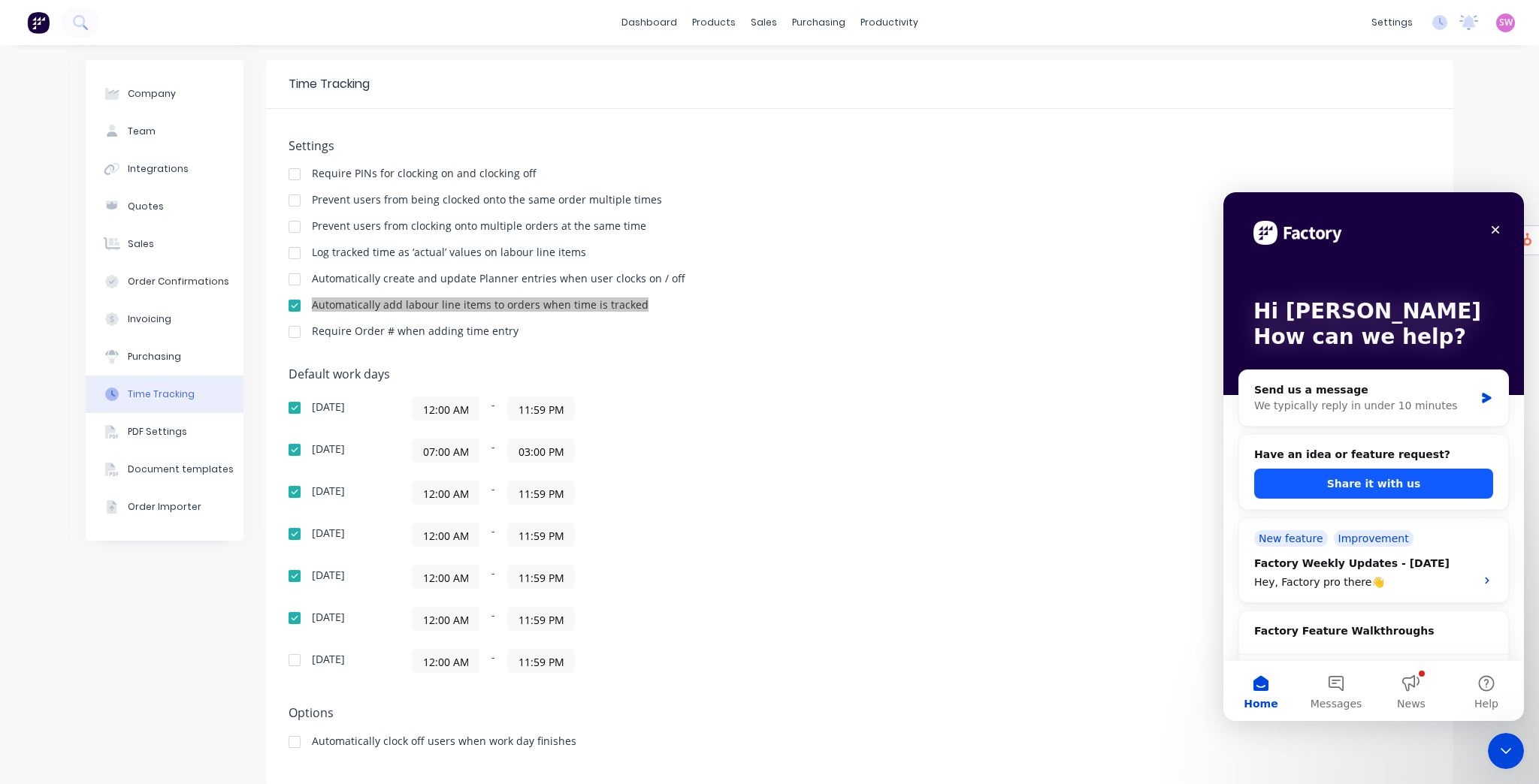
click at [1377, 493] on button "Share it with us" at bounding box center [1373, 484] width 239 height 30
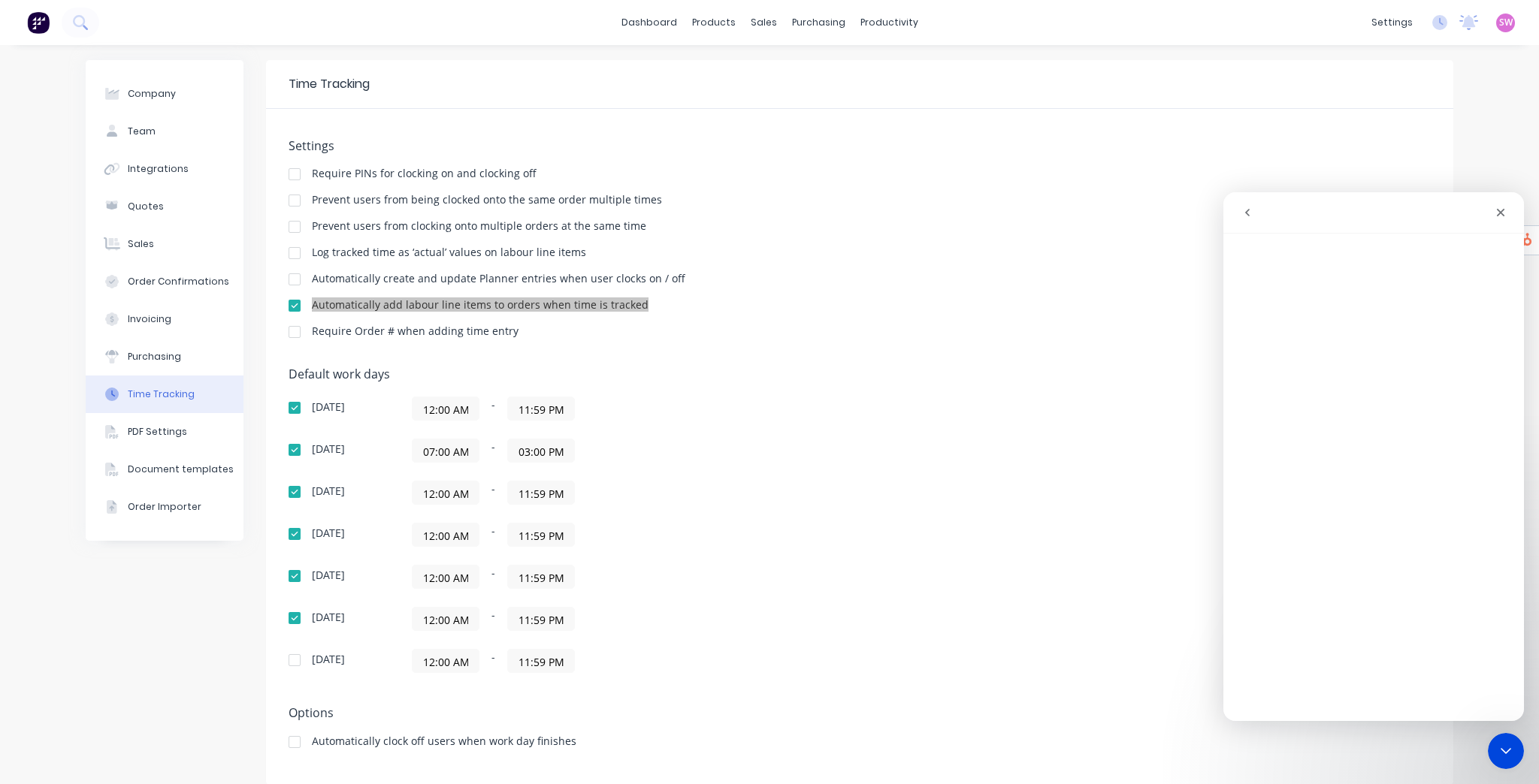
click at [1257, 212] on button "go back" at bounding box center [1248, 212] width 29 height 29
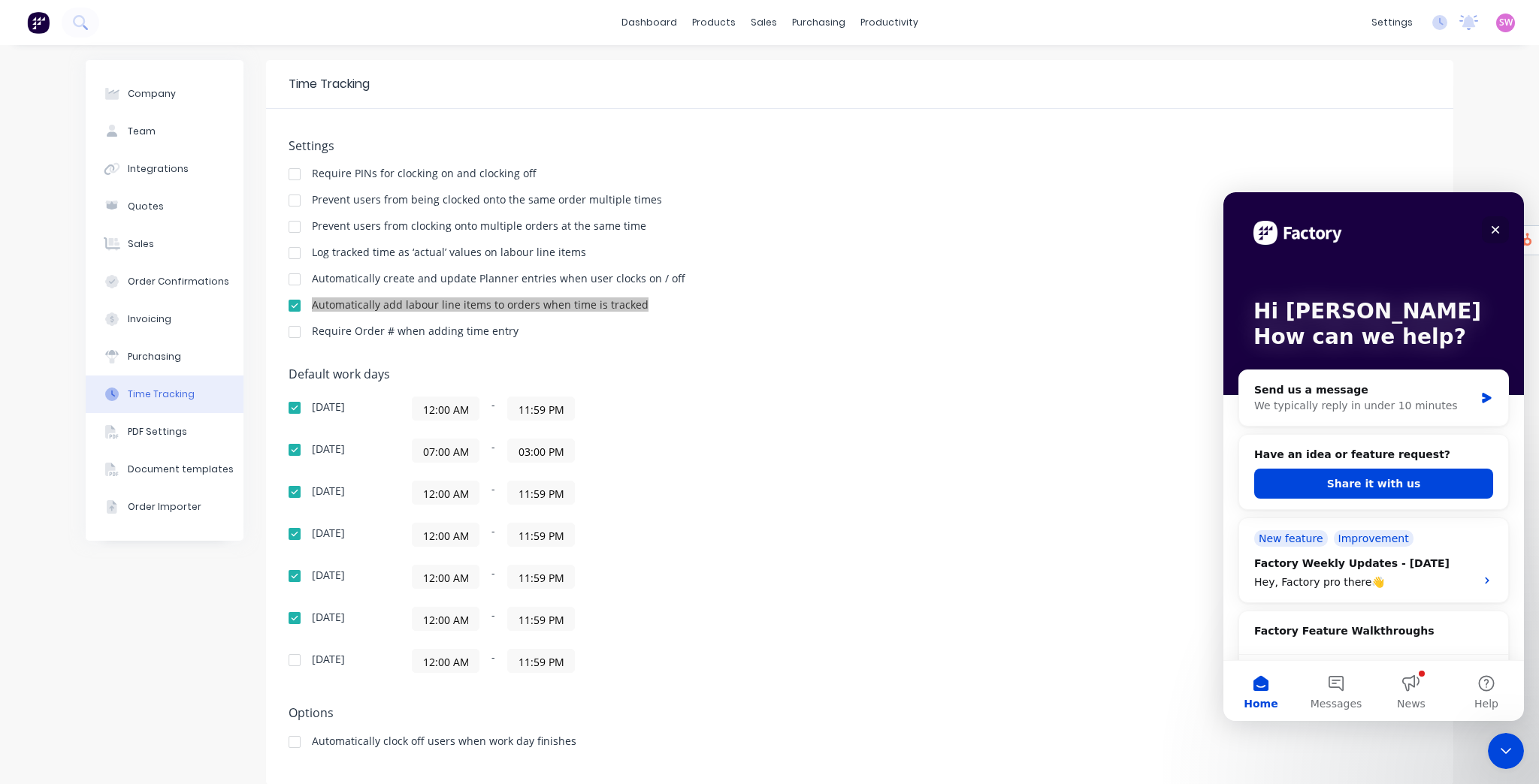
click at [1497, 228] on icon "Close" at bounding box center [1495, 230] width 9 height 9
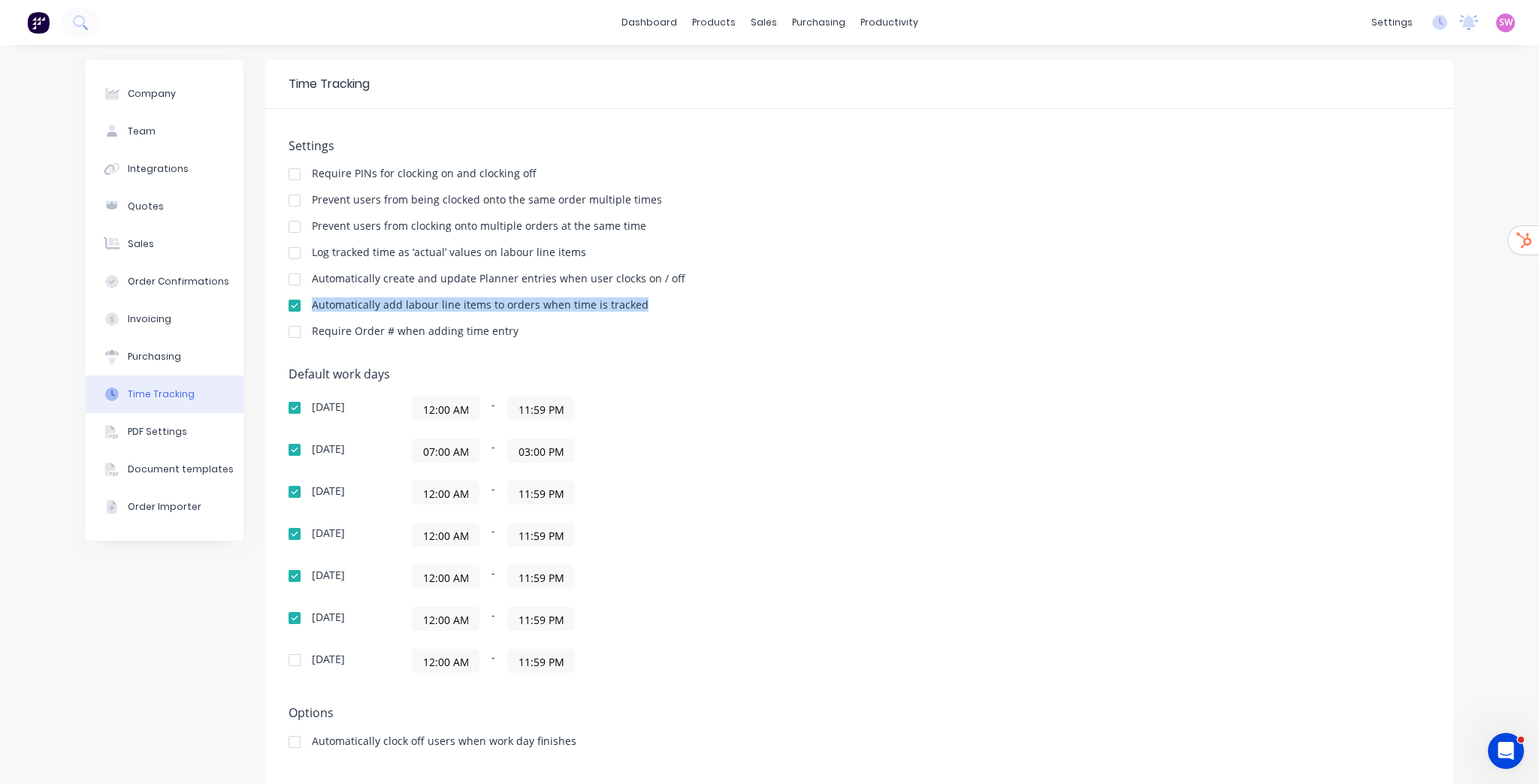
click at [1362, 290] on div "Settings Require PINs for clocking on and clocking off Prevent users from being…" at bounding box center [859, 245] width 1142 height 213
click at [295, 304] on div at bounding box center [295, 306] width 30 height 30
click at [960, 201] on div "Prevent users from being clocked onto the same order multiple times" at bounding box center [859, 202] width 1142 height 14
